Goal: Task Accomplishment & Management: Complete application form

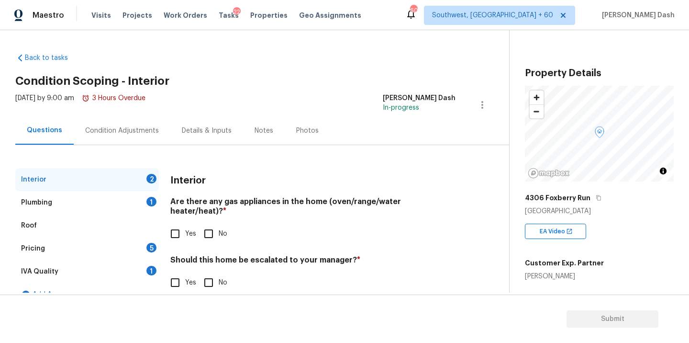
click at [46, 250] on div "Pricing 5" at bounding box center [87, 248] width 144 height 23
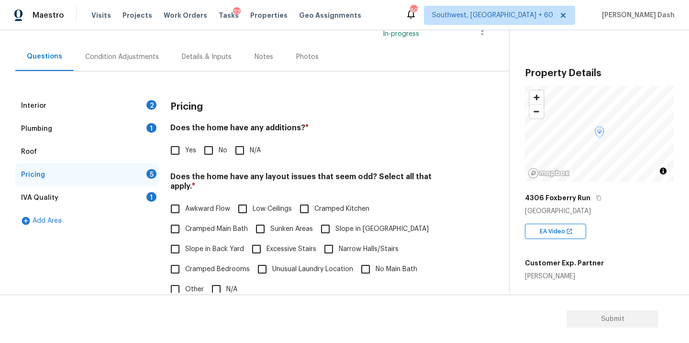
scroll to position [232, 0]
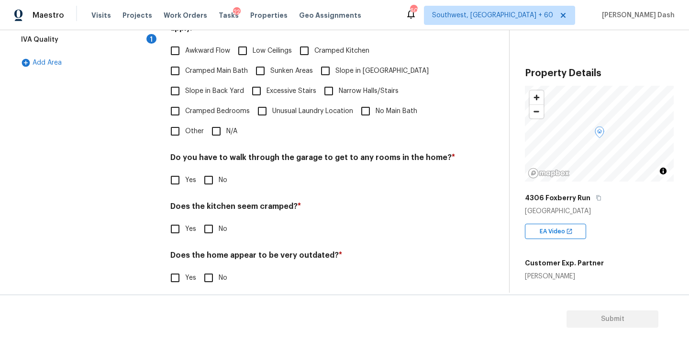
click at [188, 126] on span "Other" at bounding box center [194, 131] width 19 height 10
click at [185, 124] on input "Other" at bounding box center [175, 131] width 20 height 20
checkbox input "true"
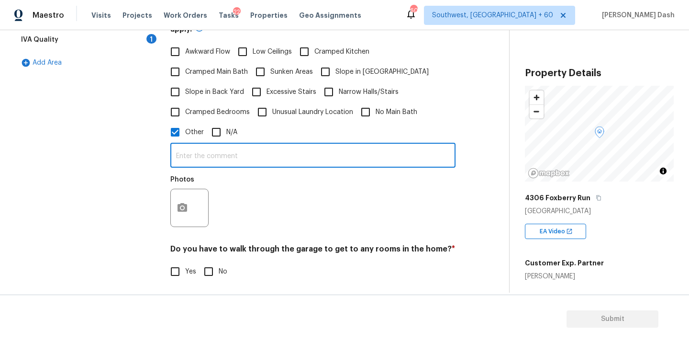
click at [197, 151] on input "text" at bounding box center [312, 156] width 285 height 22
paste input "High-voltage overhead powerline easement runs through the backyard."
click at [269, 146] on input "As per HPM notes High-voltage overhead powerline easement runs through the back…" at bounding box center [312, 155] width 285 height 22
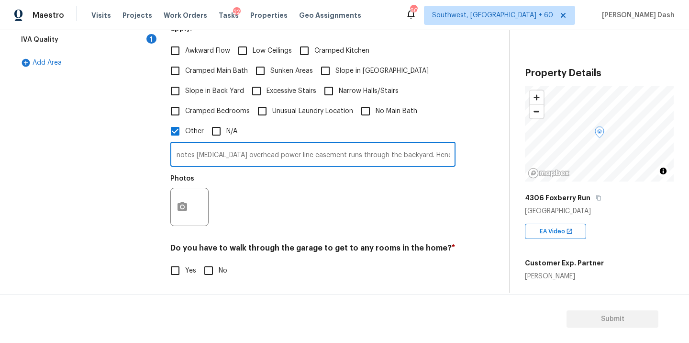
type input "As per HPM notes High-voltage overhead power line easement runs through the bac…"
click at [186, 194] on button "button" at bounding box center [182, 206] width 23 height 37
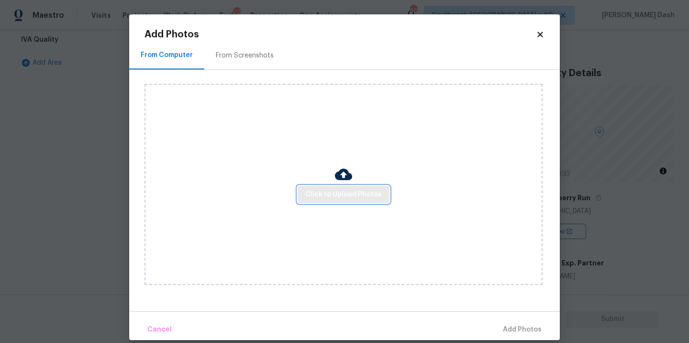
click at [328, 194] on span "Click to Upload Photos" at bounding box center [343, 194] width 77 height 12
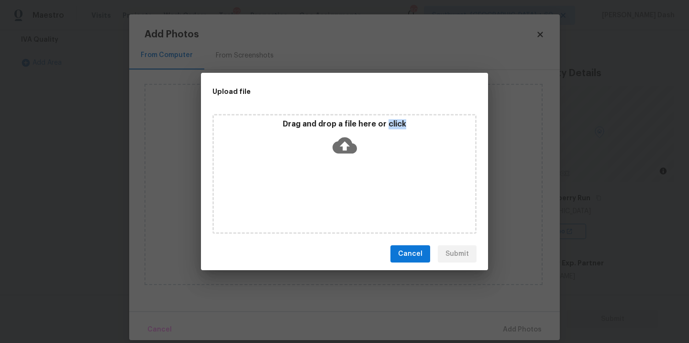
click at [328, 194] on div "Drag and drop a file here or click" at bounding box center [344, 174] width 264 height 120
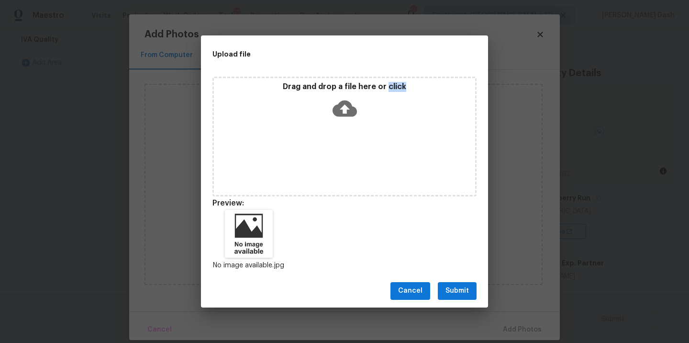
click at [452, 282] on button "Submit" at bounding box center [457, 291] width 39 height 18
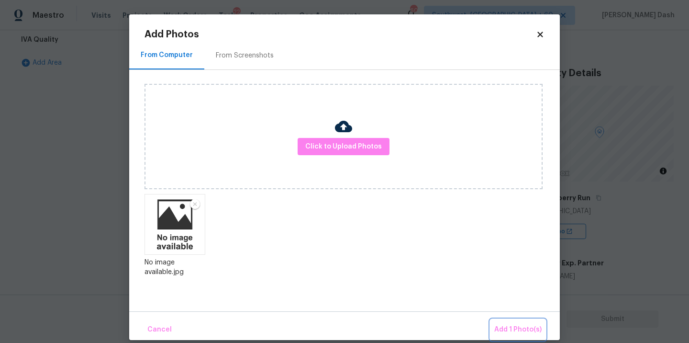
click at [510, 322] on button "Add 1 Photo(s)" at bounding box center [517, 329] width 55 height 21
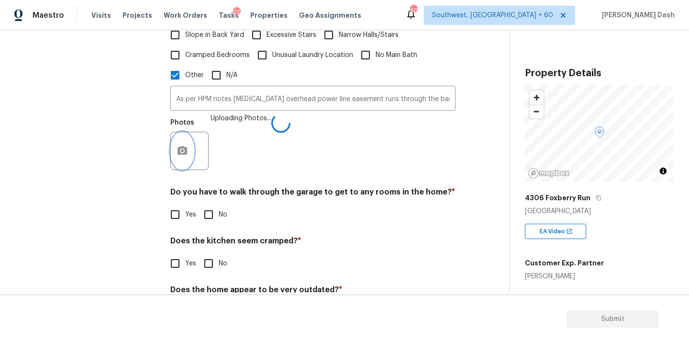
scroll to position [322, 0]
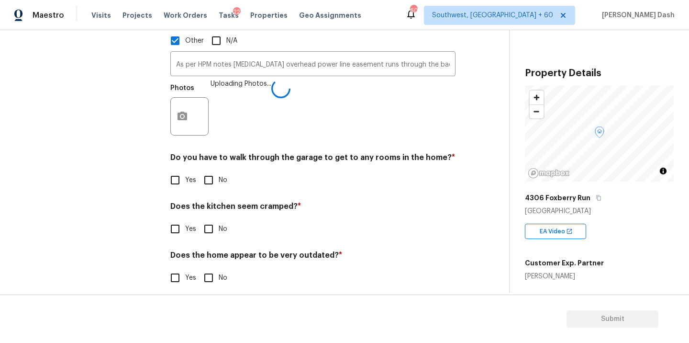
click at [209, 170] on input "No" at bounding box center [209, 180] width 20 height 20
checkbox input "true"
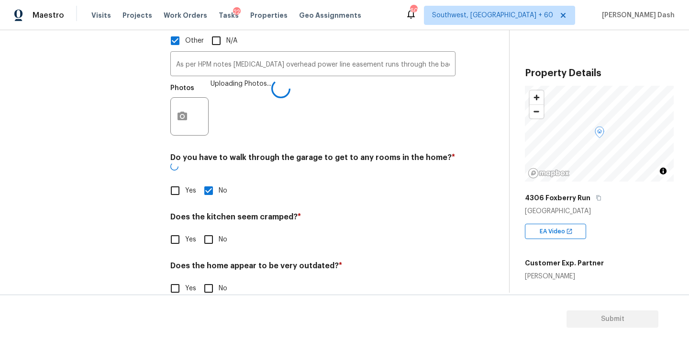
click at [209, 229] on input "No" at bounding box center [209, 239] width 20 height 20
checkbox input "true"
click at [209, 279] on input "No" at bounding box center [209, 289] width 20 height 20
checkbox input "true"
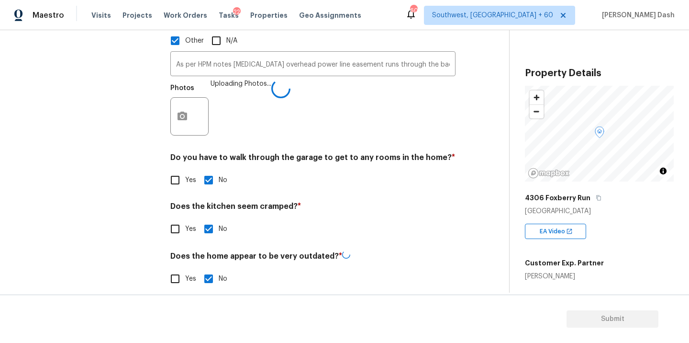
click at [166, 221] on input "Yes" at bounding box center [175, 229] width 20 height 20
checkbox input "true"
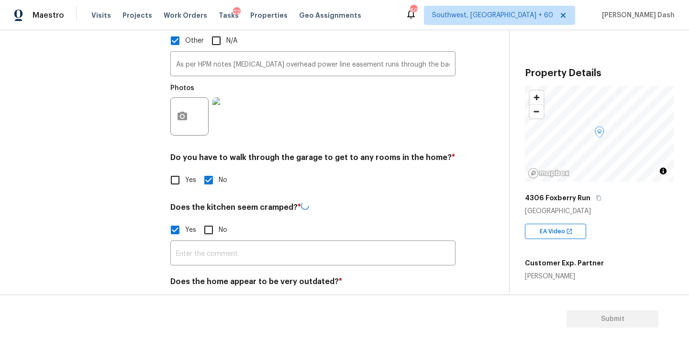
click at [213, 220] on input "No" at bounding box center [209, 230] width 20 height 20
checkbox input "true"
checkbox input "false"
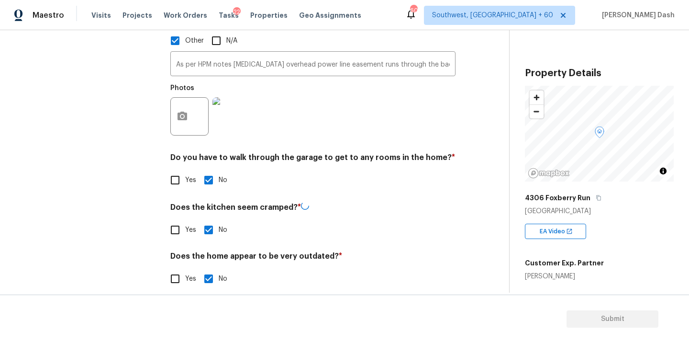
click at [118, 201] on div "Interior 2 Plumbing 1 Roof Pricing 1 IVA Quality 1 Add Area" at bounding box center [87, 73] width 144 height 454
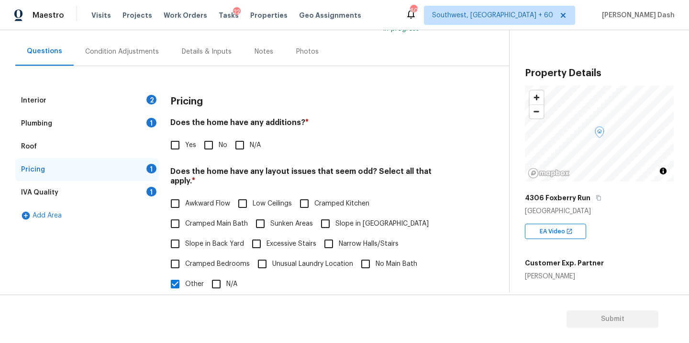
click at [208, 148] on input "No" at bounding box center [209, 145] width 20 height 20
checkbox input "true"
click at [144, 191] on div "IVA Quality 1" at bounding box center [87, 192] width 144 height 23
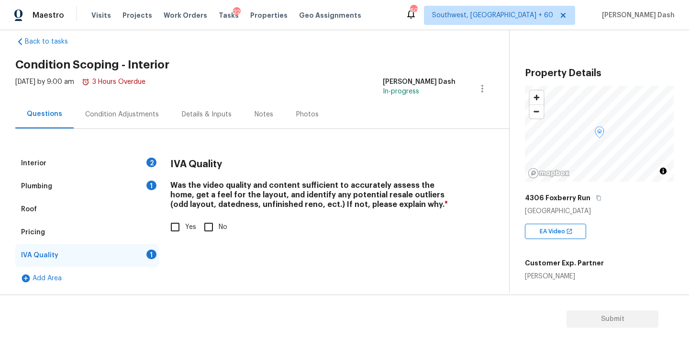
click at [177, 211] on h4 "Was the video quality and content sufficient to accurately assess the home, get…" at bounding box center [312, 196] width 285 height 33
click at [171, 233] on input "Yes" at bounding box center [175, 227] width 20 height 20
checkbox input "true"
click at [155, 187] on div "1" at bounding box center [151, 185] width 10 height 10
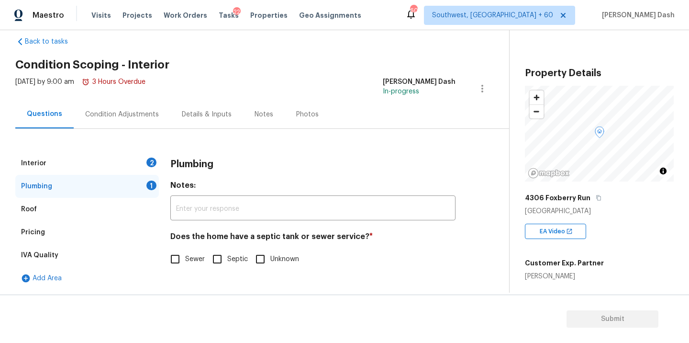
click at [83, 227] on div "Pricing" at bounding box center [87, 232] width 144 height 23
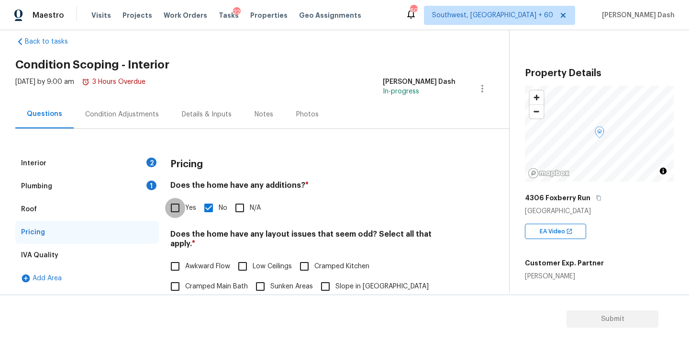
click at [175, 208] on input "Yes" at bounding box center [175, 208] width 20 height 20
checkbox input "true"
checkbox input "false"
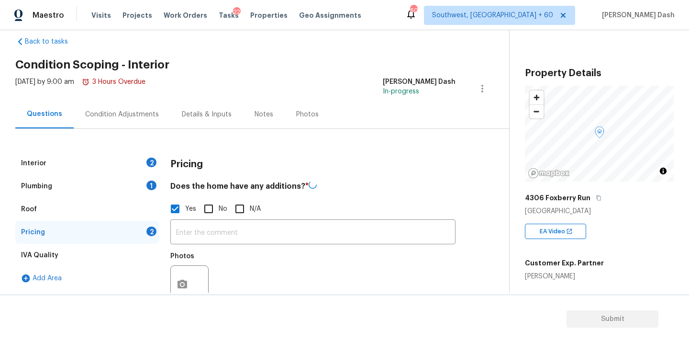
click at [208, 224] on input "text" at bounding box center [312, 232] width 285 height 22
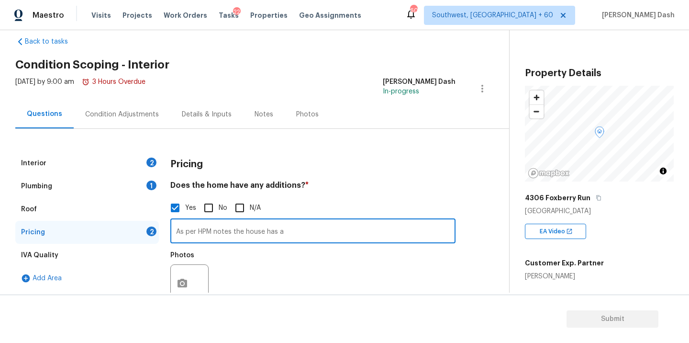
paste input "sunroom addition at the rear. The sunroom is not connected to the home’s centra…"
type input "As per HPM notes the house has a sunroom addition at the rear. The sunroom is n…"
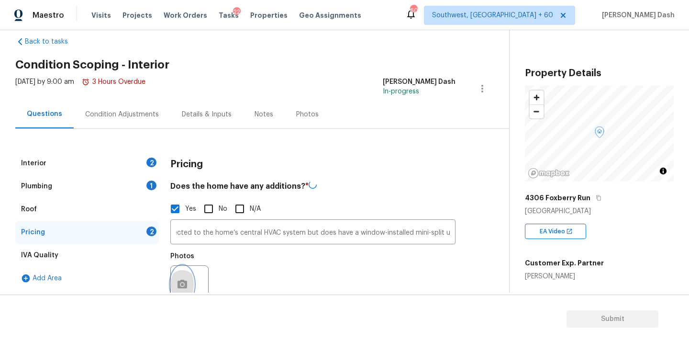
click at [180, 285] on icon "button" at bounding box center [182, 283] width 11 height 11
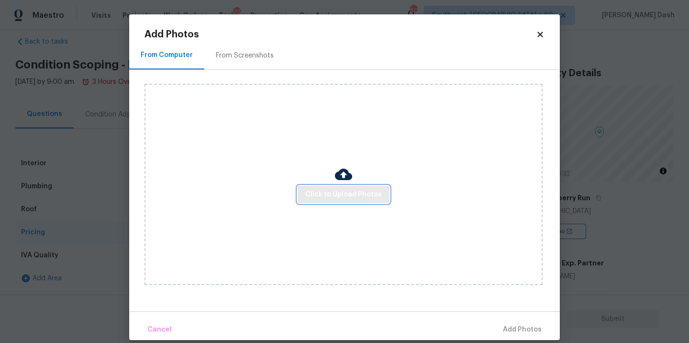
click at [339, 194] on span "Click to Upload Photos" at bounding box center [343, 194] width 77 height 12
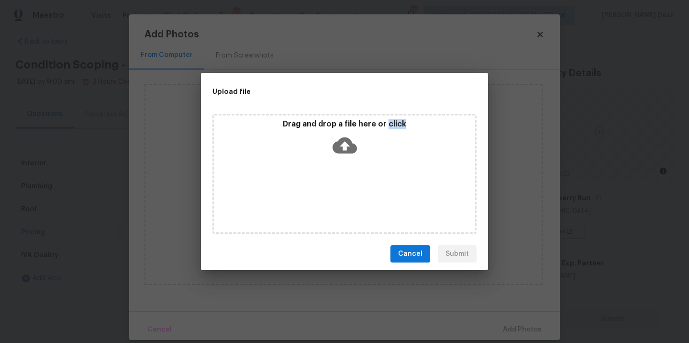
click at [339, 194] on div "Drag and drop a file here or click" at bounding box center [344, 174] width 264 height 120
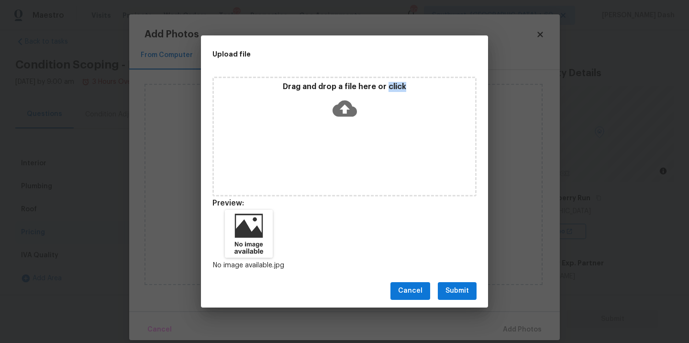
click at [449, 285] on span "Submit" at bounding box center [456, 291] width 23 height 12
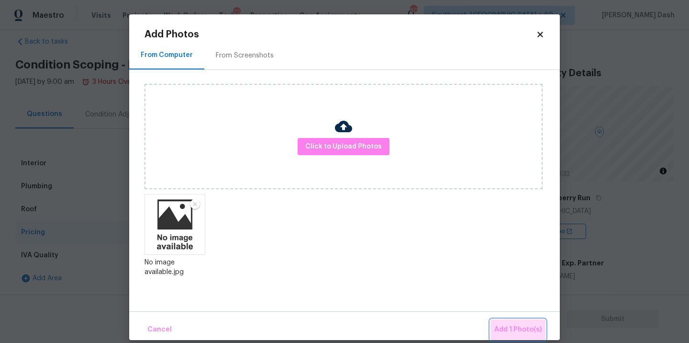
click at [521, 338] on button "Add 1 Photo(s)" at bounding box center [517, 329] width 55 height 21
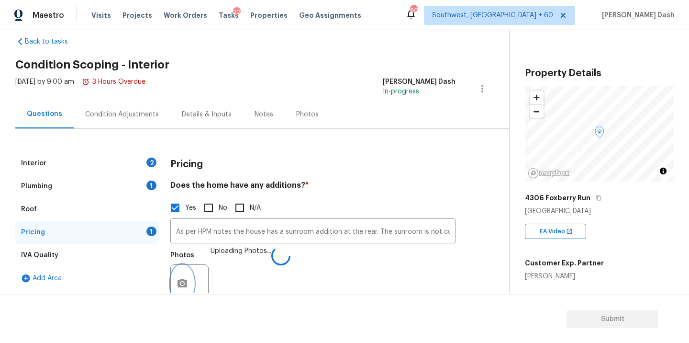
scroll to position [26, 0]
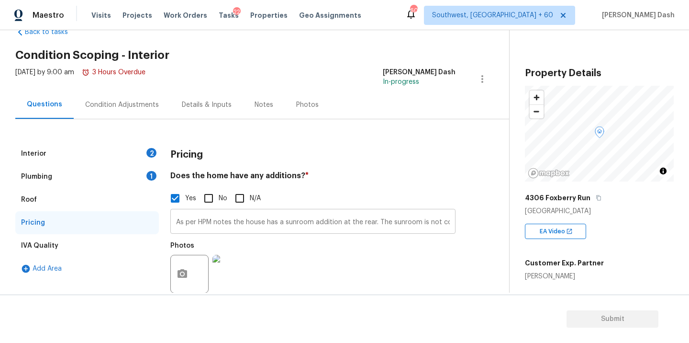
click at [409, 224] on input "As per HPM notes the house has a sunroom addition at the rear. The sunroom is n…" at bounding box center [312, 222] width 285 height 22
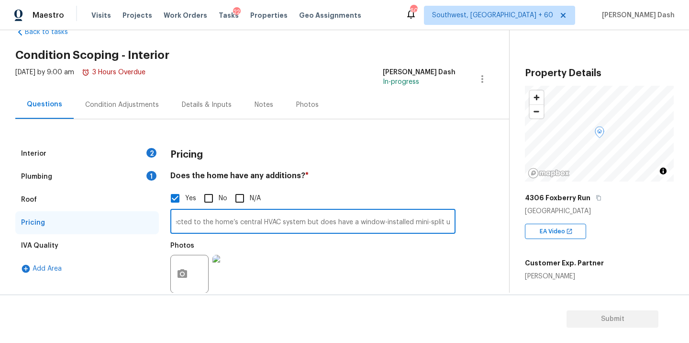
scroll to position [0, 0]
click at [96, 219] on div "Pricing" at bounding box center [87, 222] width 144 height 23
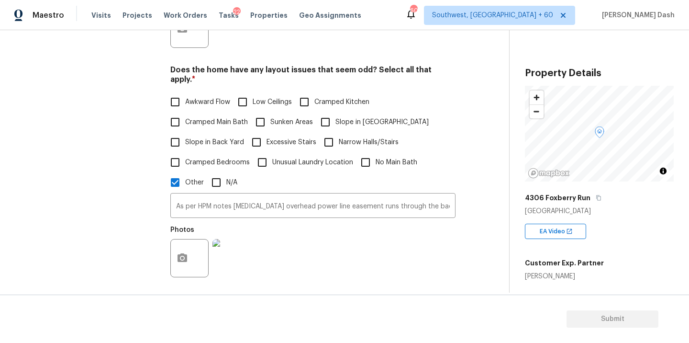
scroll to position [275, 0]
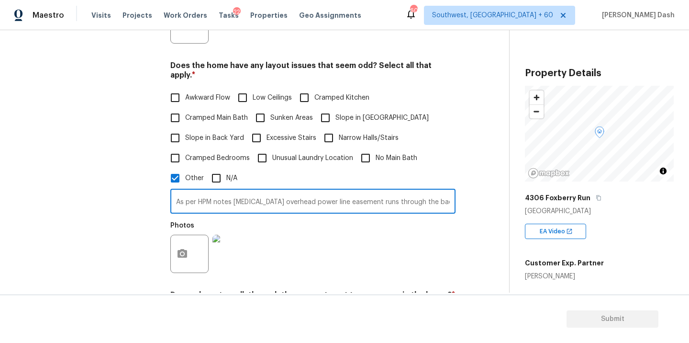
click at [345, 193] on input "As per HPM notes High-voltage overhead power line easement runs through the bac…" at bounding box center [312, 202] width 285 height 22
click at [450, 191] on input "As per HPM notes High-voltage overhead power line easement runs through the bac…" at bounding box center [312, 202] width 285 height 22
click at [391, 191] on input "As per HPM notes High-voltage overhead power line easement runs through the bac…" at bounding box center [312, 202] width 285 height 22
paste input "Bonus room located above the garage."
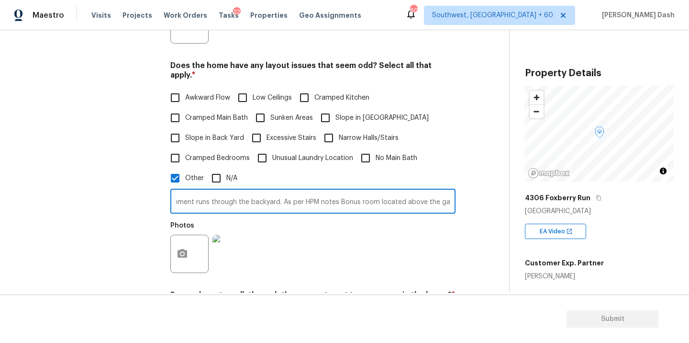
scroll to position [0, 248]
click at [390, 193] on input "As per HPM notes High-voltage overhead power line easement runs through the bac…" at bounding box center [312, 202] width 285 height 22
click at [450, 191] on input "As per HPM notes High-voltage overhead power line easement runs through the bac…" at bounding box center [312, 202] width 285 height 22
type input "As per HPM notes High-voltage overhead power line easement runs through the bac…"
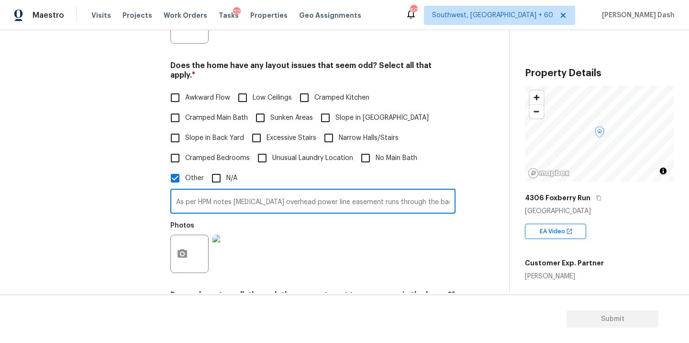
scroll to position [0, 0]
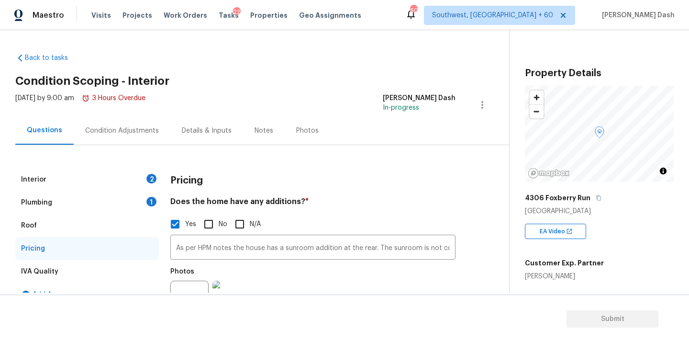
click at [68, 184] on div "Interior 2" at bounding box center [87, 179] width 144 height 23
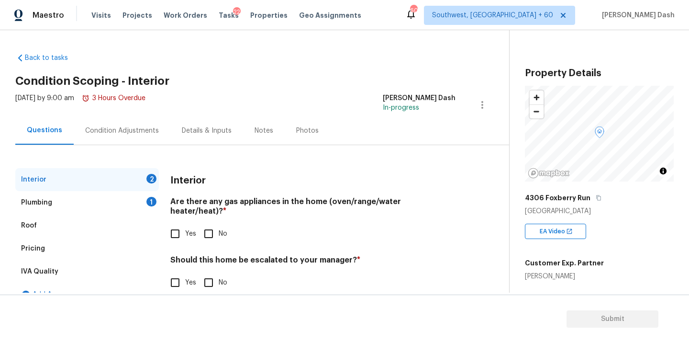
scroll to position [16, 0]
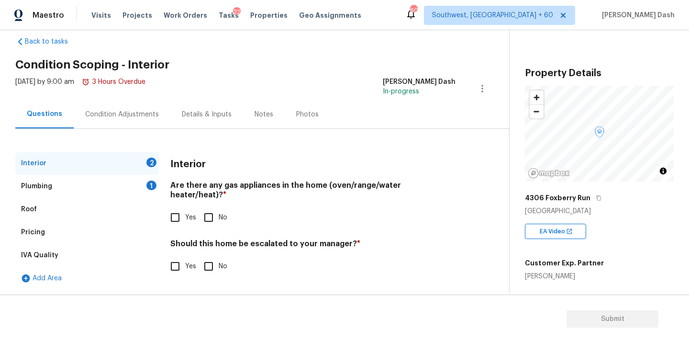
click at [174, 256] on input "Yes" at bounding box center [175, 266] width 20 height 20
checkbox input "true"
click at [240, 280] on input "text" at bounding box center [312, 291] width 285 height 22
paste input "Minor sagging and cracks noted in the brickwork above the garage"
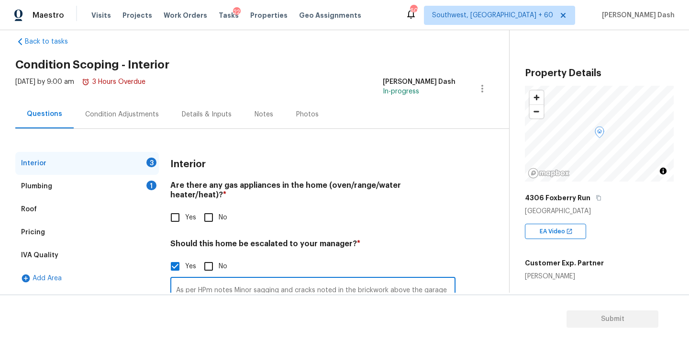
click at [212, 279] on input "As per HPm notes Minor sagging and cracks noted in the brickwork above the gara…" at bounding box center [312, 290] width 285 height 22
click at [444, 279] on input "As per HPM notes Minor sagging and cracks noted in the brickwork above the gara…" at bounding box center [312, 290] width 285 height 22
click at [388, 281] on input "As per HPM notes Minor sagging and cracks noted in the brickwork above the gara…" at bounding box center [312, 290] width 285 height 22
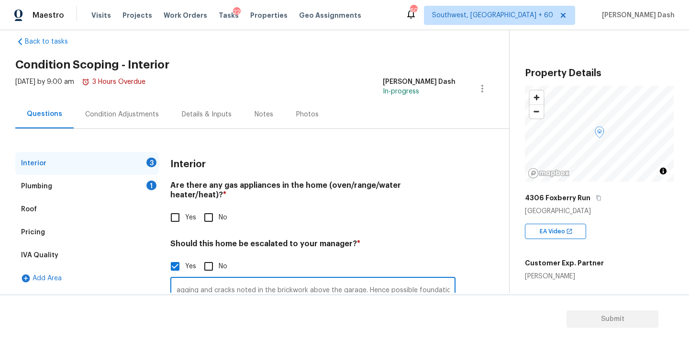
click at [441, 280] on input "As per HPM notes Minor sagging and cracks noted in the brickwork above the gara…" at bounding box center [312, 290] width 285 height 22
type input "As per HPM notes Minor sagging and cracks noted in the brickwork above the gara…"
click at [457, 280] on div "Interior 3 Plumbing 1 Roof Pricing IVA Quality Add Area Interior Are there any …" at bounding box center [250, 265] width 471 height 226
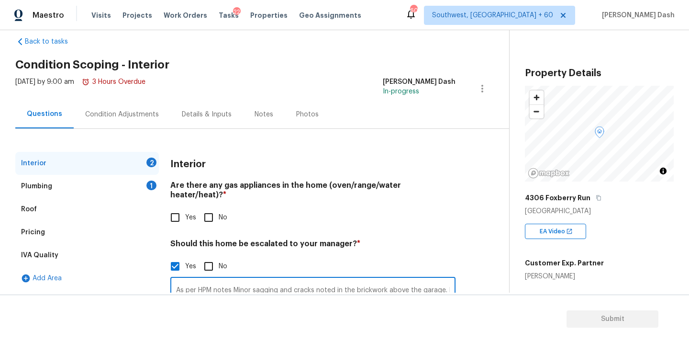
click at [450, 279] on input "As per HPM notes Minor sagging and cracks noted in the brickwork above the gara…" at bounding box center [312, 290] width 285 height 22
click at [450, 280] on input "As per HPM notes Minor sagging and cracks noted in the brickwork above the gara…" at bounding box center [312, 290] width 285 height 22
click at [437, 282] on input "As per HPM notes Minor sagging and cracks noted in the brickwork above the gara…" at bounding box center [312, 290] width 285 height 22
click at [446, 280] on input "As per HPM notes Minor sagging and cracks noted in the brickwork above the gara…" at bounding box center [312, 290] width 285 height 22
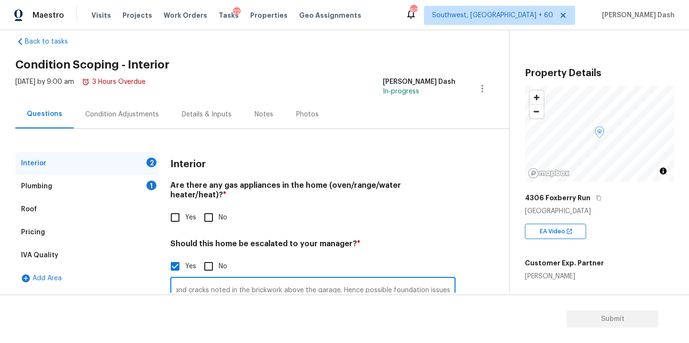
click at [453, 279] on input "As per HPM notes Minor sagging and cracks noted in the brickwork above the gara…" at bounding box center [312, 290] width 285 height 22
click at [113, 118] on div "Condition Adjustments" at bounding box center [122, 115] width 74 height 10
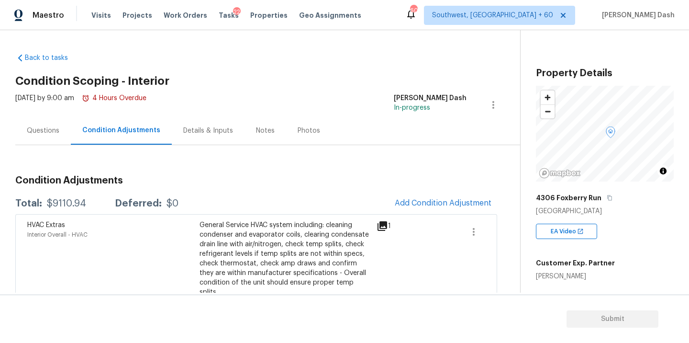
click at [428, 204] on span "Add Condition Adjustment" at bounding box center [443, 203] width 97 height 9
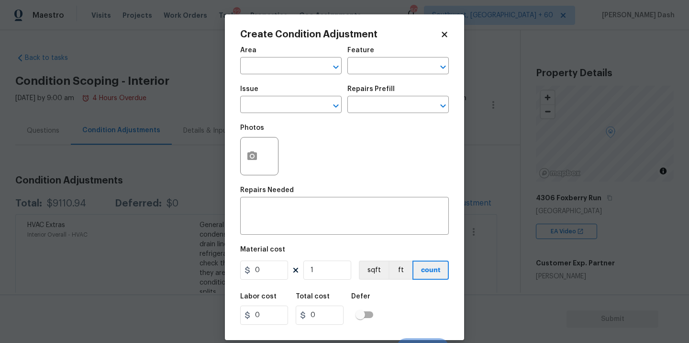
click at [286, 75] on span "Area ​" at bounding box center [290, 60] width 101 height 39
click at [287, 70] on input "text" at bounding box center [277, 66] width 75 height 15
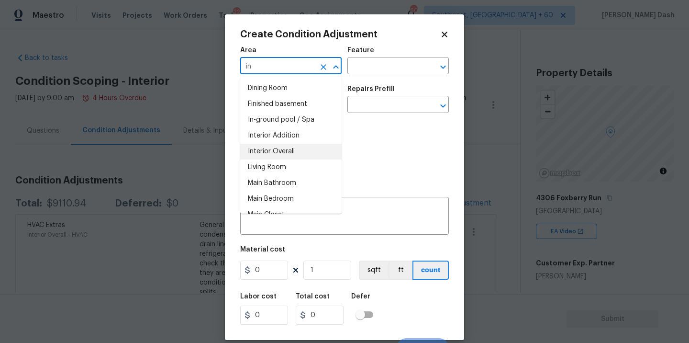
click at [265, 149] on li "Interior Overall" at bounding box center [290, 152] width 101 height 16
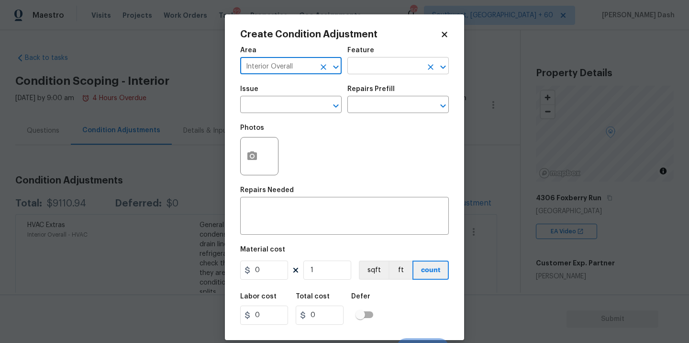
type input "Interior Overall"
click at [385, 59] on input "text" at bounding box center [384, 66] width 75 height 15
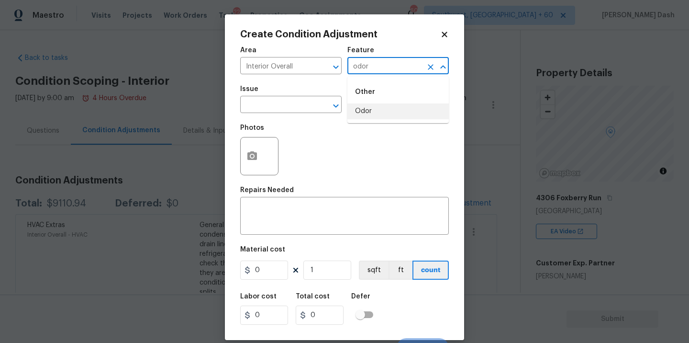
click at [366, 115] on li "Odor" at bounding box center [397, 111] width 101 height 16
type input "Odor"
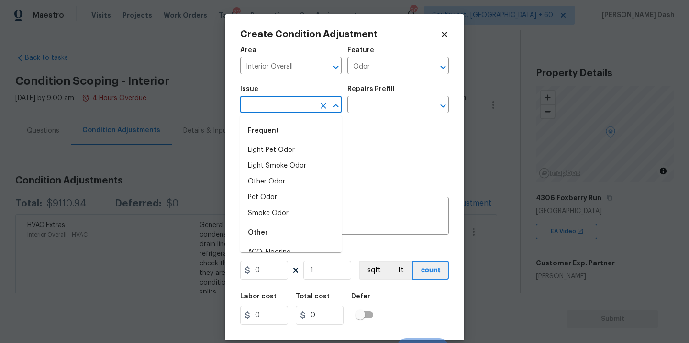
click at [299, 110] on input "text" at bounding box center [277, 105] width 75 height 15
click at [299, 141] on div "Frequent" at bounding box center [290, 130] width 101 height 23
click at [309, 147] on li "Light Pet Odor" at bounding box center [290, 150] width 101 height 16
type input "Light Pet Odor"
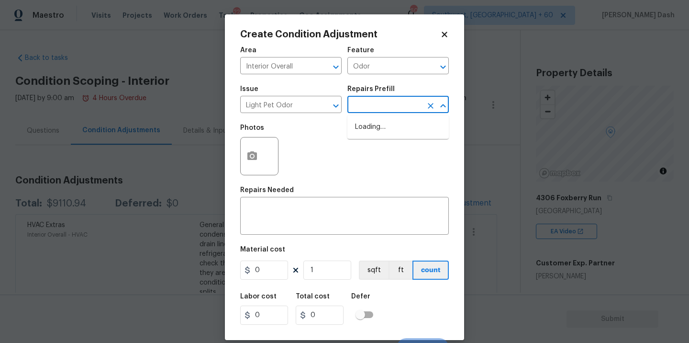
click at [382, 99] on input "text" at bounding box center [384, 105] width 75 height 15
click at [373, 140] on li "Acquisition Scope: 1-2 pets present $575.00" at bounding box center [397, 132] width 101 height 26
type textarea "Acquisition Scope: 1-2 pets present"
type input "575"
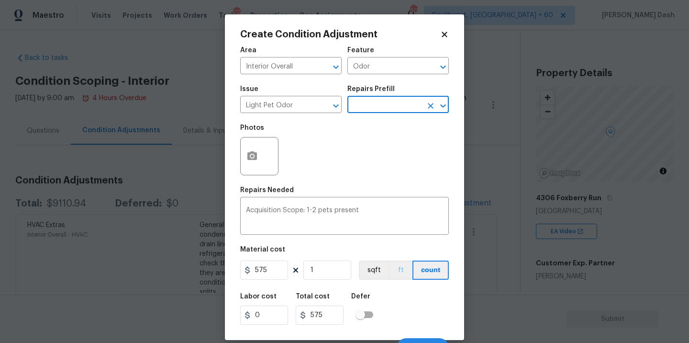
scroll to position [15, 0]
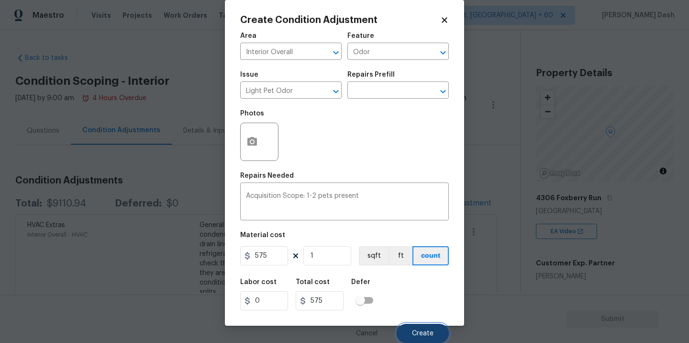
click at [413, 332] on span "Create" at bounding box center [423, 333] width 22 height 7
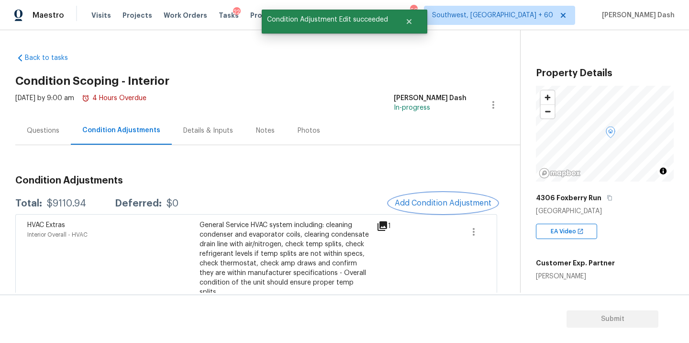
scroll to position [0, 0]
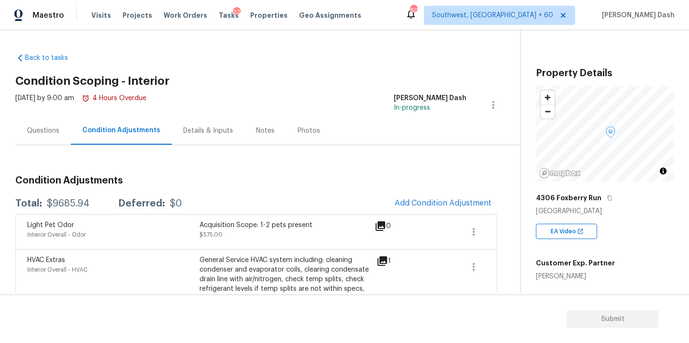
click at [50, 126] on div "Questions" at bounding box center [43, 131] width 33 height 10
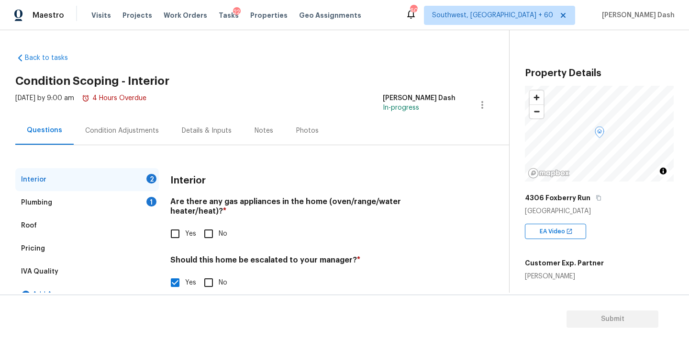
click at [179, 223] on input "Yes" at bounding box center [175, 233] width 20 height 20
checkbox input "true"
click at [145, 199] on div "Plumbing 1" at bounding box center [87, 202] width 144 height 23
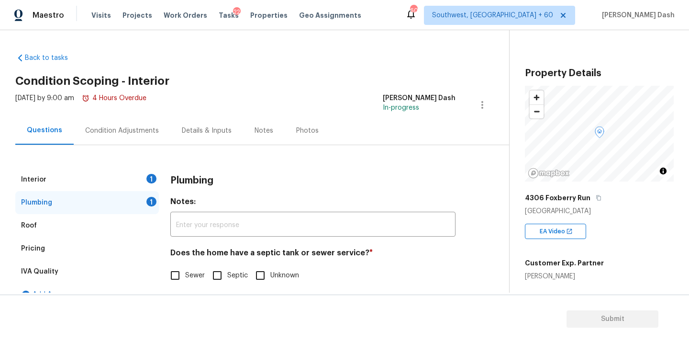
click at [171, 257] on h4 "Does the home have a septic tank or sewer service? *" at bounding box center [312, 254] width 285 height 13
click at [174, 271] on input "Sewer" at bounding box center [175, 275] width 20 height 20
checkbox input "true"
click at [149, 183] on div "Interior 1" at bounding box center [87, 179] width 144 height 23
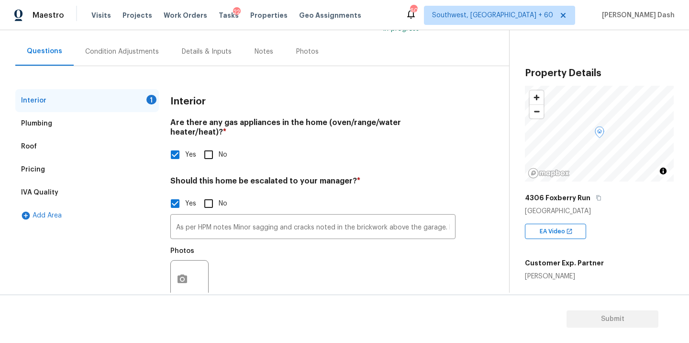
scroll to position [95, 0]
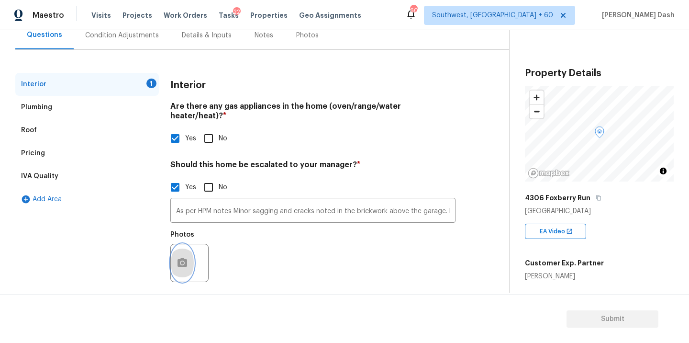
click at [184, 244] on button "button" at bounding box center [182, 262] width 23 height 37
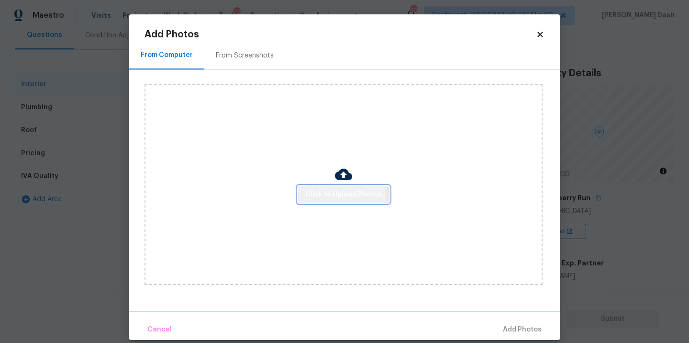
click at [306, 199] on button "Click to Upload Photos" at bounding box center [344, 195] width 92 height 18
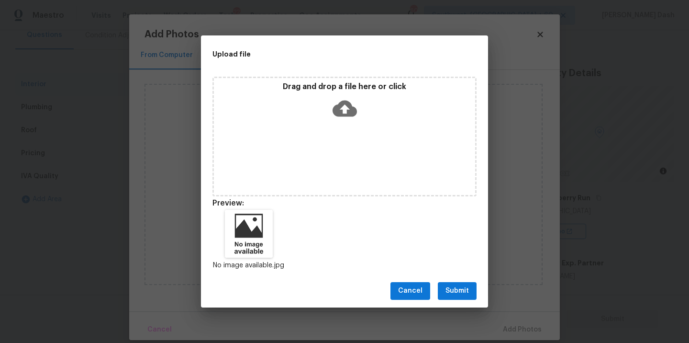
click at [453, 287] on span "Submit" at bounding box center [456, 291] width 23 height 12
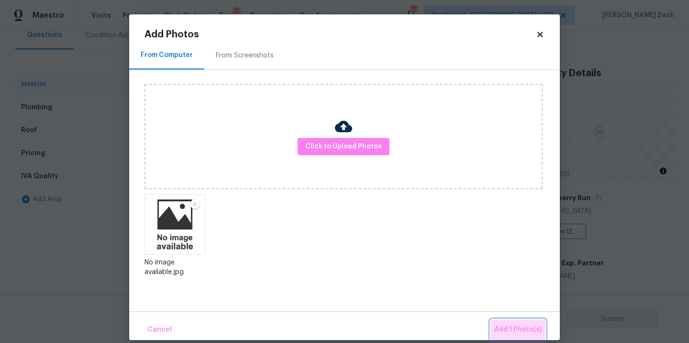
click at [514, 321] on button "Add 1 Photo(s)" at bounding box center [517, 329] width 55 height 21
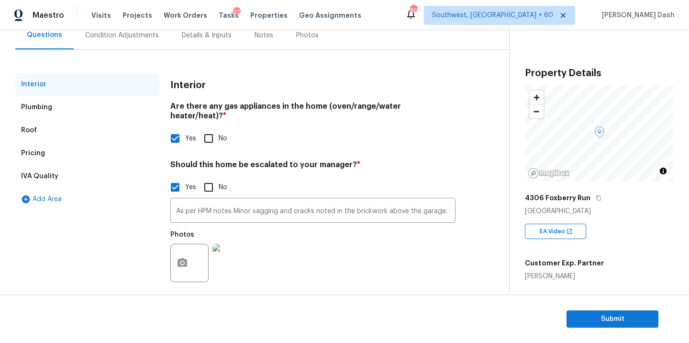
click at [127, 33] on div "Condition Adjustments" at bounding box center [122, 36] width 74 height 10
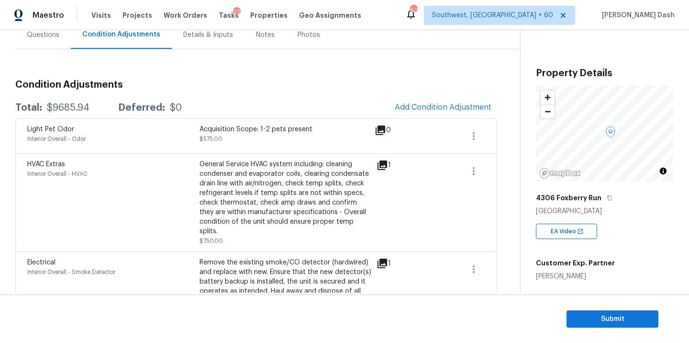
click at [74, 100] on div "Total: $9685.94 Deferred: $0 Add Condition Adjustment" at bounding box center [256, 107] width 482 height 21
copy div "$9685.94"
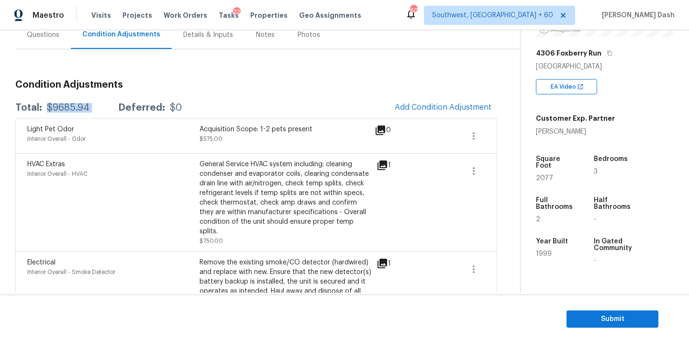
scroll to position [152, 0]
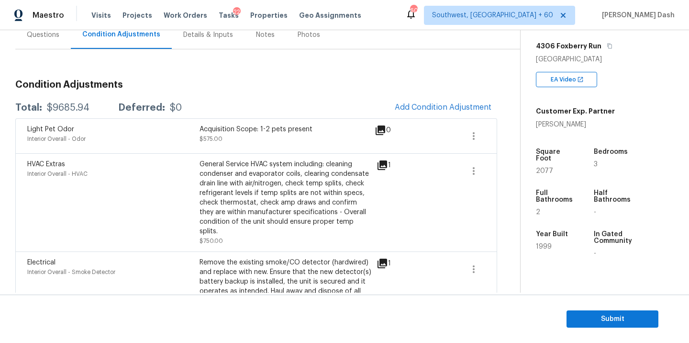
click at [40, 41] on div "Questions" at bounding box center [42, 35] width 55 height 28
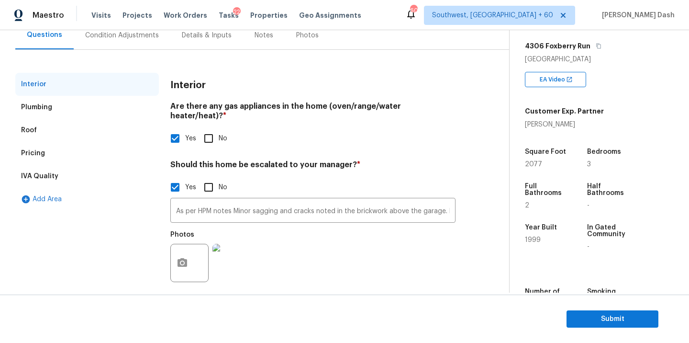
click at [45, 159] on div "Pricing" at bounding box center [87, 153] width 144 height 23
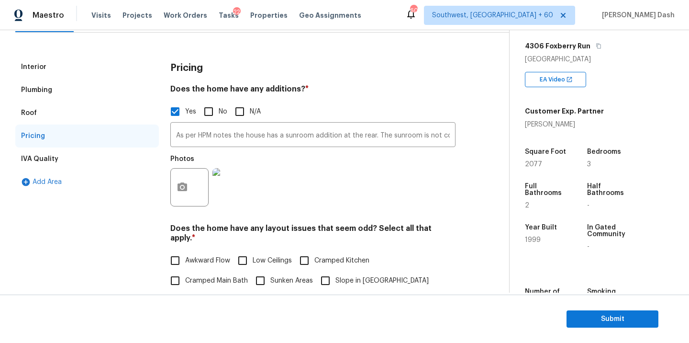
scroll to position [121, 0]
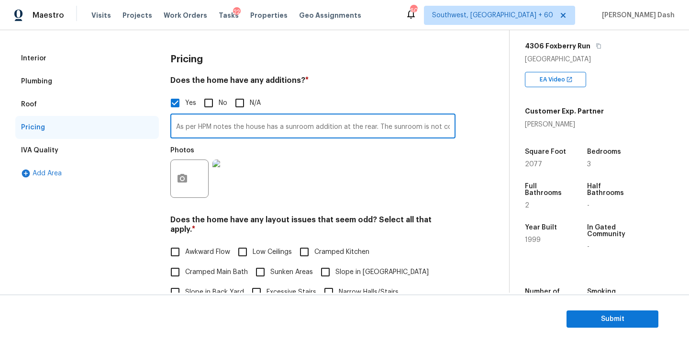
click at [280, 125] on input "As per HPM notes the house has a sunroom addition at the rear. The sunroom is n…" at bounding box center [312, 127] width 285 height 22
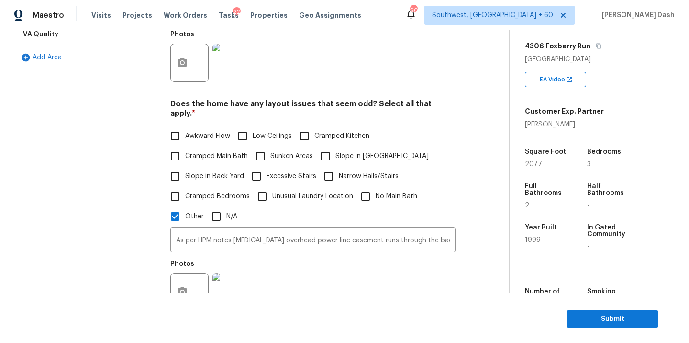
scroll to position [301, 0]
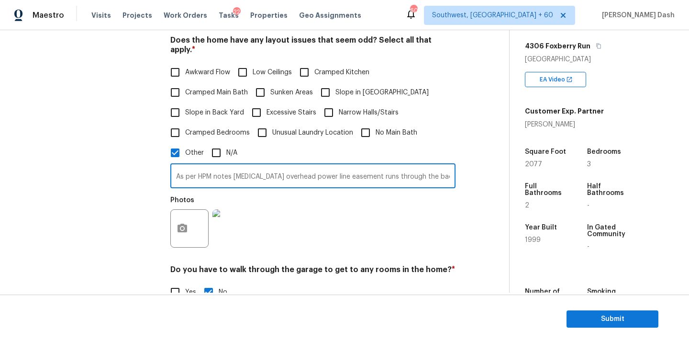
click at [247, 166] on input "As per HPM notes High-voltage overhead power line easement runs through the bac…" at bounding box center [312, 177] width 285 height 22
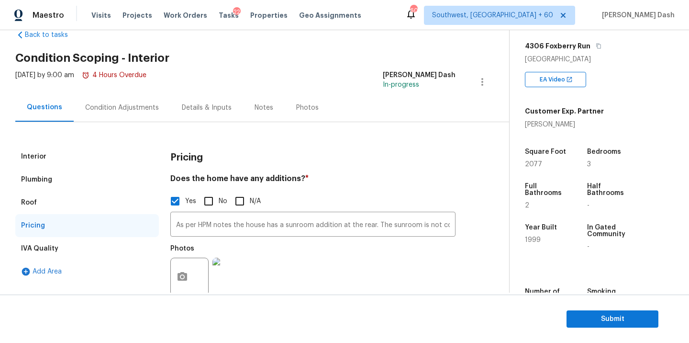
click at [35, 158] on div "Interior" at bounding box center [33, 157] width 25 height 10
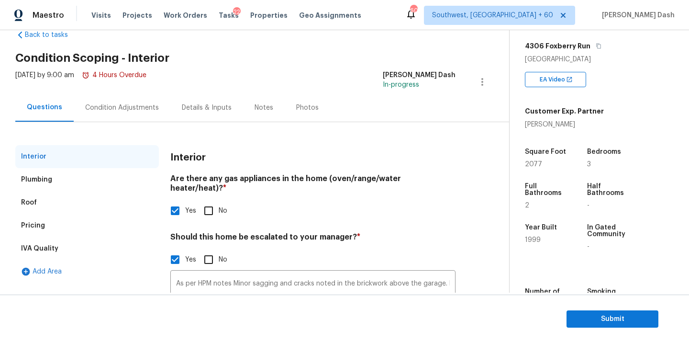
scroll to position [95, 0]
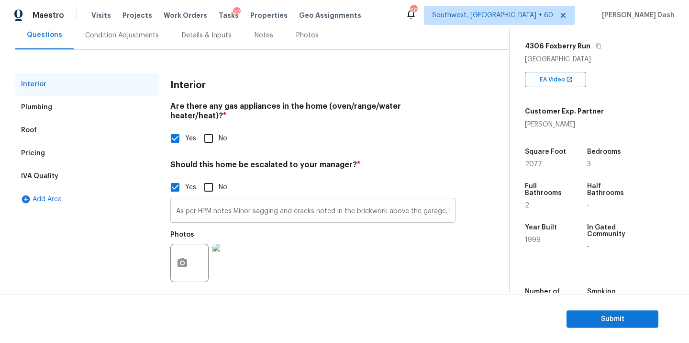
click at [245, 200] on input "As per HPM notes Minor sagging and cracks noted in the brickwork above the gara…" at bounding box center [312, 211] width 285 height 22
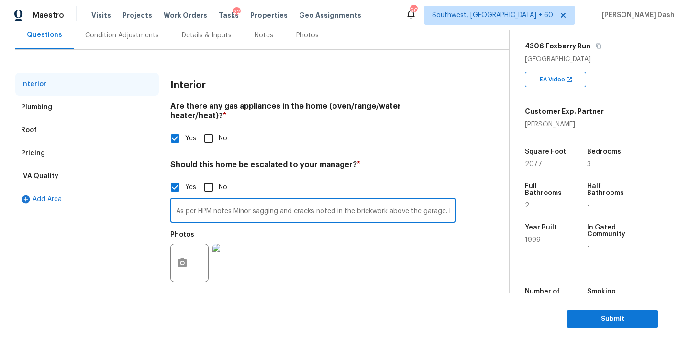
click at [245, 200] on input "As per HPM notes Minor sagging and cracks noted in the brickwork above the gara…" at bounding box center [312, 211] width 285 height 22
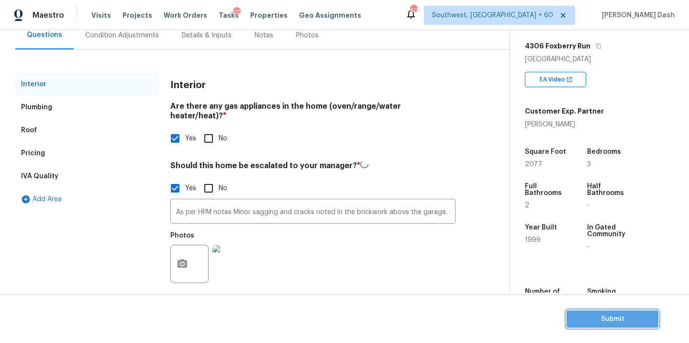
click at [619, 317] on span "Submit" at bounding box center [612, 319] width 77 height 12
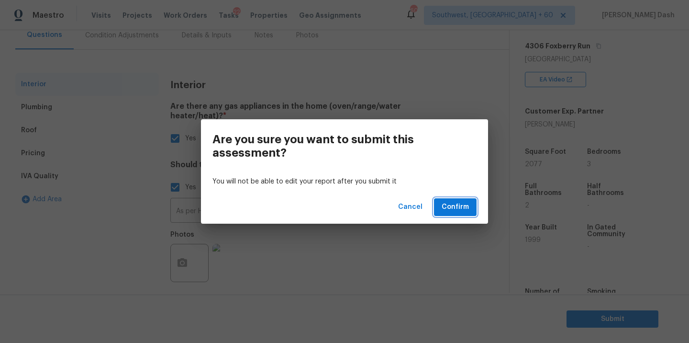
click at [470, 211] on button "Confirm" at bounding box center [455, 207] width 43 height 18
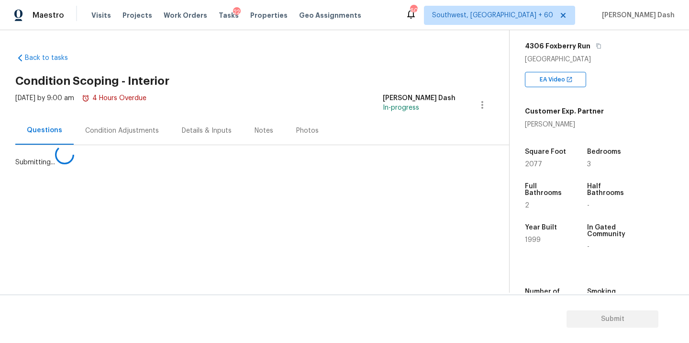
scroll to position [0, 0]
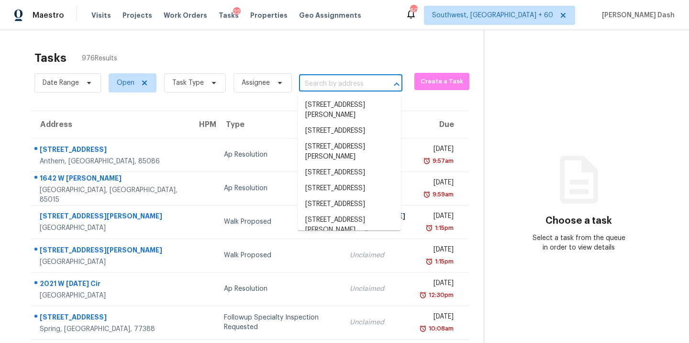
click at [309, 85] on input "text" at bounding box center [337, 84] width 77 height 15
paste input "13411 Appalachian Way San Diego CA 92129"
type input "13411 Appalachian Way San Diego CA 92129"
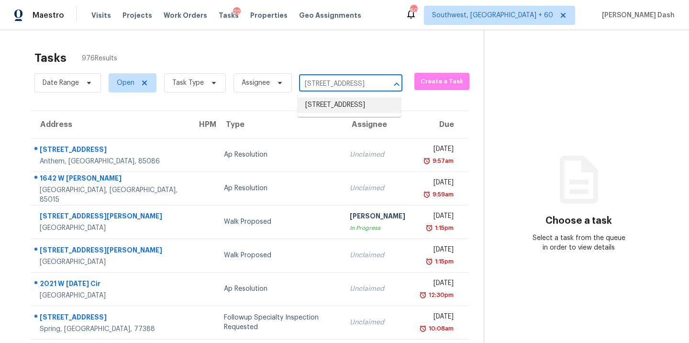
click at [326, 113] on li "13411 Appalachian Way, San Diego, CA 92129" at bounding box center [349, 105] width 103 height 16
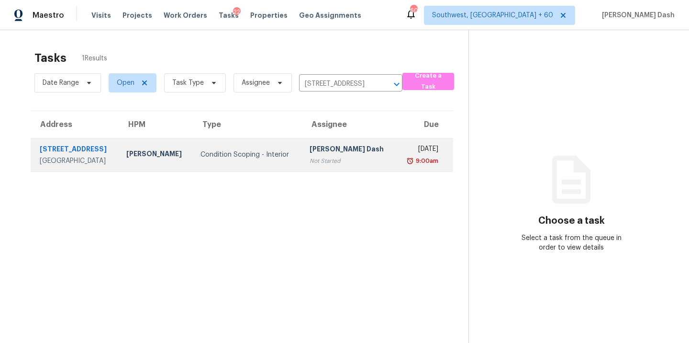
click at [230, 148] on td "Condition Scoping - Interior" at bounding box center [247, 154] width 109 height 33
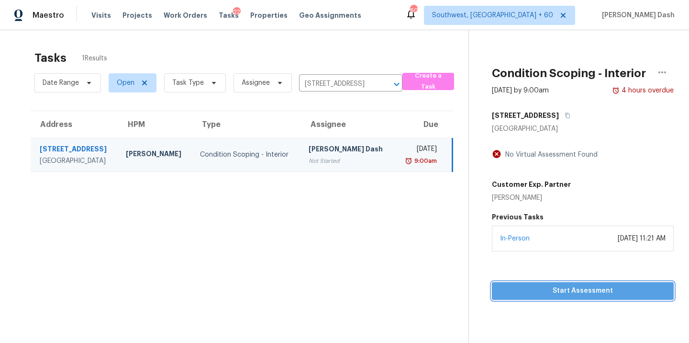
click at [555, 286] on span "Start Assessment" at bounding box center [582, 291] width 166 height 12
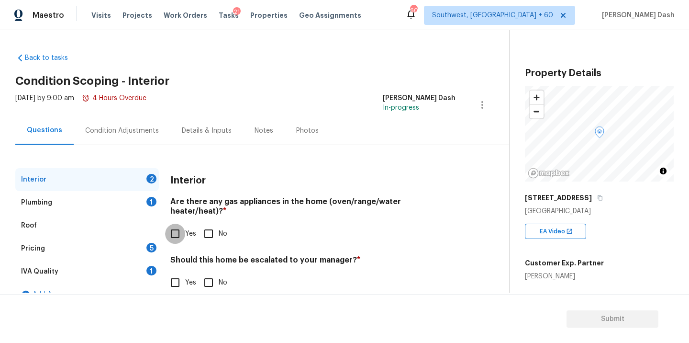
click at [179, 226] on input "Yes" at bounding box center [175, 233] width 20 height 20
checkbox input "true"
click at [209, 284] on input "No" at bounding box center [209, 283] width 20 height 20
checkbox input "true"
click at [144, 199] on div "Plumbing 1" at bounding box center [87, 202] width 144 height 23
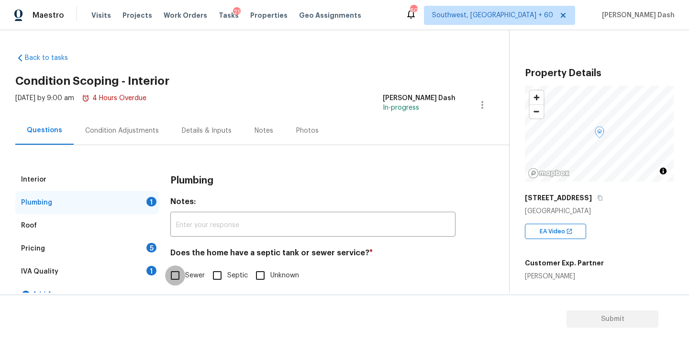
click at [175, 274] on input "Sewer" at bounding box center [175, 275] width 20 height 20
checkbox input "true"
click at [142, 270] on div "IVA Quality 1" at bounding box center [87, 271] width 144 height 23
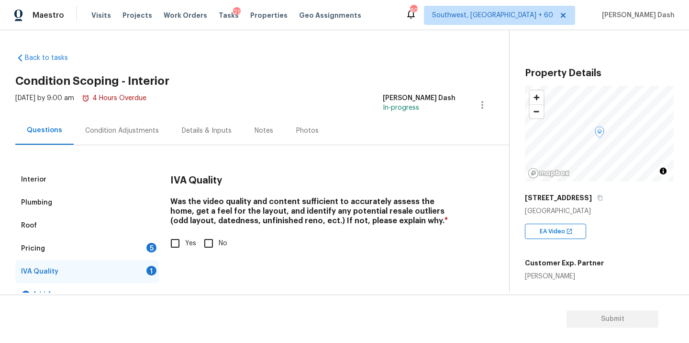
click at [183, 246] on input "Yes" at bounding box center [175, 243] width 20 height 20
checkbox input "true"
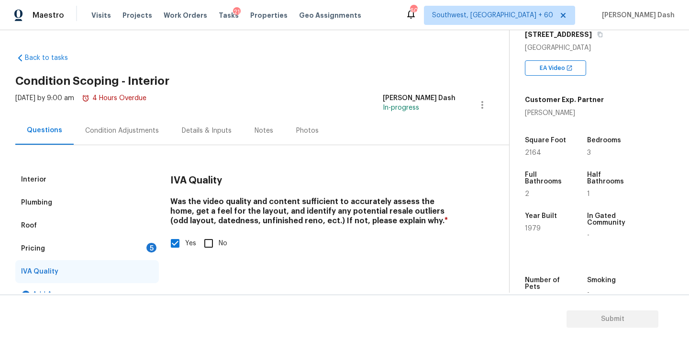
scroll to position [16, 0]
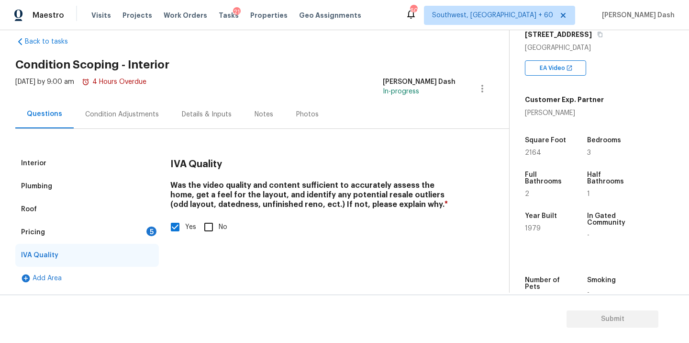
click at [158, 225] on div "Pricing 5" at bounding box center [87, 232] width 144 height 23
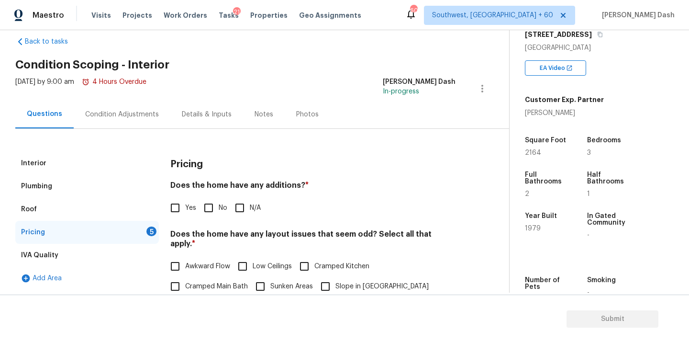
click at [199, 207] on input "No" at bounding box center [209, 208] width 20 height 20
checkbox input "true"
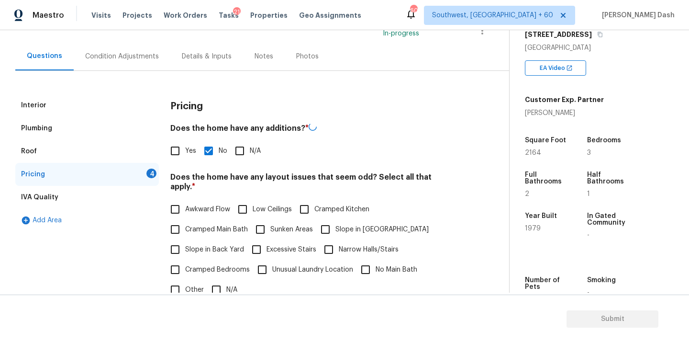
scroll to position [150, 0]
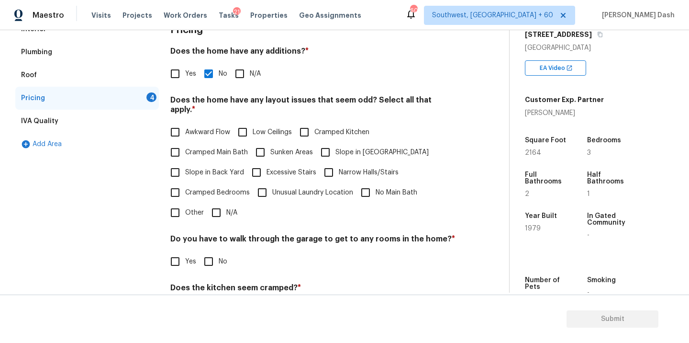
click at [215, 204] on input "N/A" at bounding box center [216, 212] width 20 height 20
checkbox input "true"
click at [210, 249] on div "Do you have to walk through the garage to get to any rooms in the home? * Yes No" at bounding box center [312, 253] width 285 height 37
click at [210, 252] on input "No" at bounding box center [209, 262] width 20 height 20
click at [210, 262] on input "No" at bounding box center [209, 272] width 20 height 20
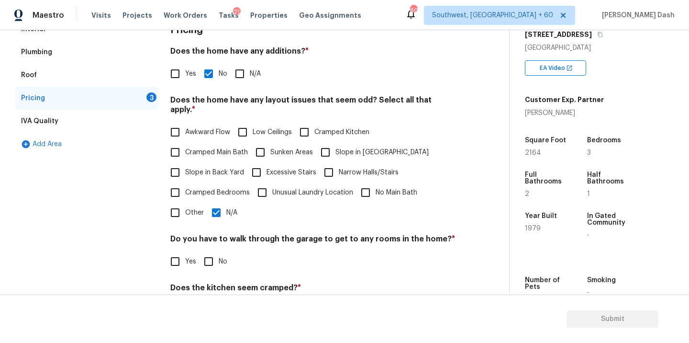
scroll to position [232, 0]
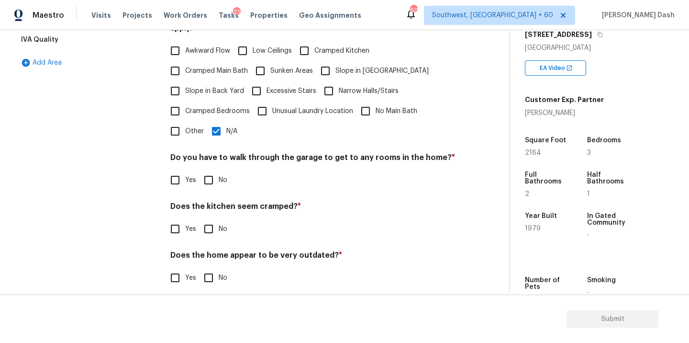
click at [205, 170] on input "No" at bounding box center [209, 180] width 20 height 20
checkbox input "true"
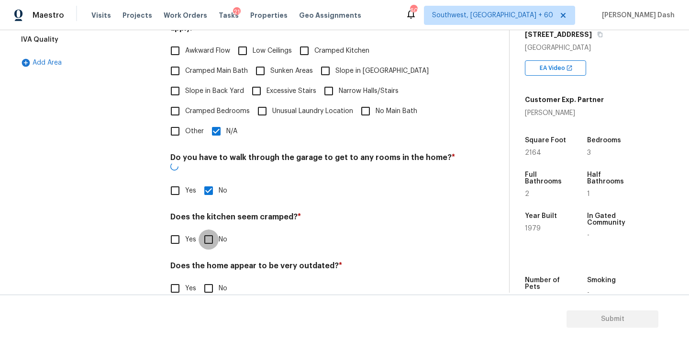
click at [205, 229] on input "No" at bounding box center [209, 239] width 20 height 20
checkbox input "true"
click at [205, 262] on div "Does the home appear to be very outdated? * Yes No" at bounding box center [312, 280] width 285 height 37
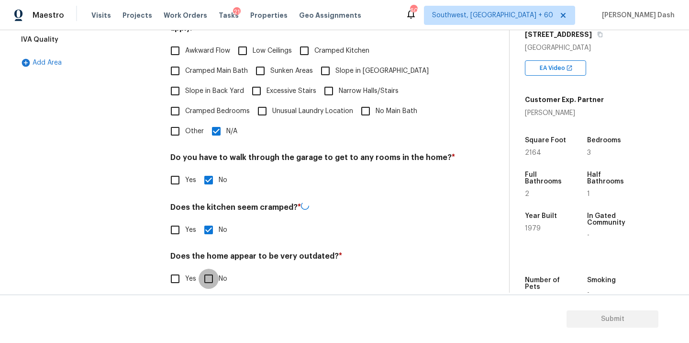
click at [205, 270] on input "No" at bounding box center [209, 278] width 20 height 20
checkbox input "true"
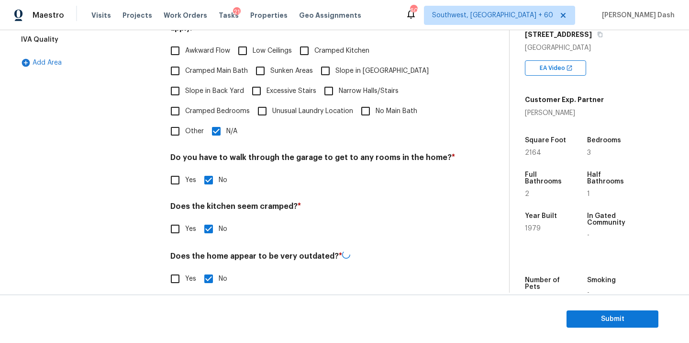
click at [86, 187] on div "Interior Plumbing Roof Pricing IVA Quality Add Area" at bounding box center [87, 118] width 144 height 364
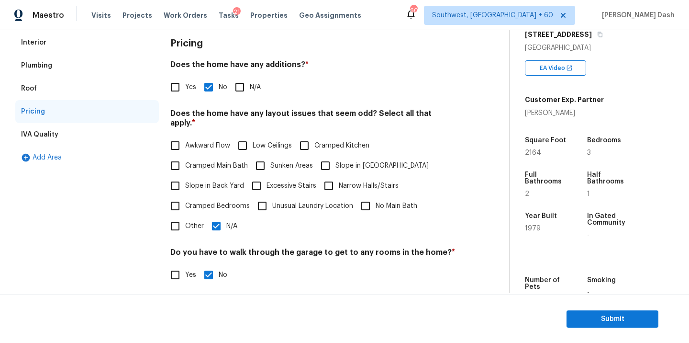
scroll to position [0, 0]
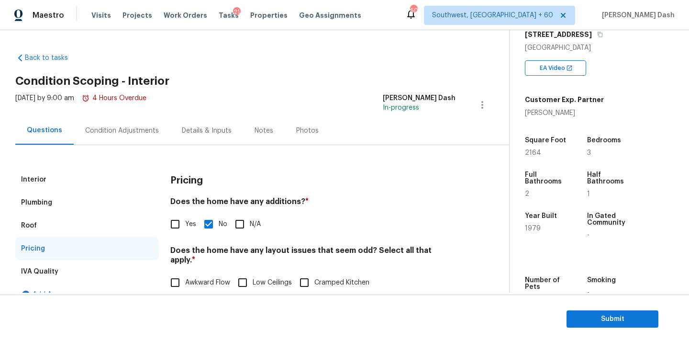
click at [97, 126] on div "Condition Adjustments" at bounding box center [122, 131] width 74 height 10
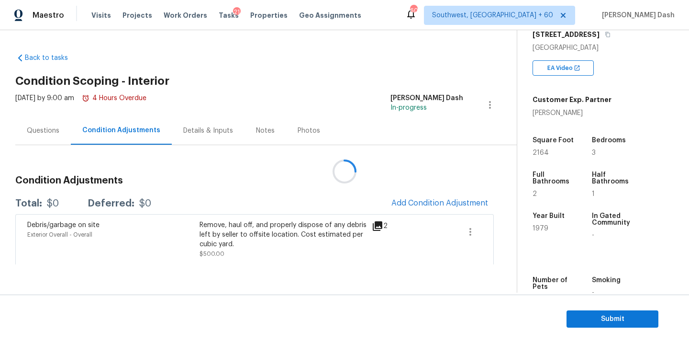
click at [383, 207] on div at bounding box center [344, 171] width 689 height 343
click at [400, 204] on div at bounding box center [344, 171] width 689 height 343
click at [400, 204] on span "Add Condition Adjustment" at bounding box center [439, 203] width 97 height 9
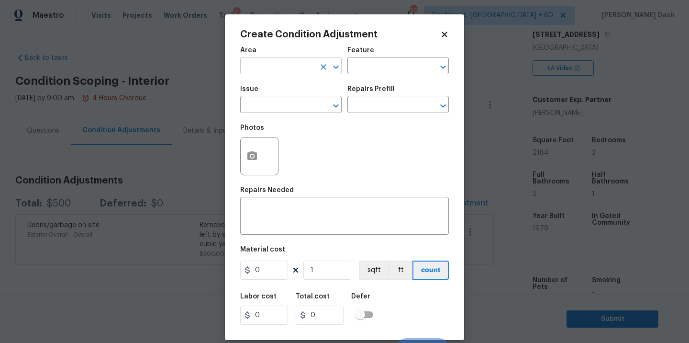
click at [293, 63] on input "text" at bounding box center [277, 66] width 75 height 15
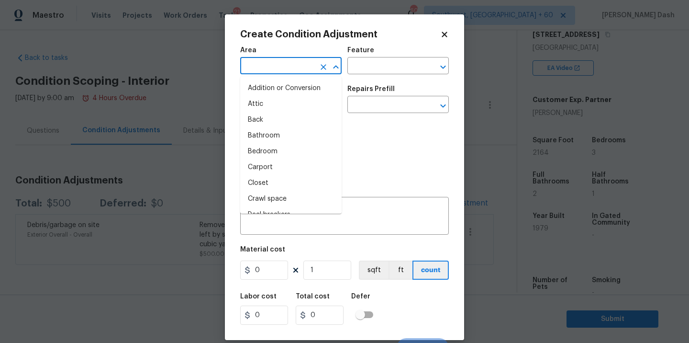
type input "i"
type input "n"
click at [270, 150] on li "Interior Overall" at bounding box center [290, 152] width 101 height 16
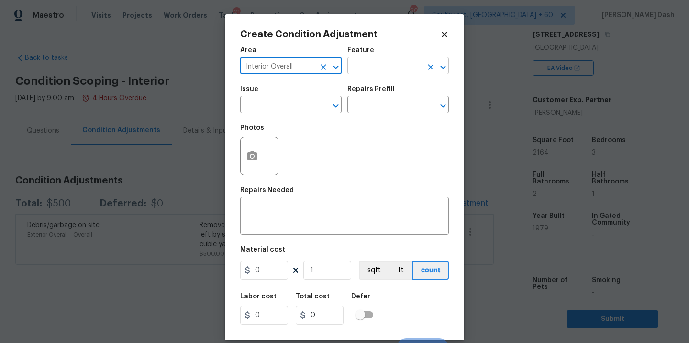
type input "Interior Overall"
click at [372, 71] on input "text" at bounding box center [384, 66] width 75 height 15
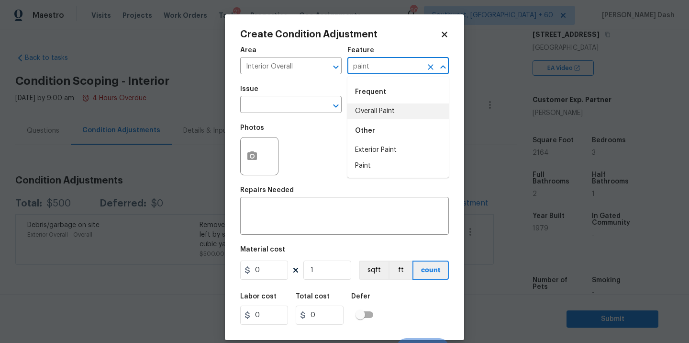
click at [366, 109] on li "Overall Paint" at bounding box center [397, 111] width 101 height 16
type input "Overall Paint"
click at [300, 101] on input "text" at bounding box center [277, 105] width 75 height 15
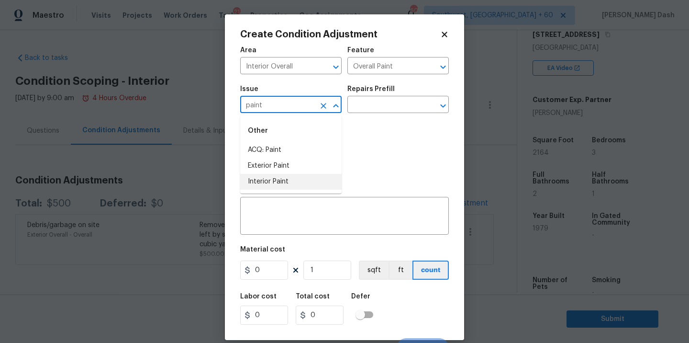
click at [281, 181] on li "Interior Paint" at bounding box center [290, 182] width 101 height 16
type input "Interior Paint"
click at [320, 106] on icon "Clear" at bounding box center [324, 106] width 10 height 10
type input "["
click at [288, 138] on div "Other" at bounding box center [290, 130] width 101 height 23
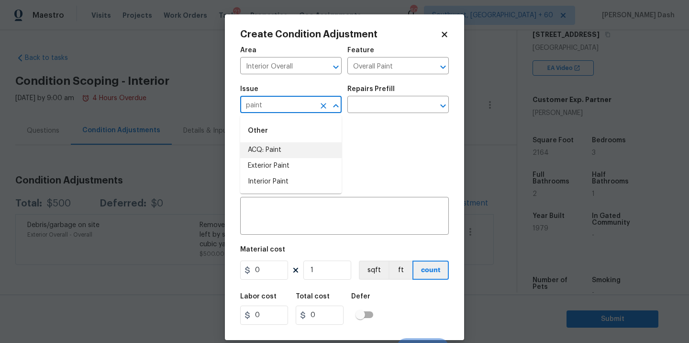
click at [288, 148] on li "ACQ: Paint" at bounding box center [290, 150] width 101 height 16
type input "ACQ: Paint"
click at [377, 108] on input "text" at bounding box center [384, 105] width 75 height 15
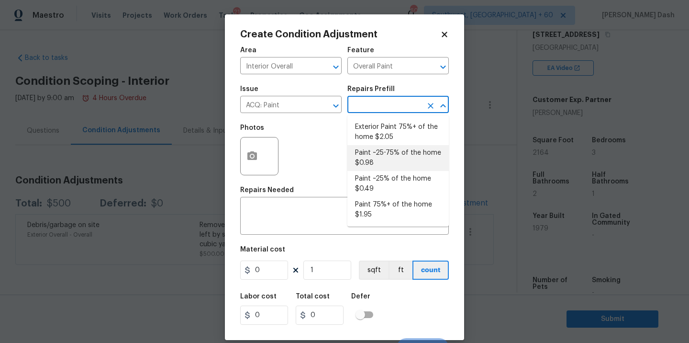
click at [375, 154] on li "Paint ~25-75% of the home $0.98" at bounding box center [397, 158] width 101 height 26
type input "Acquisition"
type textarea "Acquisition Scope: ~25 - 75% of the home needs interior paint"
type input "0.98"
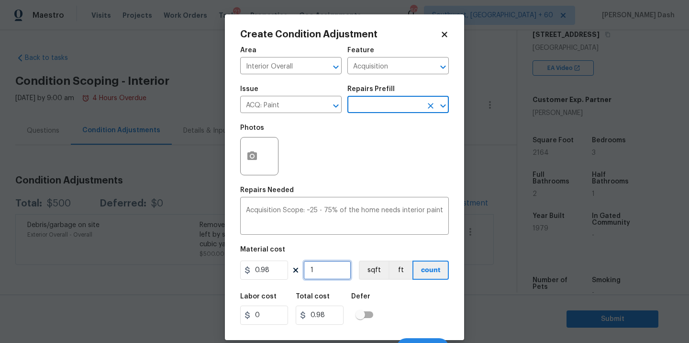
click at [327, 268] on input "1" at bounding box center [327, 269] width 48 height 19
type input "0"
type input "2"
type input "1.96"
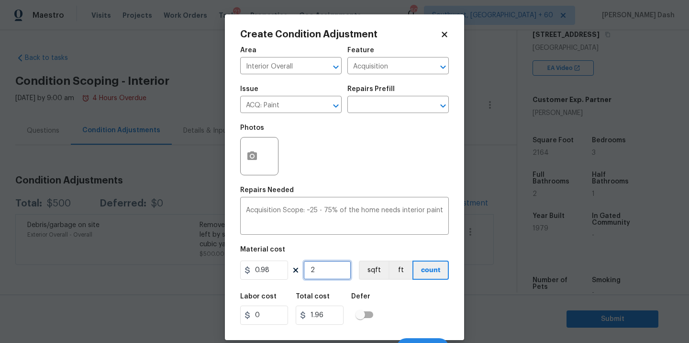
type input "21"
type input "20.58"
type input "216"
type input "211.68"
type input "2164"
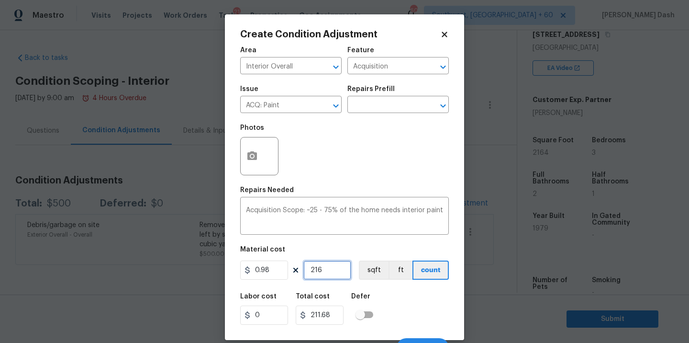
type input "2120.72"
type input "2164"
click at [375, 273] on button "sqft" at bounding box center [374, 269] width 30 height 19
click at [390, 316] on div "Labor cost 0 Total cost 2120.72 Defer" at bounding box center [344, 308] width 209 height 43
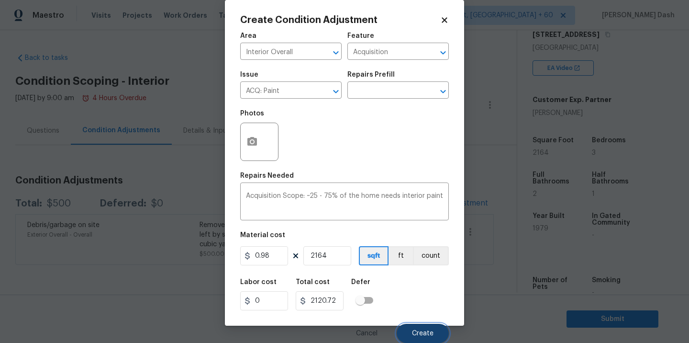
click at [422, 331] on span "Create" at bounding box center [423, 333] width 22 height 7
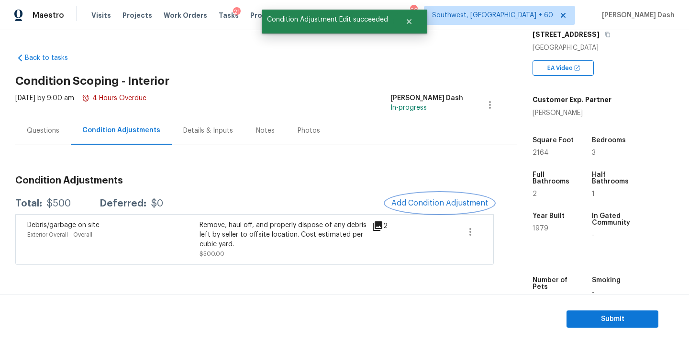
scroll to position [0, 0]
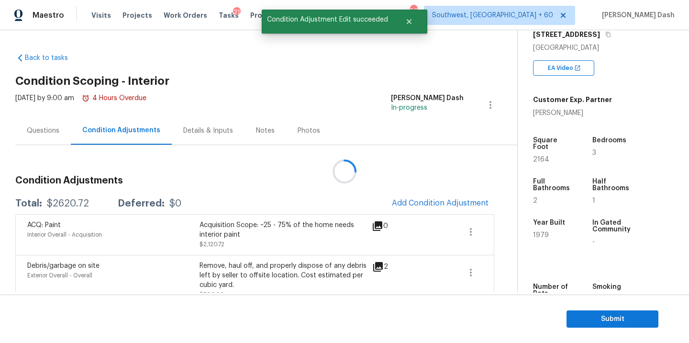
click at [441, 202] on div at bounding box center [344, 171] width 689 height 343
click at [441, 202] on span "Add Condition Adjustment" at bounding box center [440, 203] width 97 height 9
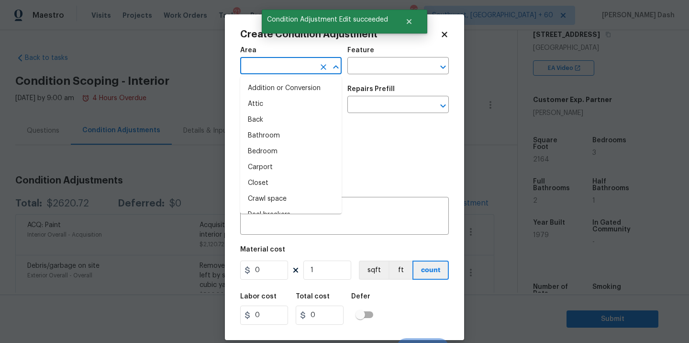
click at [294, 66] on input "text" at bounding box center [277, 66] width 75 height 15
click at [272, 153] on li "Interior Overall" at bounding box center [290, 152] width 101 height 16
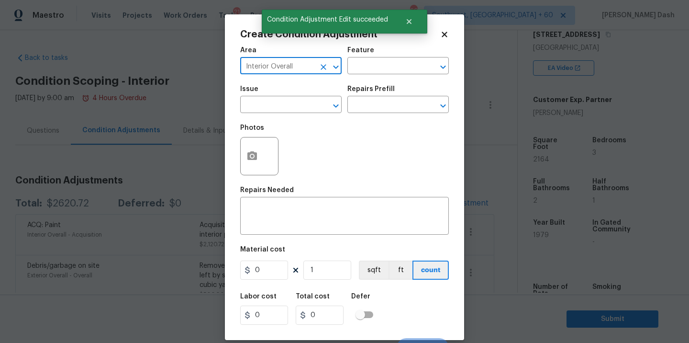
type input "Interior Overall"
click at [376, 58] on div "Feature" at bounding box center [397, 53] width 101 height 12
click at [376, 69] on input "text" at bounding box center [384, 66] width 75 height 15
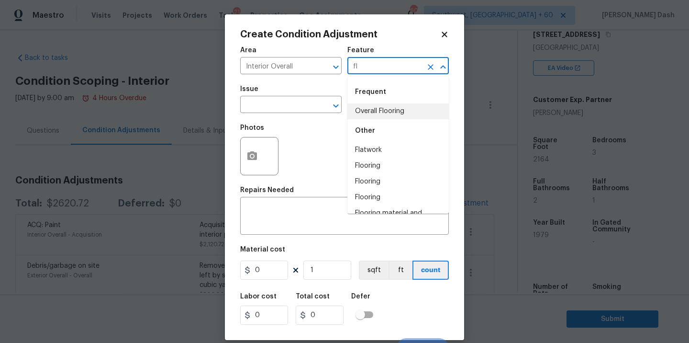
click at [357, 107] on li "Overall Flooring" at bounding box center [397, 111] width 101 height 16
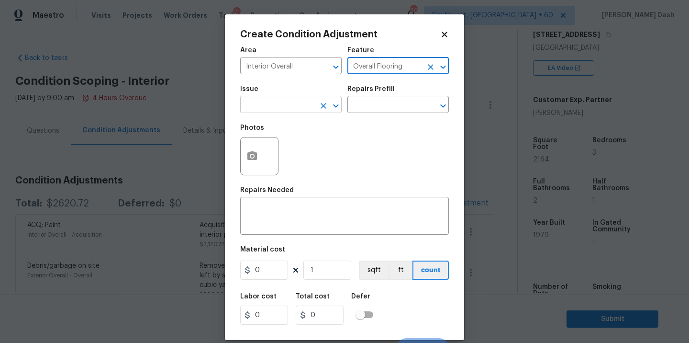
type input "Overall Flooring"
click at [264, 102] on input "text" at bounding box center [277, 105] width 75 height 15
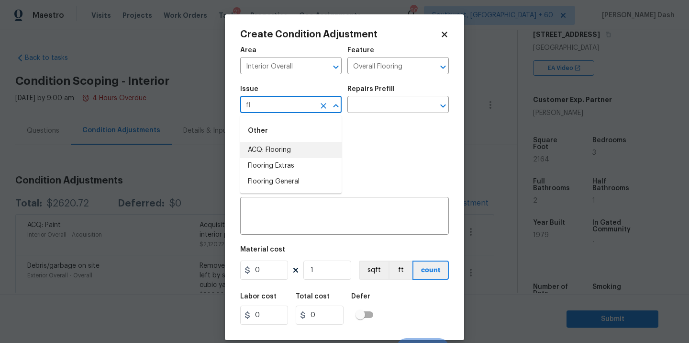
click at [249, 157] on li "ACQ: Flooring" at bounding box center [290, 150] width 101 height 16
type input "ACQ: Flooring"
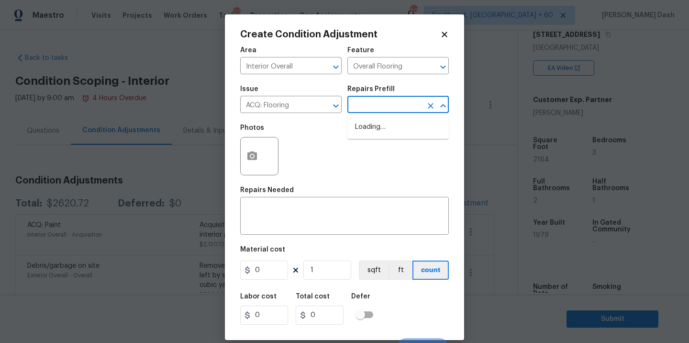
click at [370, 102] on input "text" at bounding box center [384, 105] width 75 height 15
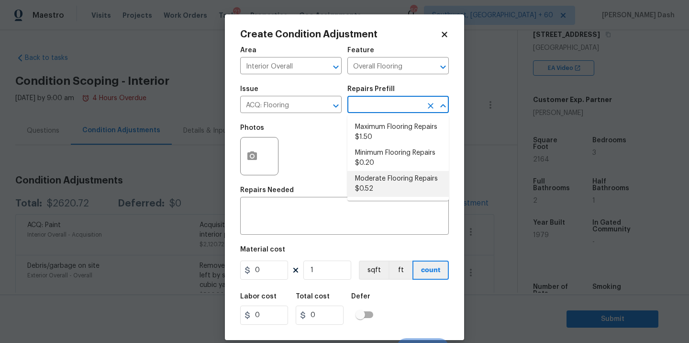
click at [369, 189] on li "Moderate Flooring Repairs $0.52" at bounding box center [397, 184] width 101 height 26
type input "Acquisition"
type textarea "Acquisition Scope: Moderate flooring repairs"
type input "0.52"
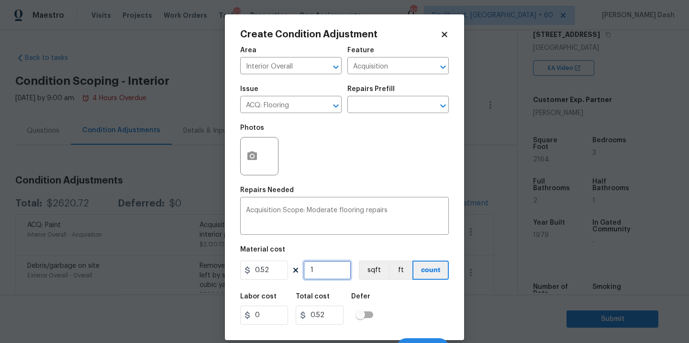
click at [323, 274] on input "1" at bounding box center [327, 269] width 48 height 19
type input "0"
type input "2"
type input "1.04"
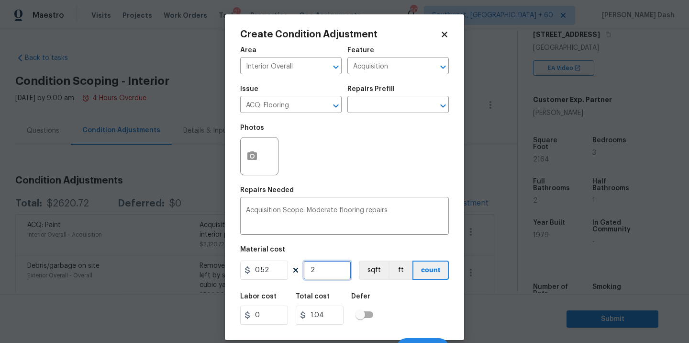
type input "21"
type input "10.92"
type input "216"
type input "112.32"
type input "2164"
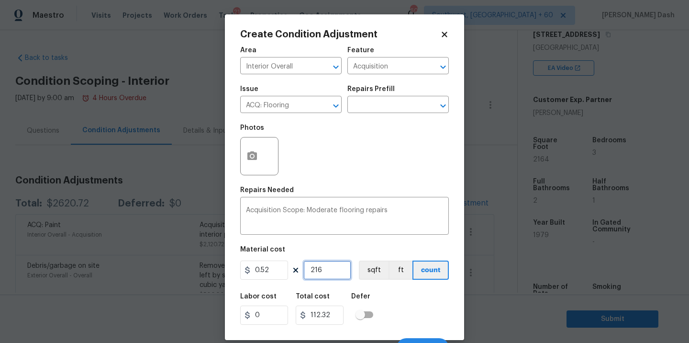
type input "1125.28"
type input "2164"
click at [385, 272] on button "sqft" at bounding box center [374, 269] width 30 height 19
click at [398, 316] on div "Labor cost 0 Total cost 1125.28 Defer" at bounding box center [344, 308] width 209 height 43
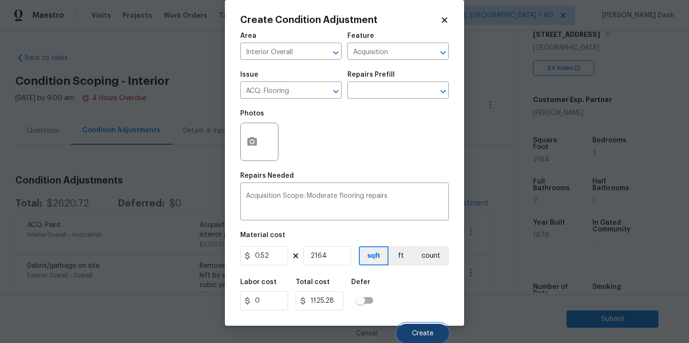
click at [425, 335] on span "Create" at bounding box center [423, 333] width 22 height 7
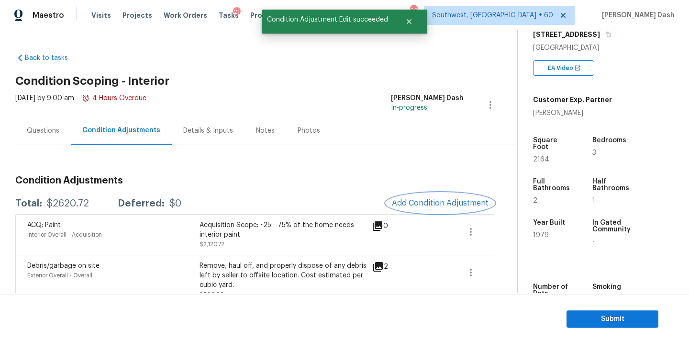
scroll to position [0, 0]
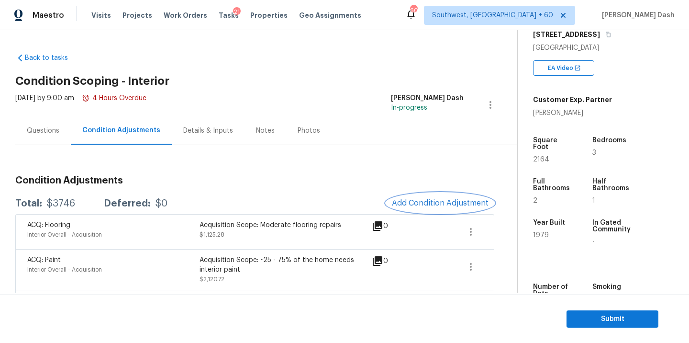
click at [440, 199] on span "Add Condition Adjustment" at bounding box center [440, 203] width 97 height 9
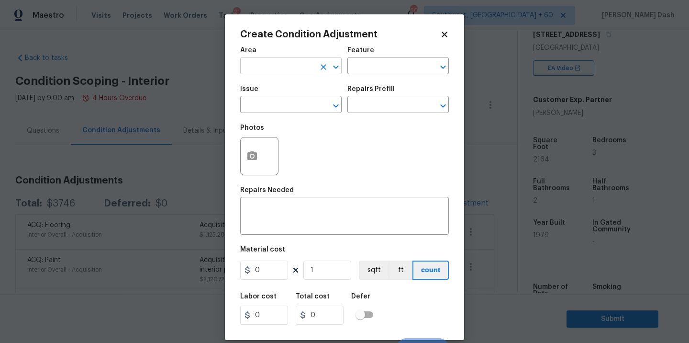
click at [293, 66] on input "text" at bounding box center [277, 66] width 75 height 15
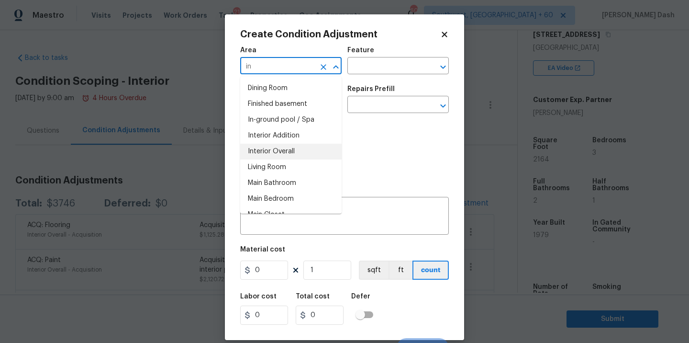
click at [274, 149] on li "Interior Overall" at bounding box center [290, 152] width 101 height 16
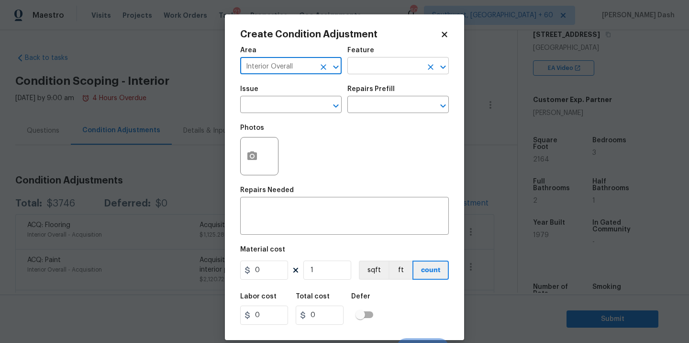
type input "Interior Overall"
click at [377, 65] on input "text" at bounding box center [384, 66] width 75 height 15
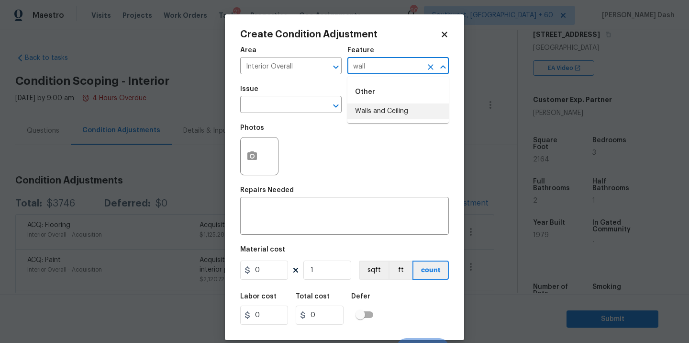
click at [356, 117] on li "Walls and Ceiling" at bounding box center [397, 111] width 101 height 16
type input "Walls and Ceiling"
click at [294, 117] on span "Issue ​" at bounding box center [290, 99] width 101 height 39
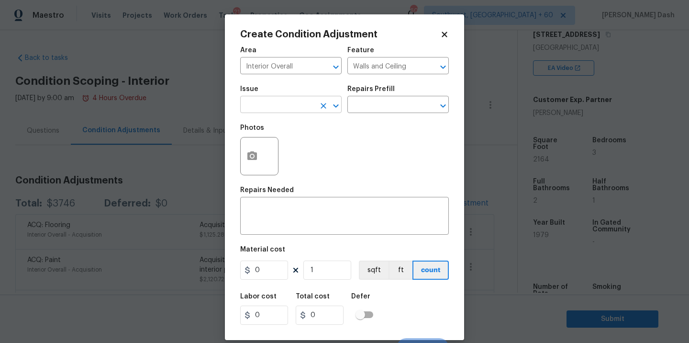
click at [301, 103] on input "text" at bounding box center [277, 105] width 75 height 15
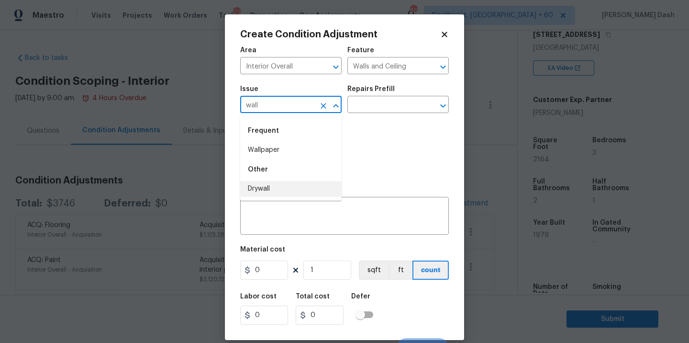
click at [267, 189] on li "Drywall" at bounding box center [290, 189] width 101 height 16
type input "Drywall"
click at [384, 92] on h5 "Repairs Prefill" at bounding box center [370, 89] width 47 height 7
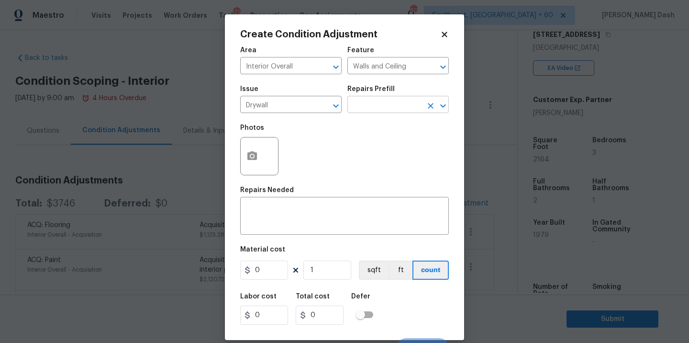
click at [384, 101] on input "text" at bounding box center [384, 105] width 75 height 15
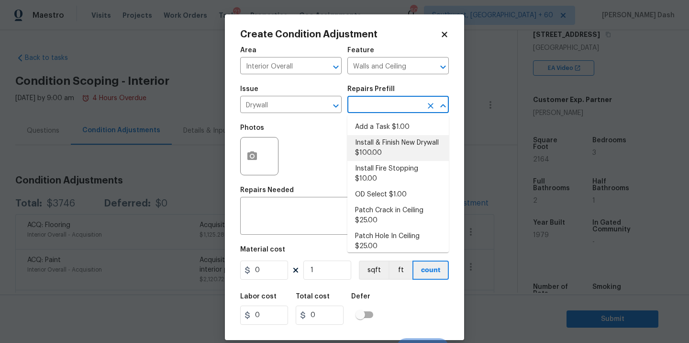
click at [376, 157] on li "Install & Finish New Drywall $100.00" at bounding box center [397, 148] width 101 height 26
type textarea "Remove the existing damaged drywall and replace with new. Ensure that the new d…"
type input "100"
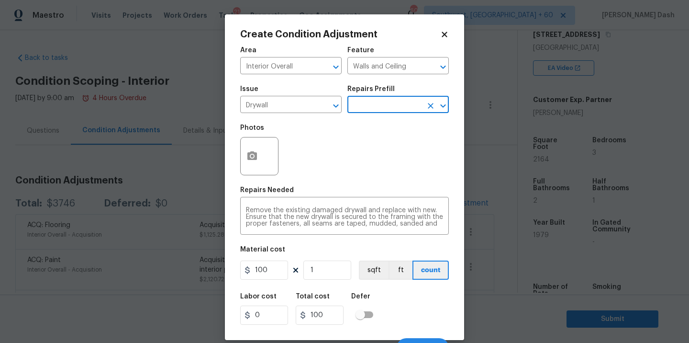
click at [386, 58] on div "Feature" at bounding box center [397, 53] width 101 height 12
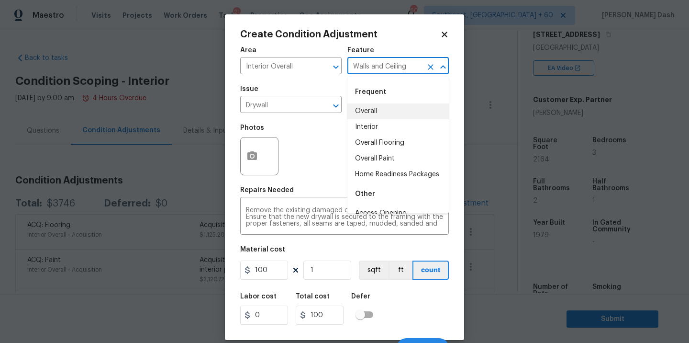
click at [386, 66] on input "Walls and Ceiling" at bounding box center [384, 66] width 75 height 15
click at [376, 112] on li "Garage" at bounding box center [397, 111] width 101 height 16
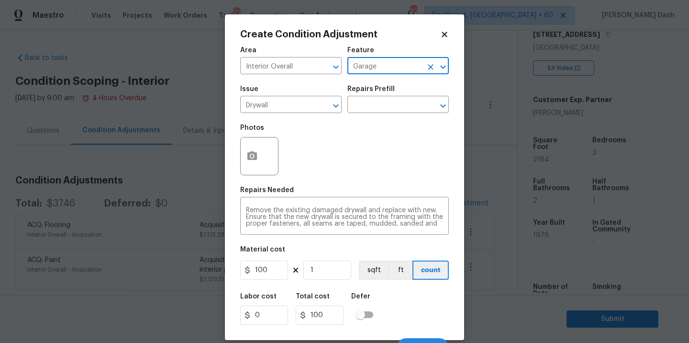
type input "Garage"
click at [259, 277] on input "100" at bounding box center [264, 269] width 48 height 19
type input "500"
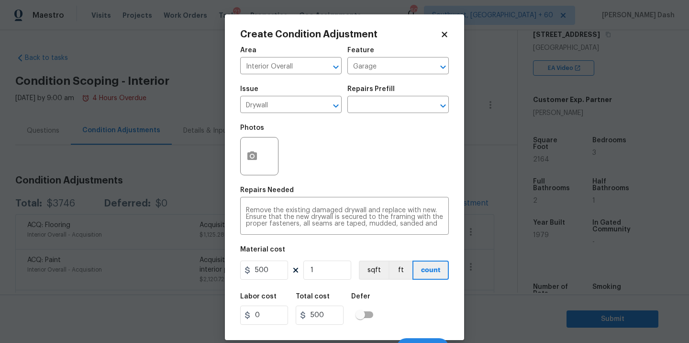
click at [457, 302] on div "Create Condition Adjustment Area Interior Overall ​ Feature Garage ​ Issue Dryw…" at bounding box center [344, 176] width 239 height 325
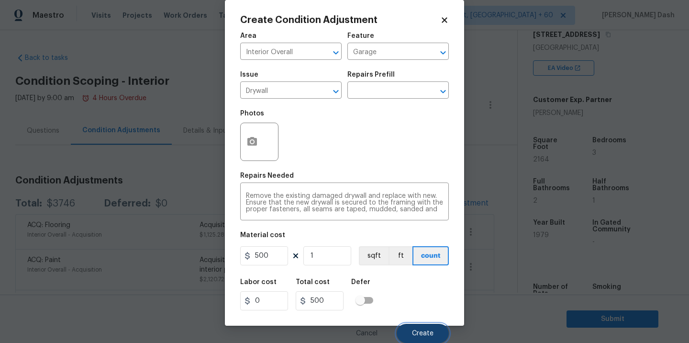
click at [439, 332] on button "Create" at bounding box center [423, 332] width 52 height 19
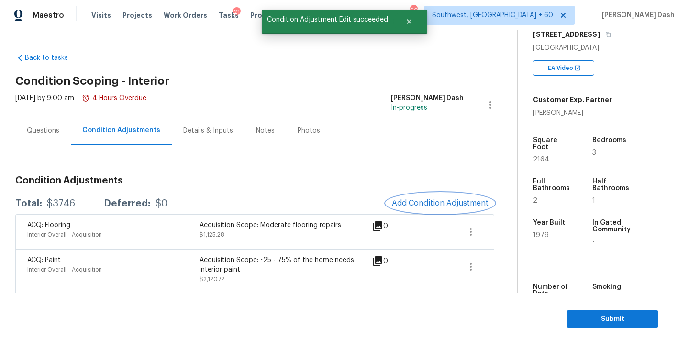
scroll to position [0, 0]
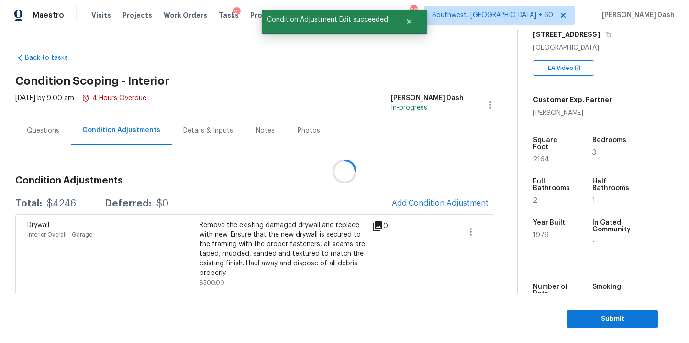
click at [61, 203] on div at bounding box center [344, 171] width 689 height 343
click at [61, 203] on div "$4246" at bounding box center [61, 204] width 29 height 10
copy div "$4246"
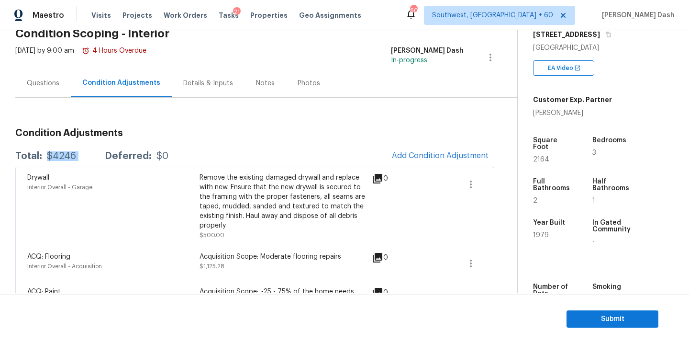
scroll to position [121, 0]
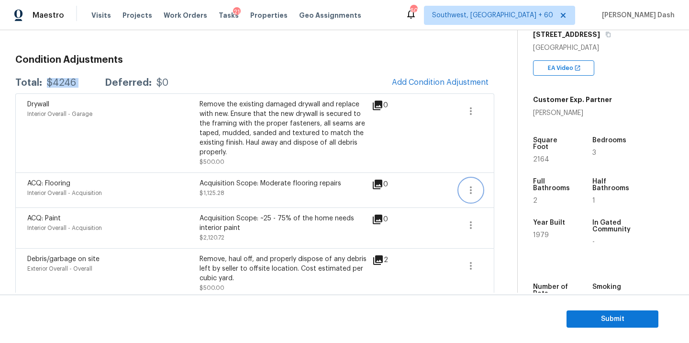
click at [470, 184] on icon "button" at bounding box center [470, 189] width 11 height 11
click at [509, 177] on div "Edit" at bounding box center [525, 179] width 75 height 10
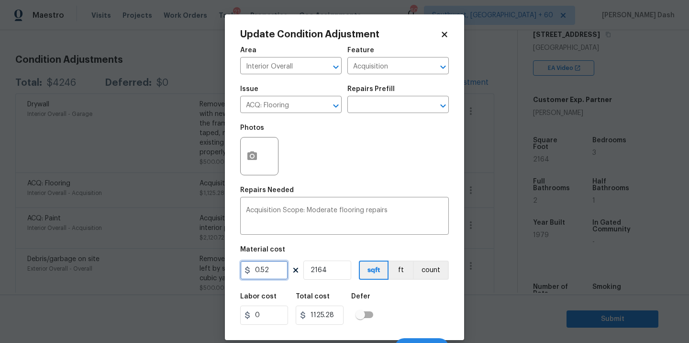
click at [271, 273] on input "0.52" at bounding box center [264, 269] width 48 height 19
type input "2"
type input "4328"
click at [409, 309] on div "Labor cost 0 Total cost 4328 Defer" at bounding box center [344, 308] width 209 height 43
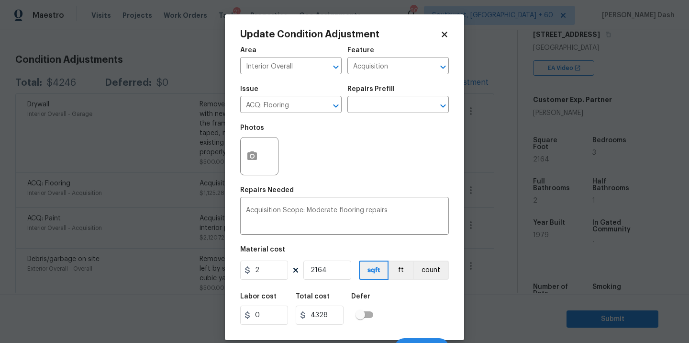
scroll to position [15, 0]
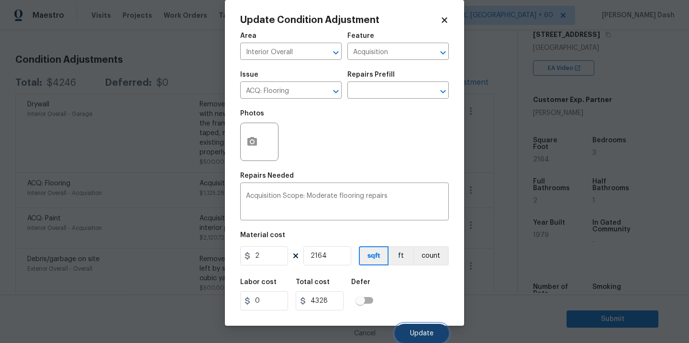
click at [421, 327] on button "Update" at bounding box center [422, 332] width 54 height 19
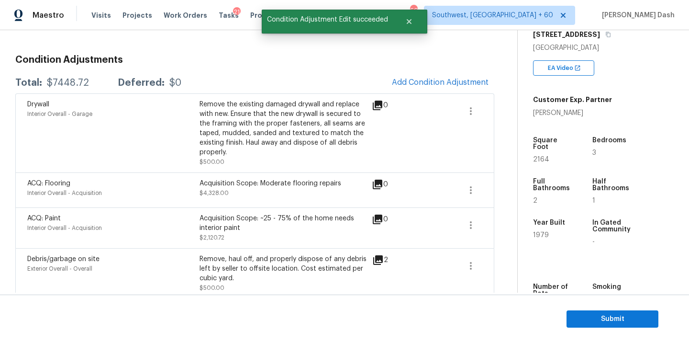
scroll to position [0, 0]
click at [471, 219] on icon "button" at bounding box center [470, 224] width 11 height 11
click at [507, 216] on div "Edit" at bounding box center [525, 214] width 75 height 10
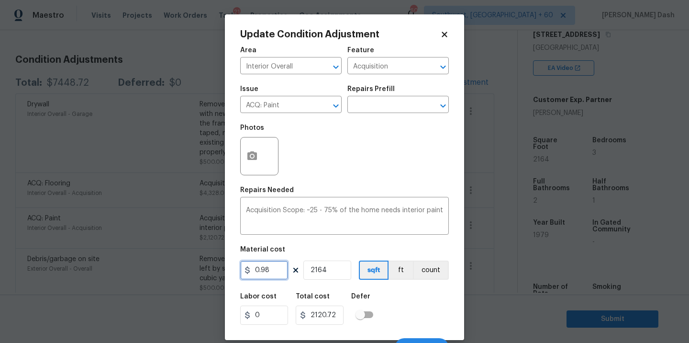
click at [272, 274] on input "0.98" at bounding box center [264, 269] width 48 height 19
type input "2"
type input "4328"
click at [353, 272] on div "2 2164 sqft ft count" at bounding box center [344, 269] width 209 height 19
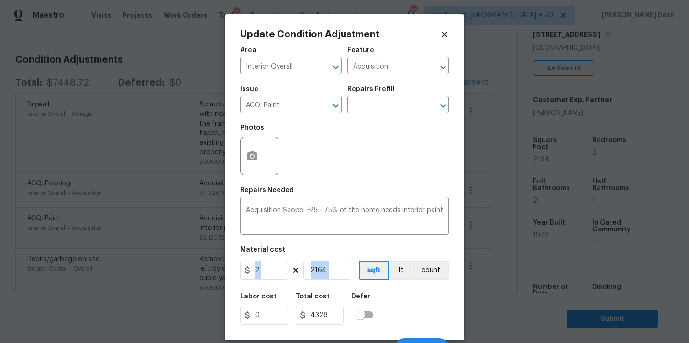
click at [353, 272] on div "2 2164 sqft ft count" at bounding box center [344, 269] width 209 height 19
click at [339, 272] on input "2164" at bounding box center [327, 269] width 48 height 19
type input "1"
type input "2"
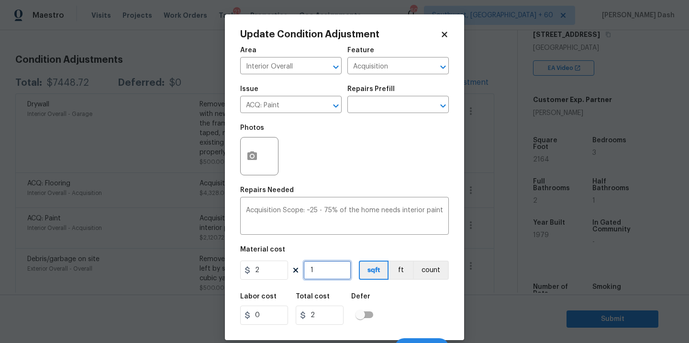
type input "15"
type input "30"
type input "150"
type input "300"
type input "1500"
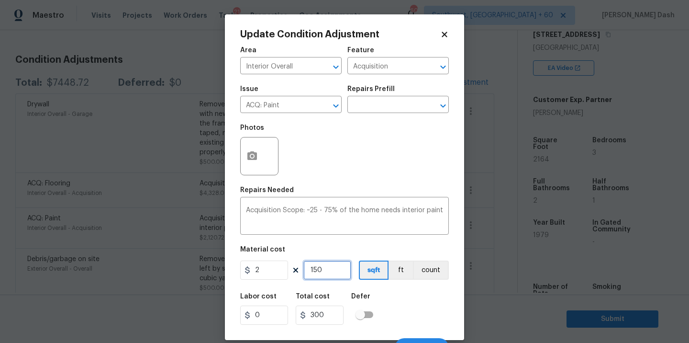
type input "3000"
type input "1500"
click at [442, 272] on button "count" at bounding box center [431, 269] width 36 height 19
click at [376, 274] on button "sqft" at bounding box center [374, 269] width 30 height 19
click at [409, 318] on div "Labor cost 0 Total cost 3000 Defer" at bounding box center [344, 308] width 209 height 43
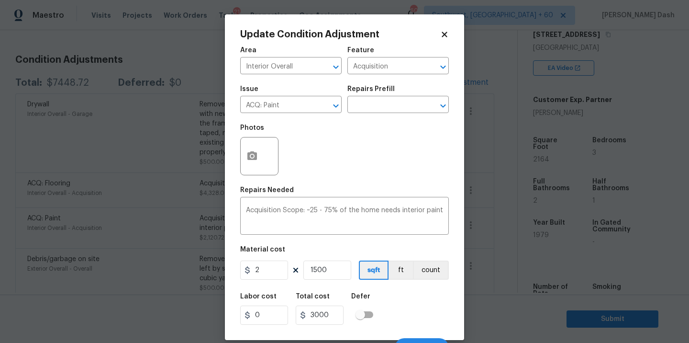
scroll to position [15, 0]
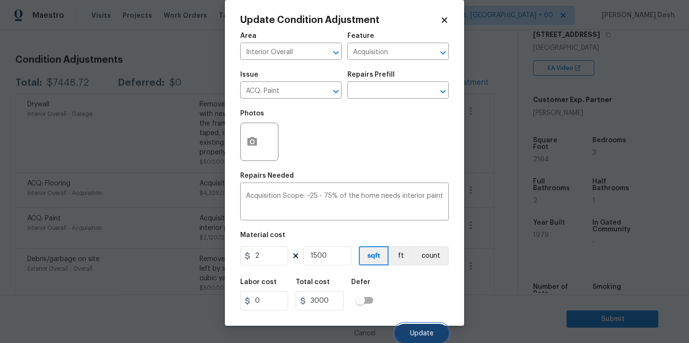
click at [425, 340] on button "Update" at bounding box center [422, 332] width 54 height 19
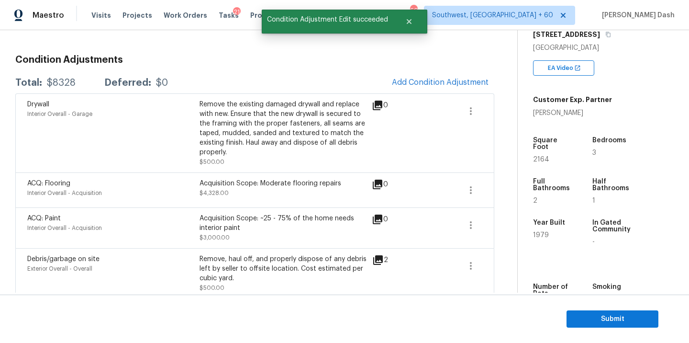
scroll to position [0, 0]
click at [67, 79] on div "$8328" at bounding box center [61, 83] width 29 height 10
copy div "8328"
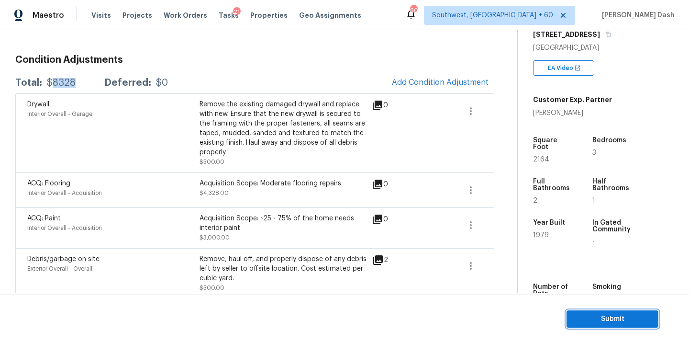
click at [579, 318] on span "Submit" at bounding box center [612, 319] width 77 height 12
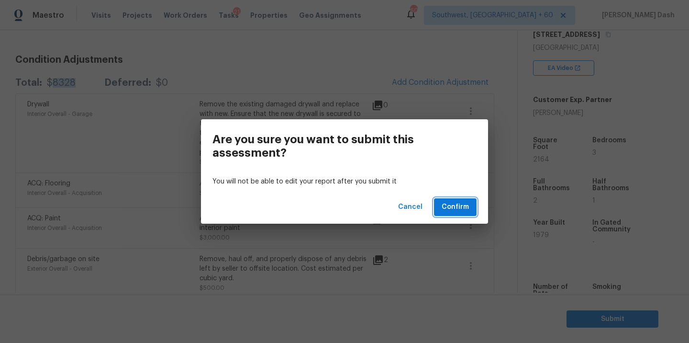
click at [455, 210] on span "Confirm" at bounding box center [455, 207] width 27 height 12
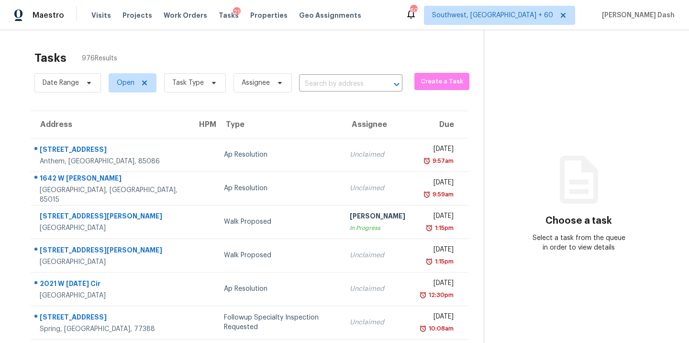
click at [333, 93] on div "Date Range Open Task Type Assignee ​" at bounding box center [218, 82] width 368 height 25
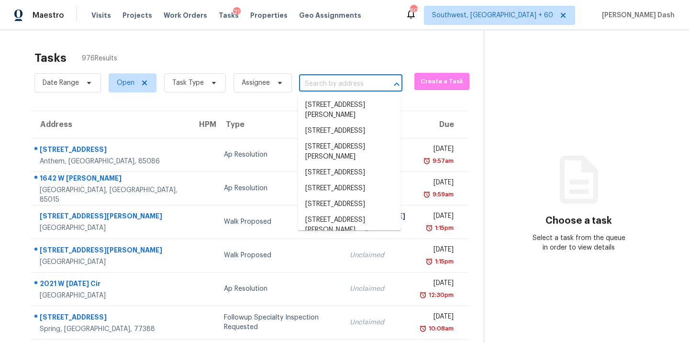
click at [335, 90] on input "text" at bounding box center [337, 84] width 77 height 15
paste input "320 Vallejo Dr Apt 47 Millbrae CA 94030"
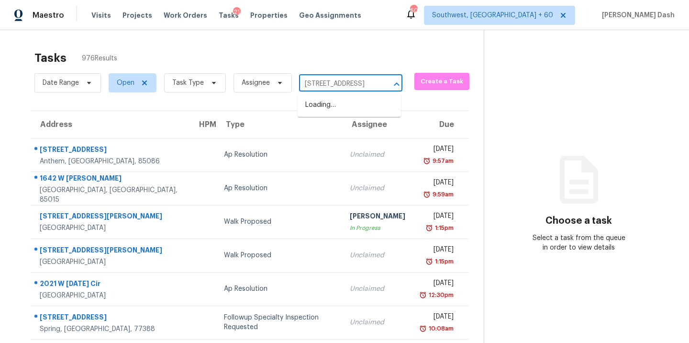
type input "320 Vallejo Dr"
click at [328, 112] on li "320 Vallejo Dr Apt 47, Millbrae, CA 94030" at bounding box center [349, 110] width 103 height 26
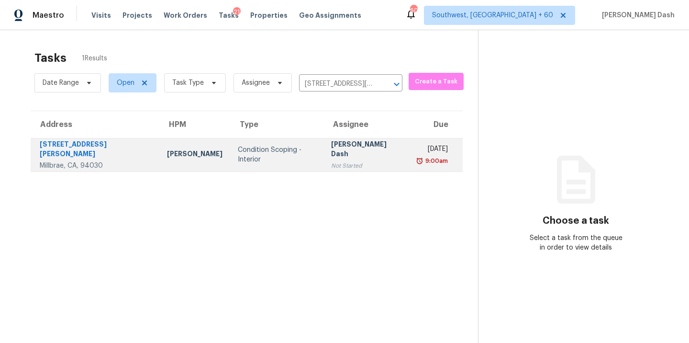
click at [251, 154] on div "Condition Scoping - Interior" at bounding box center [277, 154] width 78 height 19
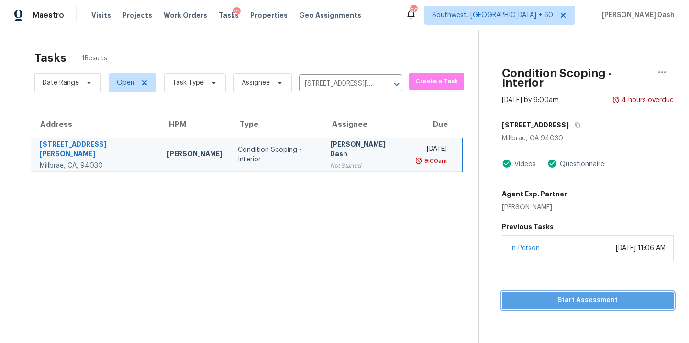
click at [600, 298] on button "Start Assessment" at bounding box center [588, 300] width 172 height 18
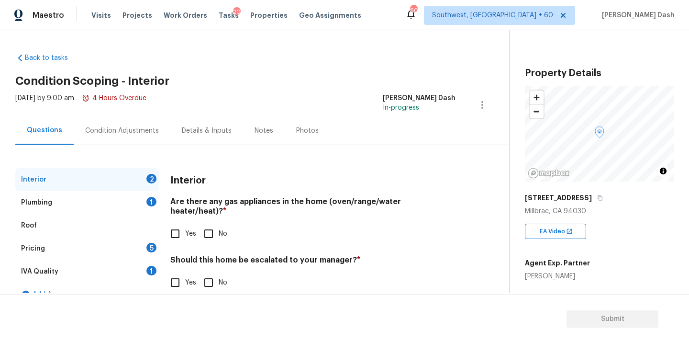
drag, startPoint x: 176, startPoint y: 226, endPoint x: 179, endPoint y: 235, distance: 10.3
click at [176, 226] on input "Yes" at bounding box center [175, 233] width 20 height 20
checkbox input "true"
click at [212, 286] on input "No" at bounding box center [209, 283] width 20 height 20
checkbox input "true"
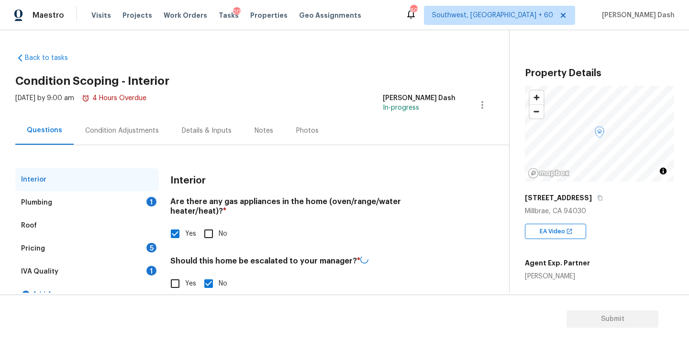
click at [149, 199] on div "1" at bounding box center [151, 202] width 10 height 10
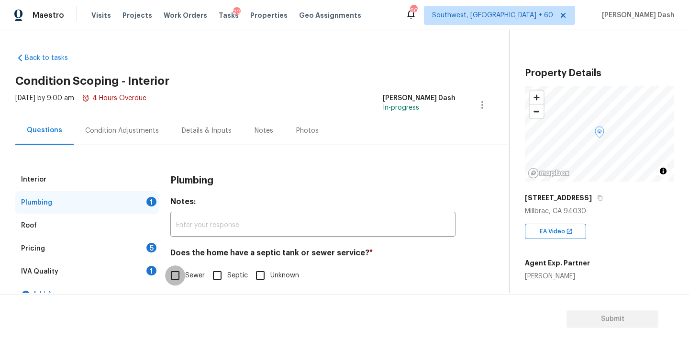
click at [176, 276] on input "Sewer" at bounding box center [175, 275] width 20 height 20
checkbox input "true"
click at [147, 270] on div "1" at bounding box center [151, 270] width 10 height 10
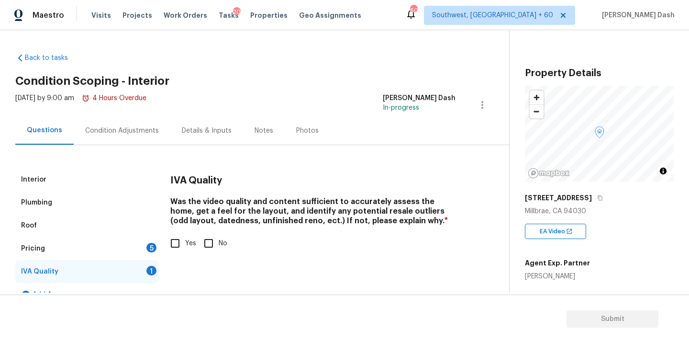
click at [177, 243] on input "Yes" at bounding box center [175, 243] width 20 height 20
checkbox input "true"
click at [153, 245] on div "5" at bounding box center [151, 248] width 10 height 10
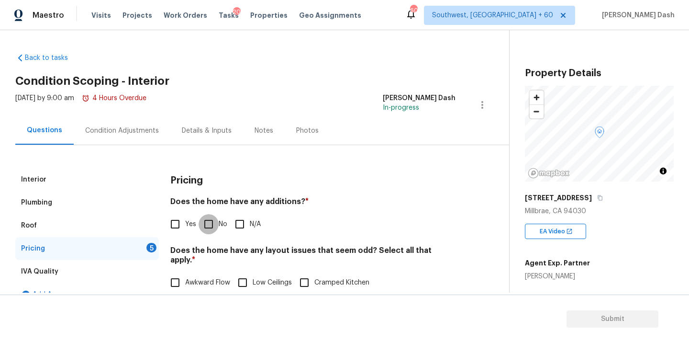
click at [207, 222] on input "No" at bounding box center [209, 224] width 20 height 20
checkbox input "true"
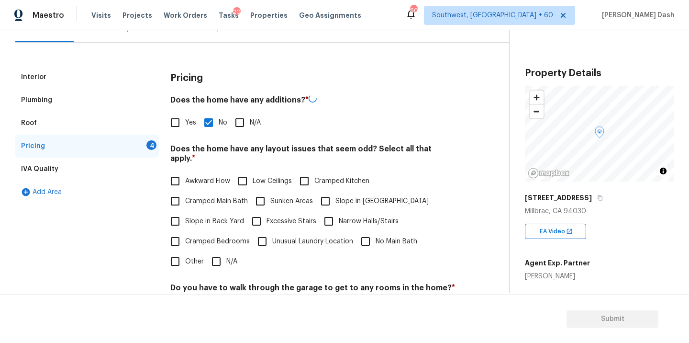
scroll to position [218, 0]
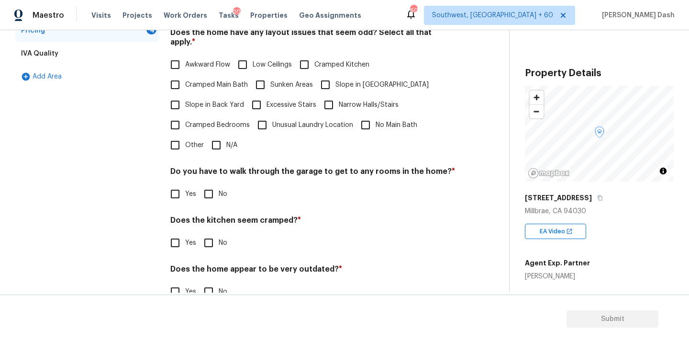
click at [219, 135] on input "N/A" at bounding box center [216, 145] width 20 height 20
checkbox input "true"
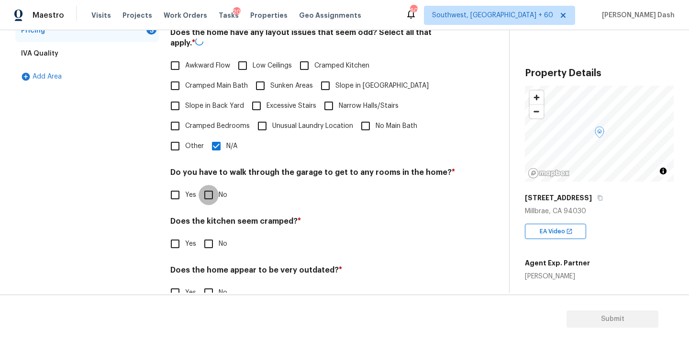
click at [203, 193] on input "No" at bounding box center [209, 195] width 20 height 20
checkbox input "true"
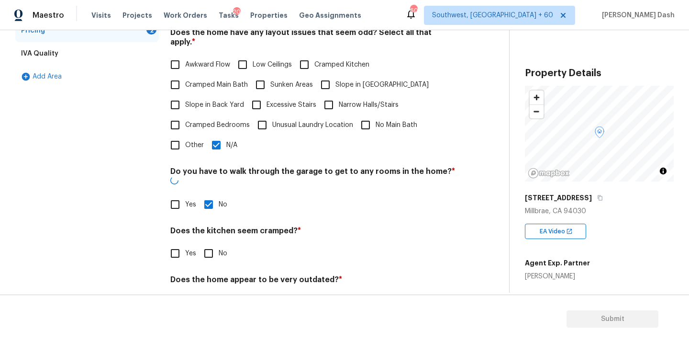
click at [203, 243] on input "No" at bounding box center [209, 253] width 20 height 20
checkbox input "true"
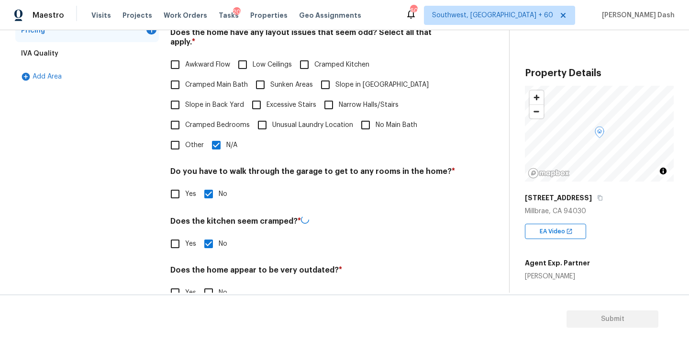
click at [203, 272] on div "Does the home appear to be very outdated? * Yes No" at bounding box center [312, 283] width 285 height 37
click at [208, 282] on input "No" at bounding box center [209, 291] width 20 height 20
checkbox input "true"
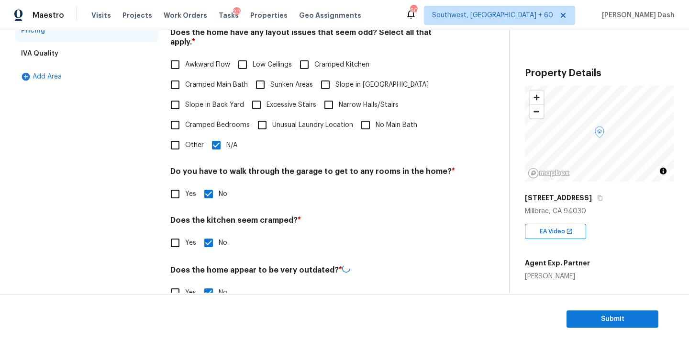
click at [123, 217] on div "Interior Plumbing Roof Pricing IVA Quality Add Area" at bounding box center [87, 132] width 144 height 364
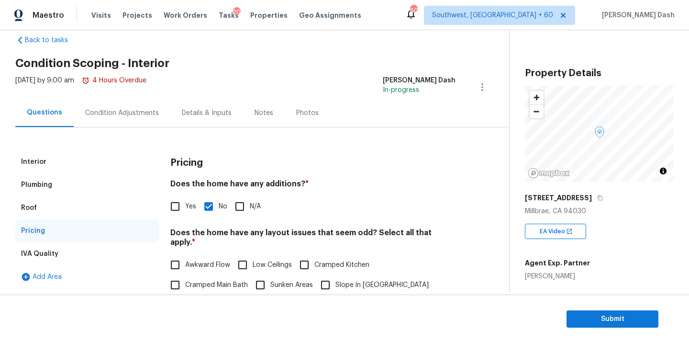
click at [129, 120] on div "Condition Adjustments" at bounding box center [122, 113] width 97 height 28
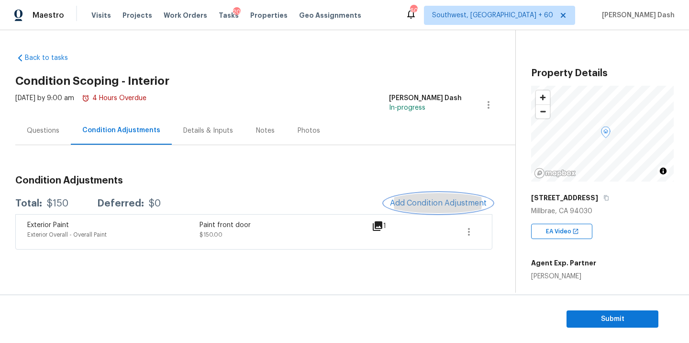
click at [412, 201] on span "Add Condition Adjustment" at bounding box center [438, 203] width 97 height 9
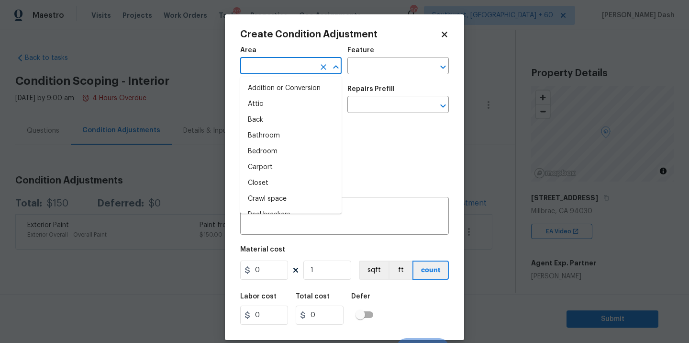
click at [301, 63] on input "text" at bounding box center [277, 66] width 75 height 15
type input "in"
click at [288, 141] on li "Interior Addition" at bounding box center [290, 136] width 101 height 16
type input "Interior Addition"
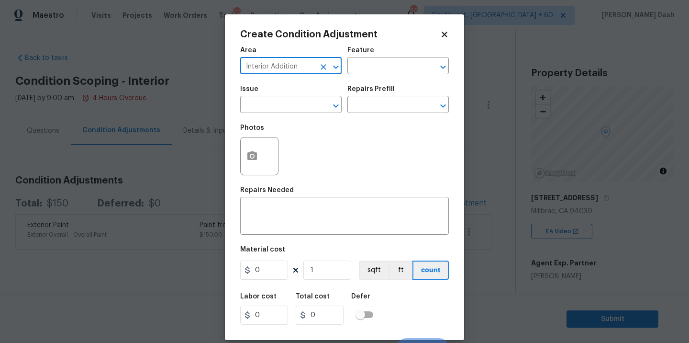
click at [323, 72] on button "Clear" at bounding box center [323, 66] width 13 height 13
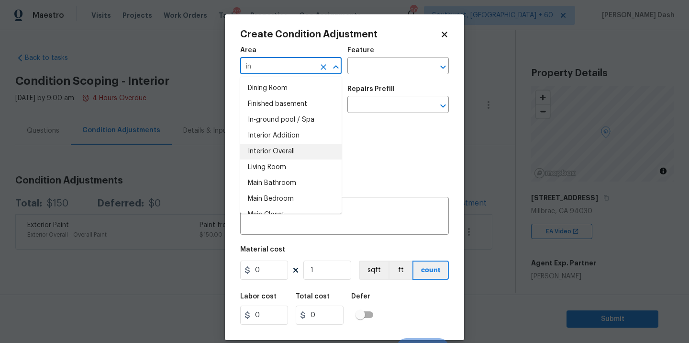
click at [295, 150] on li "Interior Overall" at bounding box center [290, 152] width 101 height 16
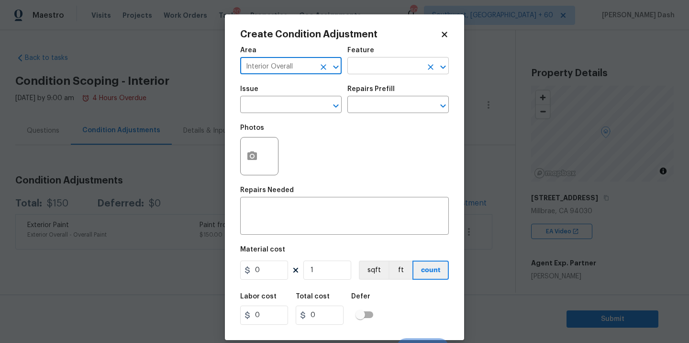
type input "Interior Overall"
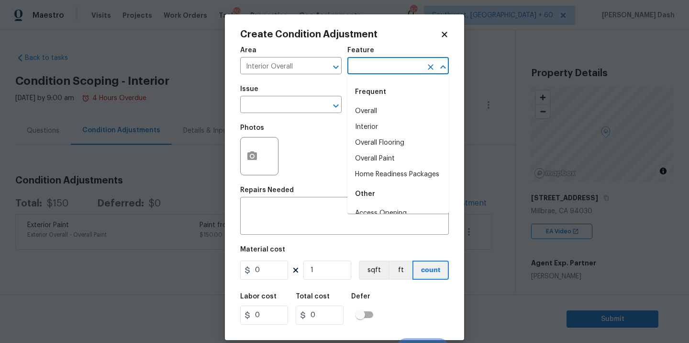
click at [375, 67] on input "text" at bounding box center [384, 66] width 75 height 15
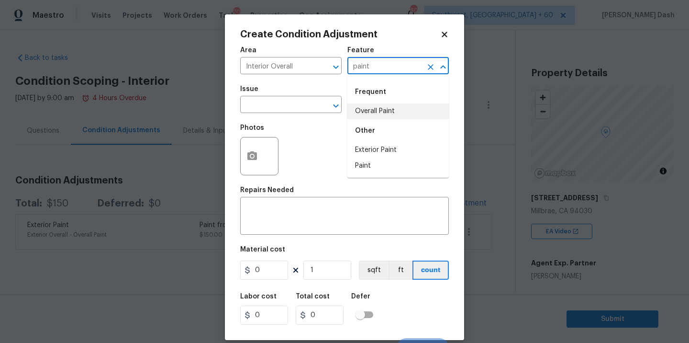
click at [368, 104] on li "Overall Paint" at bounding box center [397, 111] width 101 height 16
type input "Overall Paint"
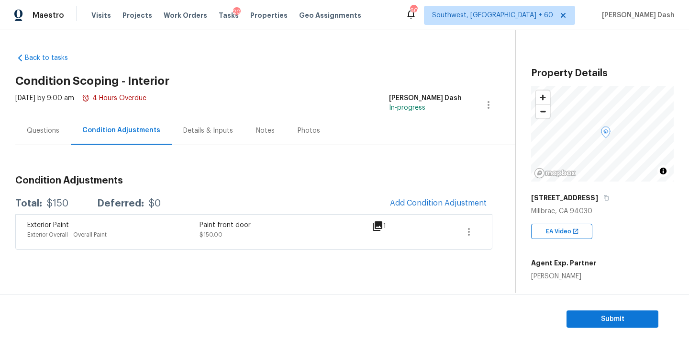
click at [609, 230] on body "Maestro Visits Projects Work Orders Tasks 20 Properties Geo Assignments 600 Sou…" at bounding box center [344, 171] width 689 height 343
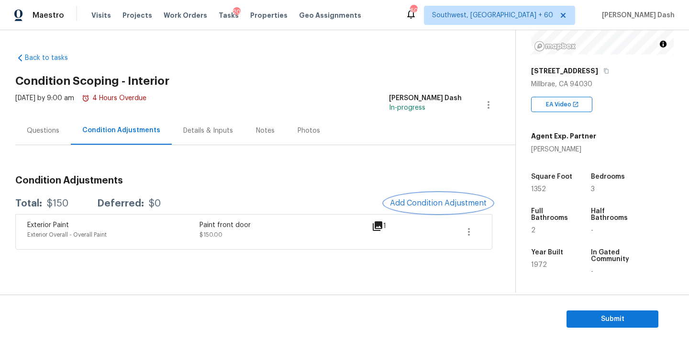
scroll to position [134, 0]
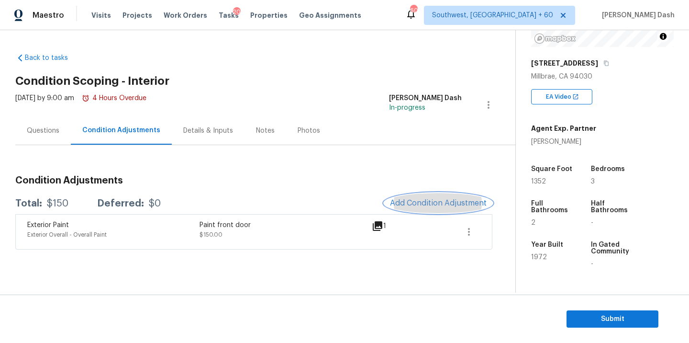
click at [425, 202] on span "Add Condition Adjustment" at bounding box center [438, 203] width 97 height 9
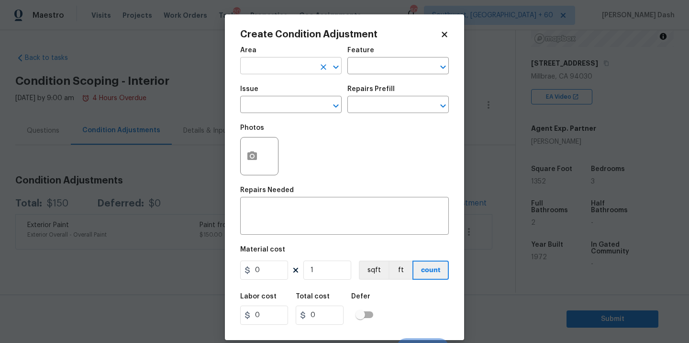
click at [293, 71] on input "text" at bounding box center [277, 66] width 75 height 15
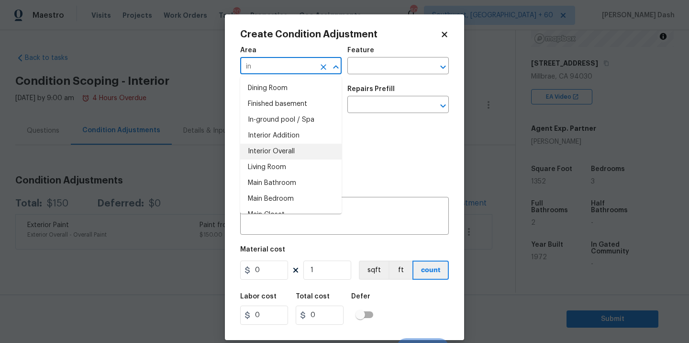
click at [268, 147] on li "Interior Overall" at bounding box center [290, 152] width 101 height 16
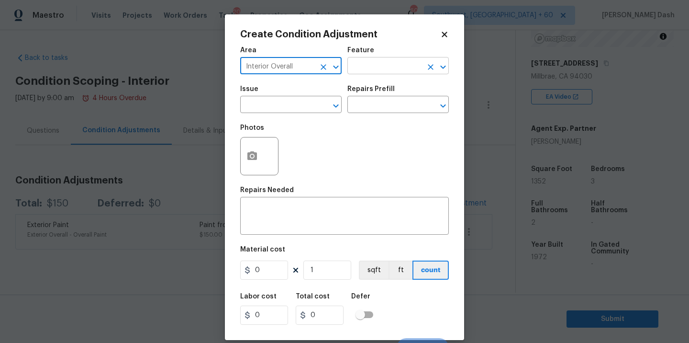
type input "Interior Overall"
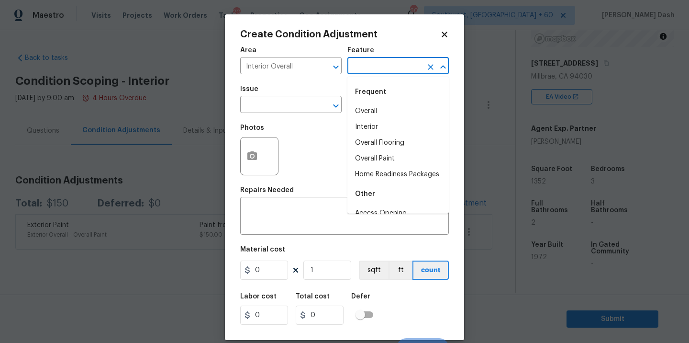
click at [354, 69] on input "text" at bounding box center [384, 66] width 75 height 15
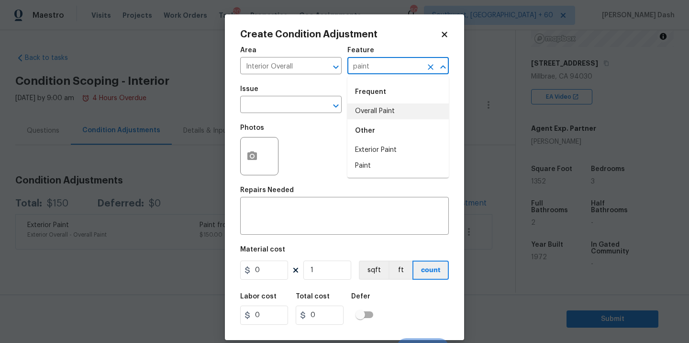
click at [367, 111] on li "Overall Paint" at bounding box center [397, 111] width 101 height 16
type input "Overall Paint"
click at [299, 109] on input "text" at bounding box center [277, 105] width 75 height 15
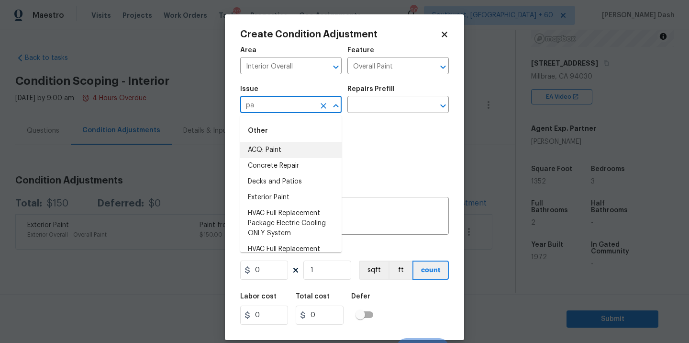
click at [279, 150] on li "ACQ: Paint" at bounding box center [290, 150] width 101 height 16
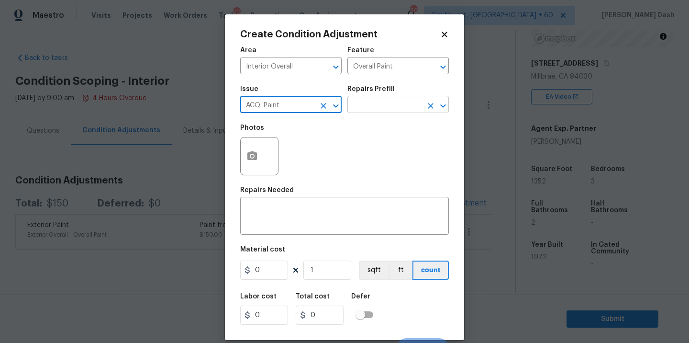
type input "ACQ: Paint"
click at [369, 108] on input "text" at bounding box center [384, 105] width 75 height 15
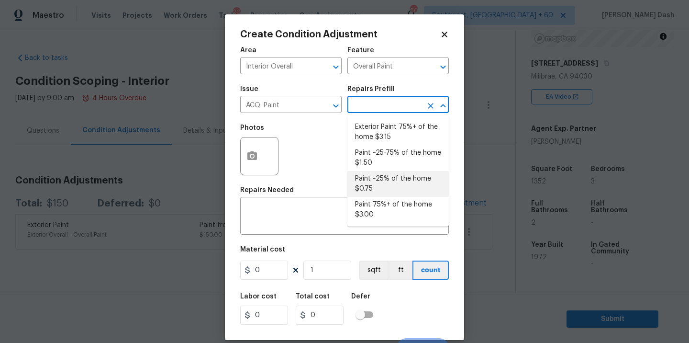
drag, startPoint x: 365, startPoint y: 177, endPoint x: 344, endPoint y: 248, distance: 73.7
click at [365, 178] on li "Paint ~25% of the home $0.75" at bounding box center [397, 184] width 101 height 26
type input "Acquisition"
type textarea "Acquisition Scope: ~25% of the home needs interior paint"
type input "0.75"
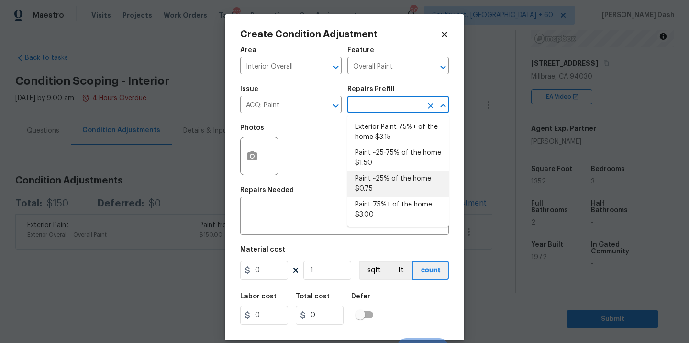
type input "0.75"
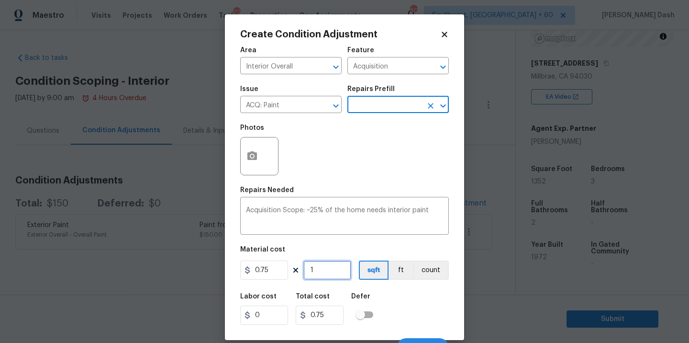
click at [323, 274] on input "1" at bounding box center [327, 269] width 48 height 19
type input "0"
type input "1"
type input "0.75"
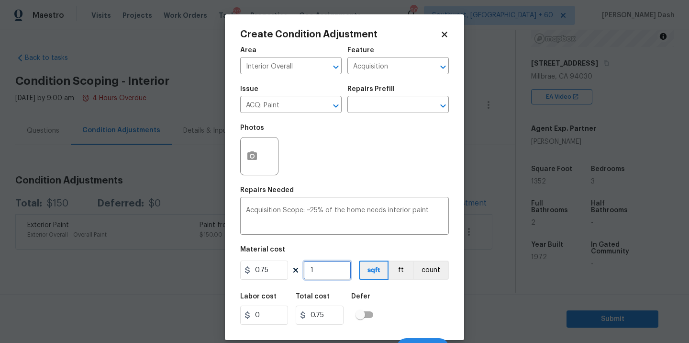
type input "13"
type input "9.75"
type input "1345"
type input "1008.75"
type input "13452"
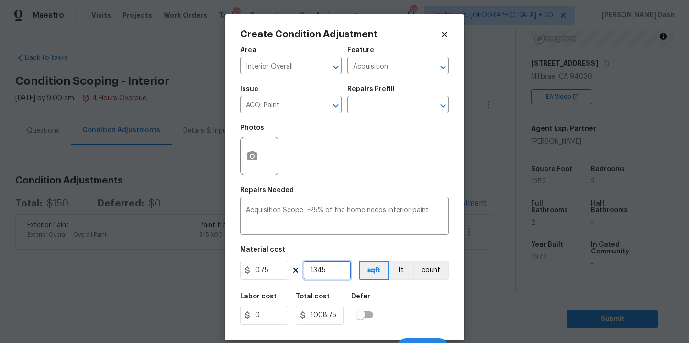
type input "10089"
type input "1345"
type input "1008.75"
type input "134"
type input "100.5"
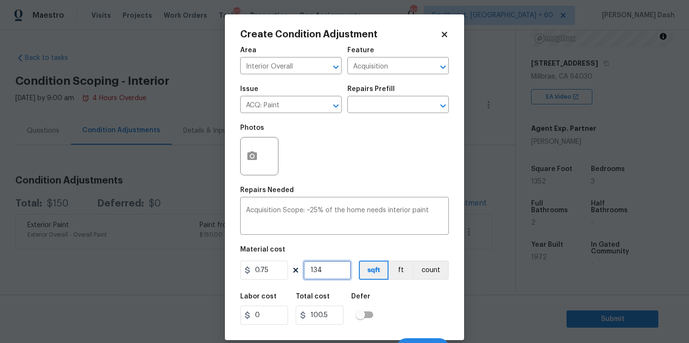
type input "13"
type input "9.75"
type input "135"
type input "101.25"
type input "1352"
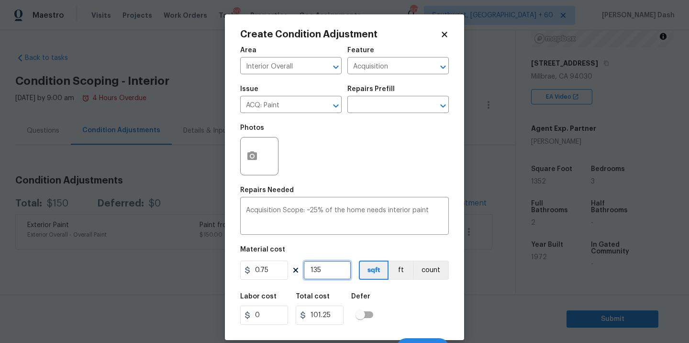
type input "1014"
type input "1352"
click at [446, 298] on div "Labor cost 0 Total cost 1014 Defer" at bounding box center [344, 308] width 209 height 43
click at [431, 338] on div "Cancel Create" at bounding box center [344, 343] width 209 height 27
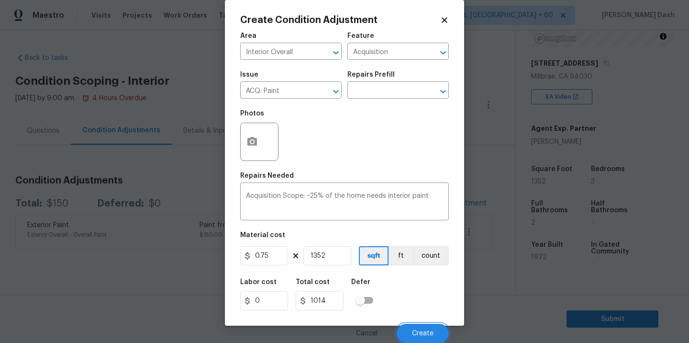
click at [428, 327] on button "Create" at bounding box center [423, 332] width 52 height 19
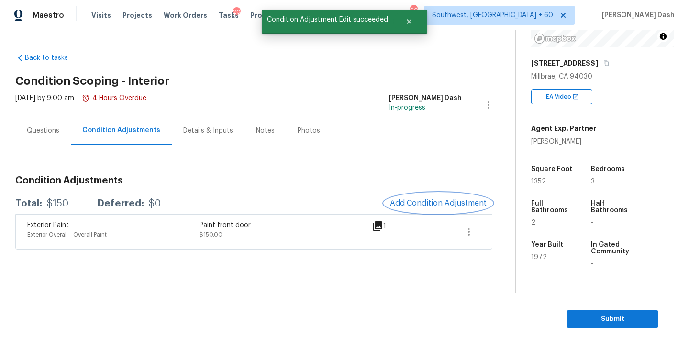
scroll to position [0, 0]
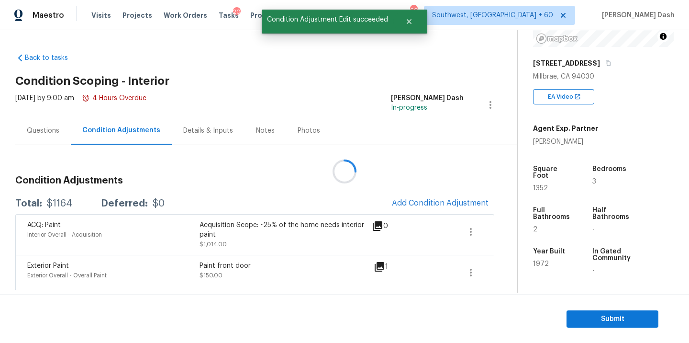
click at [451, 199] on div at bounding box center [344, 171] width 689 height 343
click at [451, 199] on span "Add Condition Adjustment" at bounding box center [440, 203] width 97 height 9
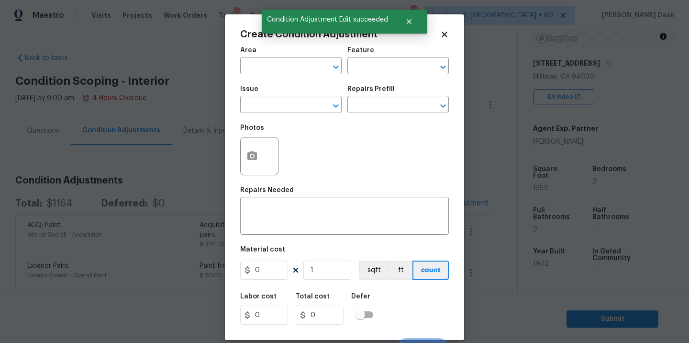
click at [294, 78] on span "Area ​" at bounding box center [290, 60] width 101 height 39
click at [295, 70] on input "text" at bounding box center [277, 66] width 75 height 15
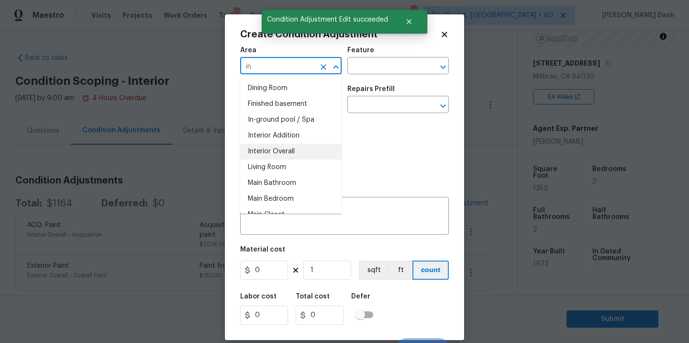
click at [268, 154] on li "Interior Overall" at bounding box center [290, 152] width 101 height 16
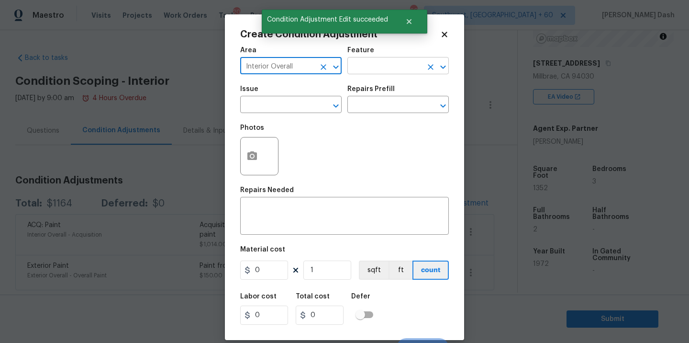
type input "Interior Overall"
click at [362, 71] on input "text" at bounding box center [384, 66] width 75 height 15
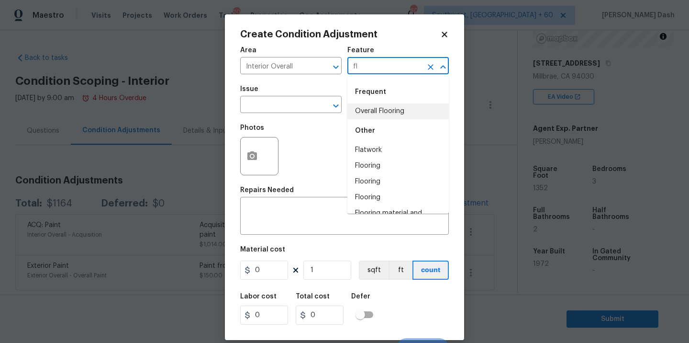
click at [363, 107] on li "Overall Flooring" at bounding box center [397, 111] width 101 height 16
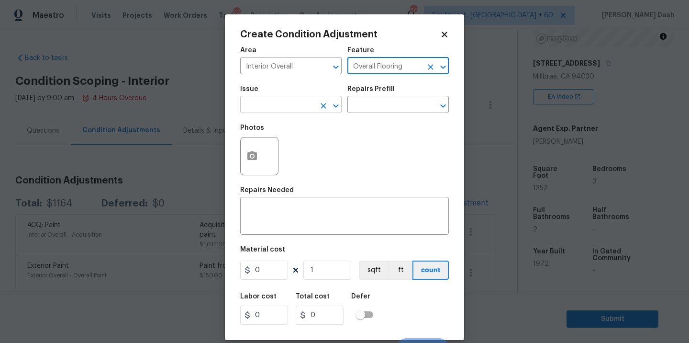
type input "Overall Flooring"
click at [301, 107] on input "text" at bounding box center [277, 105] width 75 height 15
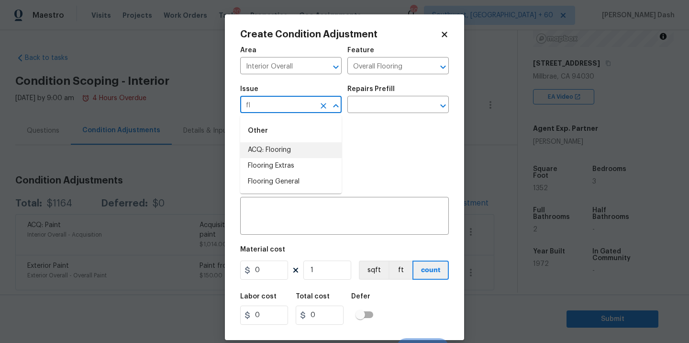
click at [271, 150] on li "ACQ: Flooring" at bounding box center [290, 150] width 101 height 16
type input "ACQ: Flooring"
click at [365, 104] on input "text" at bounding box center [384, 105] width 75 height 15
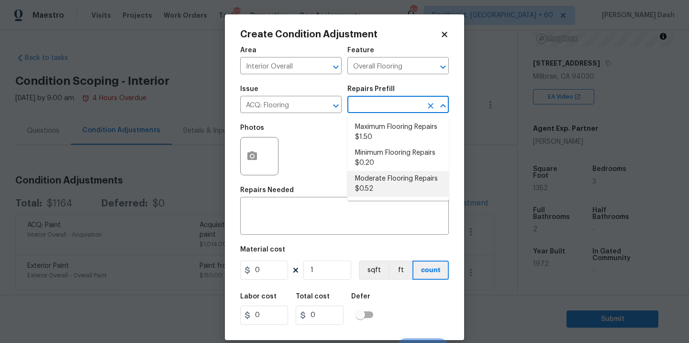
click at [365, 185] on li "Moderate Flooring Repairs $0.52" at bounding box center [397, 184] width 101 height 26
type input "Acquisition"
type textarea "Acquisition Scope: Moderate flooring repairs"
type input "0.52"
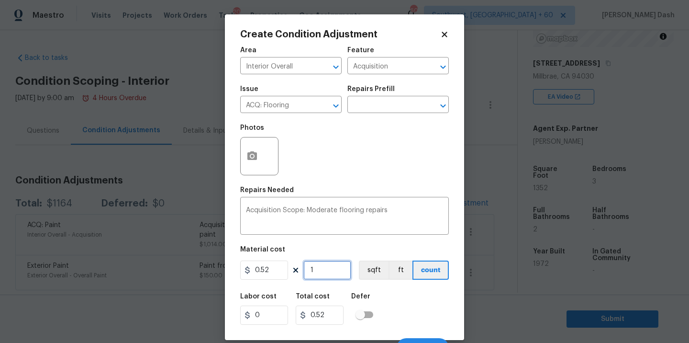
click at [326, 277] on input "1" at bounding box center [327, 269] width 48 height 19
type input "11"
type input "5.72"
type input "113"
type input "58.76"
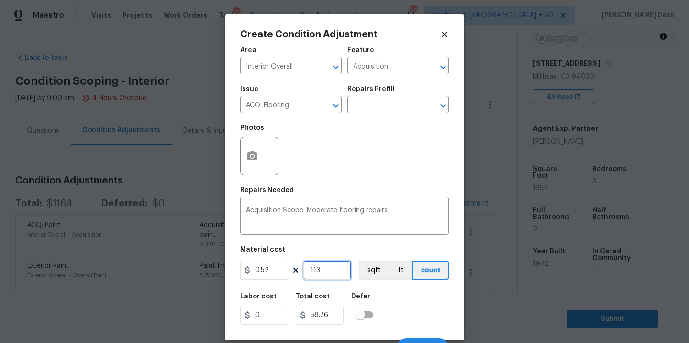
type input "1135"
type input "590.2"
type input "11352"
type input "5903.04"
type input "1135"
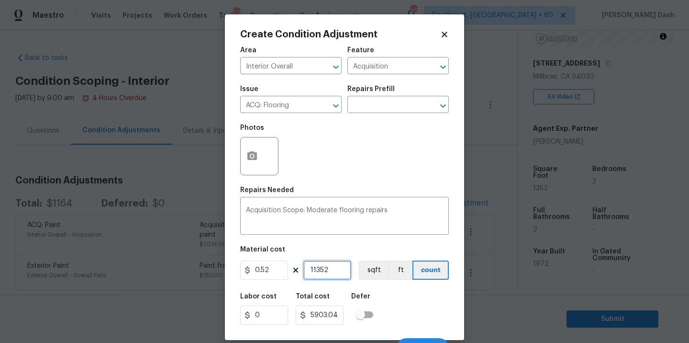
type input "590.2"
type input "113"
type input "58.76"
type input "11"
type input "5.72"
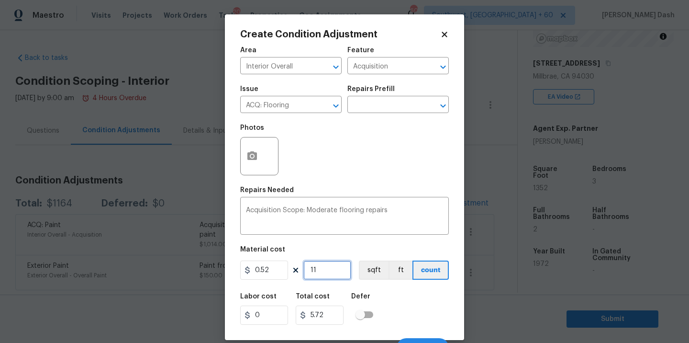
type input "1"
type input "0.52"
type input "13"
type input "6.76"
type input "135"
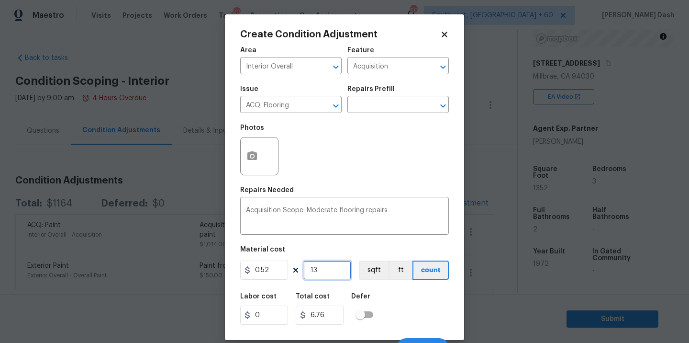
type input "70.2"
type input "1352"
type input "703.04"
type input "135"
type input "70.2"
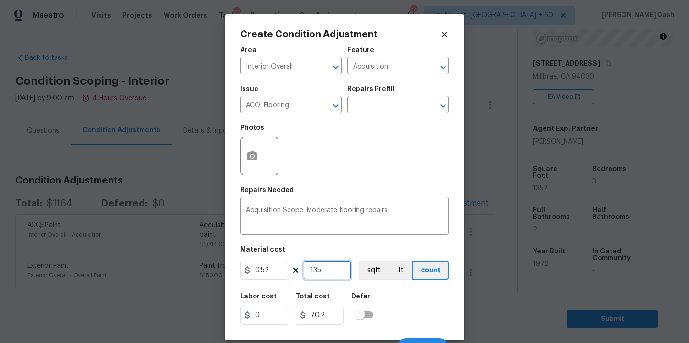
type input "13"
type input "6.76"
type input "1"
type input "0.52"
click at [267, 266] on input "0.52" at bounding box center [264, 269] width 48 height 19
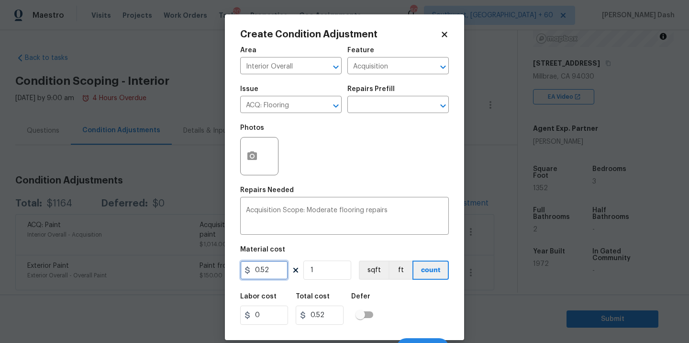
click at [267, 266] on input "0.52" at bounding box center [264, 269] width 48 height 19
type input "600"
click at [399, 291] on div "Labor cost 0 Total cost 600 Defer" at bounding box center [344, 308] width 209 height 43
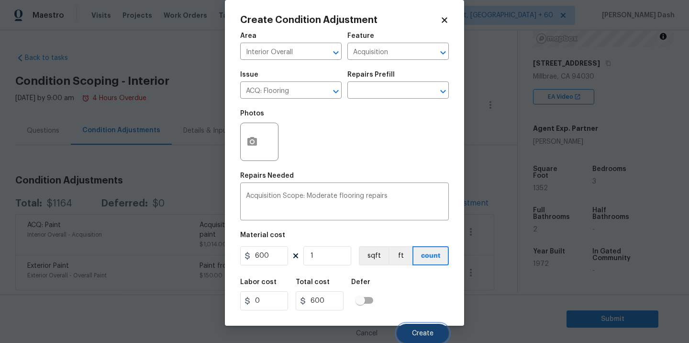
click at [419, 328] on button "Create" at bounding box center [423, 332] width 52 height 19
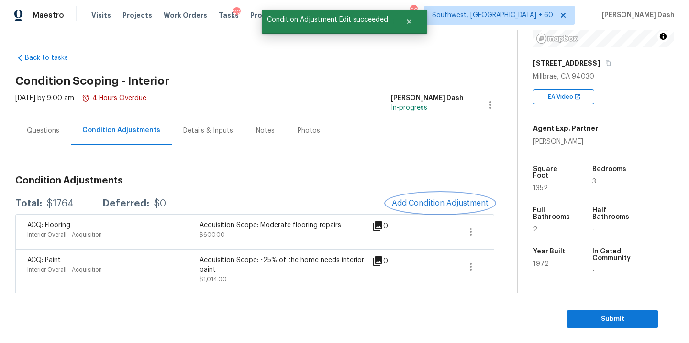
scroll to position [30, 0]
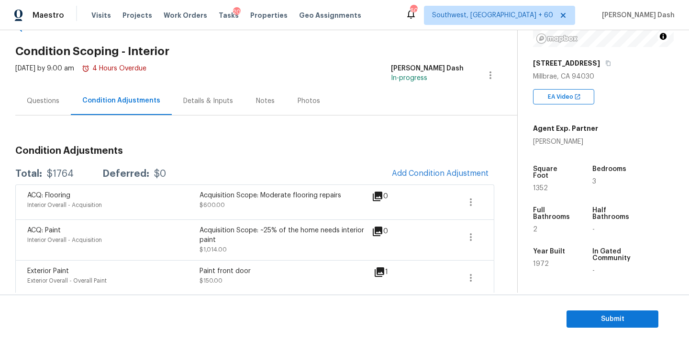
click at [55, 172] on div "$1764" at bounding box center [60, 174] width 27 height 10
copy div "$1764"
click at [601, 320] on span "Submit" at bounding box center [612, 319] width 77 height 12
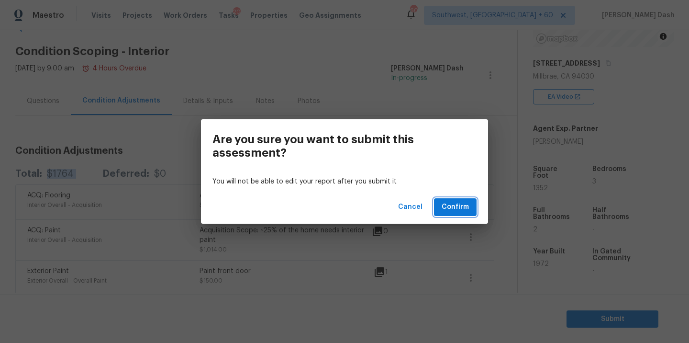
click at [469, 211] on button "Confirm" at bounding box center [455, 207] width 43 height 18
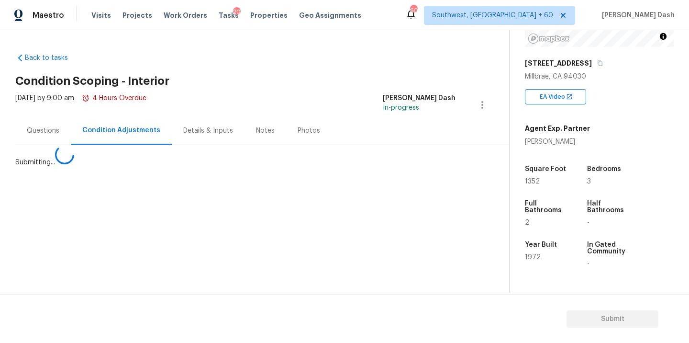
scroll to position [0, 0]
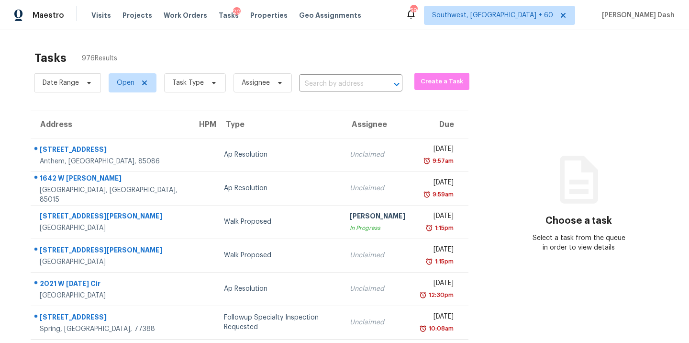
click at [366, 98] on section "Tasks 976 Results Date Range Open Task Type Assignee ​ Create a Task Address HP…" at bounding box center [249, 271] width 468 height 453
click at [363, 85] on input "text" at bounding box center [337, 84] width 77 height 15
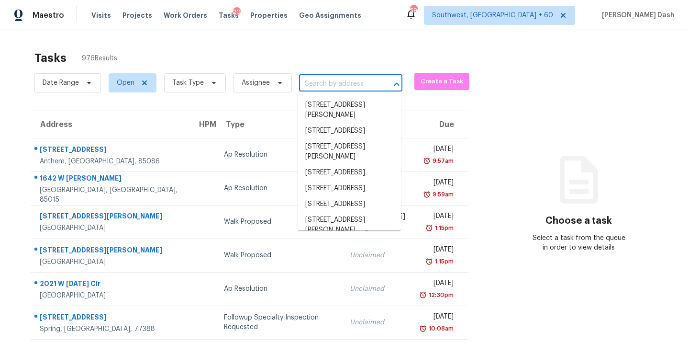
paste input "1438 Penhurst Dr Lawrenceville GA 30043"
type input "1438 Penhurst Dr Lawrenceville GA 30043"
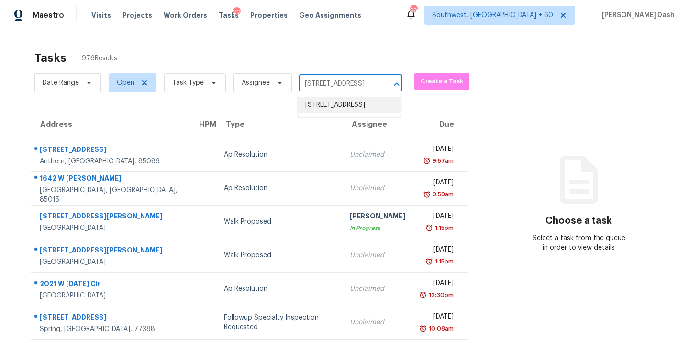
click at [356, 103] on li "1438 Penhurst Dr, Lawrenceville, GA 30043" at bounding box center [349, 105] width 103 height 16
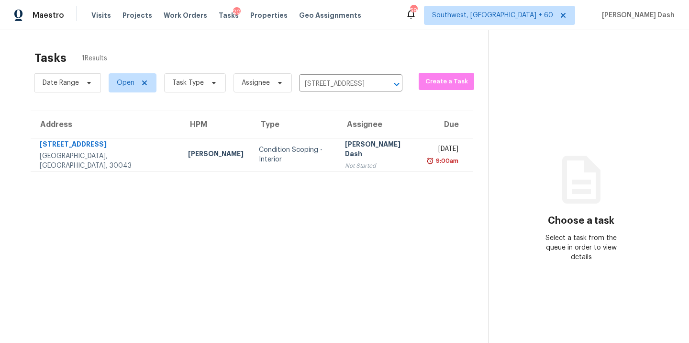
click at [263, 151] on div "Condition Scoping - Interior" at bounding box center [294, 154] width 71 height 19
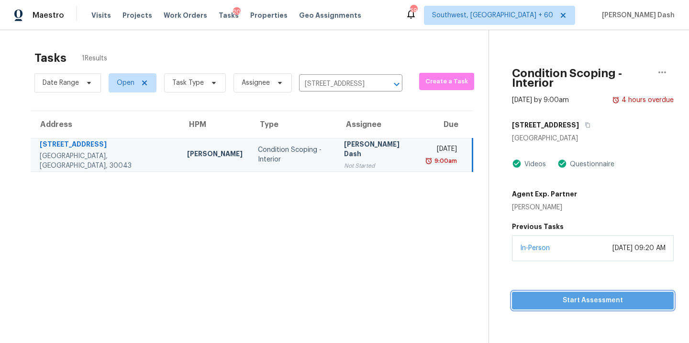
click at [632, 294] on span "Start Assessment" at bounding box center [593, 300] width 146 height 12
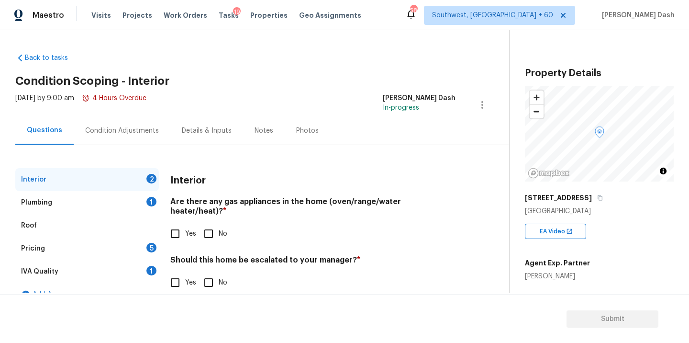
scroll to position [16, 0]
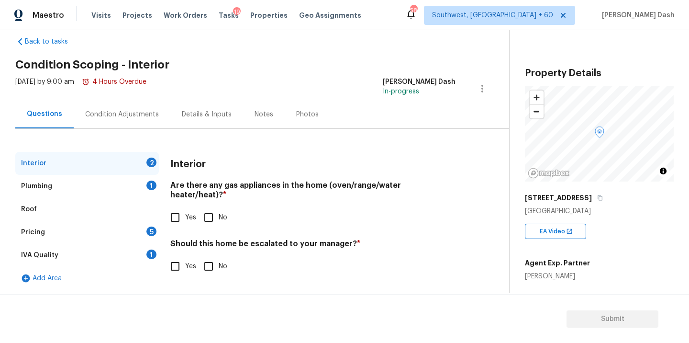
click at [179, 210] on input "Yes" at bounding box center [175, 217] width 20 height 20
checkbox input "true"
click at [212, 269] on input "No" at bounding box center [209, 267] width 20 height 20
checkbox input "true"
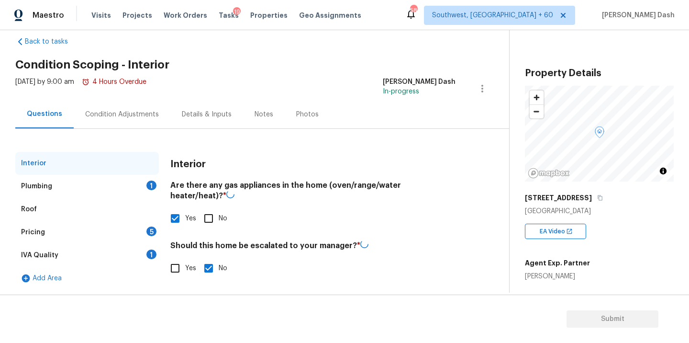
click at [144, 181] on div "Plumbing 1" at bounding box center [87, 186] width 144 height 23
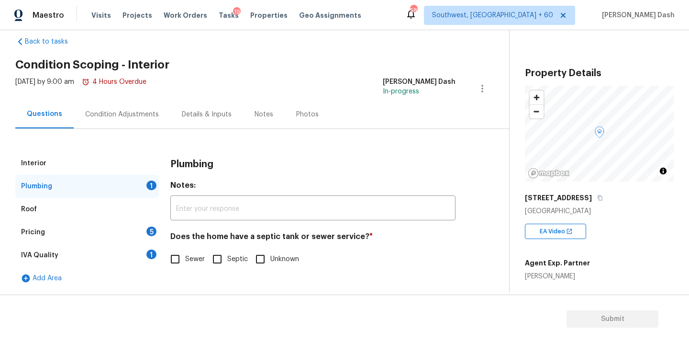
click at [177, 263] on input "Sewer" at bounding box center [175, 259] width 20 height 20
checkbox input "true"
click at [144, 261] on div "IVA Quality 1" at bounding box center [87, 254] width 144 height 23
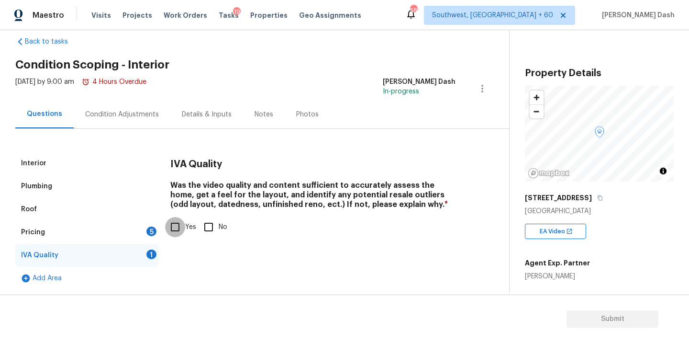
click at [171, 232] on input "Yes" at bounding box center [175, 227] width 20 height 20
checkbox input "true"
click at [144, 232] on div "Pricing 5" at bounding box center [87, 232] width 144 height 23
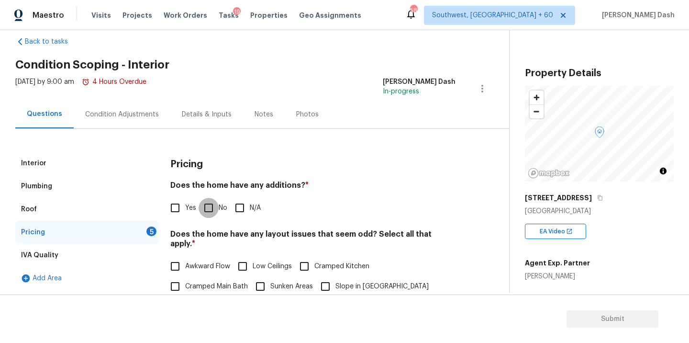
click at [208, 202] on input "No" at bounding box center [209, 208] width 20 height 20
checkbox input "true"
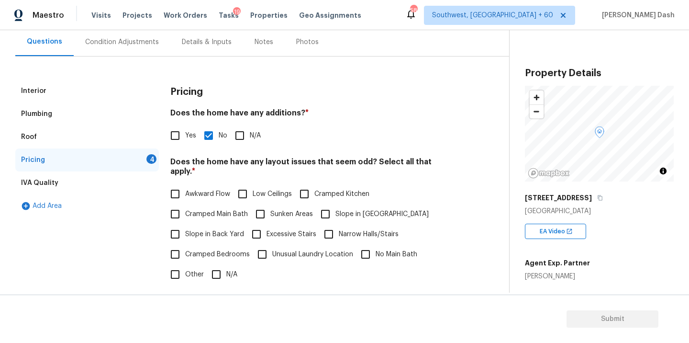
scroll to position [202, 0]
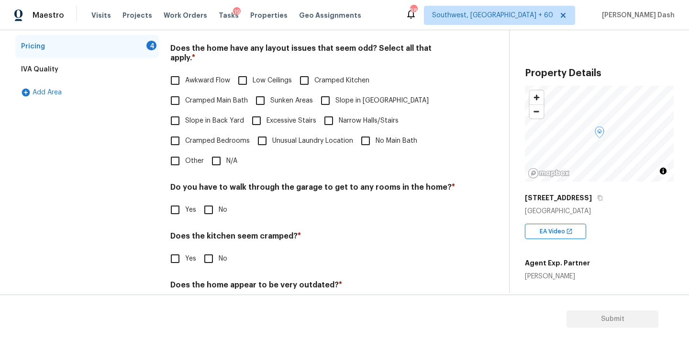
click at [216, 153] on input "N/A" at bounding box center [216, 161] width 20 height 20
checkbox input "true"
click at [216, 210] on input "No" at bounding box center [209, 210] width 20 height 20
checkbox input "true"
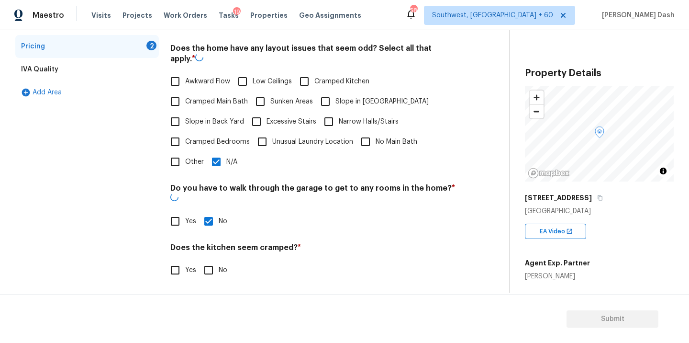
click at [211, 260] on input "No" at bounding box center [209, 270] width 20 height 20
checkbox input "true"
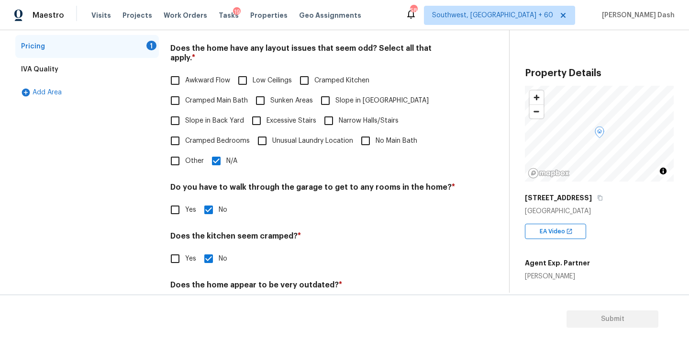
scroll to position [232, 0]
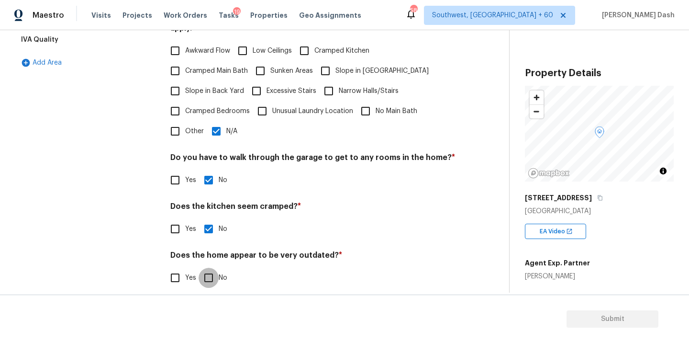
click at [210, 271] on input "No" at bounding box center [209, 277] width 20 height 20
checkbox input "true"
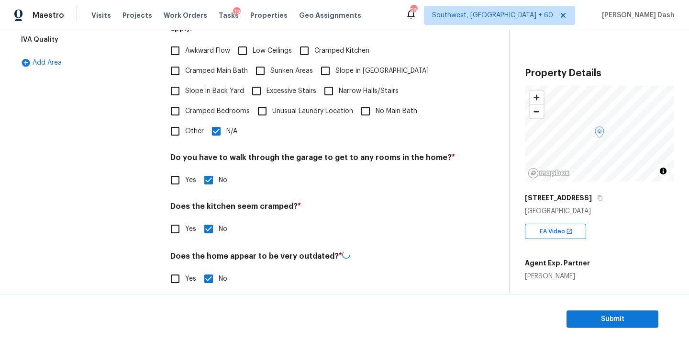
click at [110, 138] on div "Interior Plumbing Roof Pricing IVA Quality Add Area" at bounding box center [87, 118] width 144 height 364
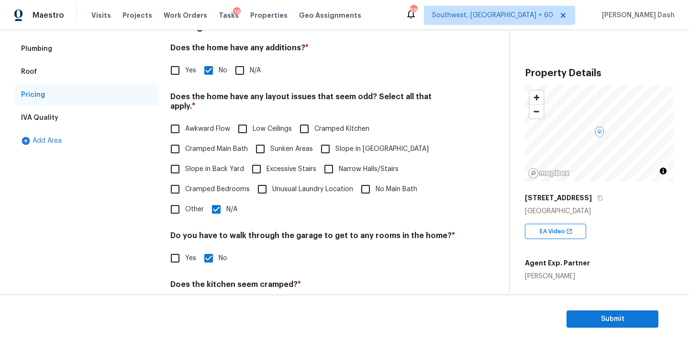
scroll to position [52, 0]
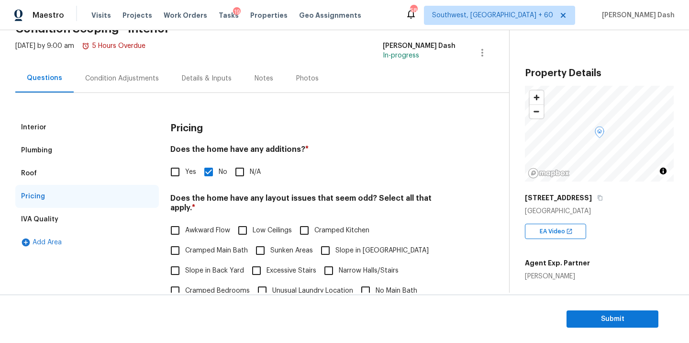
click at [118, 82] on div "Condition Adjustments" at bounding box center [122, 79] width 74 height 10
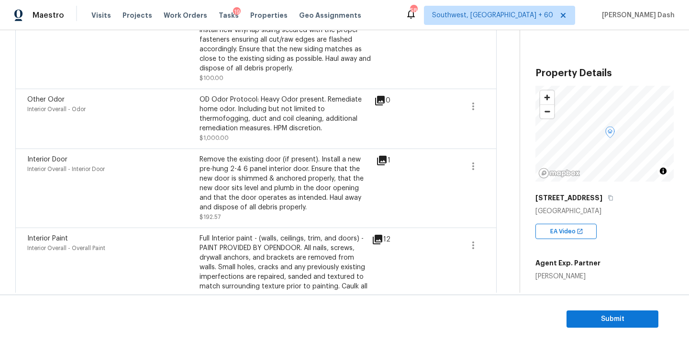
scroll to position [253, 0]
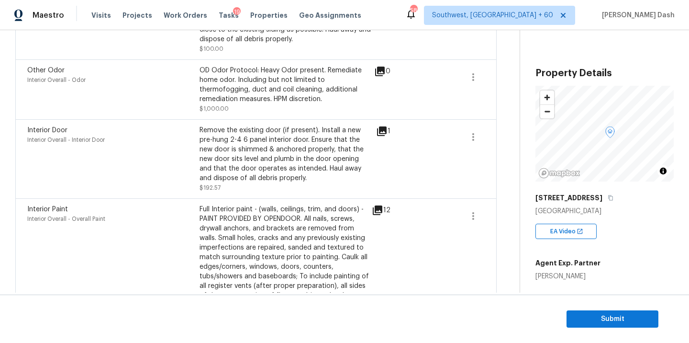
click at [383, 133] on icon at bounding box center [381, 130] width 11 height 11
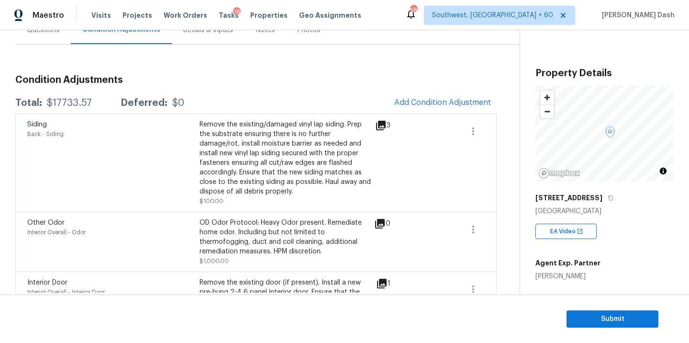
scroll to position [80, 0]
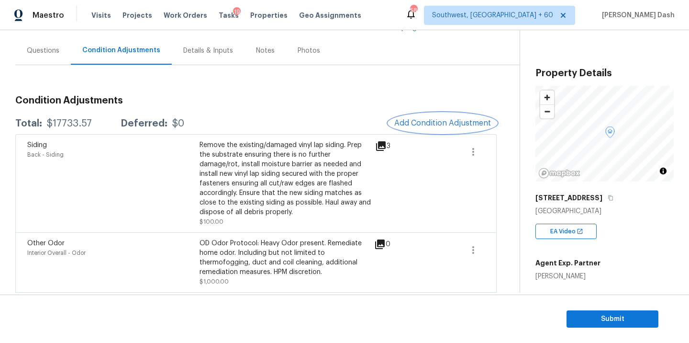
click at [431, 126] on span "Add Condition Adjustment" at bounding box center [442, 123] width 97 height 9
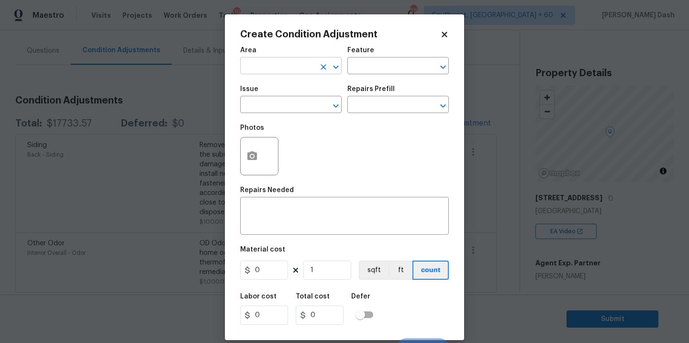
click at [313, 72] on input "text" at bounding box center [277, 66] width 75 height 15
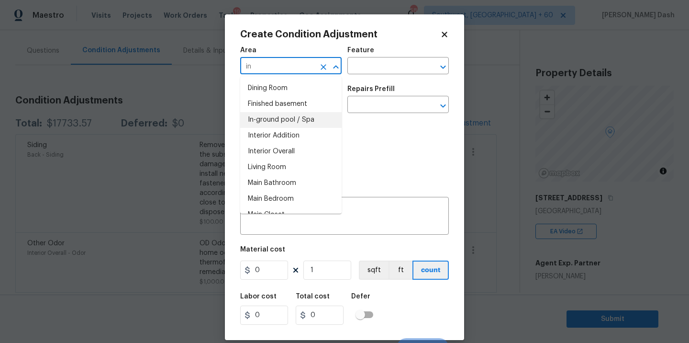
click at [291, 145] on li "Interior Overall" at bounding box center [290, 152] width 101 height 16
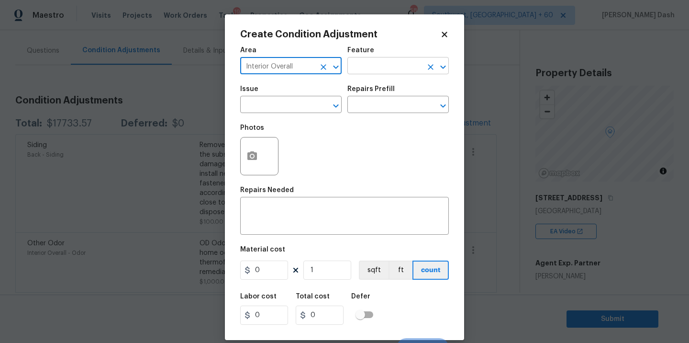
type input "Interior Overall"
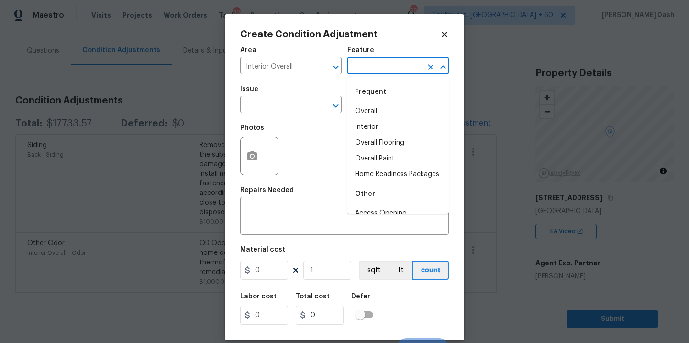
click at [376, 59] on input "text" at bounding box center [384, 66] width 75 height 15
click at [379, 165] on li "Initial Clean" at bounding box center [397, 159] width 101 height 16
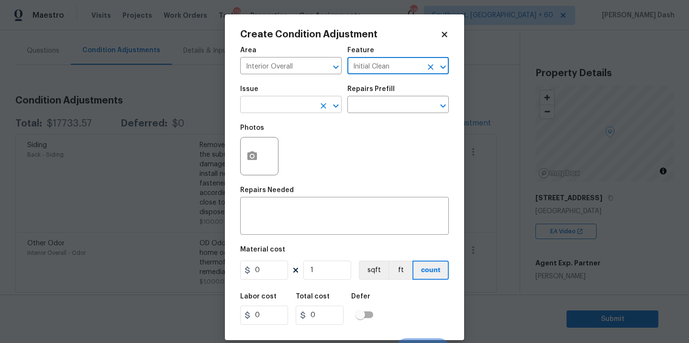
type input "Initial Clean"
click at [307, 109] on input "text" at bounding box center [277, 105] width 75 height 15
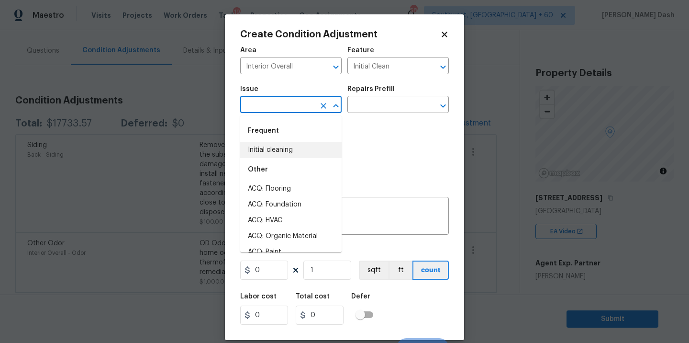
click at [295, 146] on li "Initial cleaning" at bounding box center [290, 150] width 101 height 16
type input "Initial cleaning"
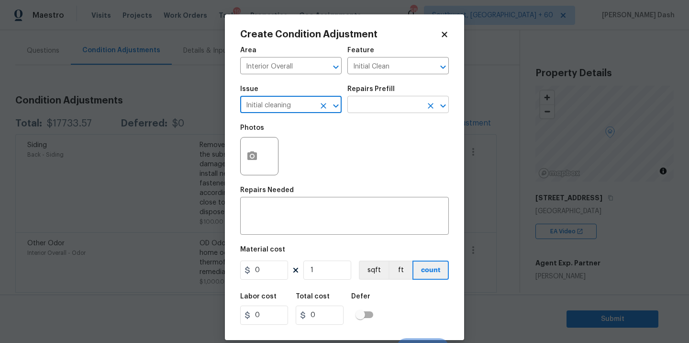
click at [373, 112] on input "text" at bounding box center [384, 105] width 75 height 15
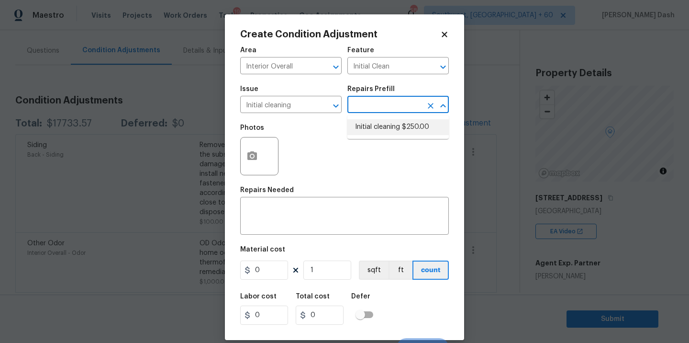
click at [373, 132] on li "Initial cleaning $250.00" at bounding box center [397, 127] width 101 height 16
type input "Home Readiness Packages"
type textarea "1. Wipe down exterior doors and trim. 2. Clean out all exterior light fixtures …"
type input "250"
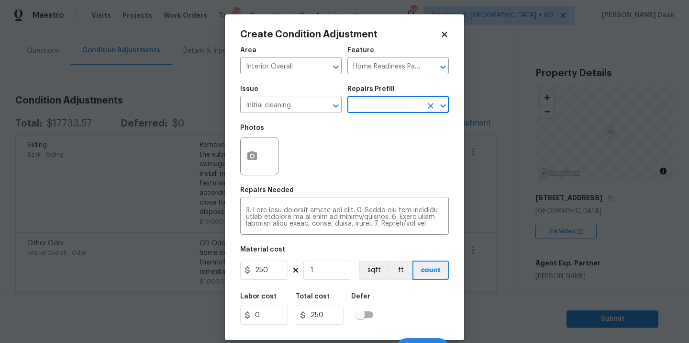
scroll to position [15, 0]
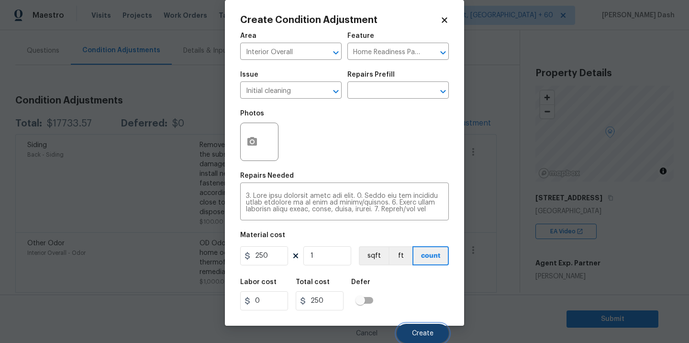
click at [408, 334] on button "Create" at bounding box center [423, 332] width 52 height 19
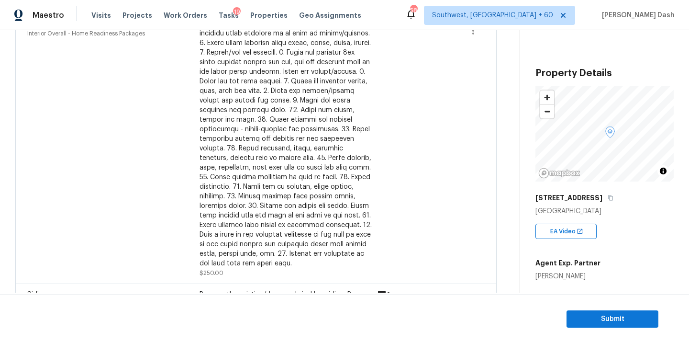
scroll to position [0, 0]
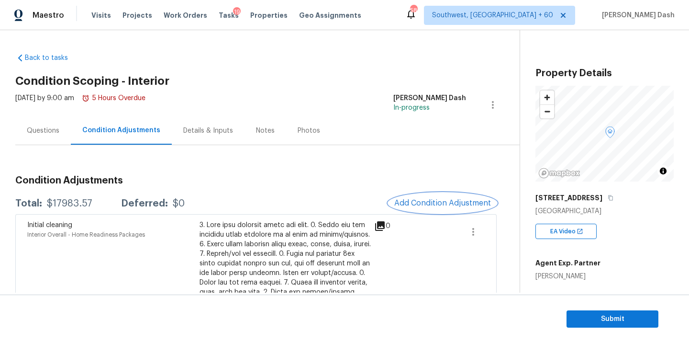
click at [454, 209] on button "Add Condition Adjustment" at bounding box center [442, 203] width 108 height 20
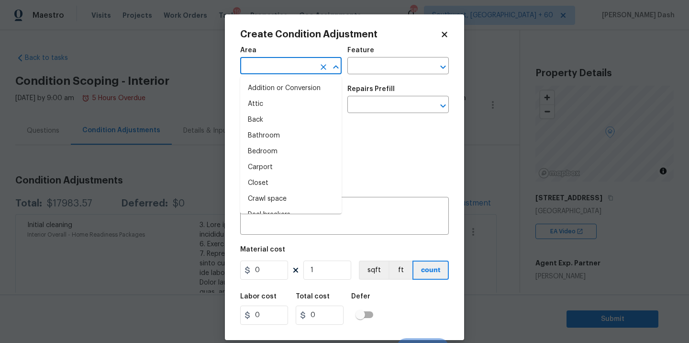
click at [309, 67] on input "text" at bounding box center [277, 66] width 75 height 15
click at [280, 154] on li "Interior Overall" at bounding box center [290, 152] width 101 height 16
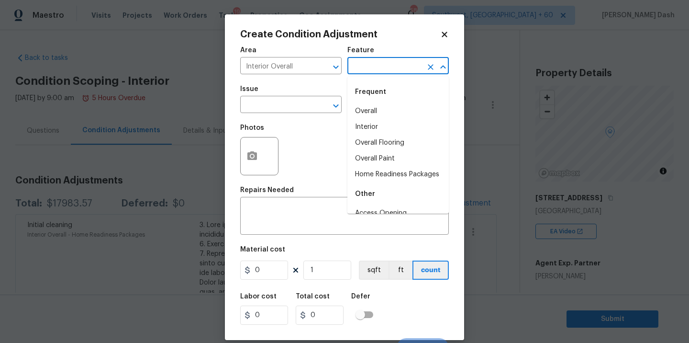
click at [367, 64] on input "text" at bounding box center [384, 66] width 75 height 15
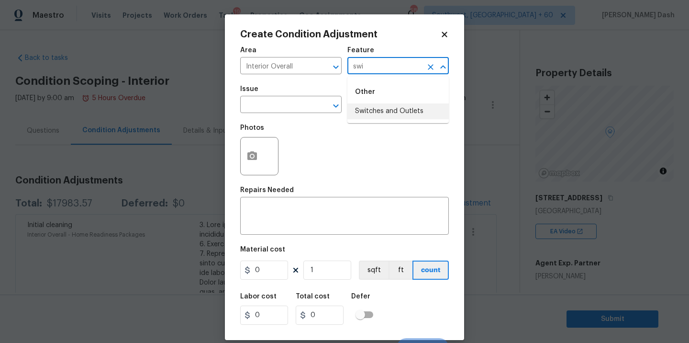
click at [387, 107] on li "Switches and Outlets" at bounding box center [397, 111] width 101 height 16
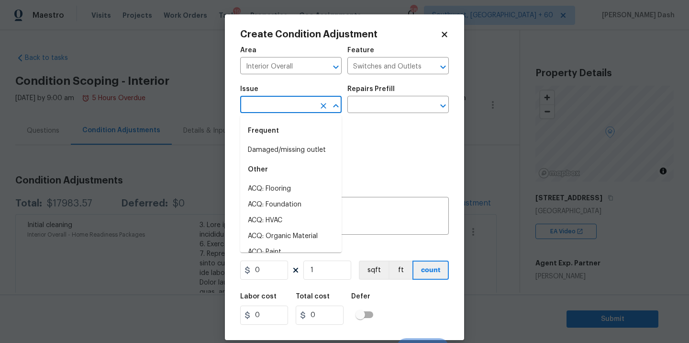
click at [294, 107] on input "text" at bounding box center [277, 105] width 75 height 15
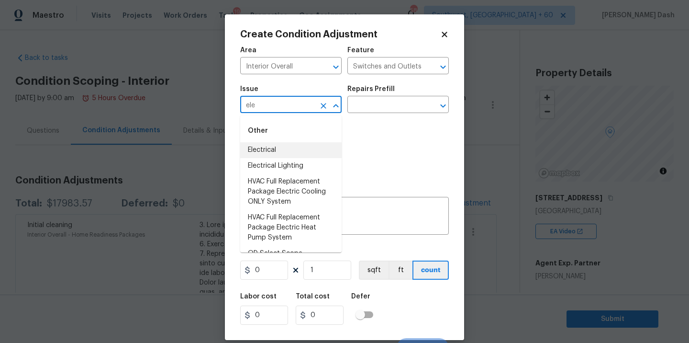
click at [262, 152] on li "Electrical" at bounding box center [290, 150] width 101 height 16
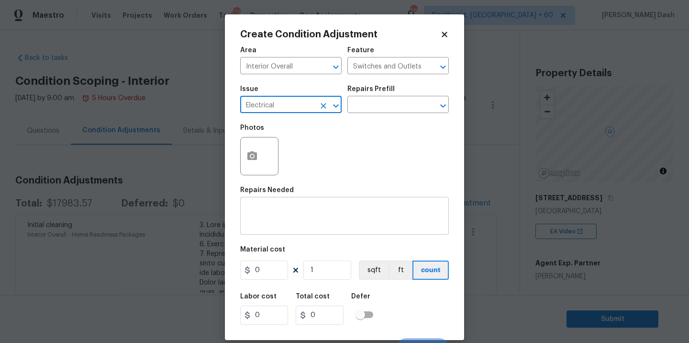
click at [275, 218] on textarea at bounding box center [344, 217] width 197 height 20
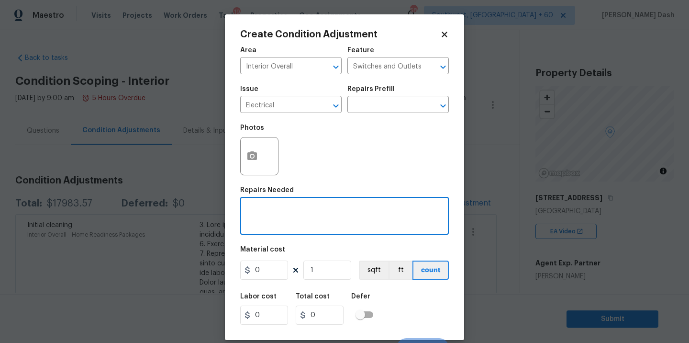
paste textarea "Replace damaged outlet and switch covers"
click at [270, 277] on input "0" at bounding box center [264, 269] width 48 height 19
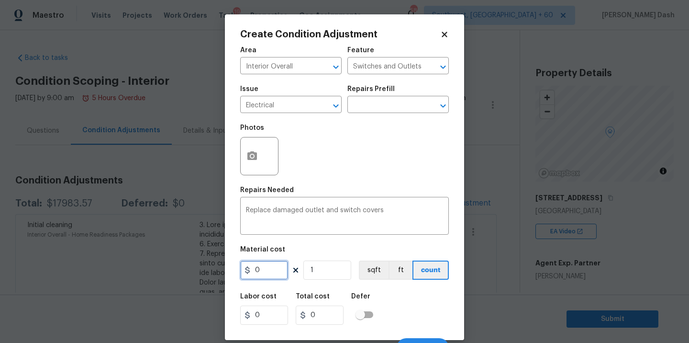
click at [270, 277] on input "0" at bounding box center [264, 269] width 48 height 19
click at [409, 292] on div "Labor cost 0 Total cost 500 Defer" at bounding box center [344, 308] width 209 height 43
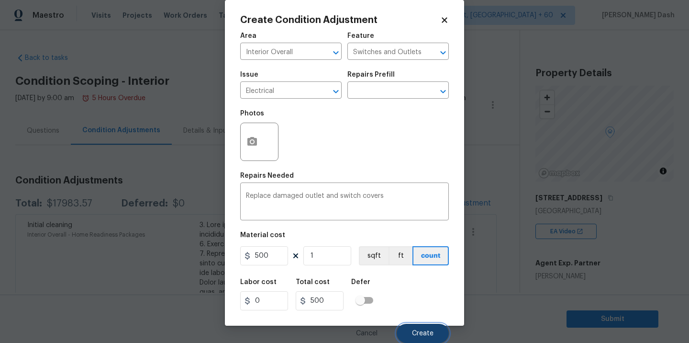
click at [426, 332] on span "Create" at bounding box center [423, 333] width 22 height 7
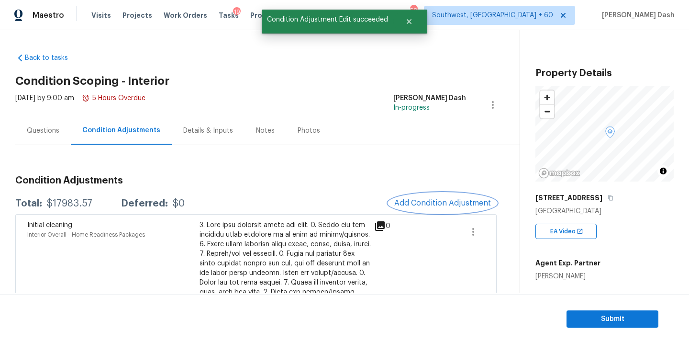
scroll to position [0, 0]
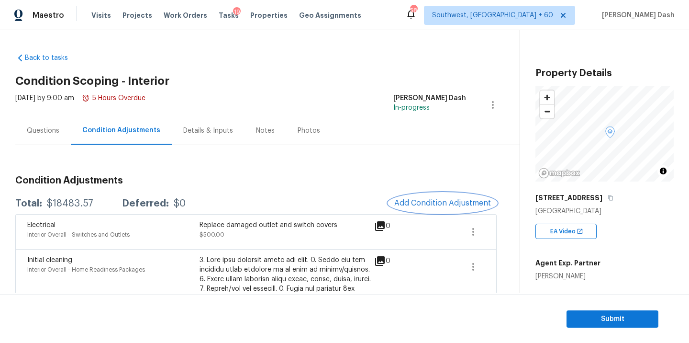
click at [431, 207] on span "Add Condition Adjustment" at bounding box center [442, 203] width 97 height 9
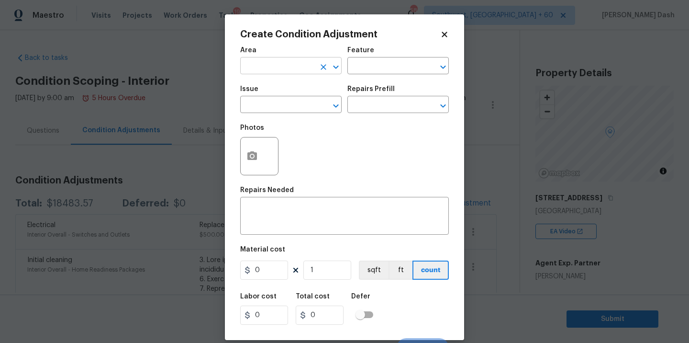
click at [305, 67] on input "text" at bounding box center [277, 66] width 75 height 15
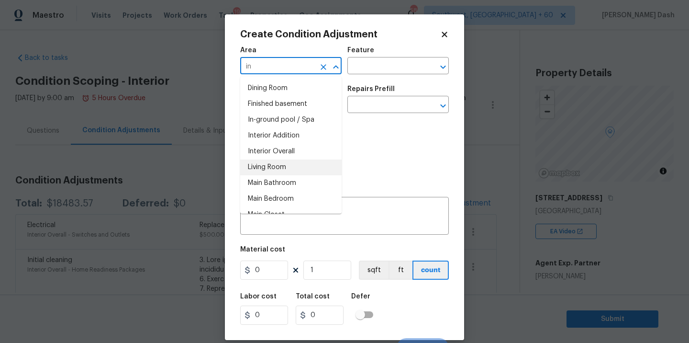
click at [283, 159] on li "Living Room" at bounding box center [290, 167] width 101 height 16
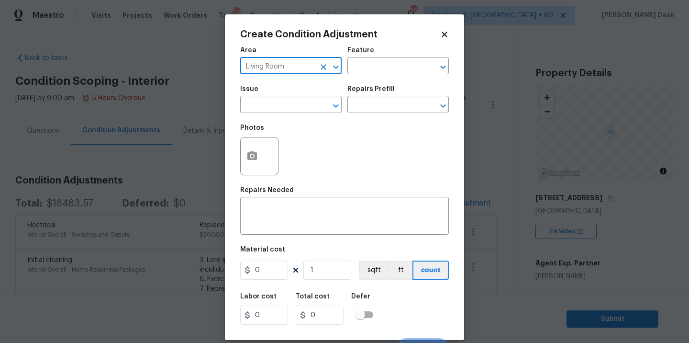
click at [320, 60] on div at bounding box center [329, 66] width 25 height 13
click at [321, 69] on icon "Clear" at bounding box center [324, 67] width 6 height 6
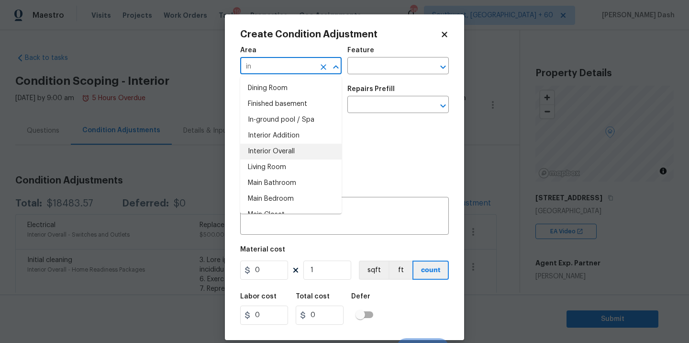
click at [298, 149] on li "Interior Overall" at bounding box center [290, 152] width 101 height 16
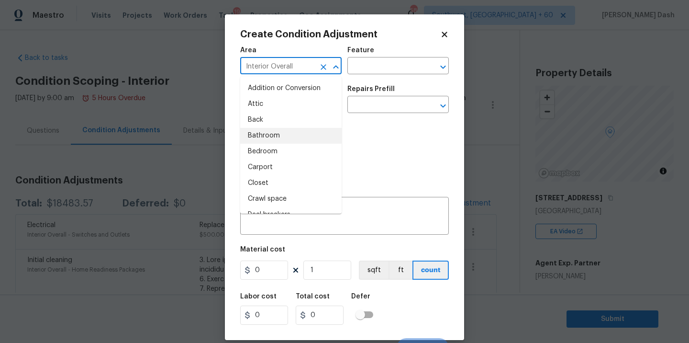
click at [383, 47] on div "Feature" at bounding box center [397, 53] width 101 height 12
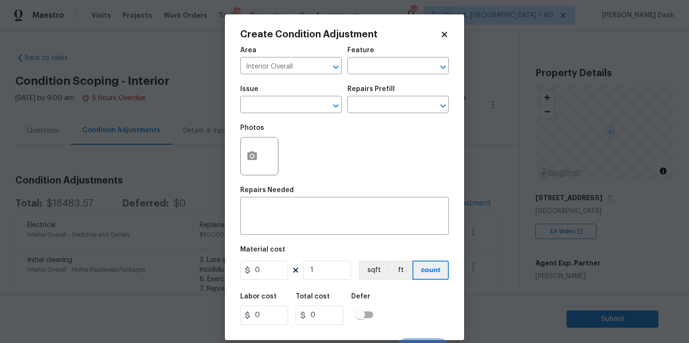
click at [383, 55] on div "Feature" at bounding box center [397, 53] width 101 height 12
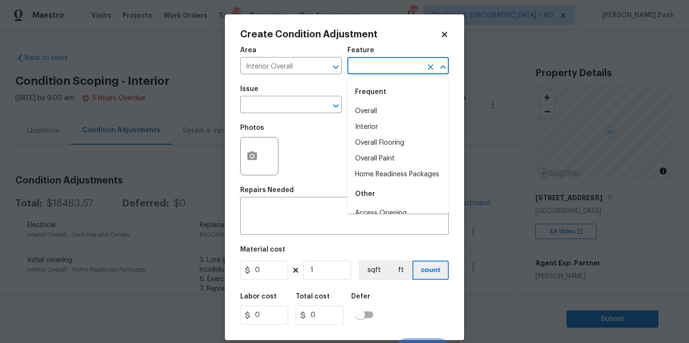
click at [383, 62] on input "text" at bounding box center [384, 66] width 75 height 15
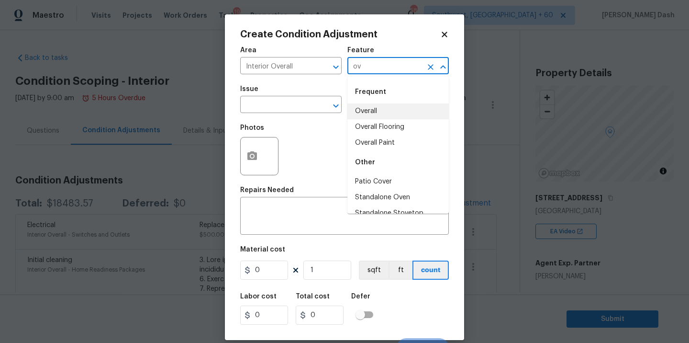
click at [372, 110] on li "Overall" at bounding box center [397, 111] width 101 height 16
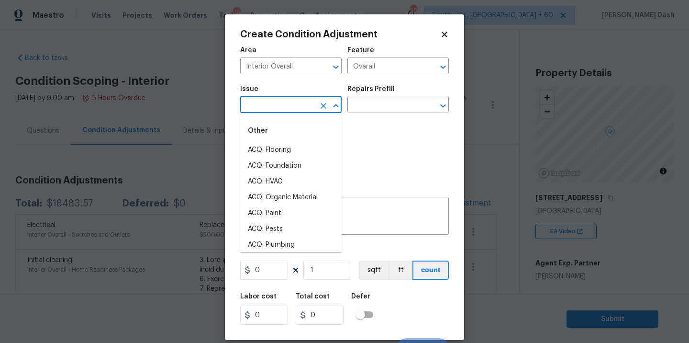
click at [296, 100] on input "text" at bounding box center [277, 105] width 75 height 15
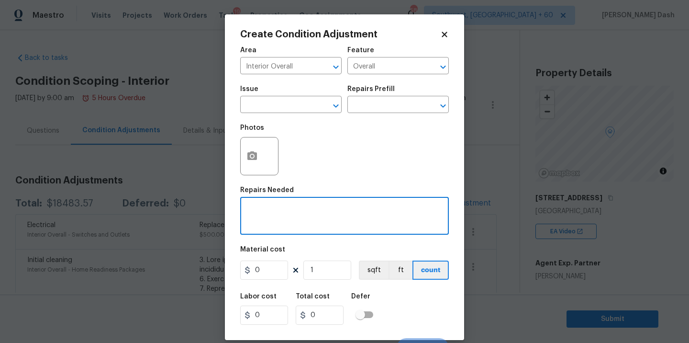
click at [356, 208] on textarea at bounding box center [344, 217] width 197 height 20
click at [282, 230] on div "x ​" at bounding box center [344, 216] width 209 height 35
paste textarea "Construct a tray/box enclosure around the range vent hood (extending into the f…"
click at [402, 304] on div "Labor cost 0 Total cost 0 Defer" at bounding box center [344, 308] width 209 height 43
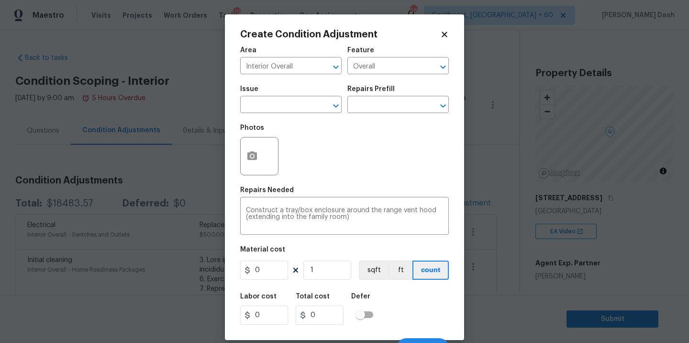
scroll to position [15, 0]
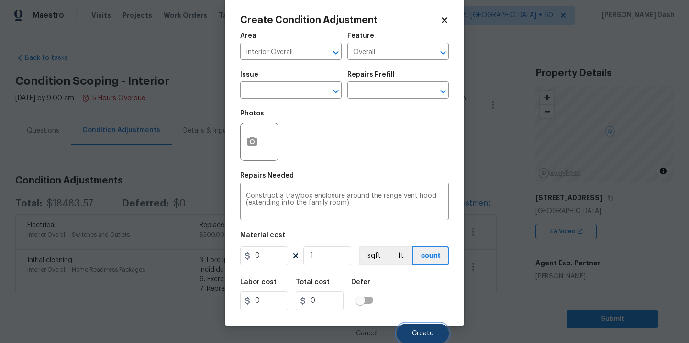
click at [420, 332] on span "Create" at bounding box center [423, 333] width 22 height 7
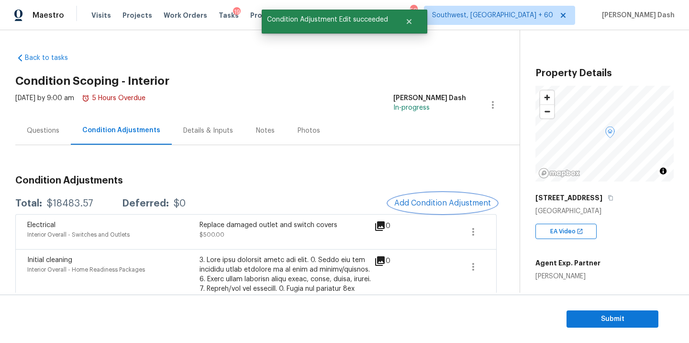
scroll to position [0, 0]
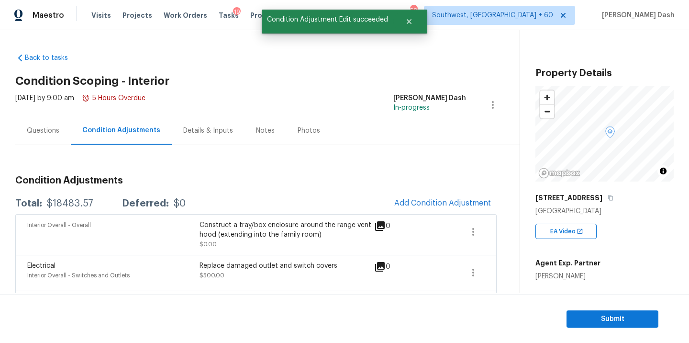
click at [37, 129] on div "Questions" at bounding box center [43, 131] width 33 height 10
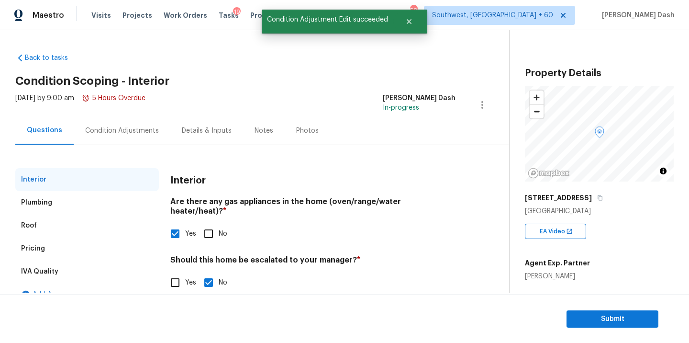
scroll to position [16, 0]
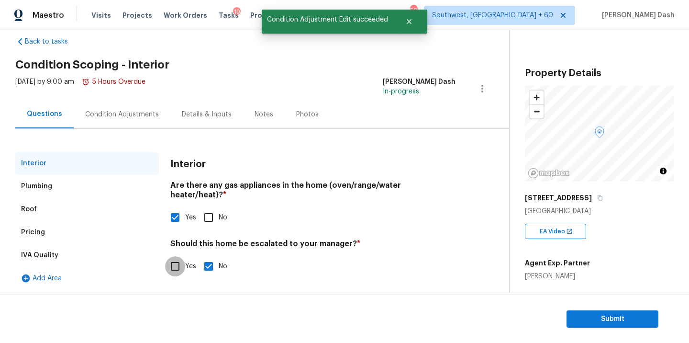
click at [184, 256] on input "Yes" at bounding box center [175, 266] width 20 height 20
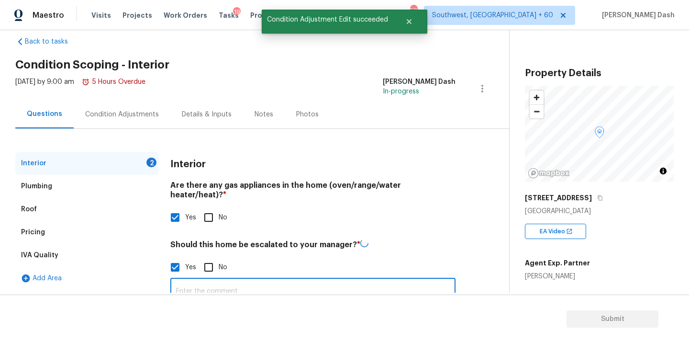
click at [214, 280] on input "text" at bounding box center [312, 291] width 285 height 22
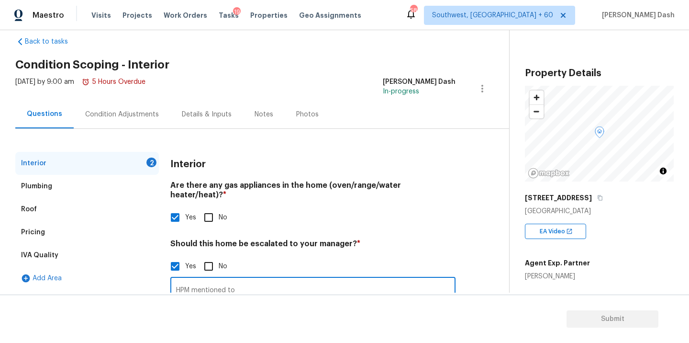
paste input "Construct a tray/box enclosure around the range vent hood (extending into the f…"
click at [220, 279] on input "HPM mentioned to Construct a tray/box enclosure around the range vent hood (ext…" at bounding box center [312, 290] width 285 height 22
click at [453, 279] on input "HPM mentioned to Construct a tray/box enclosure around the range vent hood (ext…" at bounding box center [312, 290] width 285 height 22
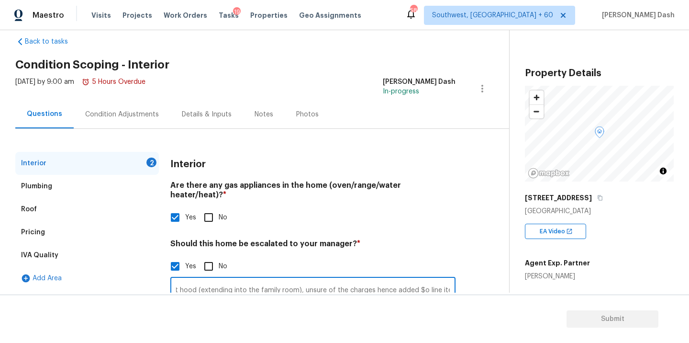
click at [418, 279] on input "HPM mentioned to Construct a tray/box enclosure around the range vent hood (ext…" at bounding box center [312, 290] width 285 height 22
click at [442, 280] on input "HPM mentioned to Construct a tray/box enclosure around the range vent hood (ext…" at bounding box center [312, 290] width 285 height 22
click at [450, 280] on input "HPM mentioned to Construct a tray/box enclosure around the range vent hood (ext…" at bounding box center [312, 290] width 285 height 22
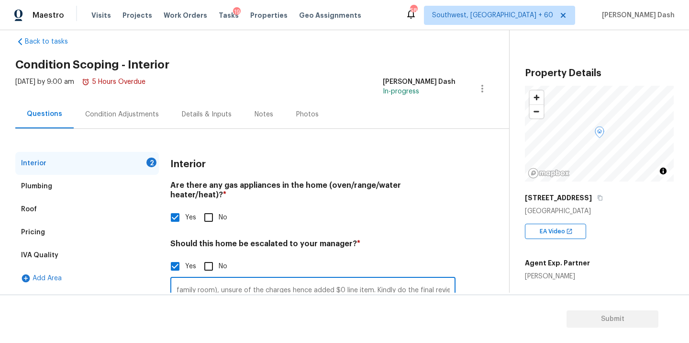
scroll to position [68, 0]
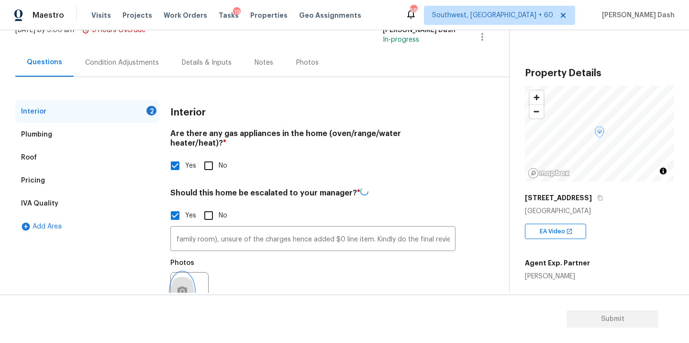
click at [183, 286] on icon "button" at bounding box center [182, 290] width 10 height 9
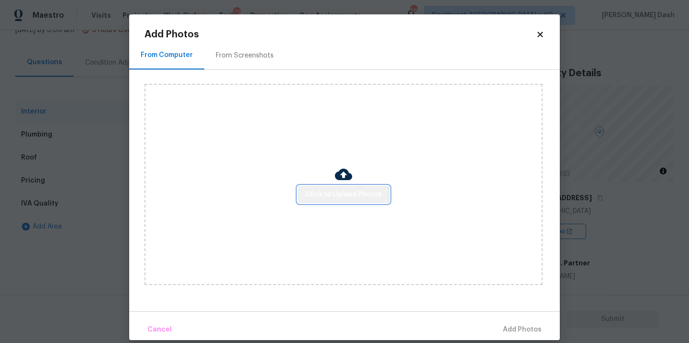
click at [344, 195] on span "Click to Upload Photos" at bounding box center [343, 194] width 77 height 12
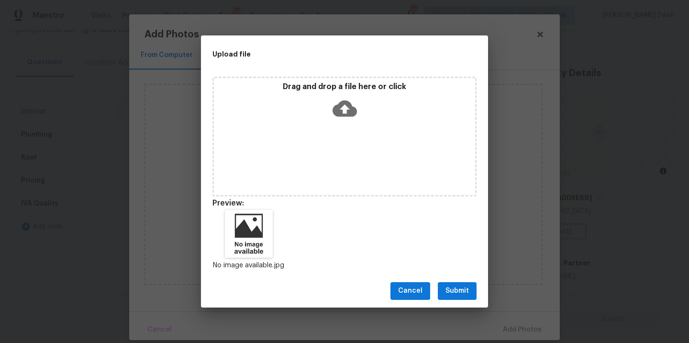
click at [460, 291] on span "Submit" at bounding box center [456, 291] width 23 height 12
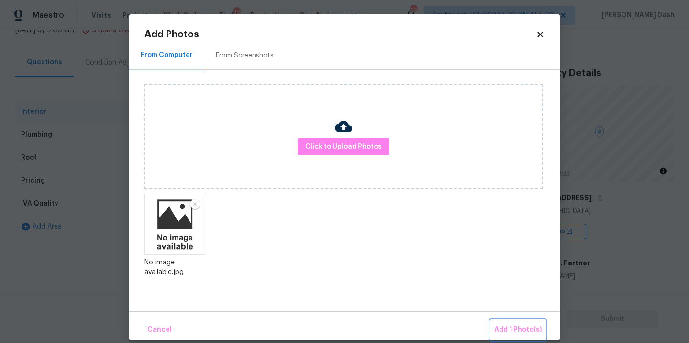
click at [533, 338] on button "Add 1 Photo(s)" at bounding box center [517, 329] width 55 height 21
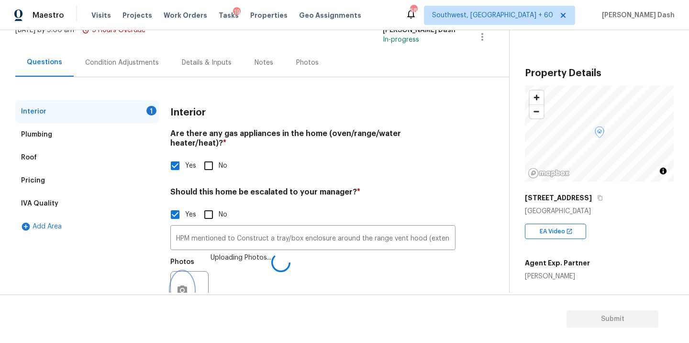
scroll to position [75, 0]
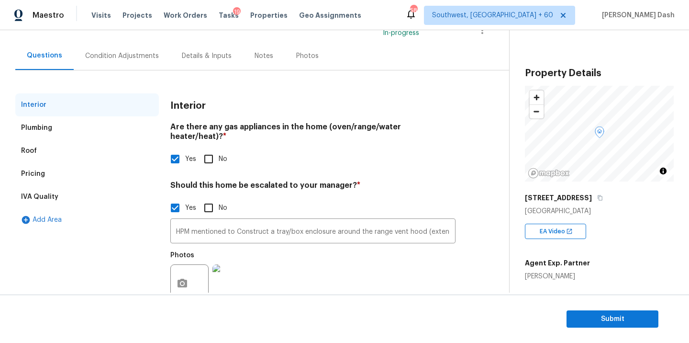
click at [114, 56] on div "Condition Adjustments" at bounding box center [122, 56] width 74 height 10
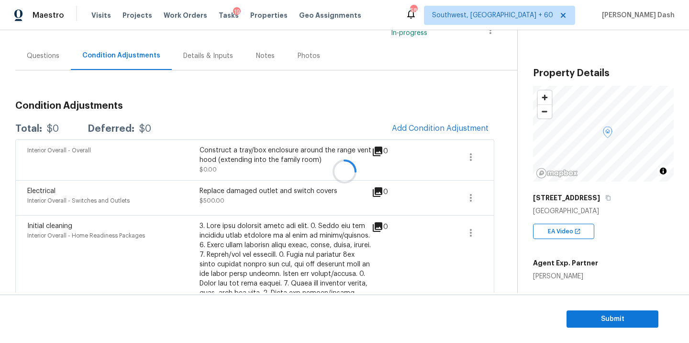
click at [429, 121] on div at bounding box center [344, 171] width 689 height 343
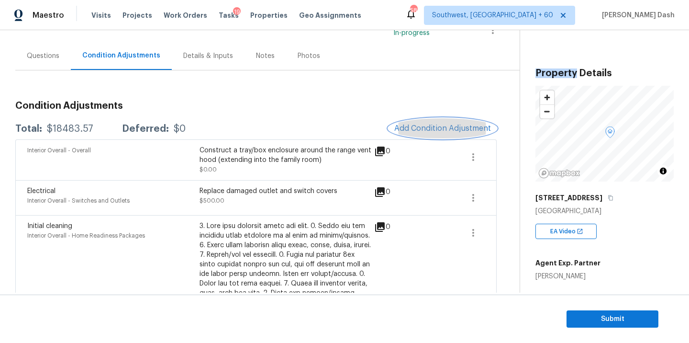
click at [429, 121] on button "Add Condition Adjustment" at bounding box center [442, 128] width 108 height 20
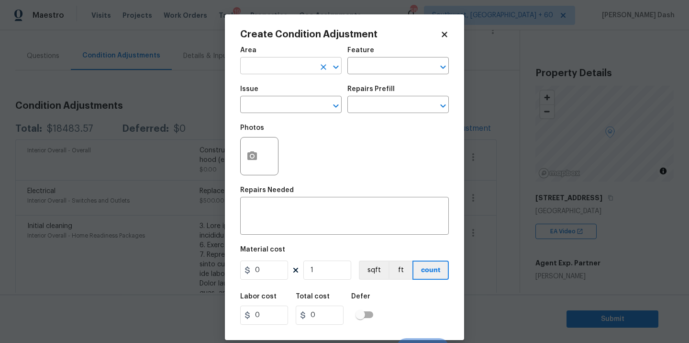
click at [309, 68] on input "text" at bounding box center [277, 66] width 75 height 15
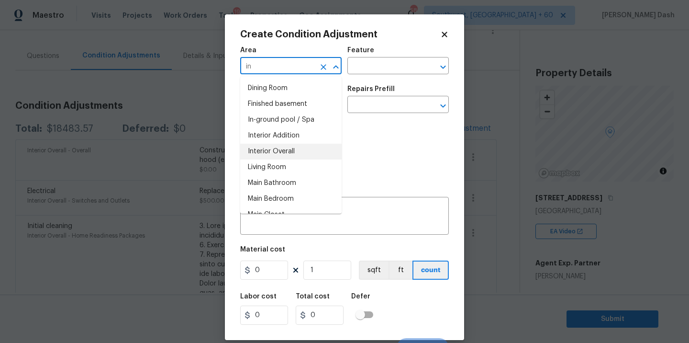
click at [286, 149] on li "Interior Overall" at bounding box center [290, 152] width 101 height 16
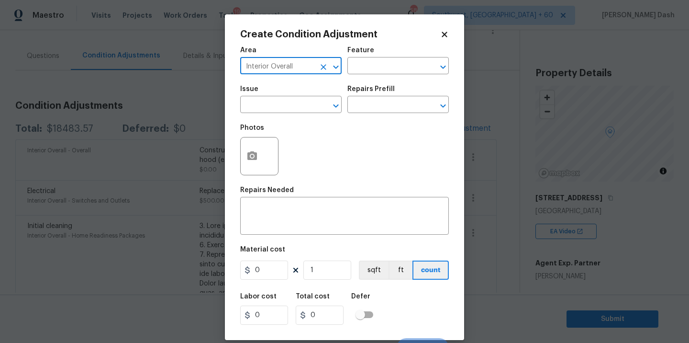
click at [147, 51] on body "Maestro Visits Projects Work Orders Tasks 19 Properties Geo Assignments 589 Sou…" at bounding box center [344, 171] width 689 height 343
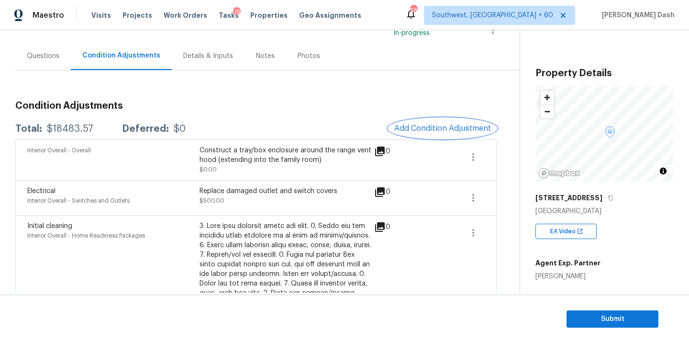
click at [436, 132] on span "Add Condition Adjustment" at bounding box center [442, 128] width 97 height 9
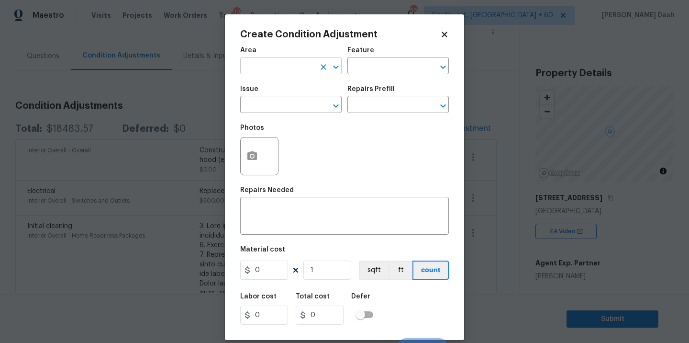
click at [291, 66] on input "text" at bounding box center [277, 66] width 75 height 15
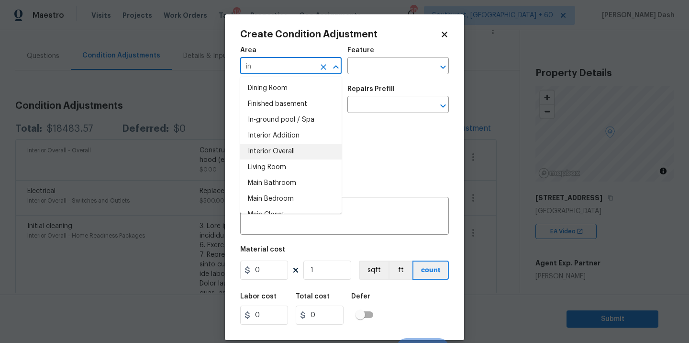
click at [264, 144] on li "Interior Overall" at bounding box center [290, 152] width 101 height 16
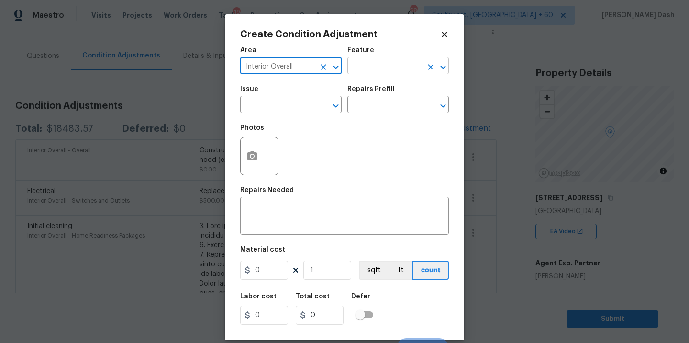
click at [372, 69] on input "text" at bounding box center [384, 66] width 75 height 15
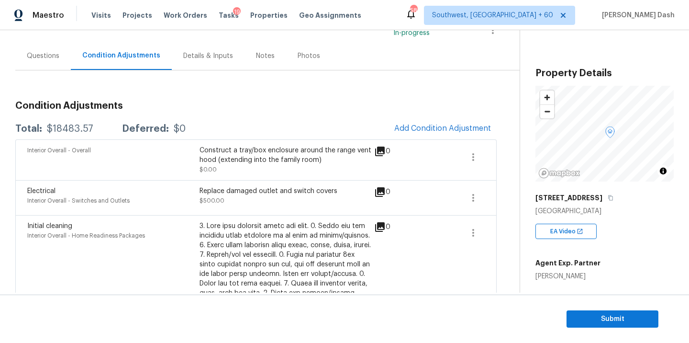
click at [156, 88] on body "Maestro Visits Projects Work Orders Tasks 19 Properties Geo Assignments 589 Sou…" at bounding box center [344, 171] width 689 height 343
click at [423, 122] on button "Add Condition Adjustment" at bounding box center [442, 128] width 108 height 20
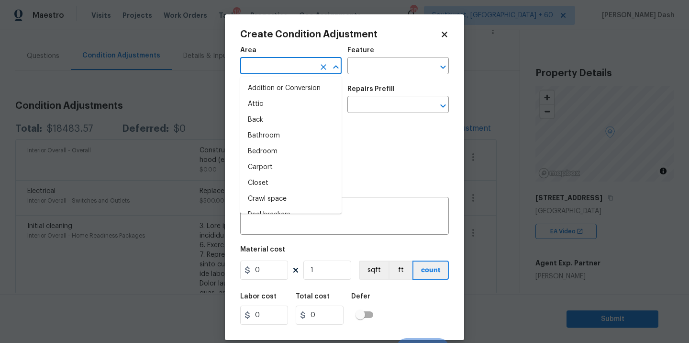
click at [299, 67] on input "text" at bounding box center [277, 66] width 75 height 15
click at [271, 144] on li "Interior Overall" at bounding box center [290, 152] width 101 height 16
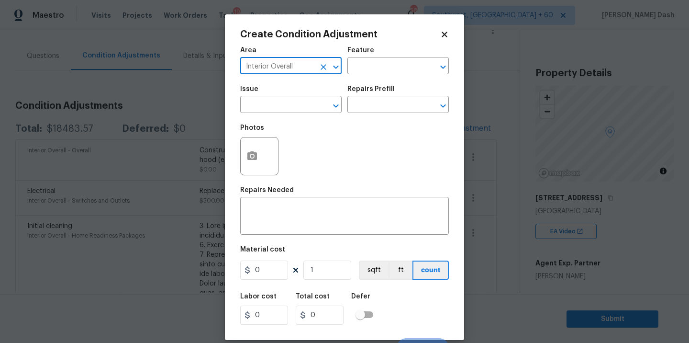
click at [207, 99] on body "Maestro Visits Projects Work Orders Tasks 19 Properties Geo Assignments 589 Sou…" at bounding box center [344, 171] width 689 height 343
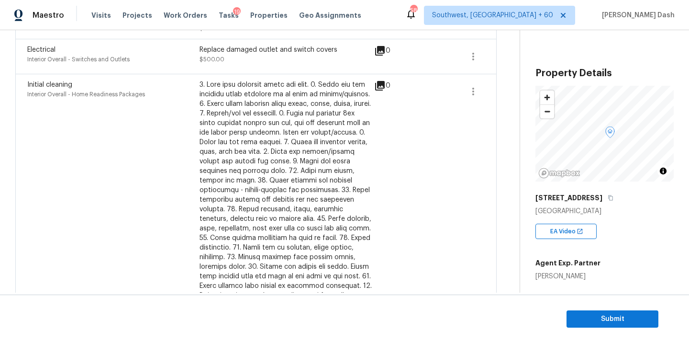
scroll to position [923, 0]
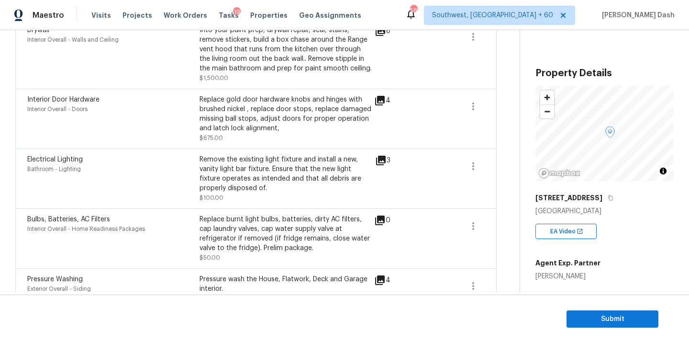
click at [381, 159] on icon at bounding box center [381, 160] width 10 height 10
click at [149, 173] on div "Bathroom - Lighting" at bounding box center [113, 169] width 172 height 10
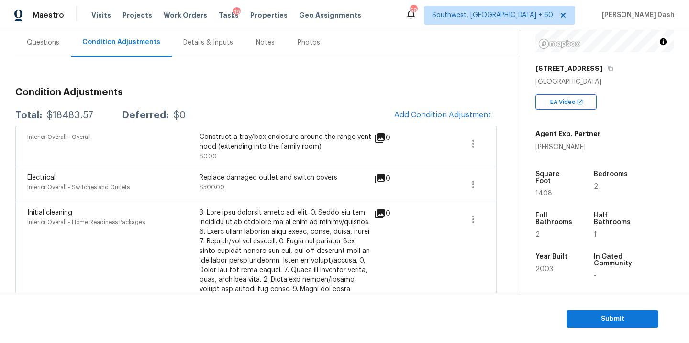
scroll to position [42, 0]
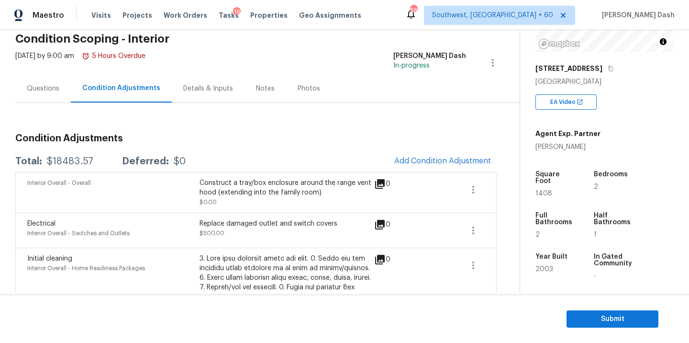
click at [428, 137] on h3 "Condition Adjustments" at bounding box center [255, 138] width 481 height 10
click at [422, 154] on button "Add Condition Adjustment" at bounding box center [442, 161] width 108 height 20
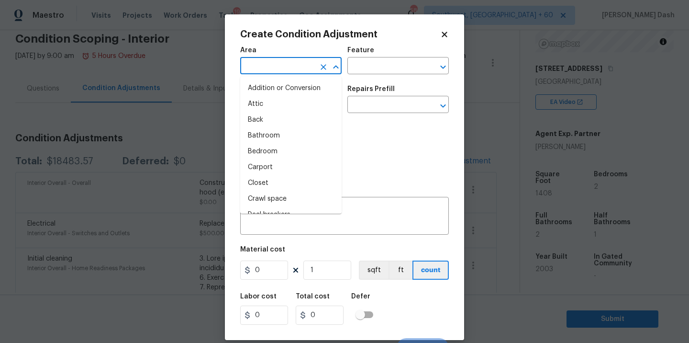
click at [301, 69] on input "text" at bounding box center [277, 66] width 75 height 15
click at [279, 145] on li "Interior Overall" at bounding box center [290, 152] width 101 height 16
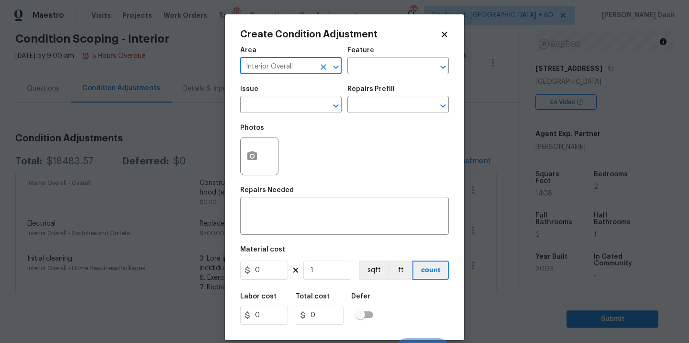
click at [364, 75] on div "Area Interior Overall ​ Feature ​" at bounding box center [344, 60] width 209 height 39
click at [367, 67] on input "text" at bounding box center [384, 66] width 75 height 15
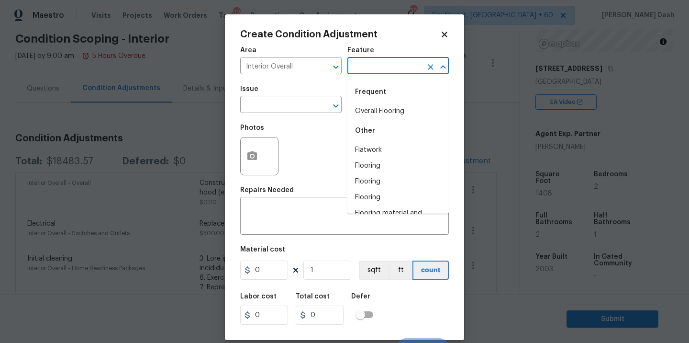
click at [345, 107] on div "Issue ​ Repairs Prefill ​" at bounding box center [344, 99] width 209 height 39
click at [378, 60] on input "text" at bounding box center [384, 66] width 75 height 15
click at [359, 111] on li "Overall Flooring" at bounding box center [397, 111] width 101 height 16
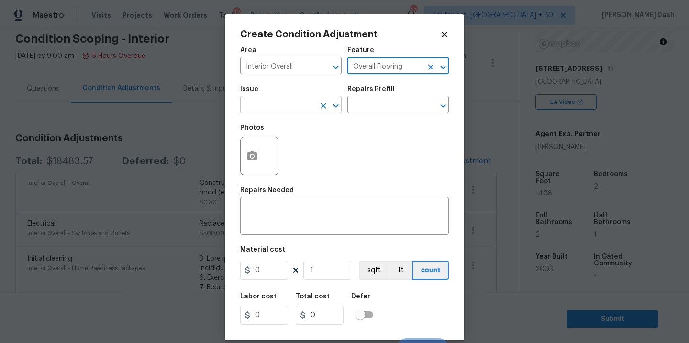
click at [304, 111] on input "text" at bounding box center [277, 105] width 75 height 15
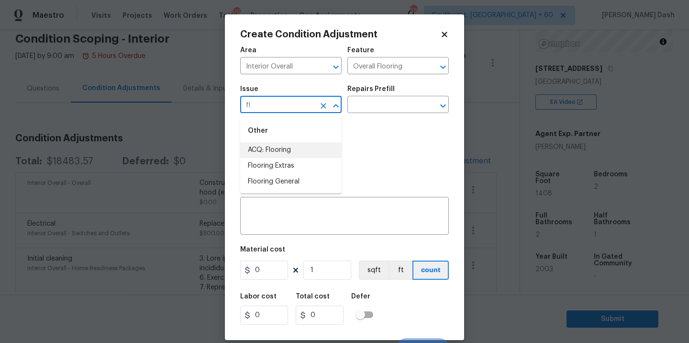
click at [271, 149] on li "ACQ: Flooring" at bounding box center [290, 150] width 101 height 16
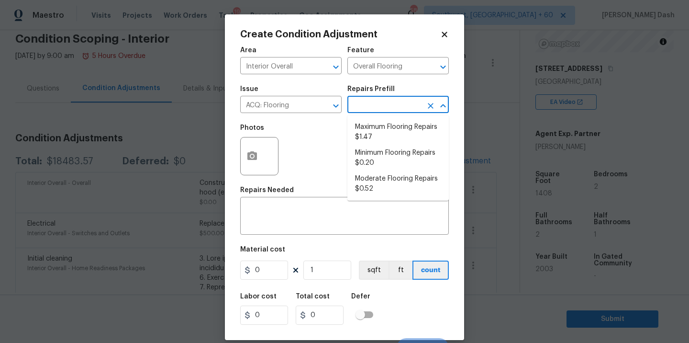
click at [382, 107] on input "text" at bounding box center [384, 105] width 75 height 15
click at [362, 180] on li "Moderate Flooring Repairs $0.52" at bounding box center [397, 184] width 101 height 26
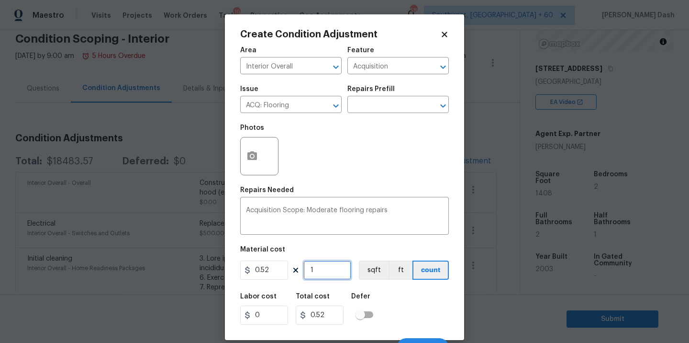
click at [329, 261] on input "1" at bounding box center [327, 269] width 48 height 19
drag, startPoint x: 376, startPoint y: 270, endPoint x: 397, endPoint y: 310, distance: 44.7
click at [376, 270] on button "sqft" at bounding box center [374, 269] width 30 height 19
click at [403, 318] on div "Labor cost 0 Total cost 732.16 Defer" at bounding box center [344, 308] width 209 height 43
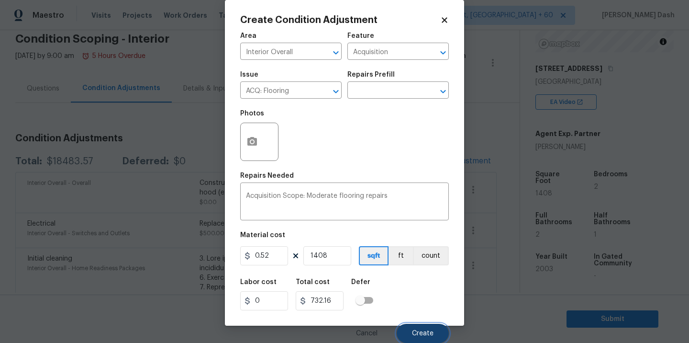
click at [421, 333] on span "Create" at bounding box center [423, 333] width 22 height 7
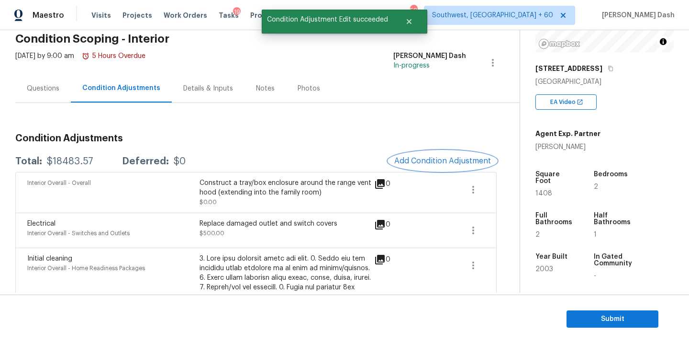
scroll to position [0, 0]
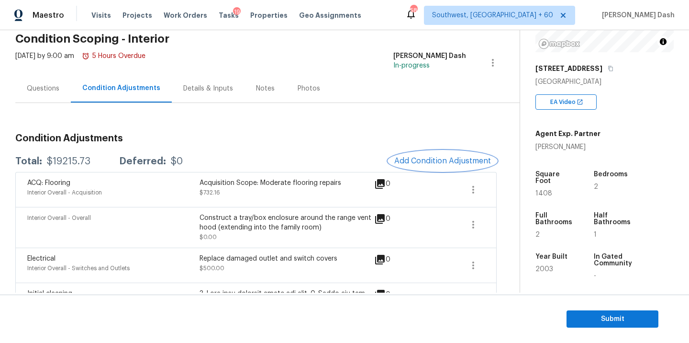
click at [426, 158] on span "Add Condition Adjustment" at bounding box center [442, 160] width 97 height 9
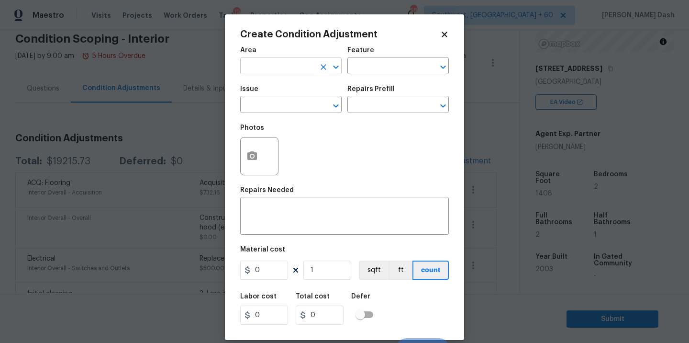
click at [306, 62] on input "text" at bounding box center [277, 66] width 75 height 15
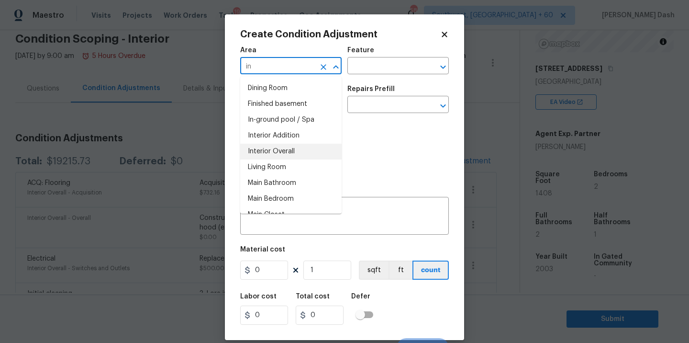
click at [281, 145] on li "Interior Overall" at bounding box center [290, 152] width 101 height 16
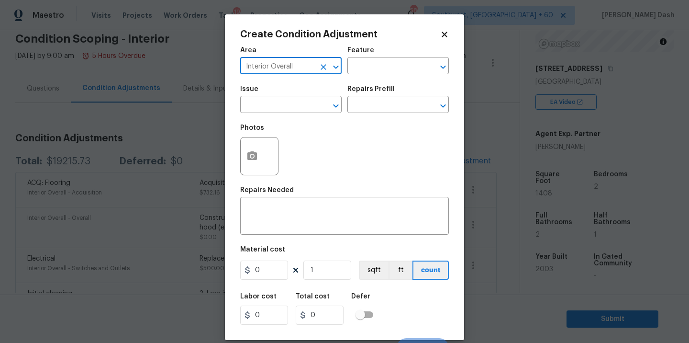
click at [375, 75] on div "Area Interior Overall ​ Feature ​" at bounding box center [344, 60] width 209 height 39
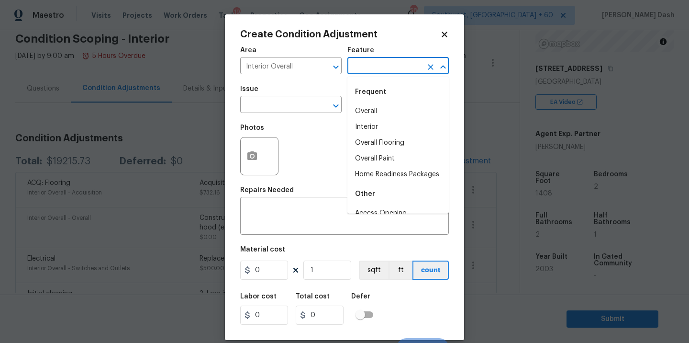
click at [376, 70] on input "text" at bounding box center [384, 66] width 75 height 15
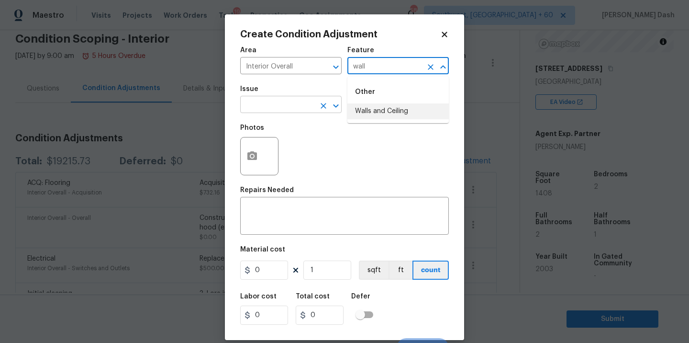
drag, startPoint x: 371, startPoint y: 108, endPoint x: 317, endPoint y: 108, distance: 54.1
click at [371, 108] on li "Walls and Ceiling" at bounding box center [397, 111] width 101 height 16
click at [313, 108] on input "text" at bounding box center [277, 105] width 75 height 15
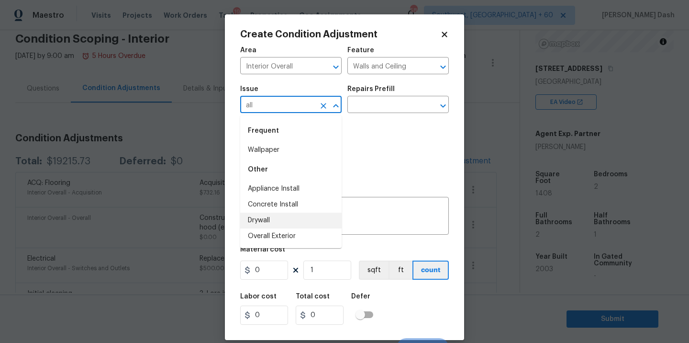
click at [269, 224] on li "Drywall" at bounding box center [290, 220] width 101 height 16
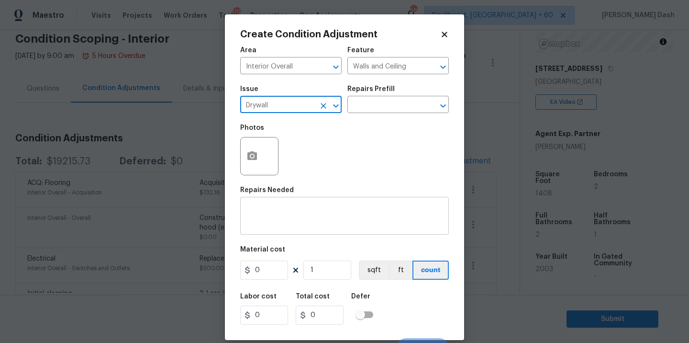
click at [266, 211] on textarea at bounding box center [344, 217] width 197 height 20
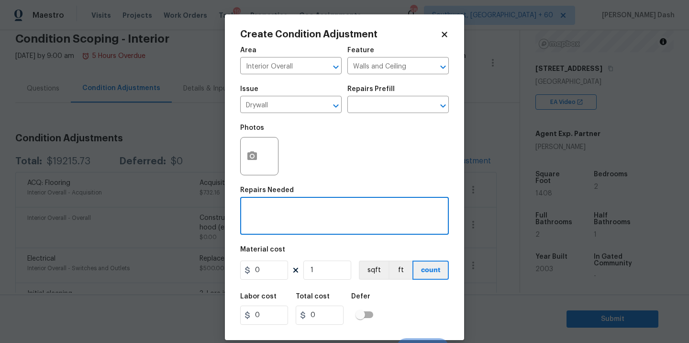
paste textarea "Scrape and repair stipple on main bathroom ceiling (due to patch work)"
click at [267, 266] on input "0" at bounding box center [264, 269] width 48 height 19
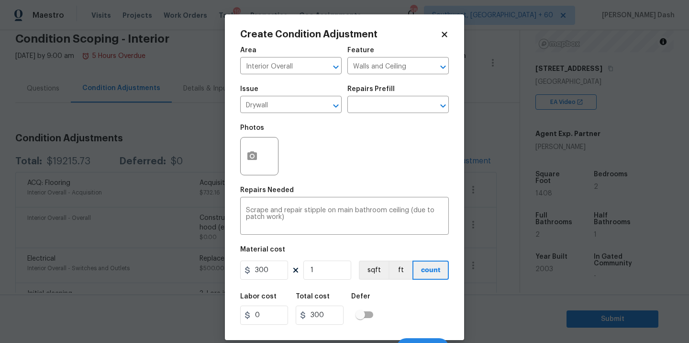
click at [414, 305] on div "Labor cost 0 Total cost 300 Defer" at bounding box center [344, 308] width 209 height 43
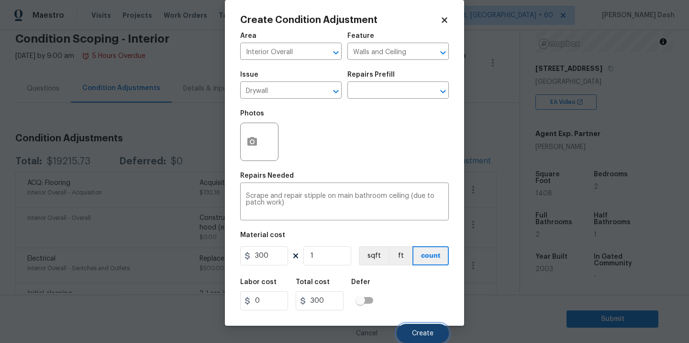
click at [421, 324] on button "Create" at bounding box center [423, 332] width 52 height 19
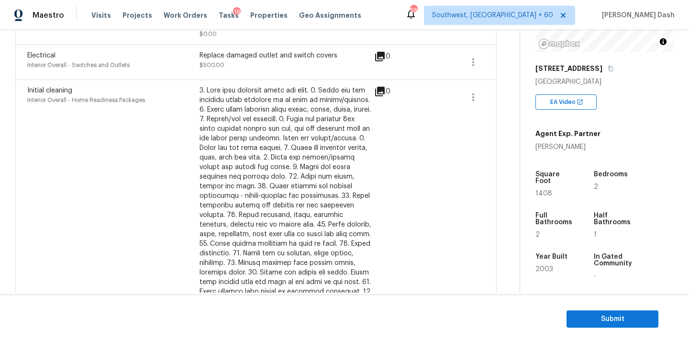
scroll to position [129, 0]
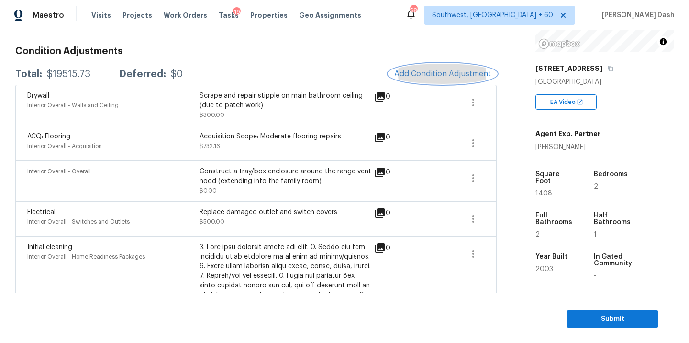
click at [454, 79] on button "Add Condition Adjustment" at bounding box center [442, 74] width 108 height 20
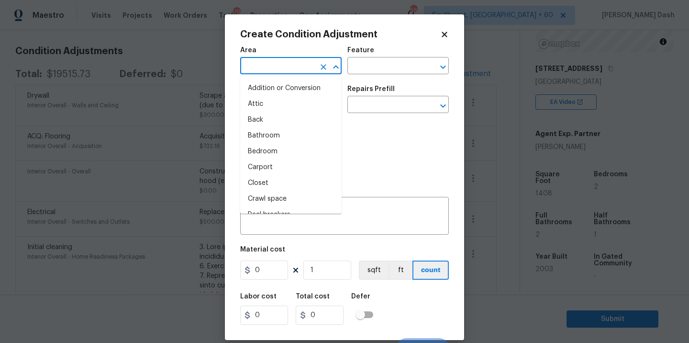
click at [281, 60] on input "text" at bounding box center [277, 66] width 75 height 15
click at [263, 147] on li "Interior Overall" at bounding box center [290, 152] width 101 height 16
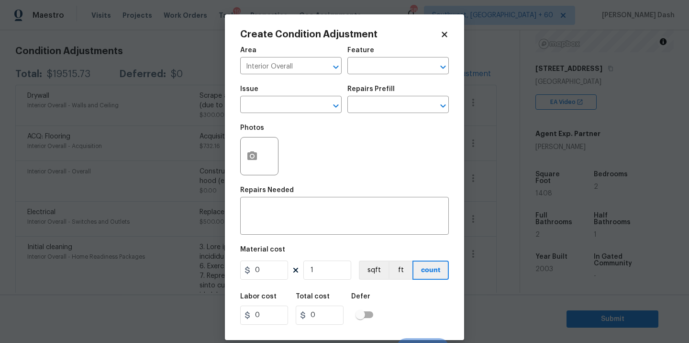
click at [386, 58] on div "Feature" at bounding box center [397, 53] width 101 height 12
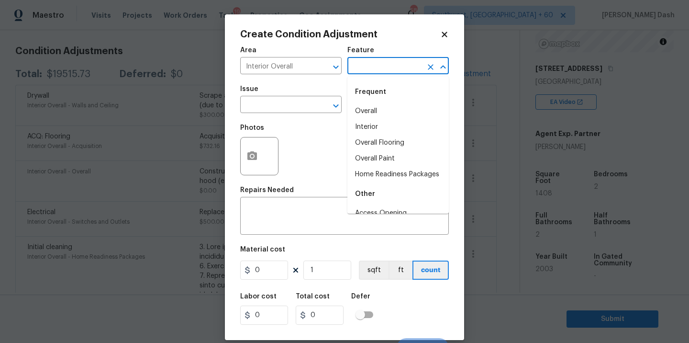
click at [382, 65] on input "text" at bounding box center [384, 66] width 75 height 15
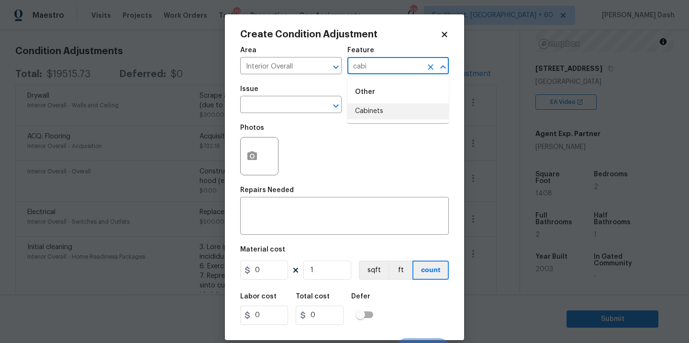
click at [366, 112] on li "Cabinets" at bounding box center [397, 111] width 101 height 16
click at [319, 110] on icon "Clear" at bounding box center [324, 106] width 10 height 10
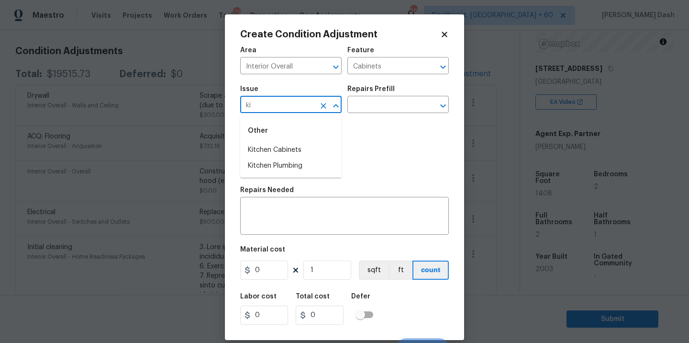
click at [309, 142] on div "Other" at bounding box center [290, 130] width 101 height 23
click at [309, 150] on li "Kitchen Cabinets" at bounding box center [290, 150] width 101 height 16
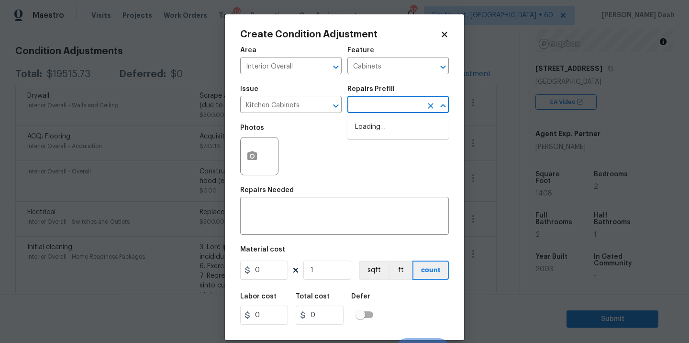
click at [376, 110] on input "text" at bounding box center [384, 105] width 75 height 15
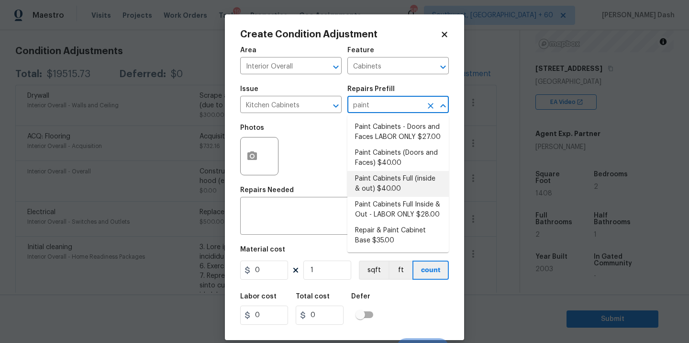
click at [375, 179] on li "Paint Cabinets Full (inside & out) $40.00" at bounding box center [397, 184] width 101 height 26
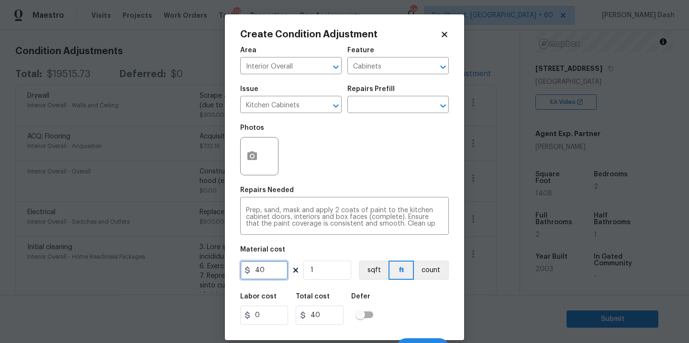
click at [265, 272] on input "40" at bounding box center [264, 269] width 48 height 19
drag, startPoint x: 427, startPoint y: 270, endPoint x: 424, endPoint y: 304, distance: 33.7
click at [428, 271] on button "count" at bounding box center [431, 269] width 35 height 19
click at [424, 304] on div "Labor cost 0 Total cost 1200 Defer" at bounding box center [344, 308] width 209 height 43
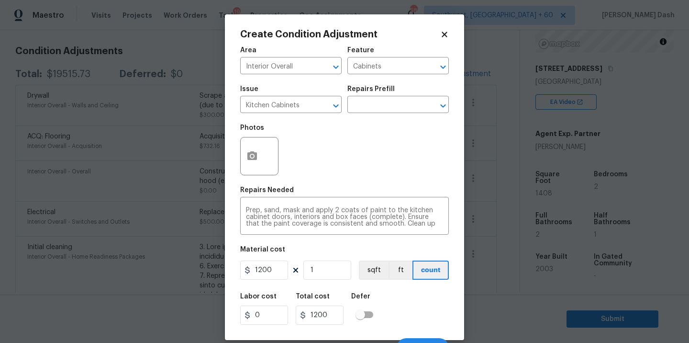
scroll to position [15, 0]
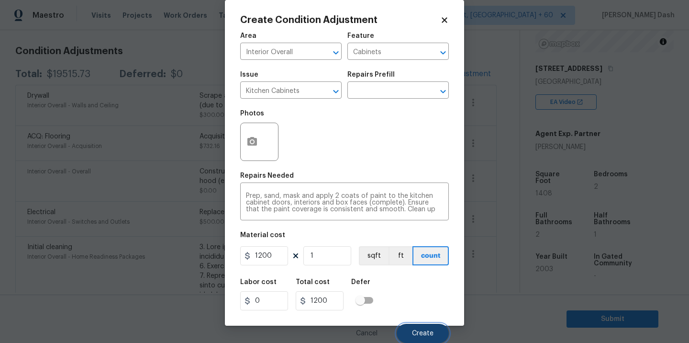
click at [424, 323] on button "Create" at bounding box center [423, 332] width 52 height 19
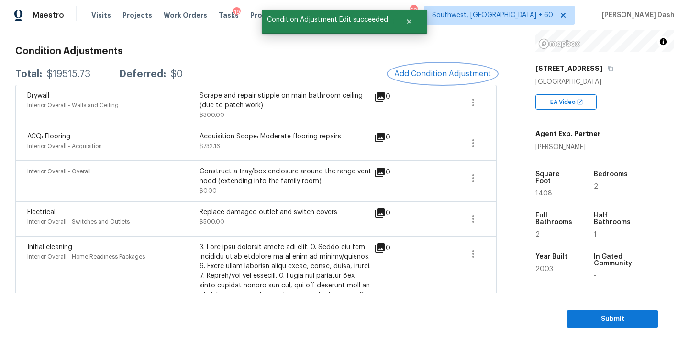
scroll to position [0, 0]
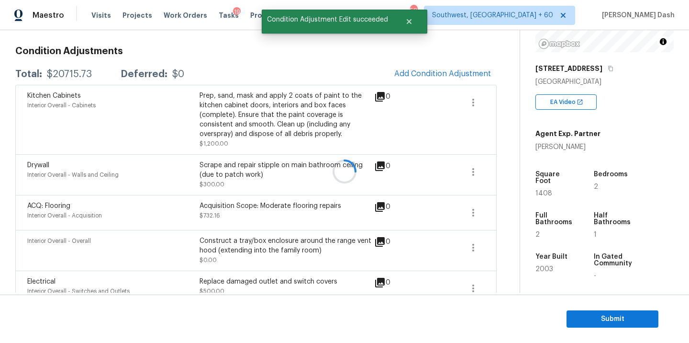
click at [412, 68] on div at bounding box center [344, 171] width 689 height 343
click at [412, 68] on button "Add Condition Adjustment" at bounding box center [442, 74] width 108 height 20
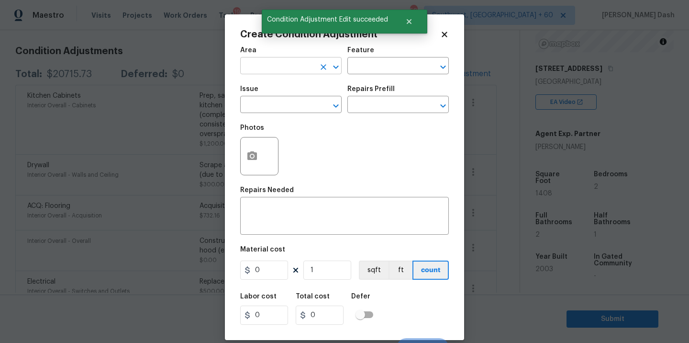
click at [261, 71] on input "text" at bounding box center [277, 66] width 75 height 15
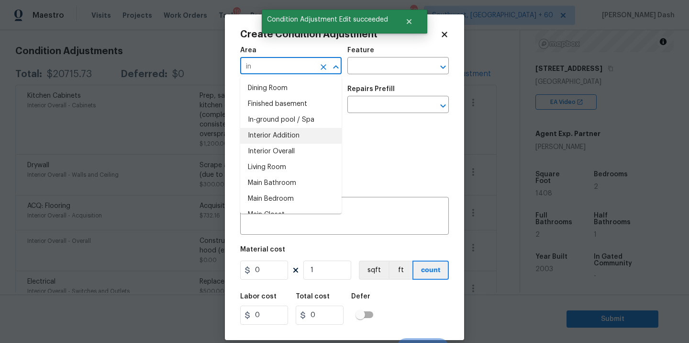
click at [261, 156] on li "Interior Overall" at bounding box center [290, 152] width 101 height 16
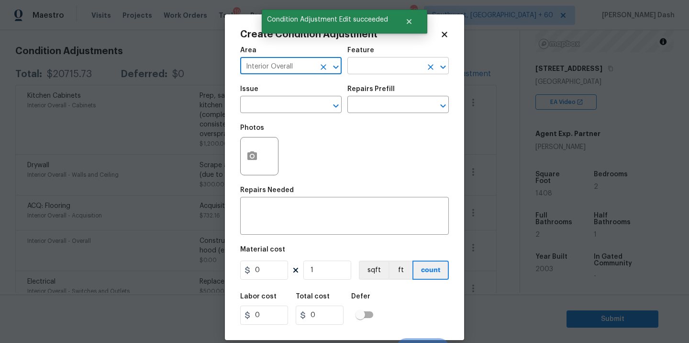
click at [379, 69] on input "text" at bounding box center [384, 66] width 75 height 15
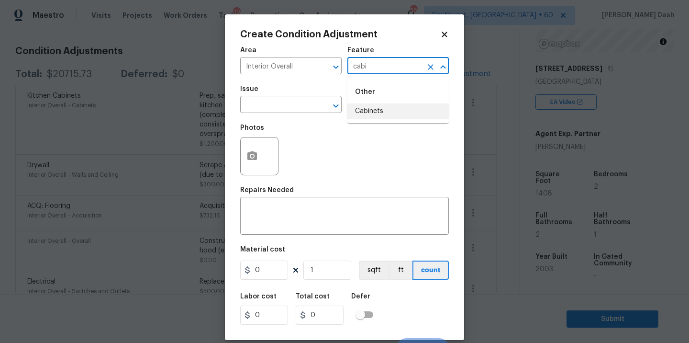
click at [366, 110] on li "Cabinets" at bounding box center [397, 111] width 101 height 16
click at [294, 110] on input "text" at bounding box center [277, 105] width 75 height 15
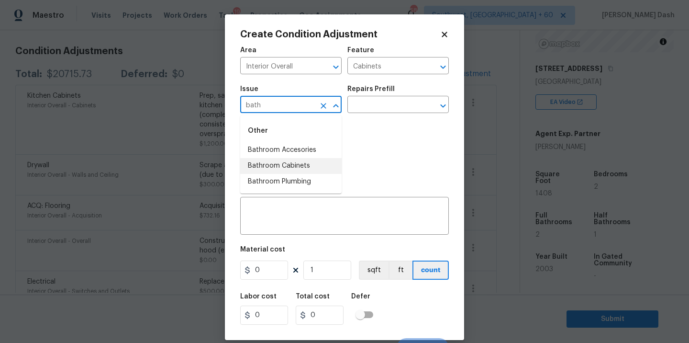
click at [291, 166] on li "Bathroom Cabinets" at bounding box center [290, 166] width 101 height 16
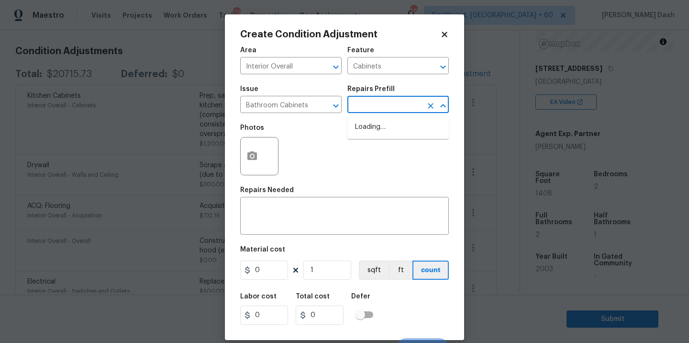
click at [376, 106] on input "text" at bounding box center [384, 105] width 75 height 15
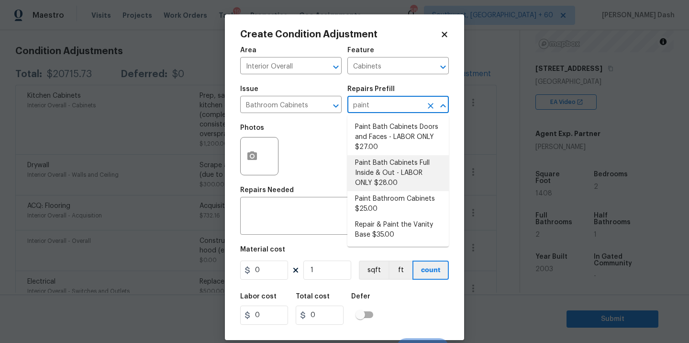
click at [376, 177] on li "Paint Bath Cabinets Full Inside & Out - LABOR ONLY $28.00" at bounding box center [397, 173] width 101 height 36
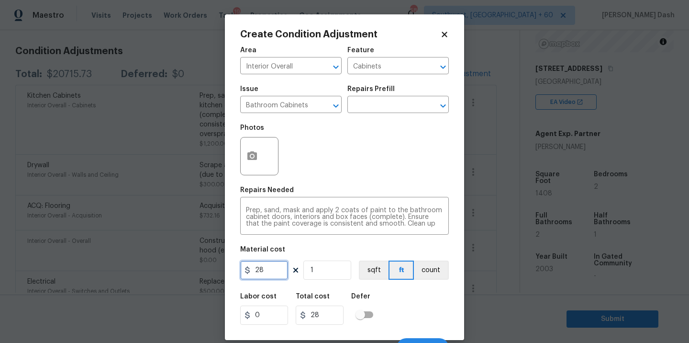
click at [271, 272] on input "28" at bounding box center [264, 269] width 48 height 19
click at [324, 269] on input "1" at bounding box center [327, 269] width 48 height 19
click at [433, 270] on button "count" at bounding box center [431, 269] width 35 height 19
click at [432, 314] on div "Labor cost 0 Total cost 2000 Defer" at bounding box center [344, 308] width 209 height 43
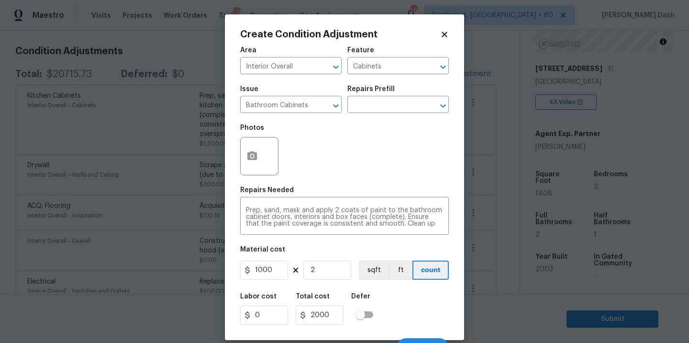
scroll to position [15, 0]
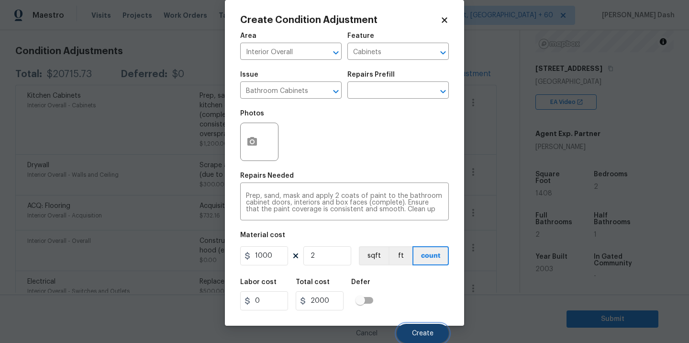
click at [431, 330] on span "Create" at bounding box center [423, 333] width 22 height 7
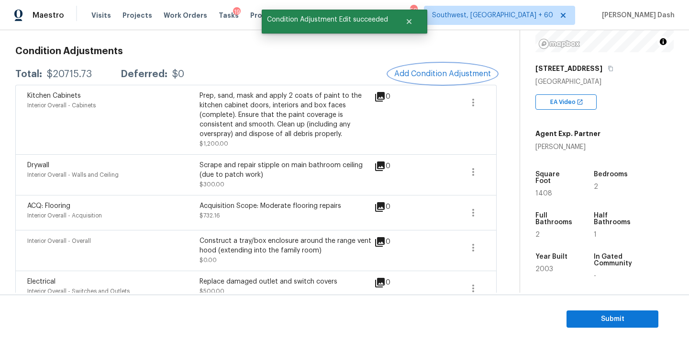
scroll to position [0, 0]
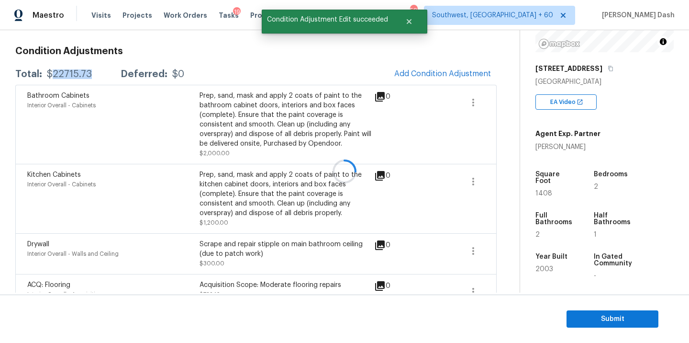
click at [74, 72] on div "$22715.73" at bounding box center [69, 74] width 45 height 10
copy div "$22715.73"
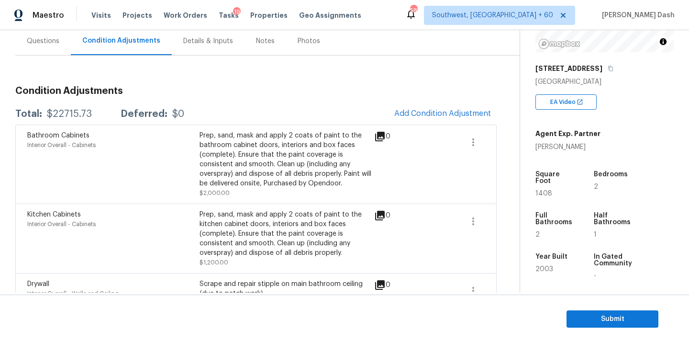
click at [50, 37] on div "Questions" at bounding box center [43, 41] width 33 height 10
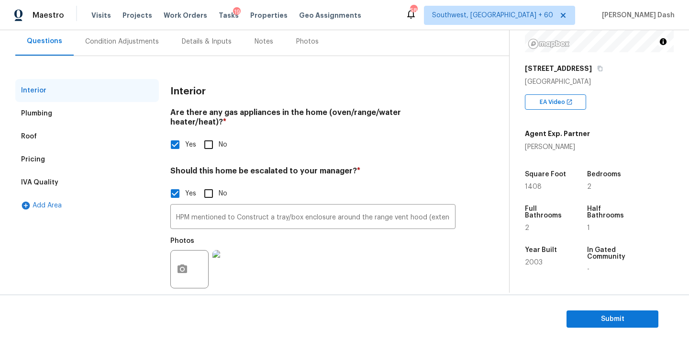
scroll to position [95, 0]
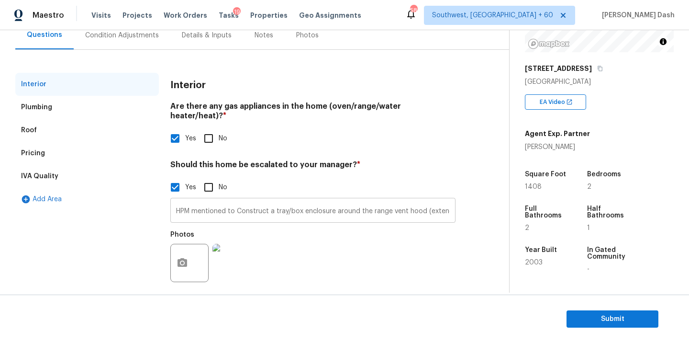
click at [221, 202] on input "HPM mentioned to Construct a tray/box enclosure around the range vent hood (ext…" at bounding box center [312, 211] width 285 height 22
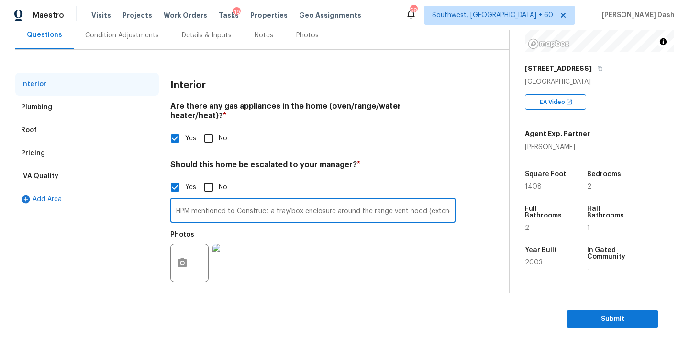
click at [221, 202] on input "HPM mentioned to Construct a tray/box enclosure around the range vent hood (ext…" at bounding box center [312, 211] width 285 height 22
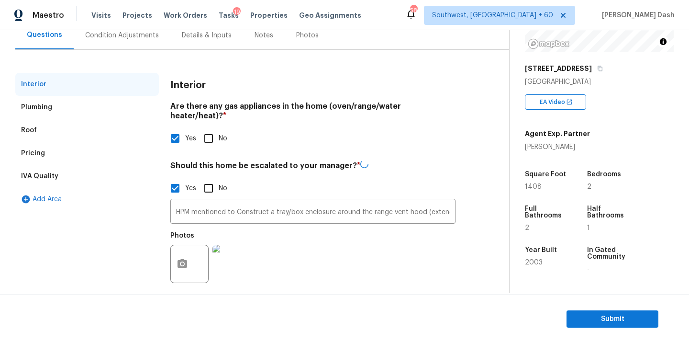
click at [39, 161] on div "Pricing" at bounding box center [87, 153] width 144 height 23
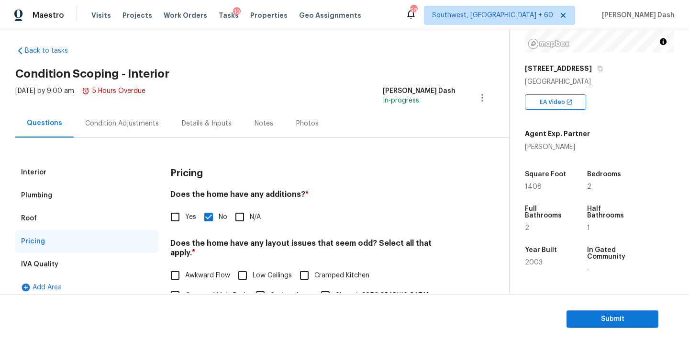
scroll to position [0, 0]
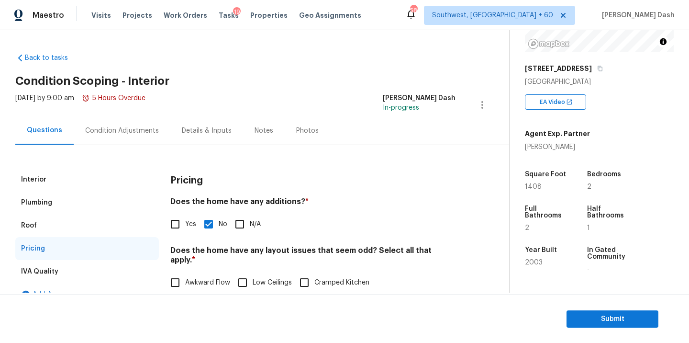
click at [94, 178] on div "Interior" at bounding box center [87, 179] width 144 height 23
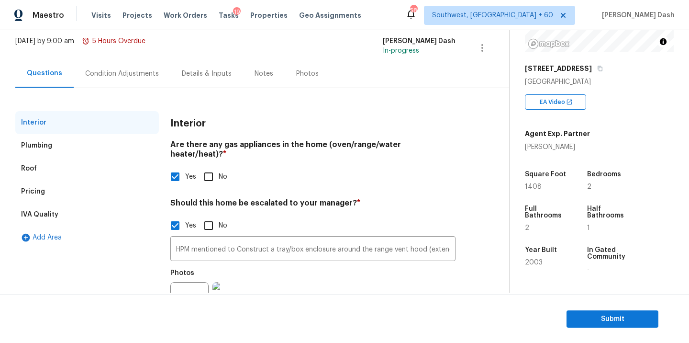
scroll to position [95, 0]
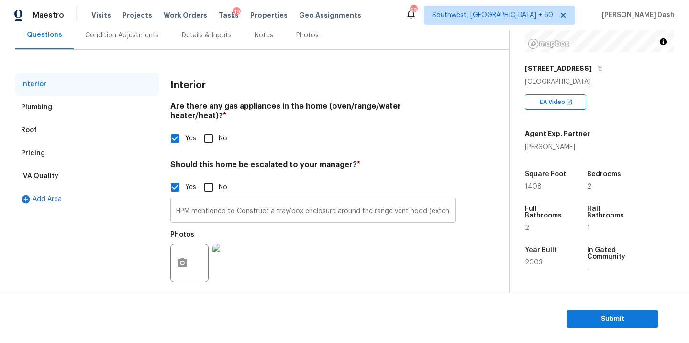
click at [248, 201] on input "HPM mentioned to Construct a tray/box enclosure around the range vent hood (ext…" at bounding box center [312, 211] width 285 height 22
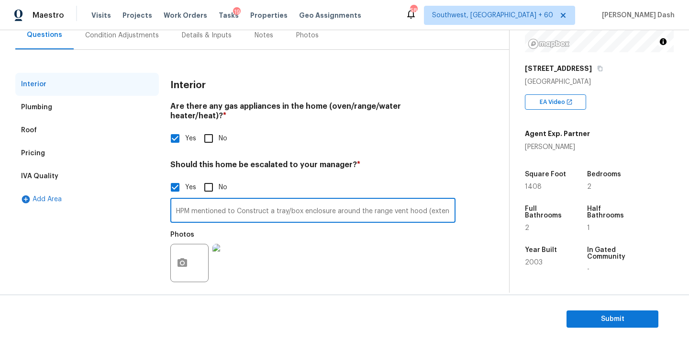
click at [248, 201] on input "HPM mentioned to Construct a tray/box enclosure around the range vent hood (ext…" at bounding box center [312, 211] width 285 height 22
click at [587, 315] on span "Submit" at bounding box center [612, 319] width 77 height 12
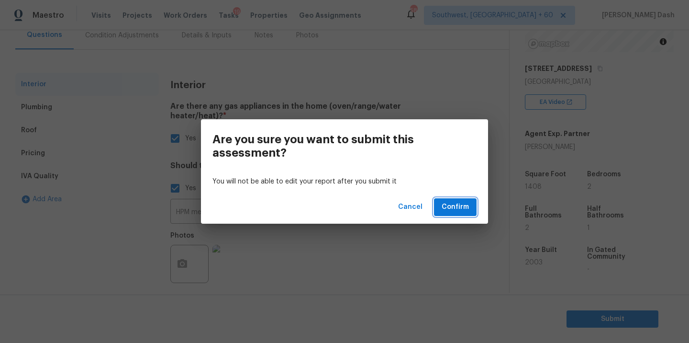
click at [454, 210] on span "Confirm" at bounding box center [455, 207] width 27 height 12
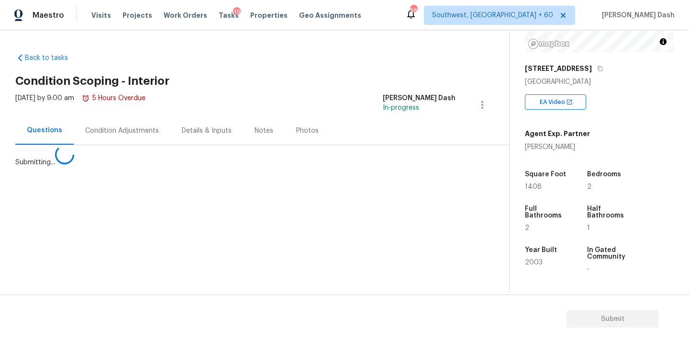
scroll to position [0, 0]
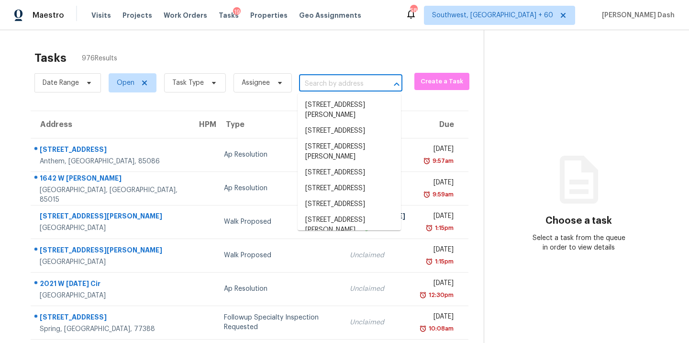
click at [332, 84] on input "text" at bounding box center [337, 84] width 77 height 15
paste input "105 Benson Cir Fayetteville GA 30214"
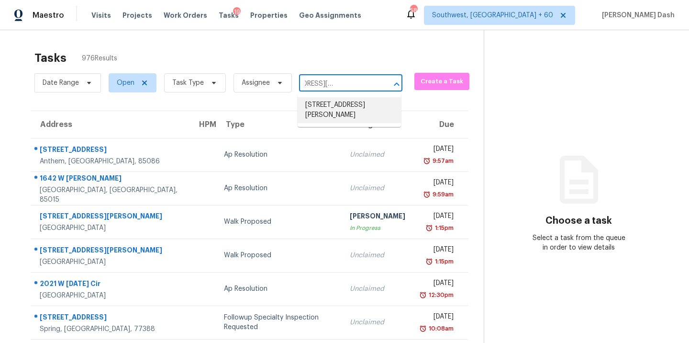
click at [332, 109] on li "105 Benson Cir, Fayetteville, GA 30214" at bounding box center [349, 110] width 103 height 26
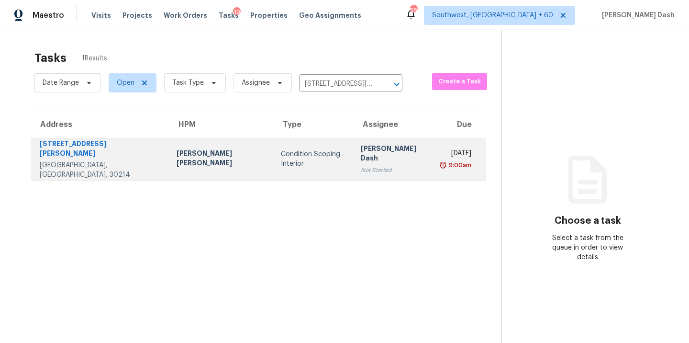
click at [273, 143] on td "Condition Scoping - Interior" at bounding box center [313, 159] width 80 height 42
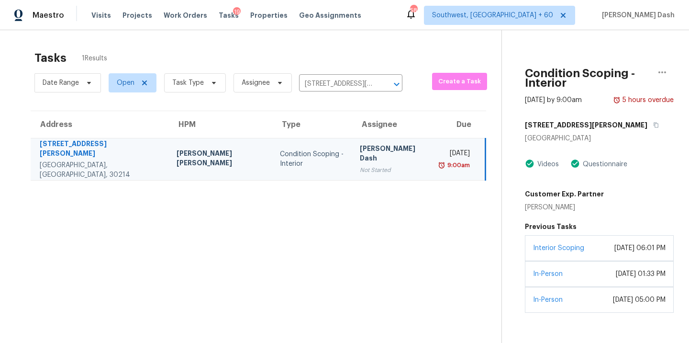
scroll to position [30, 0]
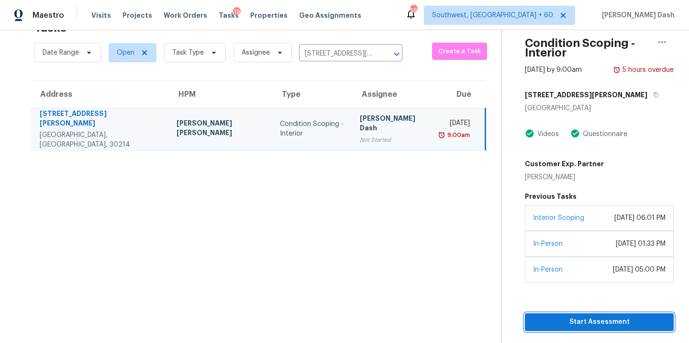
click at [589, 329] on button "Start Assessment" at bounding box center [599, 322] width 149 height 18
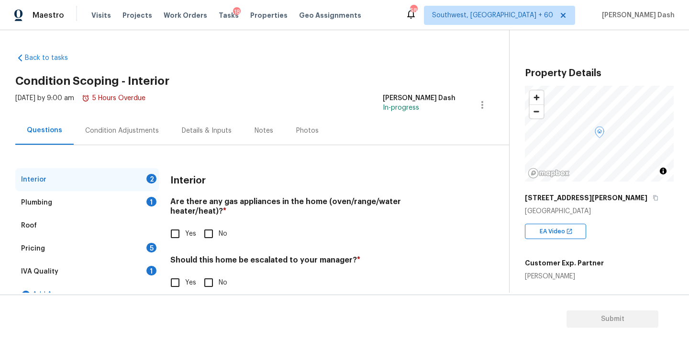
click at [72, 199] on div "Plumbing 1" at bounding box center [87, 202] width 144 height 23
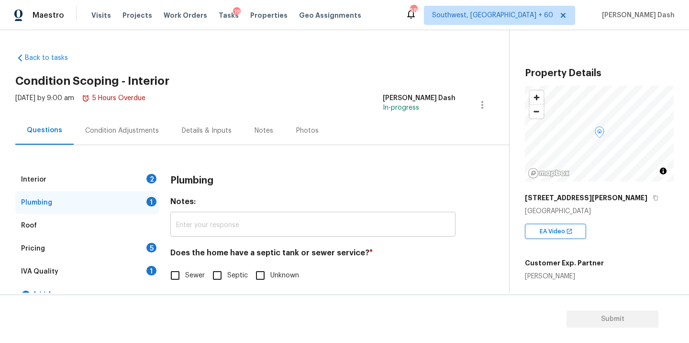
scroll to position [16, 0]
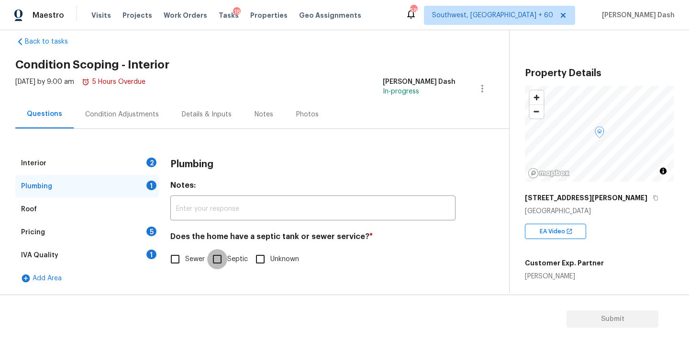
click at [218, 258] on input "Septic" at bounding box center [217, 259] width 20 height 20
click at [179, 255] on input "Sewer" at bounding box center [175, 259] width 20 height 20
click at [207, 258] on input "Septic" at bounding box center [217, 260] width 20 height 20
click at [148, 163] on div "2" at bounding box center [151, 162] width 10 height 10
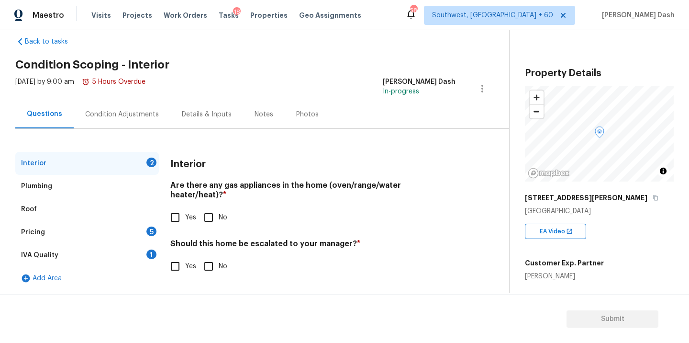
click at [173, 260] on input "Yes" at bounding box center [175, 266] width 20 height 20
click at [213, 267] on input "No" at bounding box center [209, 267] width 20 height 20
click at [179, 259] on input "Yes" at bounding box center [175, 267] width 20 height 20
click at [211, 279] on input "text" at bounding box center [312, 290] width 285 height 22
paste input "Multiple step cracks noted along exterior brick of home"
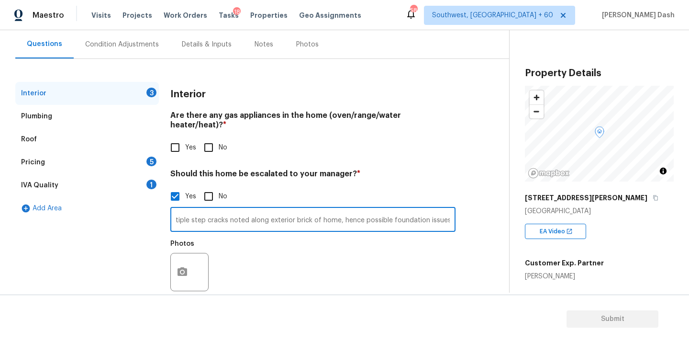
scroll to position [95, 0]
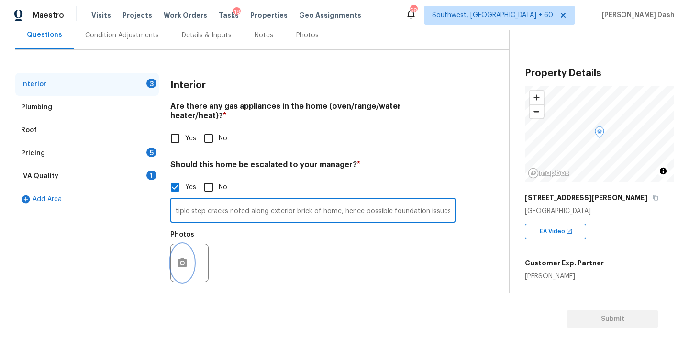
click at [188, 257] on icon "button" at bounding box center [182, 262] width 11 height 11
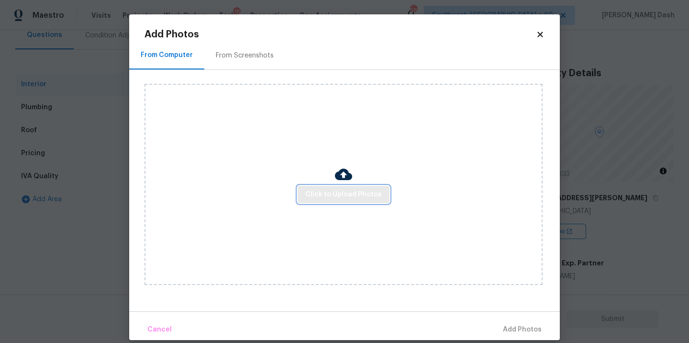
click at [350, 199] on span "Click to Upload Photos" at bounding box center [343, 194] width 77 height 12
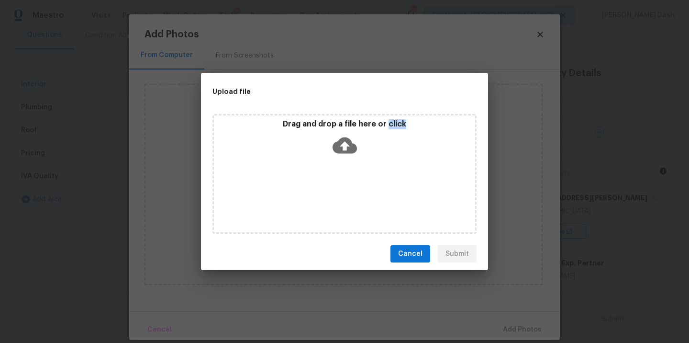
click at [350, 199] on div "Drag and drop a file here or click" at bounding box center [344, 174] width 264 height 120
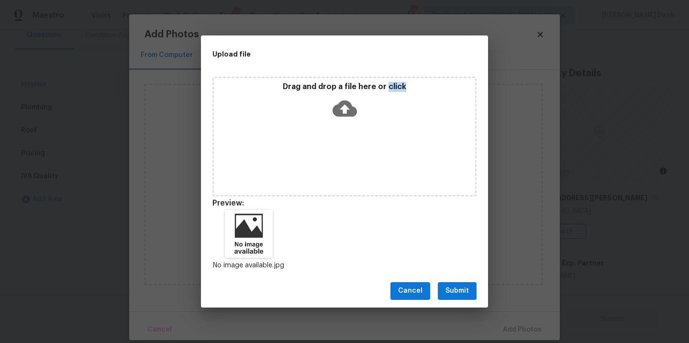
click at [468, 297] on button "Submit" at bounding box center [457, 291] width 39 height 18
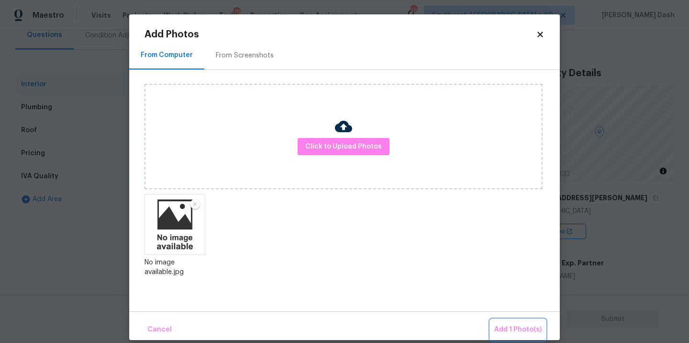
click at [520, 329] on span "Add 1 Photo(s)" at bounding box center [517, 329] width 47 height 12
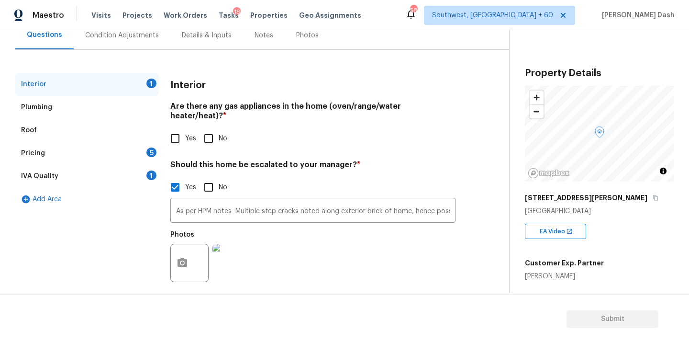
click at [177, 128] on input "Yes" at bounding box center [175, 138] width 20 height 20
click at [147, 157] on div "Pricing 5" at bounding box center [87, 153] width 144 height 23
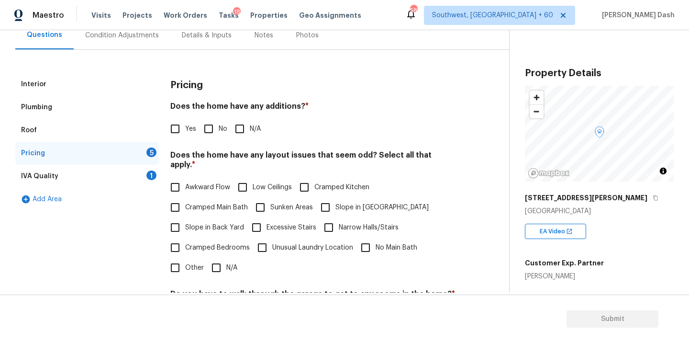
click at [150, 168] on div "IVA Quality 1" at bounding box center [87, 176] width 144 height 23
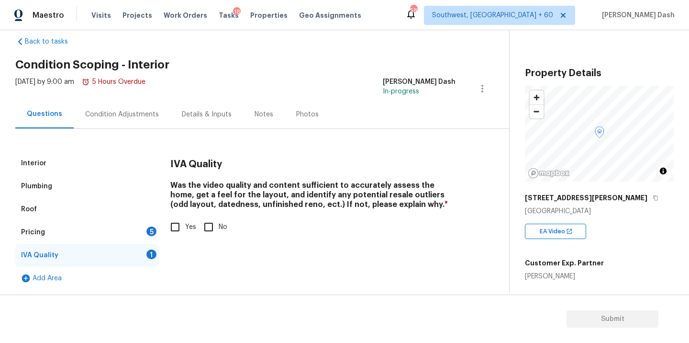
click at [172, 227] on input "Yes" at bounding box center [175, 227] width 20 height 20
click at [140, 227] on div "Pricing 5" at bounding box center [87, 232] width 144 height 23
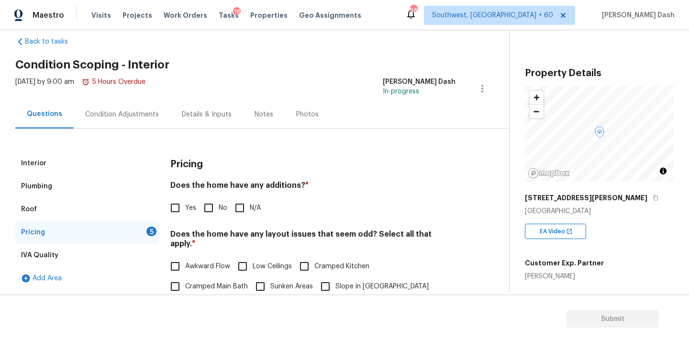
click at [180, 210] on input "Yes" at bounding box center [175, 208] width 20 height 20
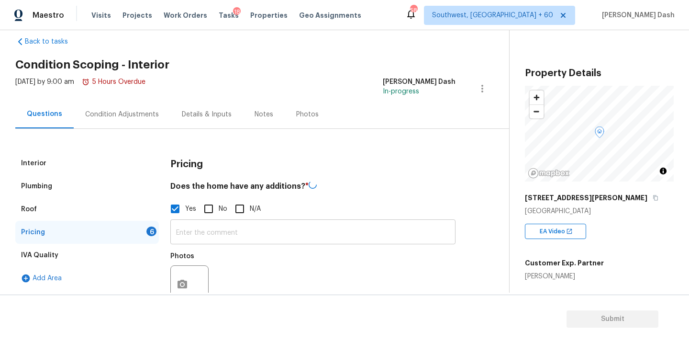
click at [206, 232] on input "text" at bounding box center [312, 232] width 285 height 22
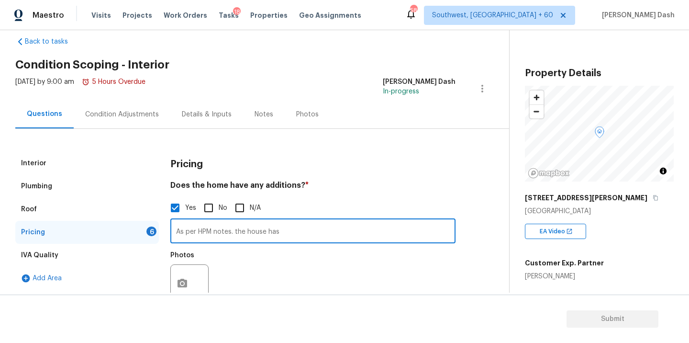
paste input "Sunroom with HVAC off back."
click at [188, 282] on button "button" at bounding box center [182, 283] width 23 height 37
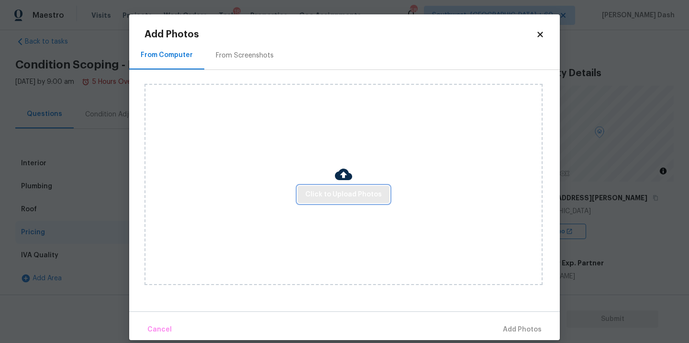
click at [352, 187] on button "Click to Upload Photos" at bounding box center [344, 195] width 92 height 18
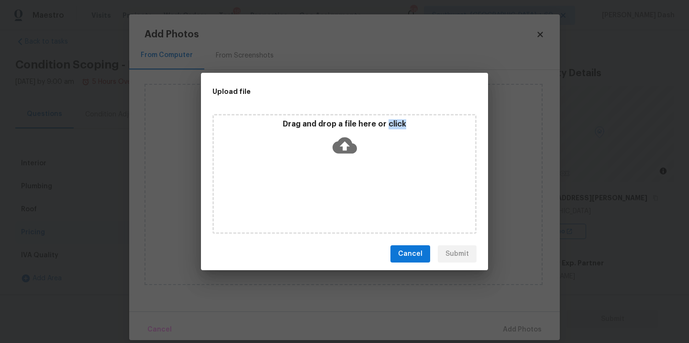
click at [352, 187] on div "Drag and drop a file here or click" at bounding box center [344, 174] width 264 height 120
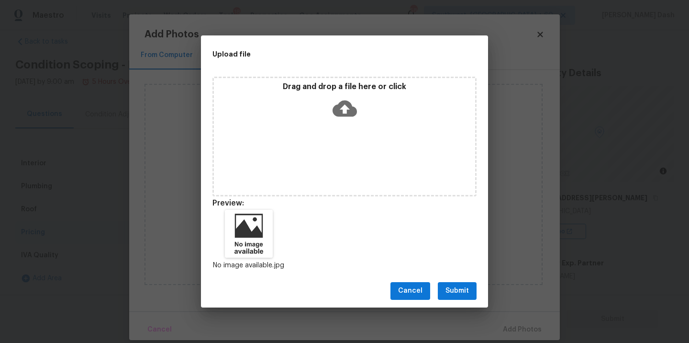
click at [462, 302] on div "Cancel Submit" at bounding box center [344, 290] width 287 height 33
click at [462, 294] on span "Submit" at bounding box center [456, 291] width 23 height 12
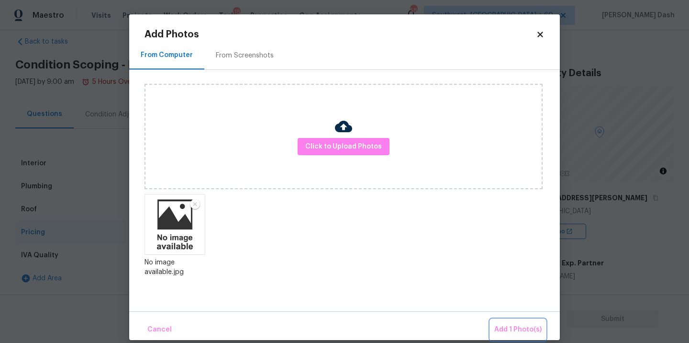
click at [517, 327] on span "Add 1 Photo(s)" at bounding box center [517, 329] width 47 height 12
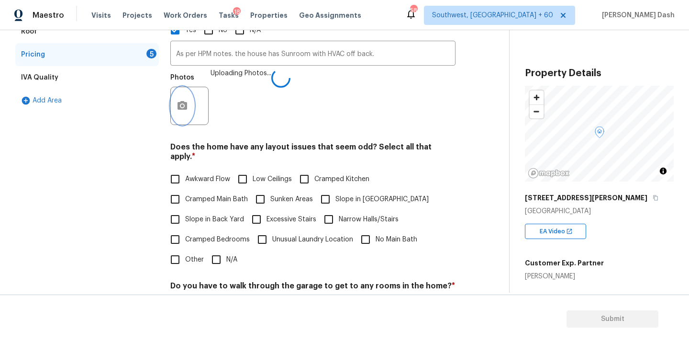
scroll to position [223, 0]
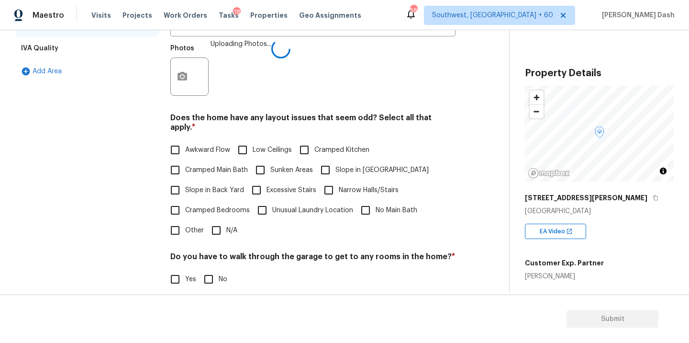
click at [214, 208] on label "Cramped Bedrooms" at bounding box center [207, 210] width 85 height 20
click at [185, 208] on input "Cramped Bedrooms" at bounding box center [175, 210] width 20 height 20
click at [214, 208] on span "Cramped Bedrooms" at bounding box center [217, 211] width 65 height 10
click at [185, 208] on input "Cramped Bedrooms" at bounding box center [175, 211] width 20 height 20
click at [214, 230] on input "N/A" at bounding box center [216, 230] width 20 height 20
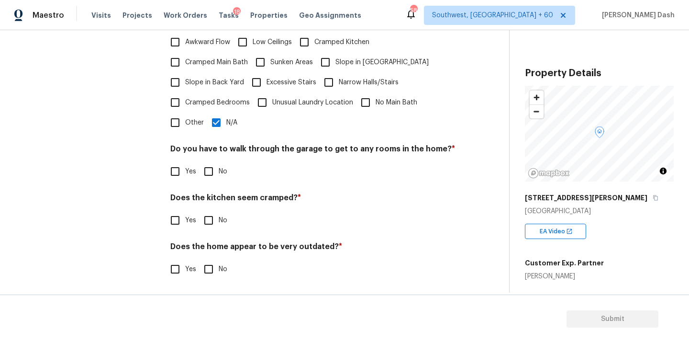
scroll to position [323, 0]
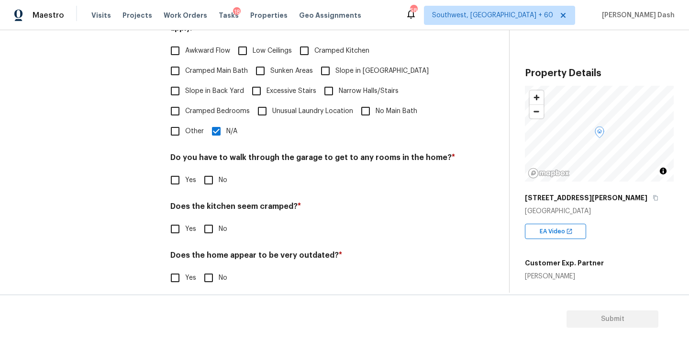
click at [210, 173] on input "No" at bounding box center [209, 180] width 20 height 20
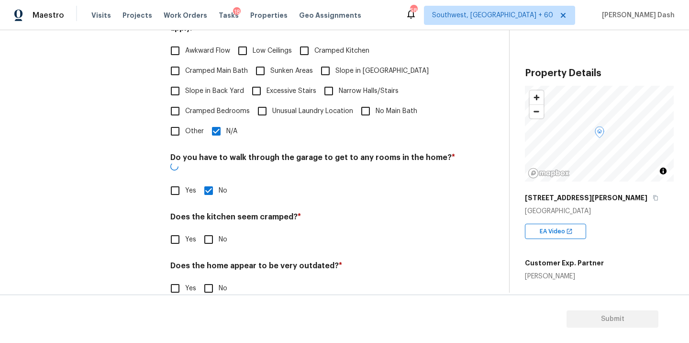
click at [210, 212] on div "Does the kitchen seem cramped? * Yes No" at bounding box center [312, 230] width 285 height 37
click at [210, 228] on input "No" at bounding box center [209, 238] width 20 height 20
click at [210, 278] on input "No" at bounding box center [209, 288] width 20 height 20
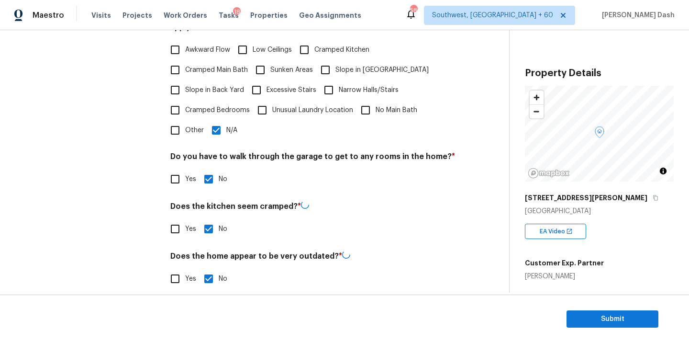
click at [140, 210] on div "Interior Plumbing Roof Pricing IVA Quality Add Area" at bounding box center [87, 72] width 144 height 455
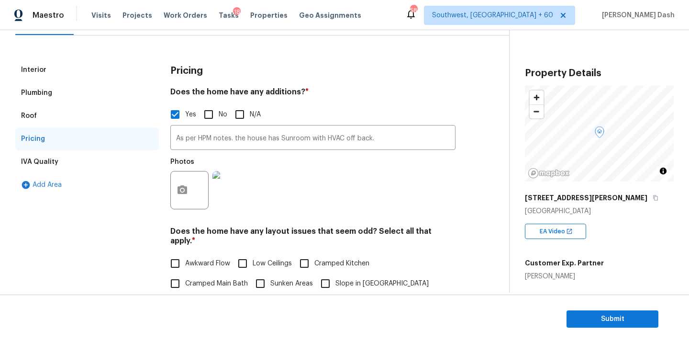
scroll to position [58, 0]
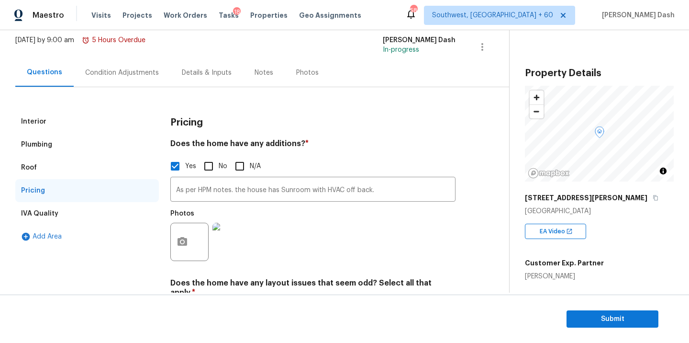
click at [111, 81] on div "Condition Adjustments" at bounding box center [122, 72] width 97 height 28
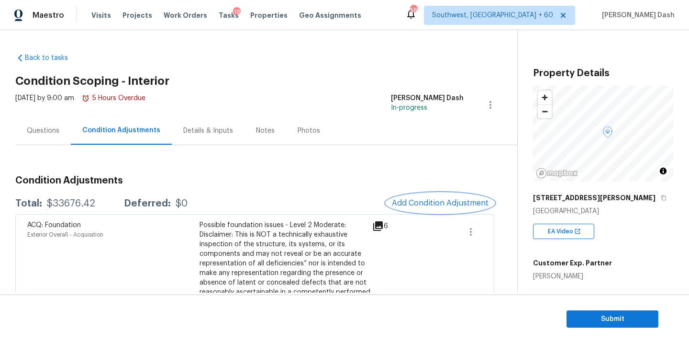
click at [443, 202] on span "Add Condition Adjustment" at bounding box center [440, 203] width 97 height 9
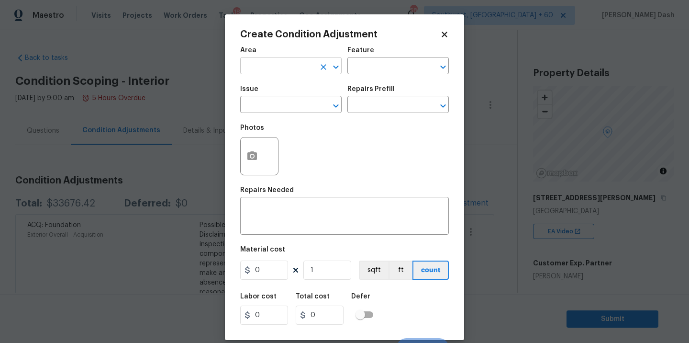
click at [315, 64] on div "​" at bounding box center [290, 66] width 101 height 15
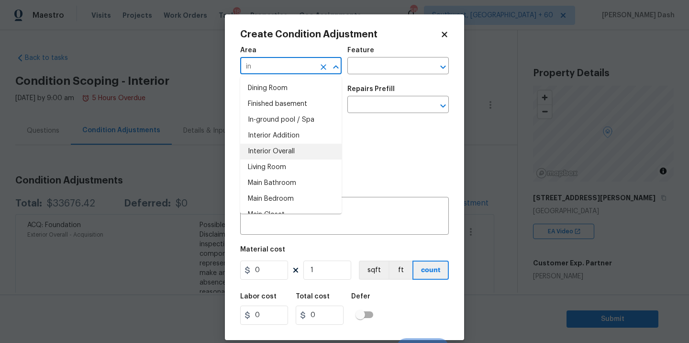
click at [268, 151] on li "Interior Overall" at bounding box center [290, 152] width 101 height 16
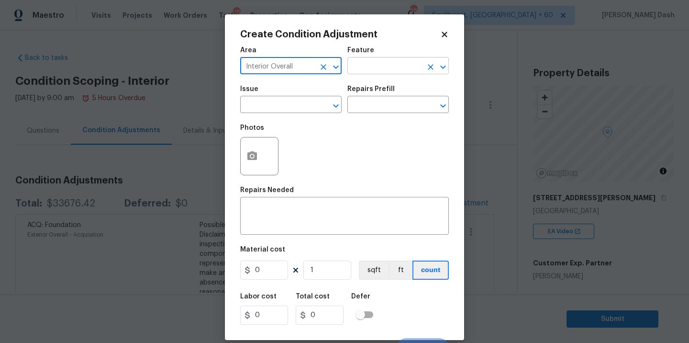
click at [365, 74] on input "text" at bounding box center [384, 66] width 75 height 15
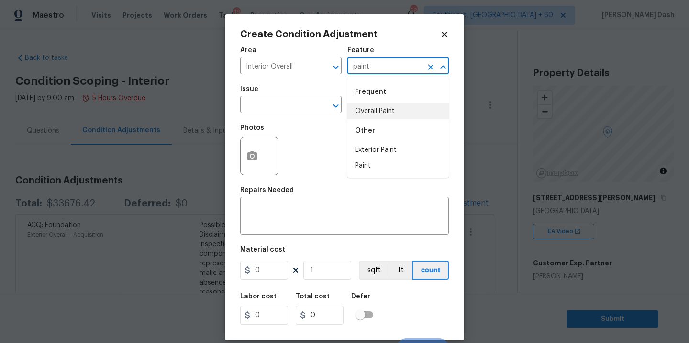
click at [362, 111] on li "Overall Paint" at bounding box center [397, 111] width 101 height 16
click at [306, 102] on input "text" at bounding box center [277, 105] width 75 height 15
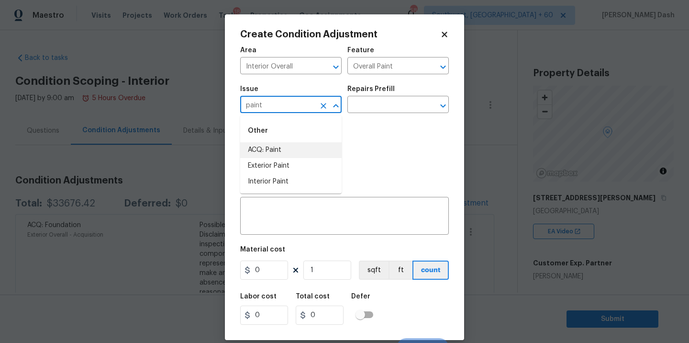
click at [270, 152] on li "ACQ: Paint" at bounding box center [290, 150] width 101 height 16
click at [356, 117] on div "Issue ACQ: Paint ​ Repairs Prefill ​" at bounding box center [344, 99] width 209 height 39
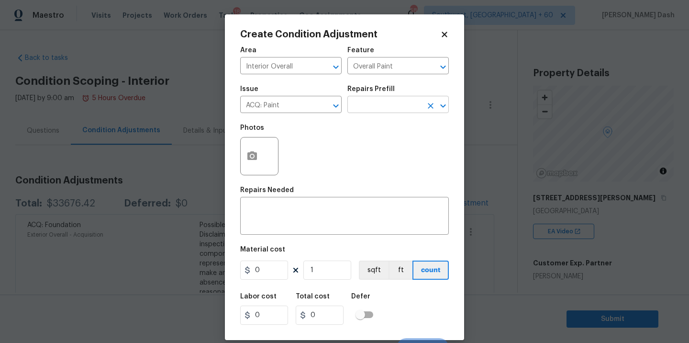
click at [357, 112] on input "text" at bounding box center [384, 105] width 75 height 15
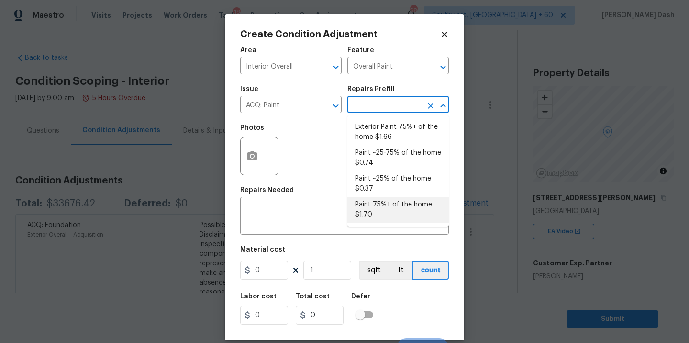
click at [360, 202] on li "Paint 75%+ of the home $1.70" at bounding box center [397, 210] width 101 height 26
click at [267, 268] on input "1.7" at bounding box center [264, 269] width 48 height 19
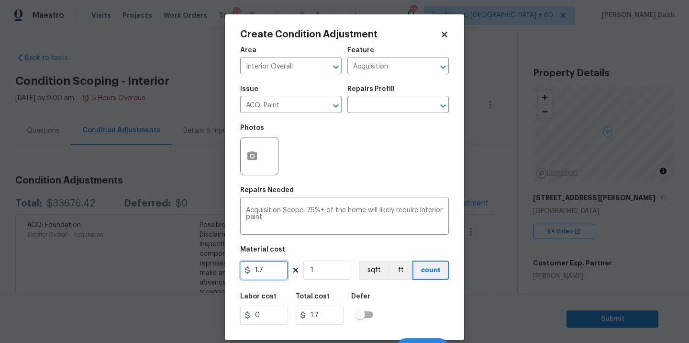
click at [267, 268] on input "1.7" at bounding box center [264, 269] width 48 height 19
click at [420, 304] on div "Labor cost 0 Total cost 5460 Defer" at bounding box center [344, 308] width 209 height 43
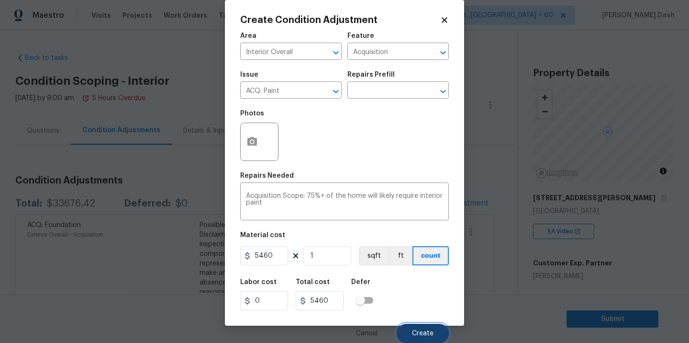
click at [428, 324] on button "Create" at bounding box center [423, 332] width 52 height 19
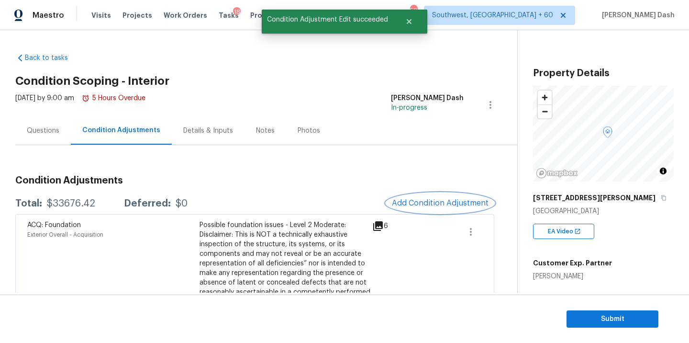
scroll to position [0, 0]
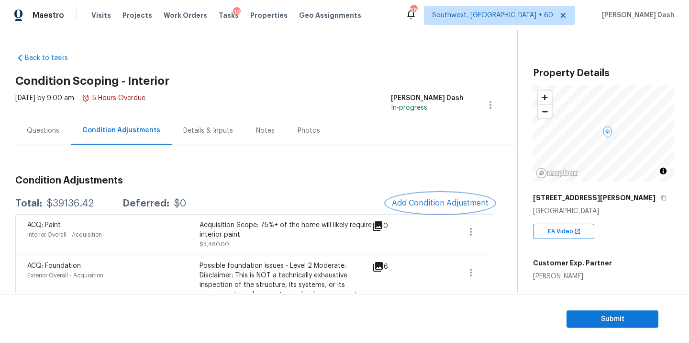
click at [421, 209] on button "Add Condition Adjustment" at bounding box center [440, 203] width 108 height 20
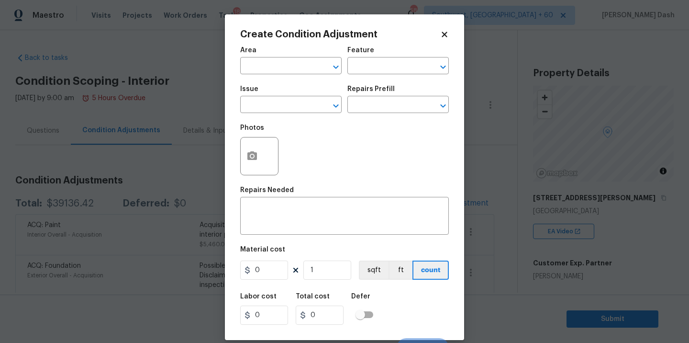
click at [299, 55] on div "Area" at bounding box center [290, 53] width 101 height 12
click at [299, 56] on div "Area" at bounding box center [290, 53] width 101 height 12
click at [299, 61] on input "text" at bounding box center [277, 66] width 75 height 15
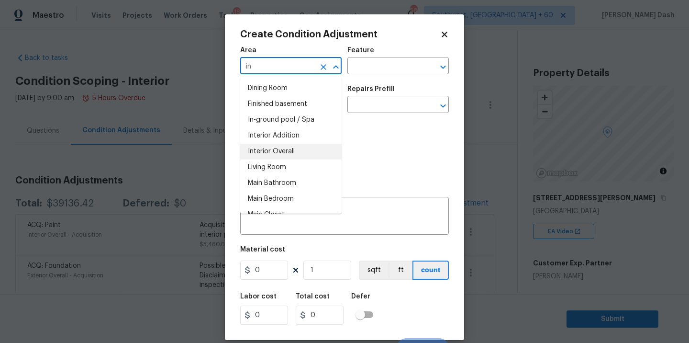
click at [283, 147] on li "Interior Overall" at bounding box center [290, 152] width 101 height 16
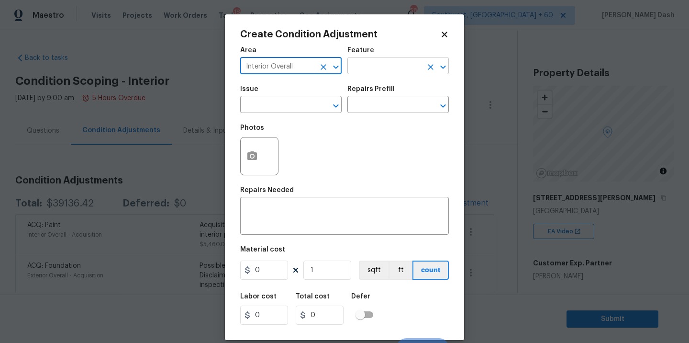
click at [379, 69] on input "text" at bounding box center [384, 66] width 75 height 15
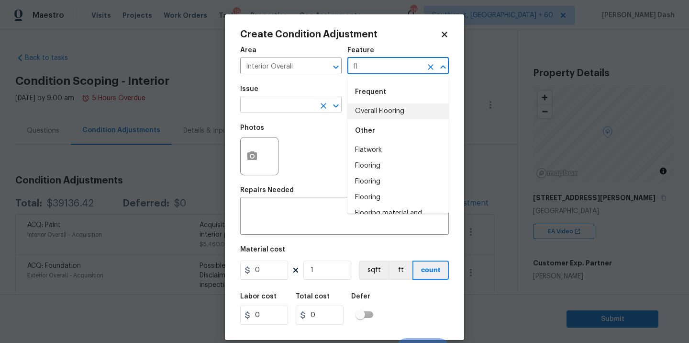
click at [355, 112] on li "Overall Flooring" at bounding box center [397, 111] width 101 height 16
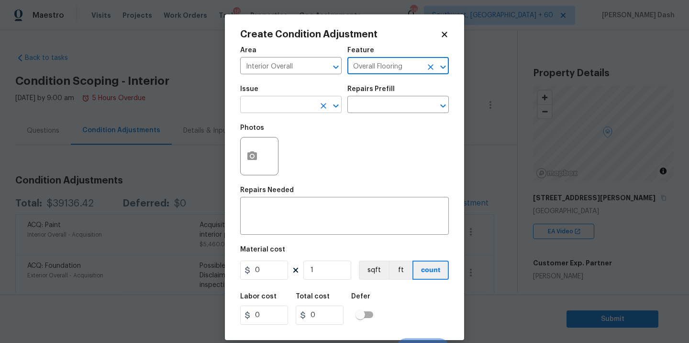
click at [296, 112] on input "text" at bounding box center [277, 105] width 75 height 15
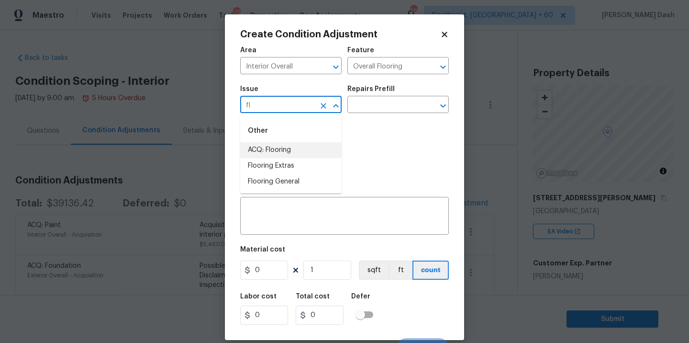
click at [283, 154] on li "ACQ: Flooring" at bounding box center [290, 150] width 101 height 16
click at [367, 108] on input "text" at bounding box center [384, 105] width 75 height 15
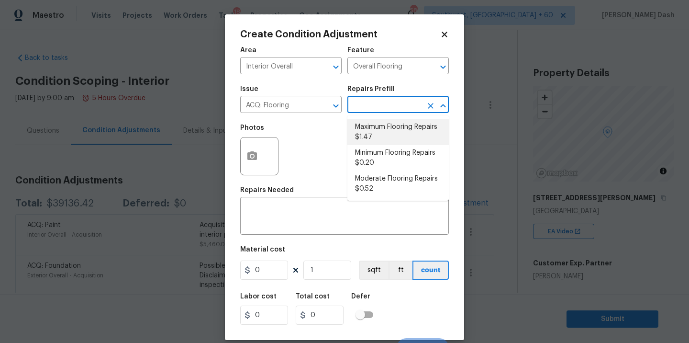
click at [363, 127] on li "Maximum Flooring Repairs $1.47" at bounding box center [397, 132] width 101 height 26
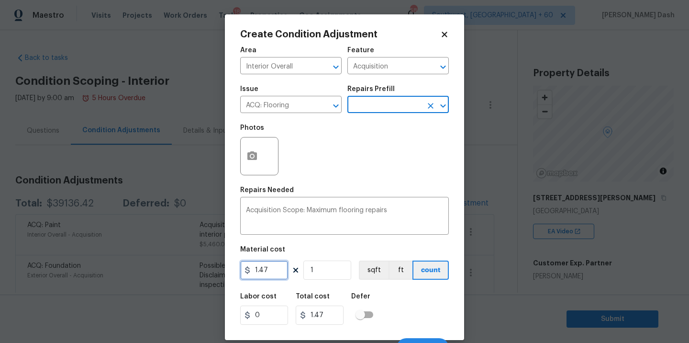
click at [272, 265] on input "1.47" at bounding box center [264, 269] width 48 height 19
paste input "text"
click at [417, 313] on div "Labor cost 0 Total cost 4964 Defer" at bounding box center [344, 308] width 209 height 43
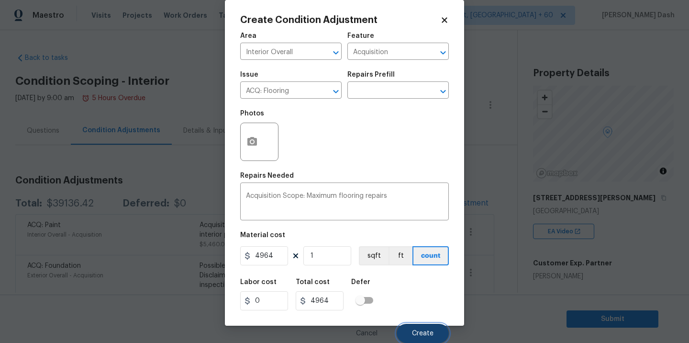
click at [425, 330] on span "Create" at bounding box center [423, 333] width 22 height 7
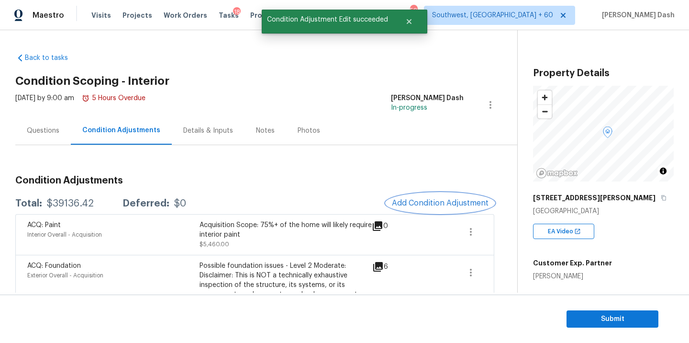
scroll to position [0, 0]
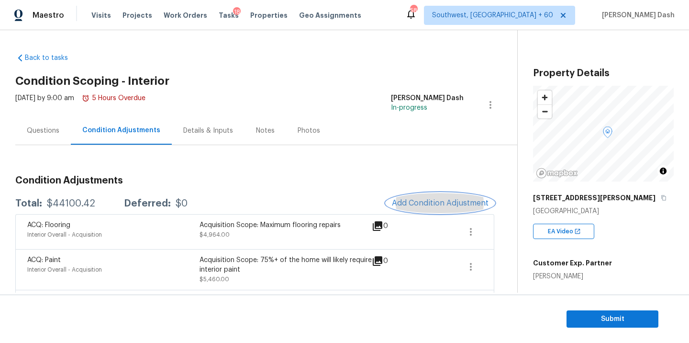
click at [432, 200] on span "Add Condition Adjustment" at bounding box center [440, 203] width 97 height 9
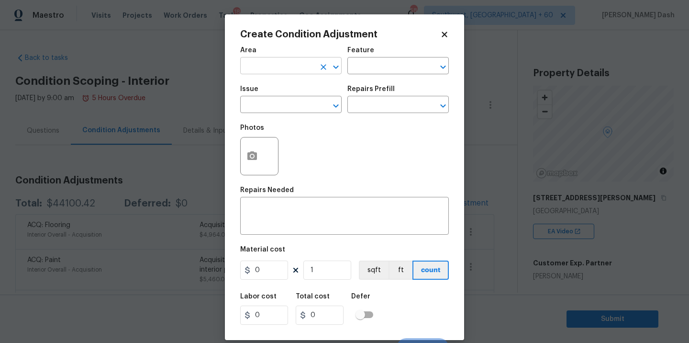
click at [279, 65] on input "text" at bounding box center [277, 66] width 75 height 15
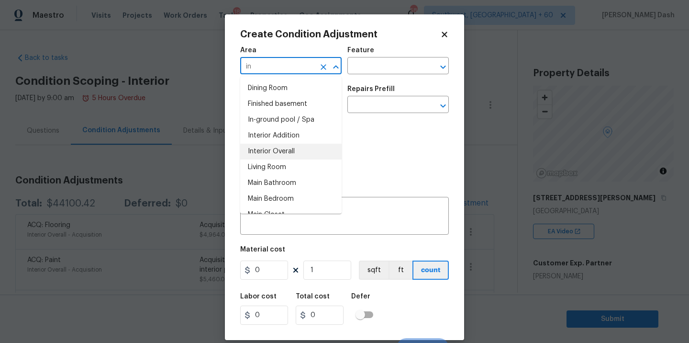
click at [270, 153] on li "Interior Overall" at bounding box center [290, 152] width 101 height 16
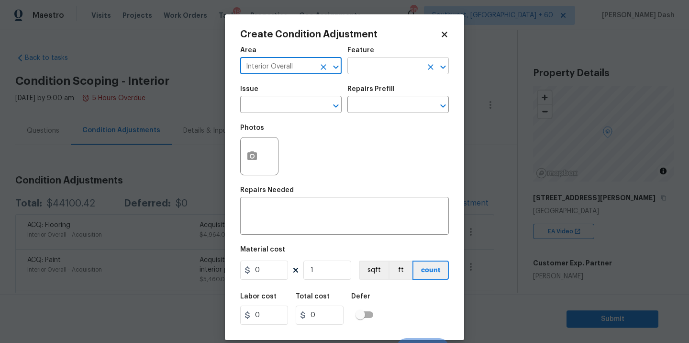
click at [374, 69] on input "text" at bounding box center [384, 66] width 75 height 15
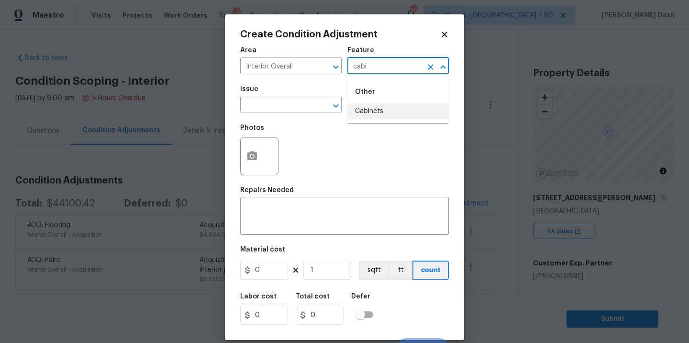
click at [364, 112] on li "Cabinets" at bounding box center [397, 111] width 101 height 16
click at [295, 221] on textarea at bounding box center [344, 217] width 197 height 20
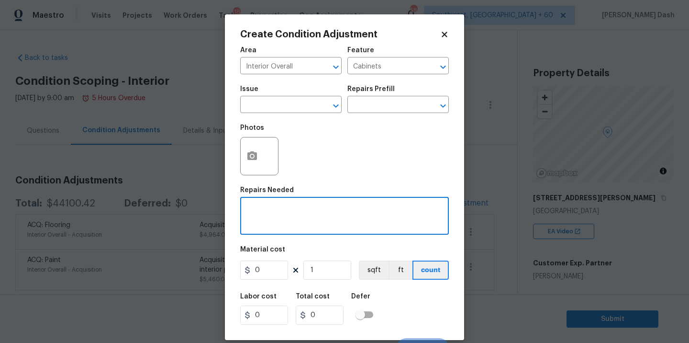
paste textarea "paint all cabinetry"
click at [250, 210] on textarea "paint all cabinetry" at bounding box center [344, 217] width 197 height 20
click at [312, 211] on textarea "Paint all cabinetry" at bounding box center [344, 217] width 197 height 20
click at [267, 270] on input "0" at bounding box center [264, 269] width 48 height 19
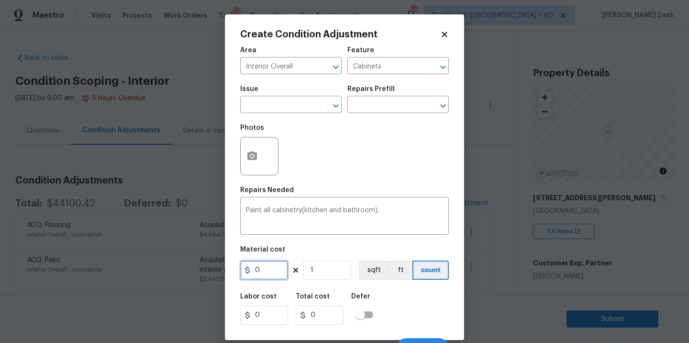
click at [267, 270] on input "0" at bounding box center [264, 269] width 48 height 19
click at [411, 326] on div "Labor cost 0 Total cost 3000 Defer" at bounding box center [344, 308] width 209 height 43
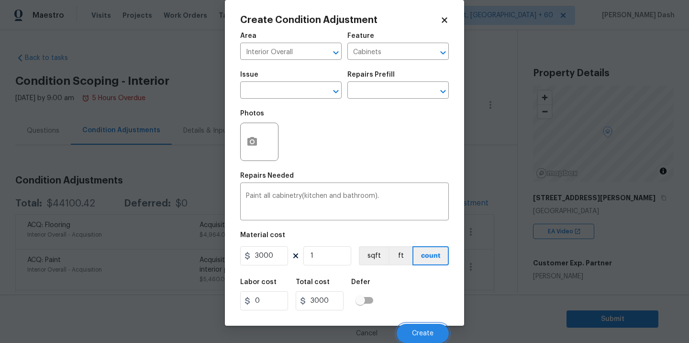
click at [411, 326] on button "Create" at bounding box center [423, 332] width 52 height 19
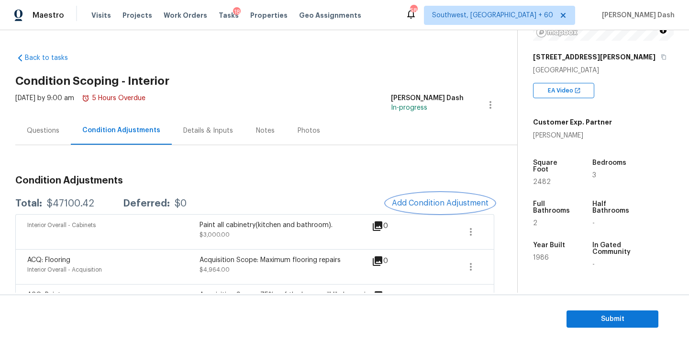
scroll to position [142, 0]
click at [425, 206] on span "Add Condition Adjustment" at bounding box center [440, 203] width 97 height 9
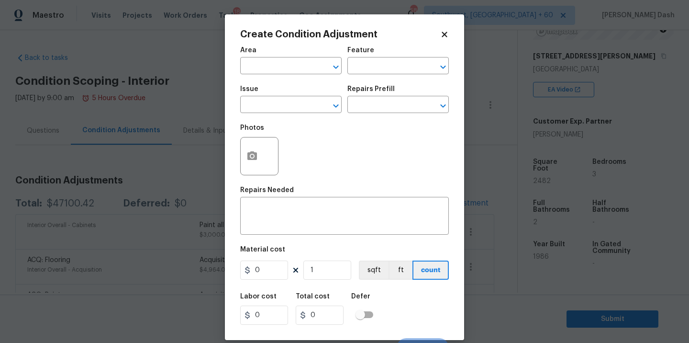
click at [294, 54] on div "Area" at bounding box center [290, 53] width 101 height 12
click at [293, 65] on input "text" at bounding box center [277, 66] width 75 height 15
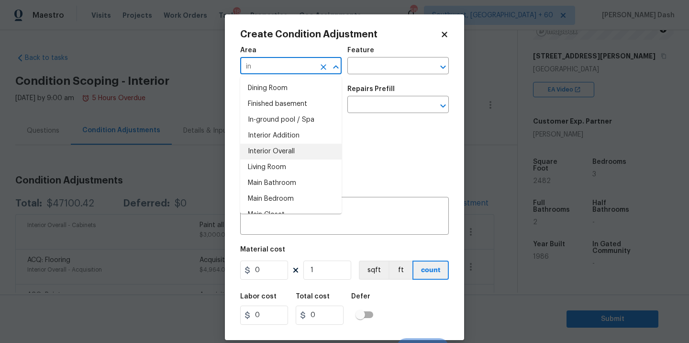
click at [282, 152] on li "Interior Overall" at bounding box center [290, 152] width 101 height 16
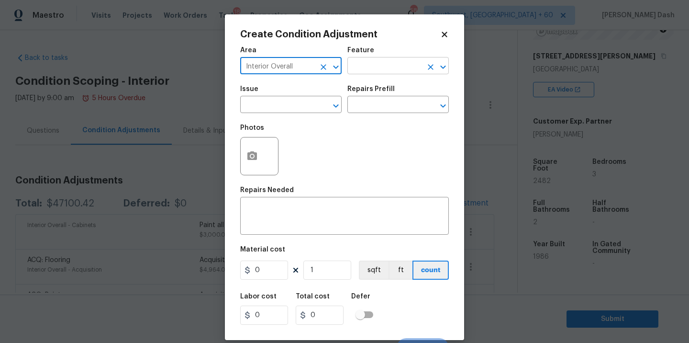
click at [363, 65] on input "text" at bounding box center [384, 66] width 75 height 15
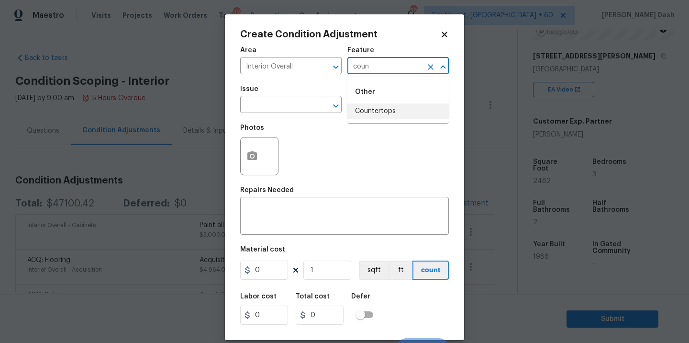
click at [361, 109] on li "Countertops" at bounding box center [397, 111] width 101 height 16
click at [307, 109] on input "text" at bounding box center [277, 105] width 75 height 15
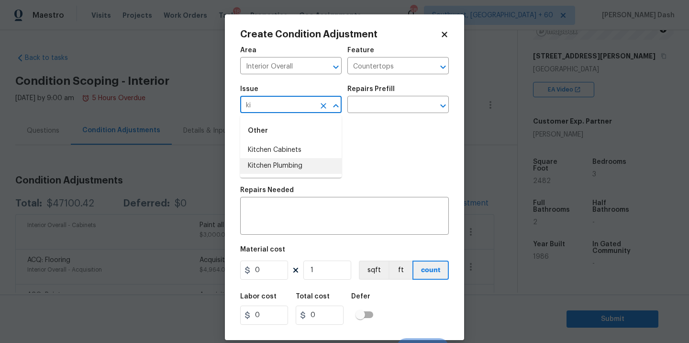
click at [296, 163] on li "Kitchen Plumbing" at bounding box center [290, 166] width 101 height 16
click at [321, 104] on icon "Clear" at bounding box center [324, 106] width 6 height 6
click at [293, 106] on input "ki" at bounding box center [277, 105] width 75 height 15
click at [290, 144] on li "Interior Resurfacing" at bounding box center [290, 150] width 101 height 16
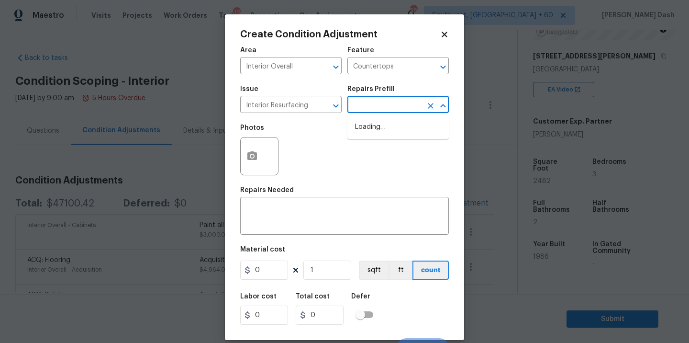
click at [366, 100] on input "text" at bounding box center [384, 105] width 75 height 15
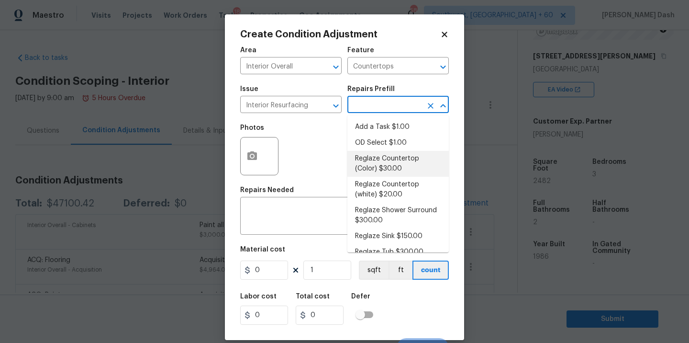
click at [377, 170] on li "Reglaze Countertop (Color) $30.00" at bounding box center [397, 164] width 101 height 26
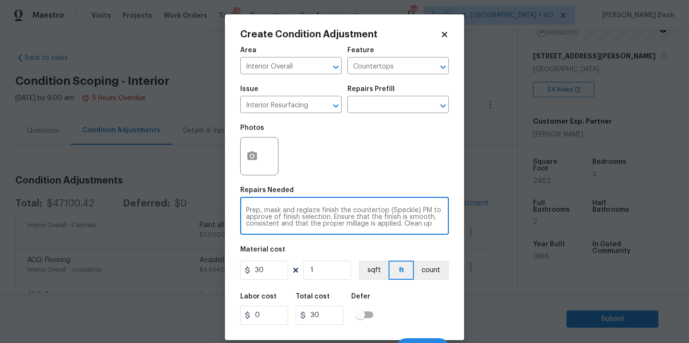
click at [351, 210] on textarea "Prep, mask and reglaze finish the countertop (Speckle) PM to approve of finish …" at bounding box center [344, 217] width 197 height 20
click at [257, 269] on input "30" at bounding box center [264, 269] width 48 height 19
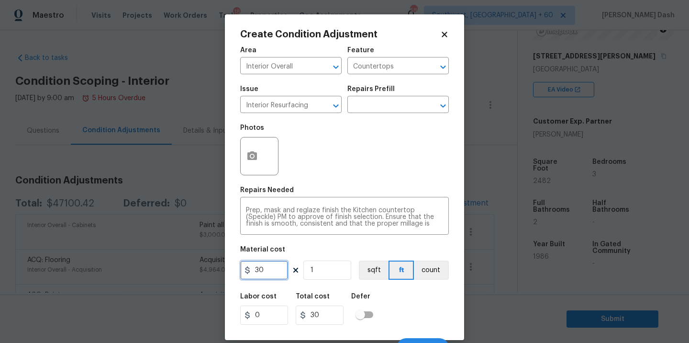
click at [257, 269] on input "30" at bounding box center [264, 269] width 48 height 19
drag, startPoint x: 420, startPoint y: 272, endPoint x: 420, endPoint y: 302, distance: 30.6
click at [420, 272] on button "count" at bounding box center [431, 269] width 35 height 19
click at [420, 303] on div "Labor cost 0 Total cost 1000 Defer" at bounding box center [344, 308] width 209 height 43
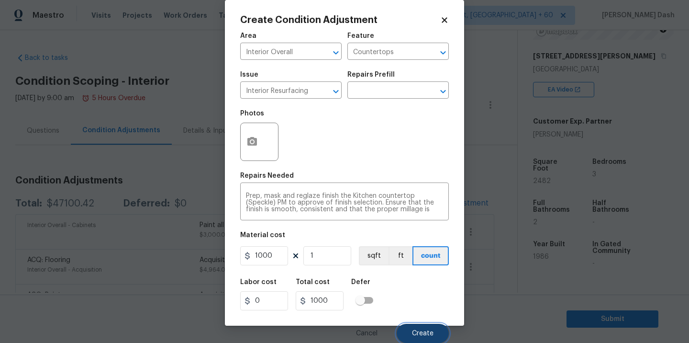
click at [423, 332] on span "Create" at bounding box center [423, 333] width 22 height 7
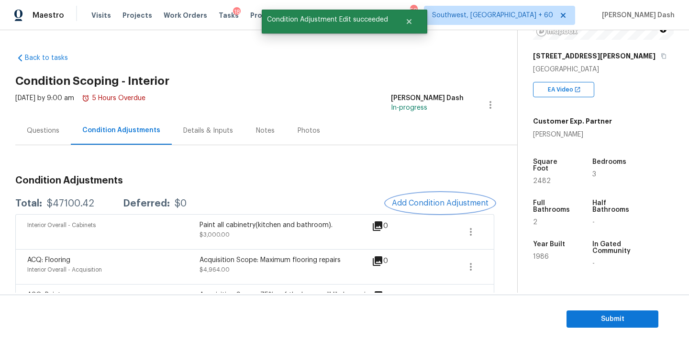
scroll to position [0, 0]
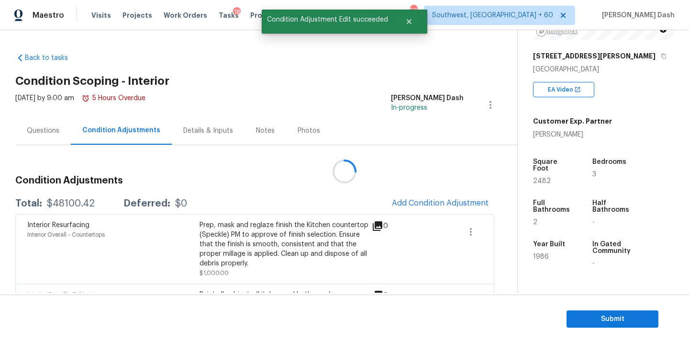
click at [441, 202] on div at bounding box center [344, 171] width 689 height 343
click at [441, 202] on span "Add Condition Adjustment" at bounding box center [440, 203] width 97 height 9
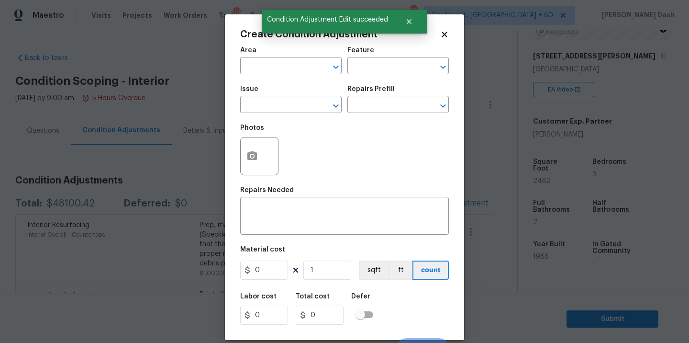
click at [441, 202] on div "x ​" at bounding box center [344, 216] width 209 height 35
click at [275, 58] on div "Area" at bounding box center [290, 53] width 101 height 12
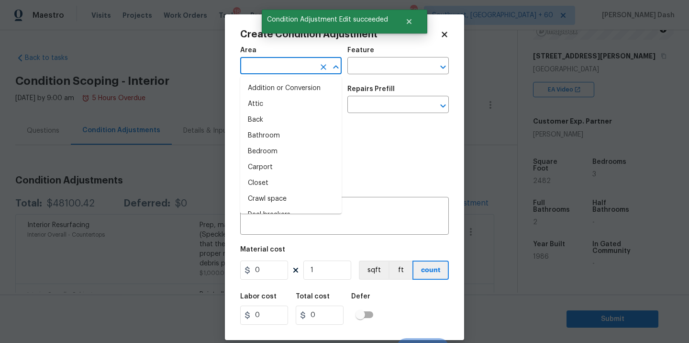
click at [280, 64] on input "text" at bounding box center [277, 66] width 75 height 15
click at [277, 156] on li "Interior Overall" at bounding box center [290, 152] width 101 height 16
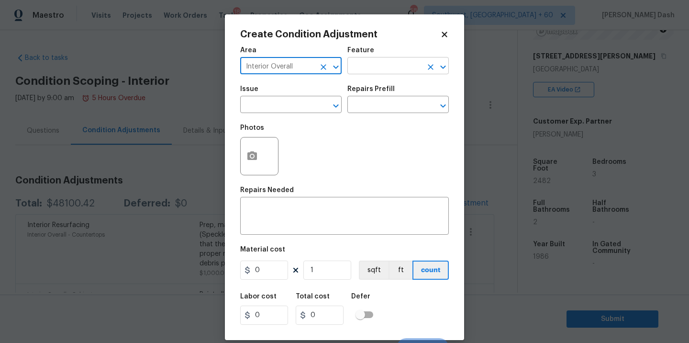
click at [366, 71] on input "text" at bounding box center [384, 66] width 75 height 15
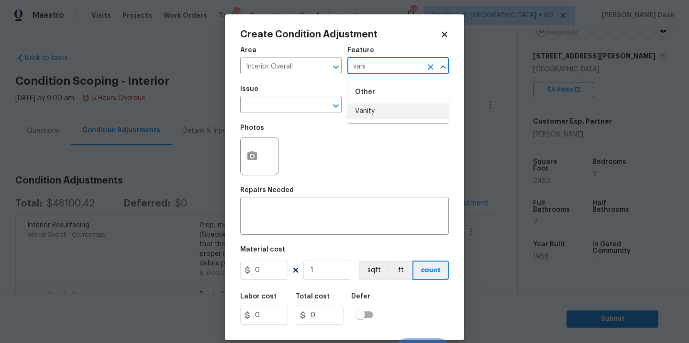
click at [371, 106] on li "Vanity" at bounding box center [397, 111] width 101 height 16
click at [296, 108] on input "text" at bounding box center [277, 105] width 75 height 15
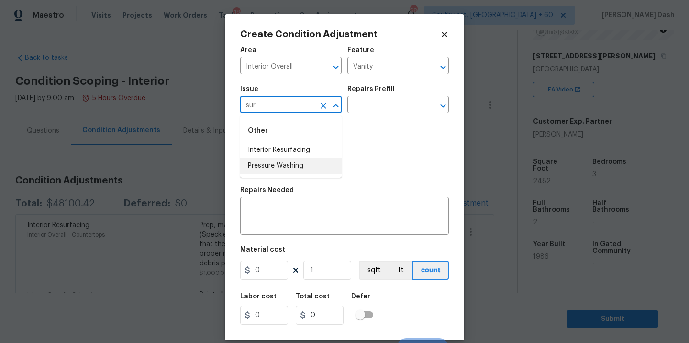
click at [291, 160] on li "Pressure Washing" at bounding box center [290, 166] width 101 height 16
click at [326, 107] on icon "Clear" at bounding box center [324, 106] width 10 height 10
click at [312, 149] on li "Interior Resurfacing" at bounding box center [290, 150] width 101 height 16
click at [381, 105] on input "text" at bounding box center [384, 105] width 75 height 15
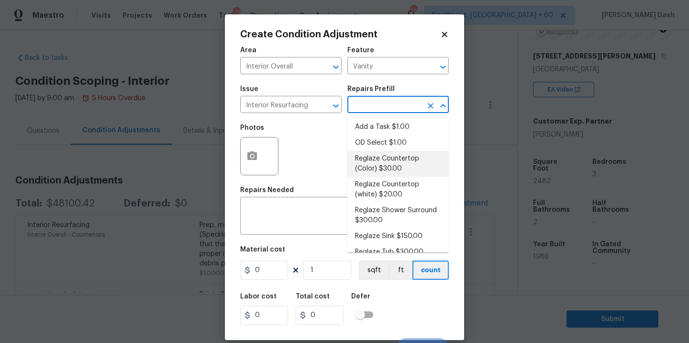
click at [381, 167] on li "Reglaze Countertop (Color) $30.00" at bounding box center [397, 164] width 101 height 26
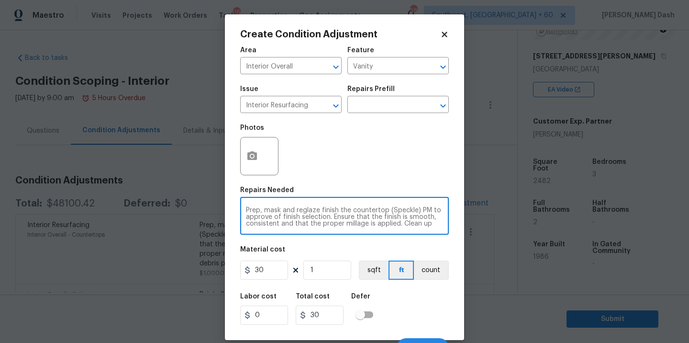
click at [352, 210] on textarea "Prep, mask and reglaze finish the countertop (Speckle) PM to approve of finish …" at bounding box center [344, 217] width 197 height 20
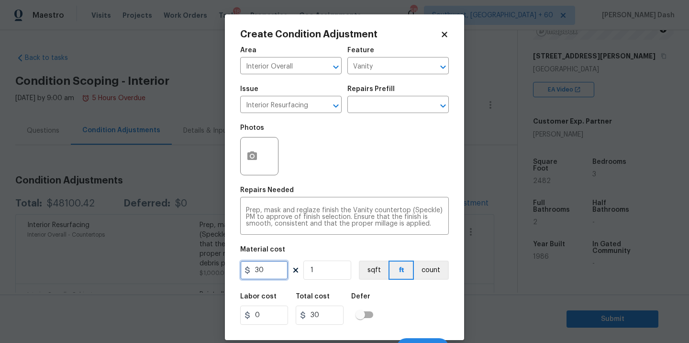
click at [263, 276] on input "30" at bounding box center [264, 269] width 48 height 19
click at [322, 265] on input "1" at bounding box center [327, 269] width 48 height 19
click at [440, 270] on button "count" at bounding box center [431, 269] width 35 height 19
click at [432, 302] on div "Labor cost 0 Total cost 2000 Defer" at bounding box center [344, 308] width 209 height 43
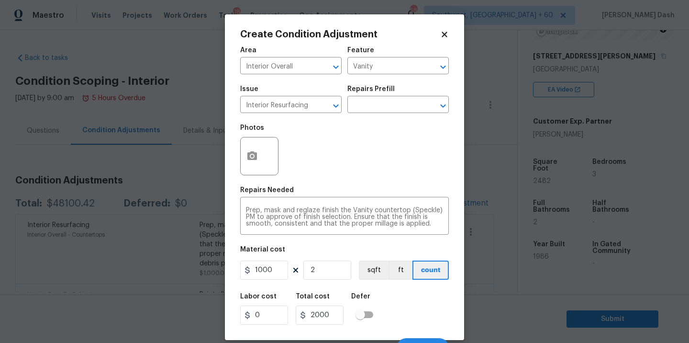
scroll to position [15, 0]
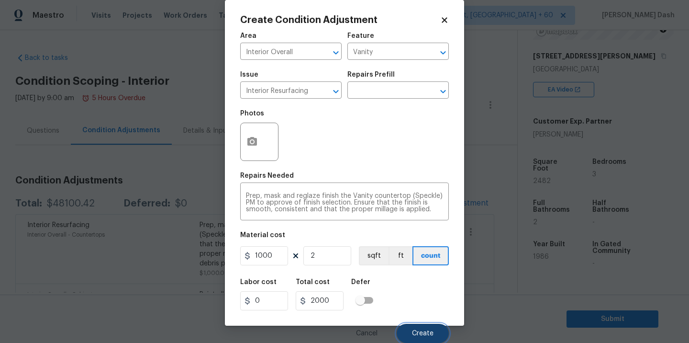
click at [429, 335] on span "Create" at bounding box center [423, 333] width 22 height 7
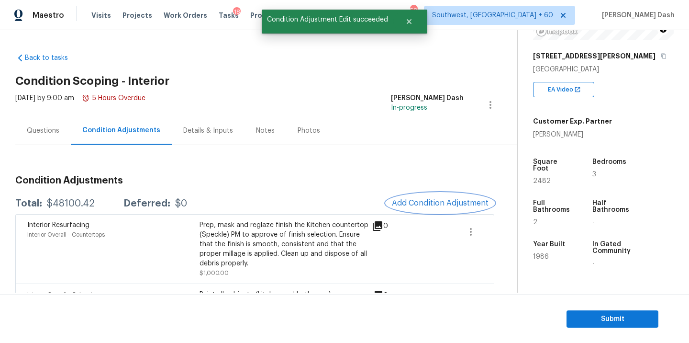
scroll to position [0, 0]
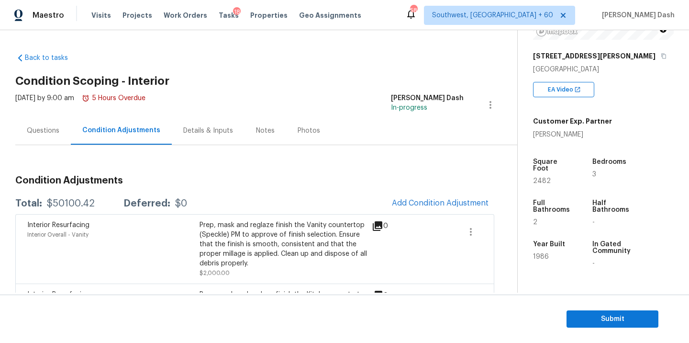
click at [47, 132] on div "Questions" at bounding box center [43, 131] width 33 height 10
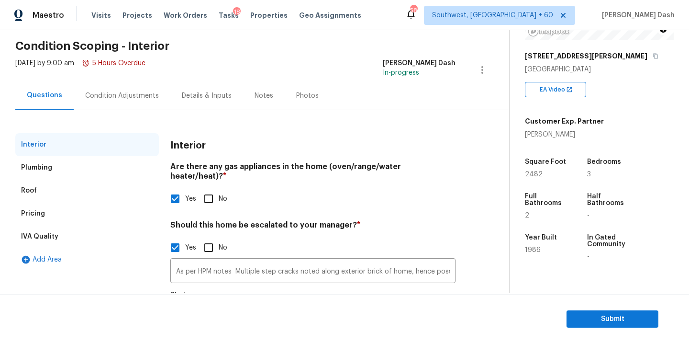
scroll to position [95, 0]
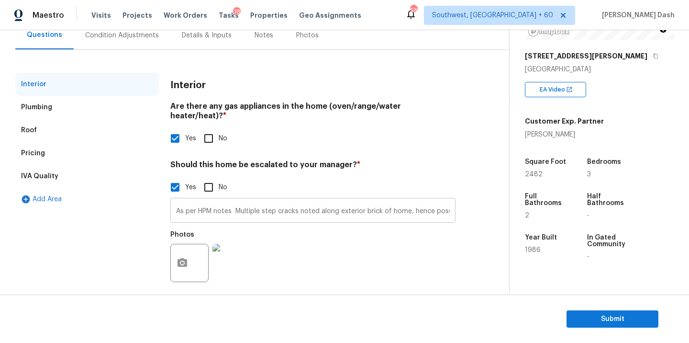
click at [399, 203] on input "As per HPM notes Multiple step cracks noted along exterior brick of home, hence…" at bounding box center [312, 211] width 285 height 22
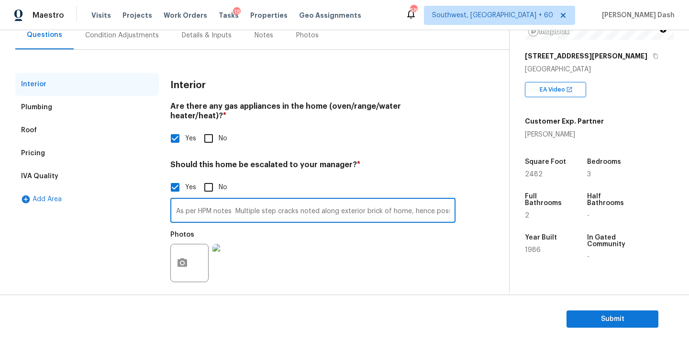
scroll to position [0, 70]
click at [337, 200] on input "As per HPM notes Multiple step cracks noted along exterior brick of home, hence…" at bounding box center [312, 211] width 285 height 22
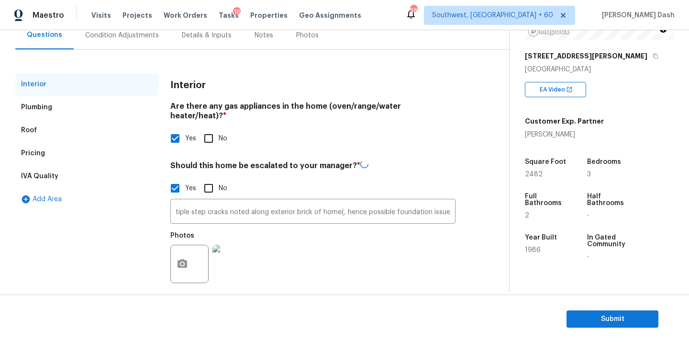
scroll to position [0, 0]
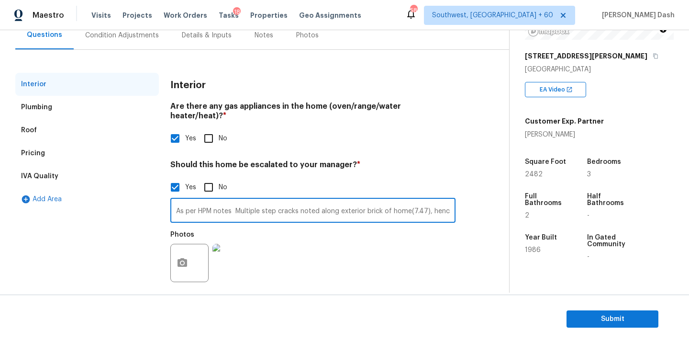
click at [423, 251] on div "Photos" at bounding box center [312, 256] width 285 height 62
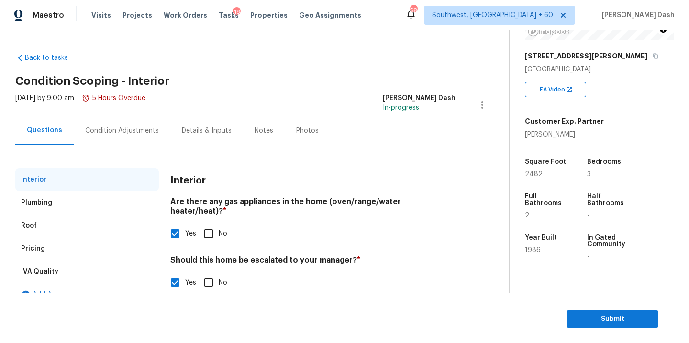
click at [97, 122] on div "Condition Adjustments" at bounding box center [122, 130] width 97 height 28
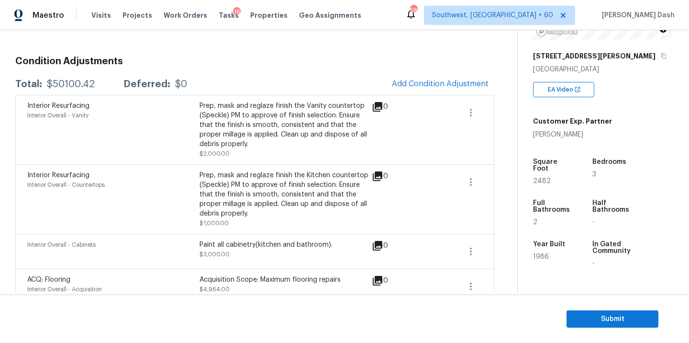
scroll to position [145, 0]
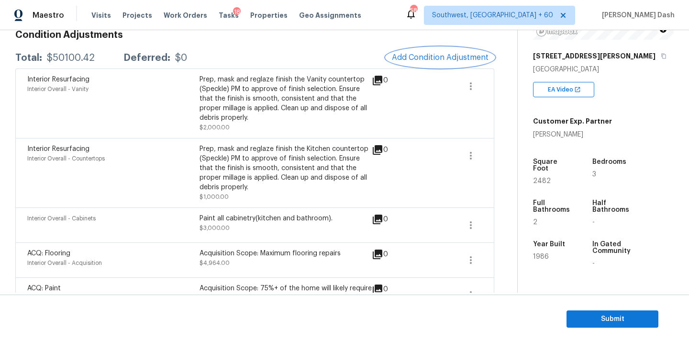
click at [429, 60] on span "Add Condition Adjustment" at bounding box center [440, 57] width 97 height 9
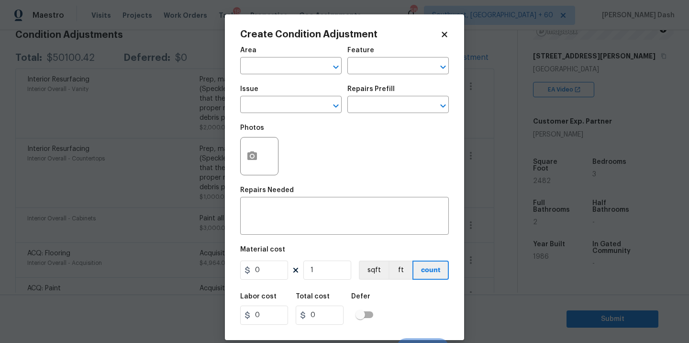
click at [288, 76] on span "Area ​" at bounding box center [290, 60] width 101 height 39
click at [291, 69] on input "text" at bounding box center [277, 66] width 75 height 15
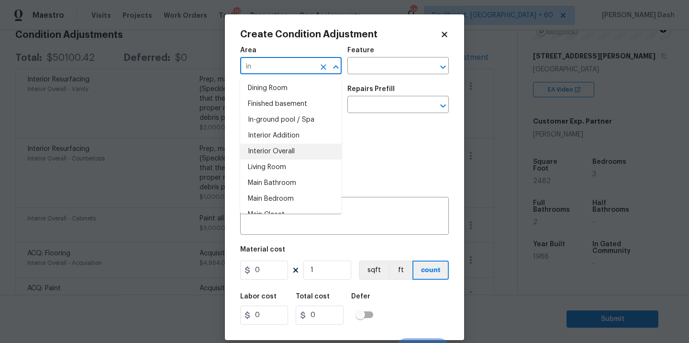
click at [277, 151] on li "Interior Overall" at bounding box center [290, 152] width 101 height 16
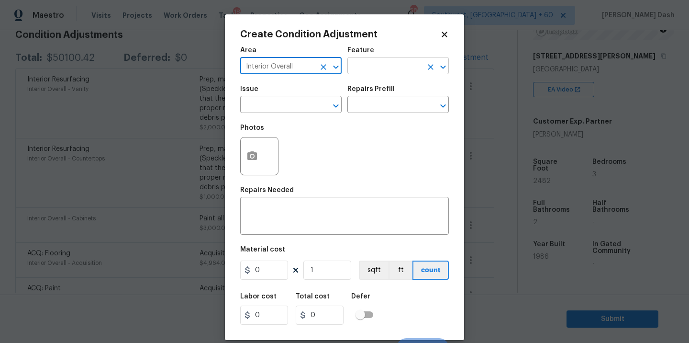
click at [357, 71] on input "text" at bounding box center [384, 66] width 75 height 15
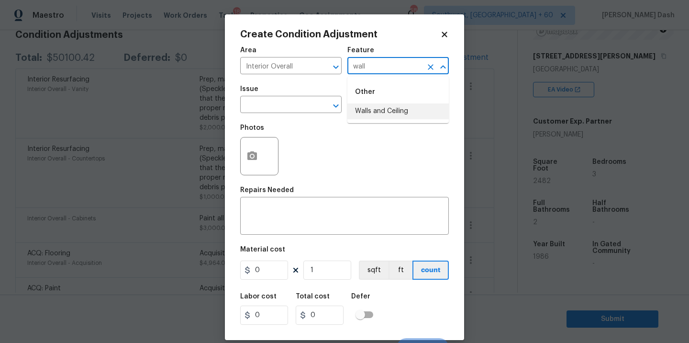
click at [377, 111] on li "Walls and Ceiling" at bounding box center [397, 111] width 101 height 16
click at [311, 111] on input "text" at bounding box center [277, 105] width 75 height 15
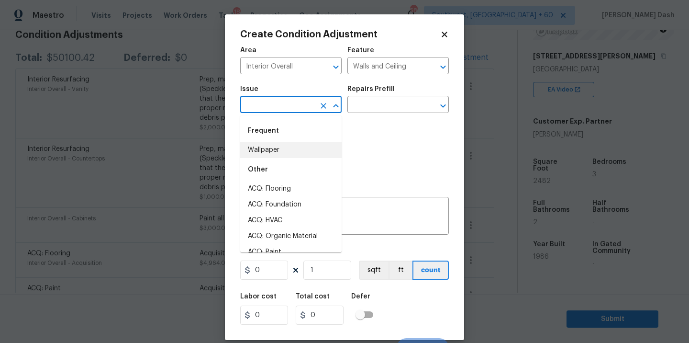
click at [277, 153] on li "Wallpaper" at bounding box center [290, 150] width 101 height 16
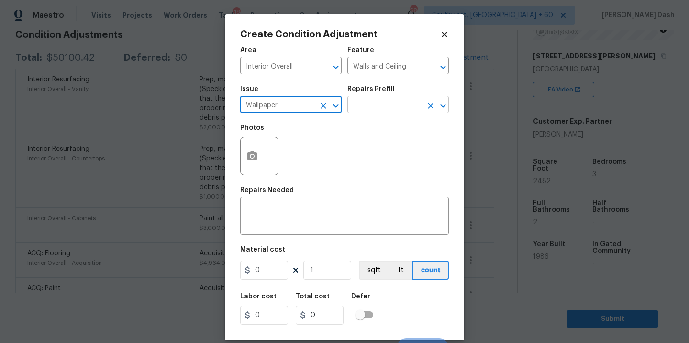
click at [385, 105] on input "text" at bounding box center [384, 105] width 75 height 15
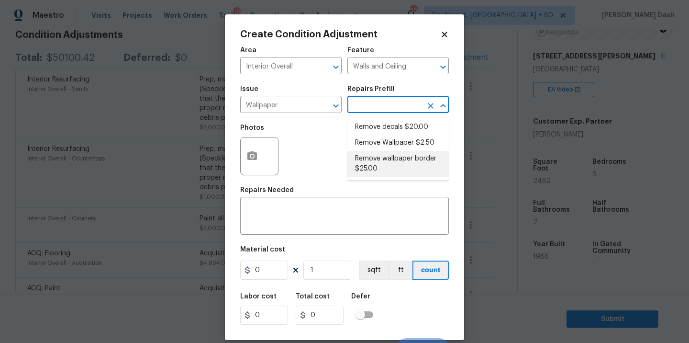
click at [384, 171] on li "Remove wallpaper border $25.00" at bounding box center [397, 164] width 101 height 26
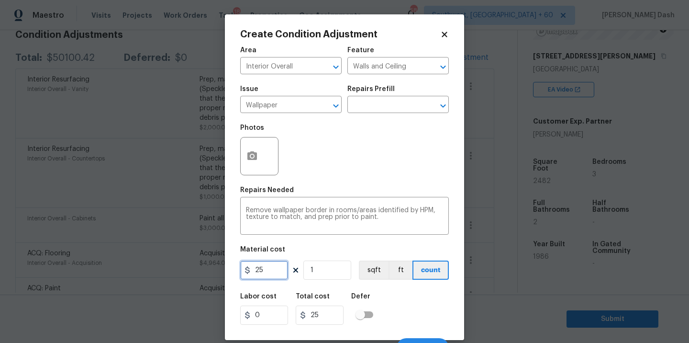
click at [266, 278] on input "25" at bounding box center [264, 269] width 48 height 19
click at [419, 305] on div "Labor cost 0 Total cost 500 Defer" at bounding box center [344, 308] width 209 height 43
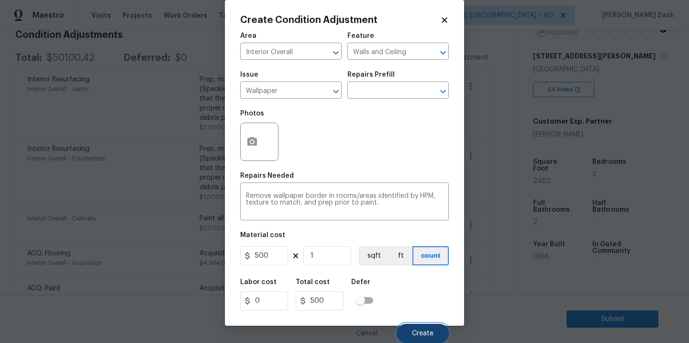
click at [420, 325] on button "Create" at bounding box center [423, 332] width 52 height 19
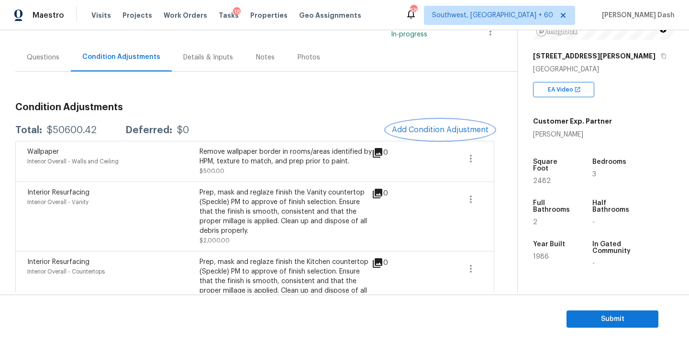
scroll to position [73, 0]
click at [432, 131] on span "Add Condition Adjustment" at bounding box center [440, 130] width 97 height 9
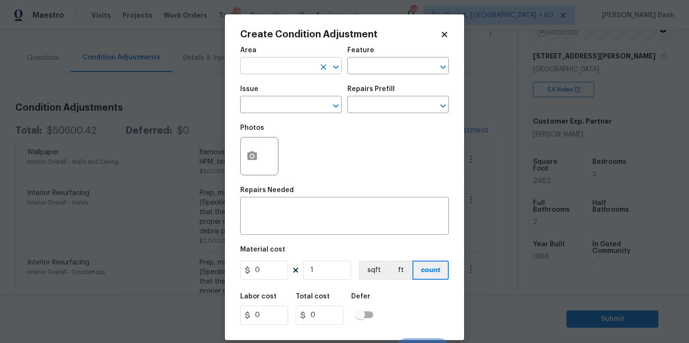
click at [289, 66] on input "text" at bounding box center [277, 66] width 75 height 15
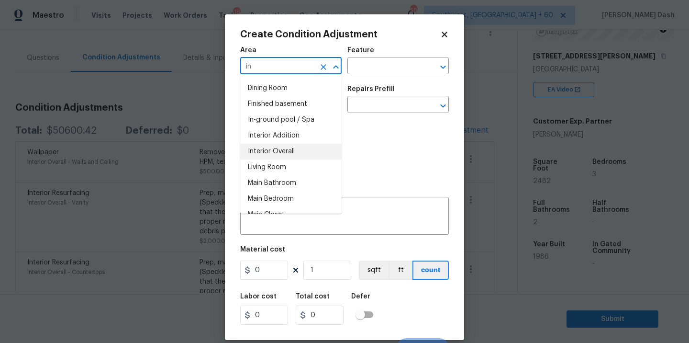
click at [270, 146] on li "Interior Overall" at bounding box center [290, 152] width 101 height 16
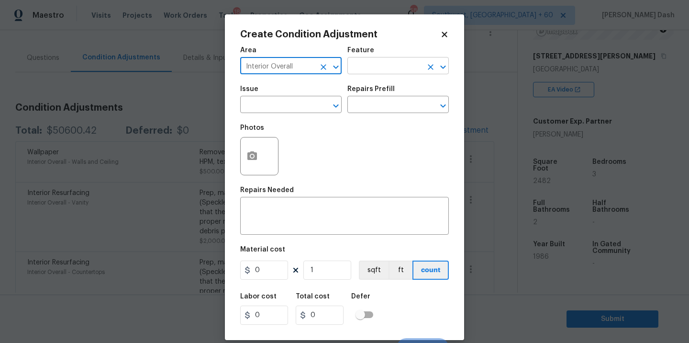
click at [369, 72] on input "text" at bounding box center [384, 66] width 75 height 15
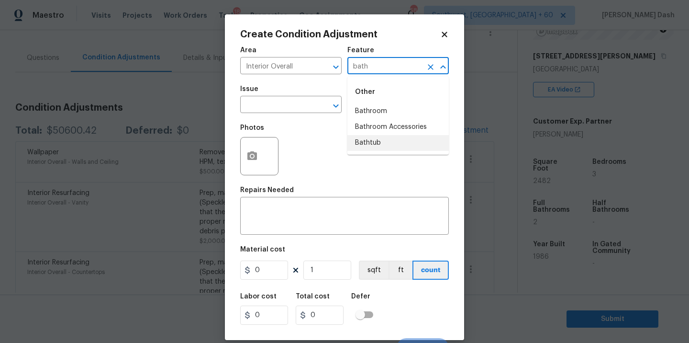
click at [374, 133] on li "Bathroom Accessories" at bounding box center [397, 127] width 101 height 16
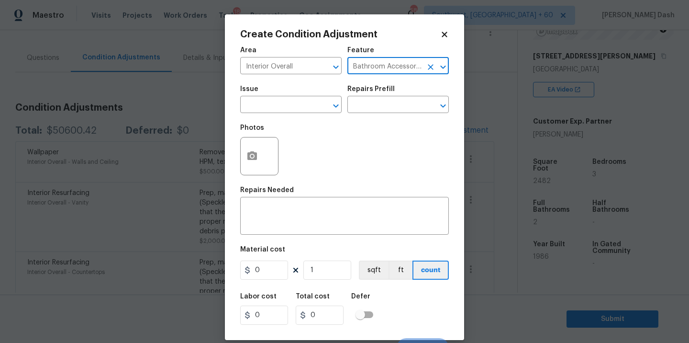
click at [431, 66] on icon "Clear" at bounding box center [431, 67] width 6 height 6
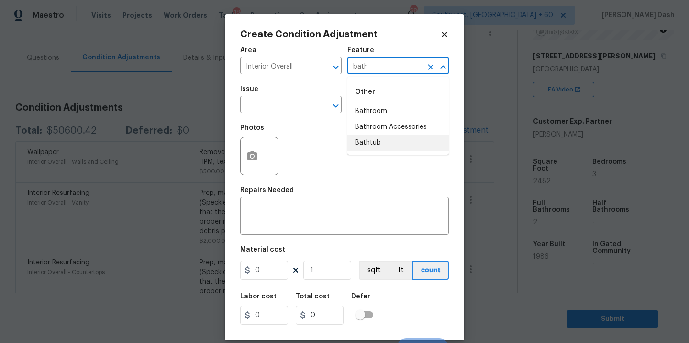
click at [391, 141] on li "Bathtub" at bounding box center [397, 143] width 101 height 16
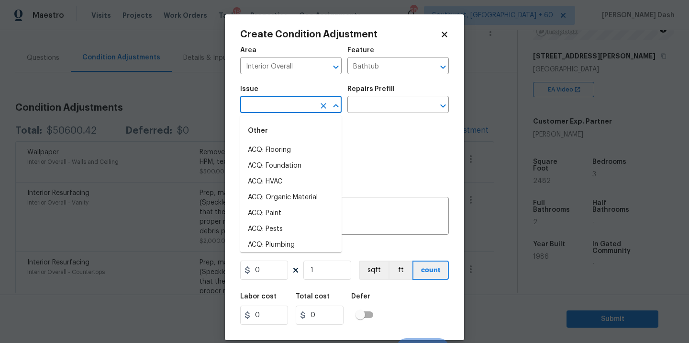
click at [296, 102] on input "text" at bounding box center [277, 105] width 75 height 15
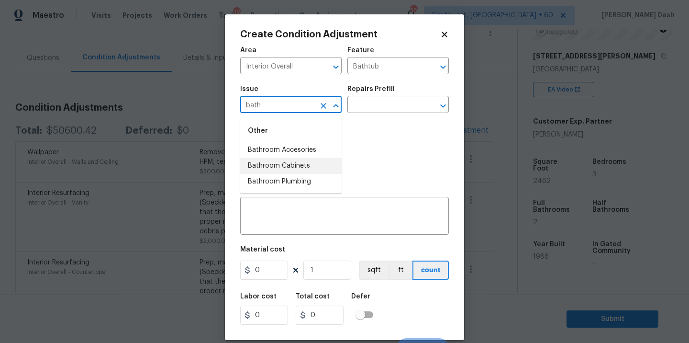
click at [287, 178] on li "Bathroom Plumbing" at bounding box center [290, 182] width 101 height 16
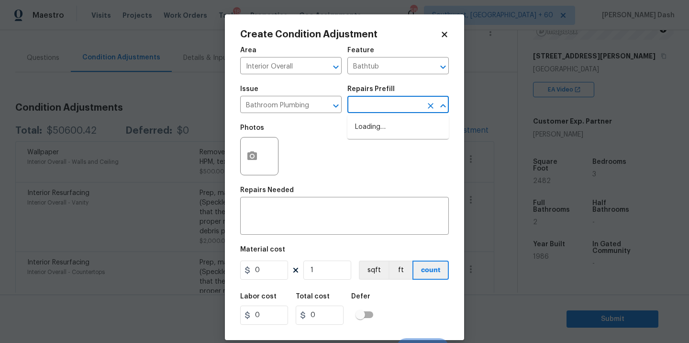
click at [376, 107] on input "text" at bounding box center [384, 105] width 75 height 15
click at [376, 131] on li "Replace Bathtub & Surround $542.47" at bounding box center [397, 132] width 101 height 26
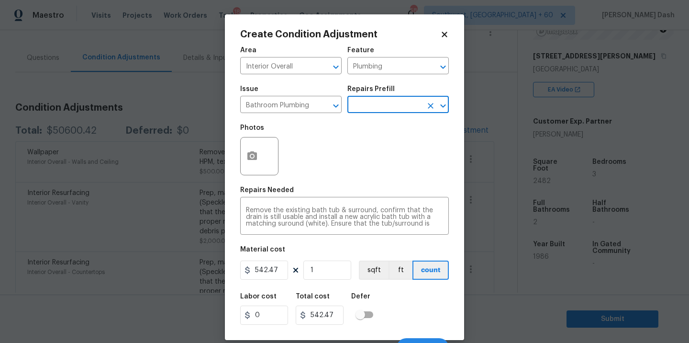
click at [387, 105] on input "text" at bounding box center [384, 105] width 75 height 15
click at [374, 140] on li "Tub/Shower Surround Refinish $6.42" at bounding box center [397, 132] width 101 height 26
click at [385, 209] on textarea "Prep, mask, clean and refinish the tub/shower tile surround both all sides ensu…" at bounding box center [344, 217] width 197 height 20
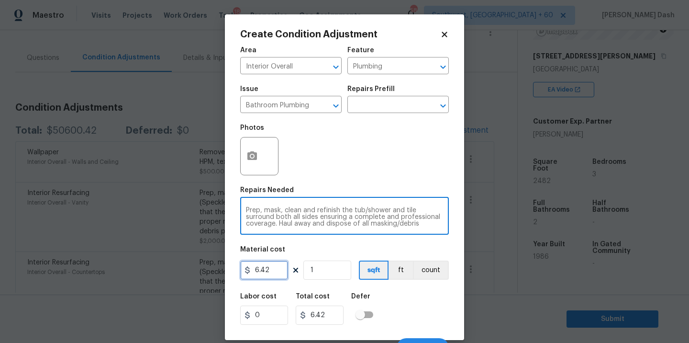
click at [283, 265] on input "6.42" at bounding box center [264, 269] width 48 height 19
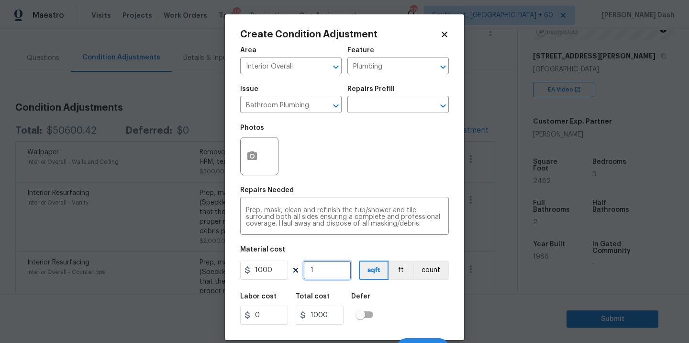
click at [330, 272] on input "1" at bounding box center [327, 269] width 48 height 19
click at [398, 277] on button "ft" at bounding box center [400, 269] width 24 height 19
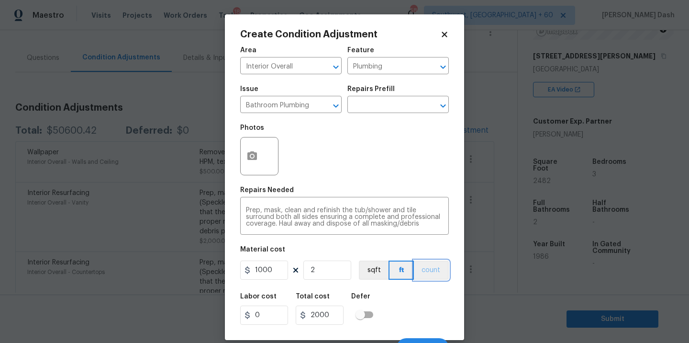
click at [427, 273] on button "count" at bounding box center [431, 269] width 35 height 19
click at [427, 322] on div "Labor cost 0 Total cost 2000 Defer" at bounding box center [344, 308] width 209 height 43
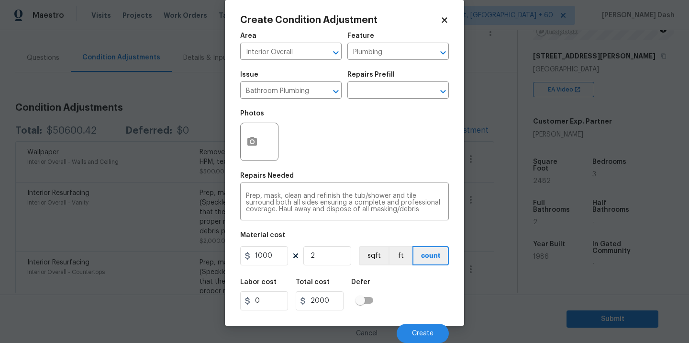
click at [427, 322] on div "Cancel Create" at bounding box center [344, 329] width 209 height 27
click at [427, 330] on span "Create" at bounding box center [423, 333] width 22 height 7
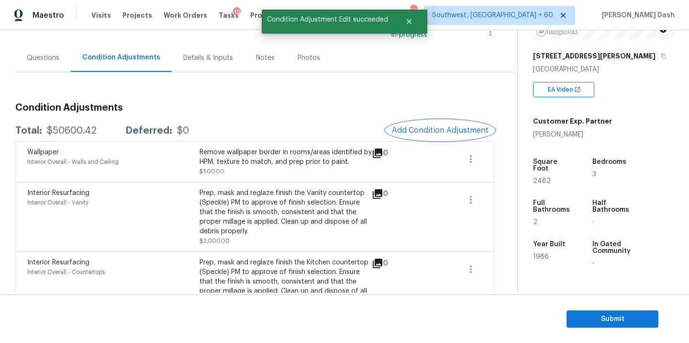
scroll to position [0, 0]
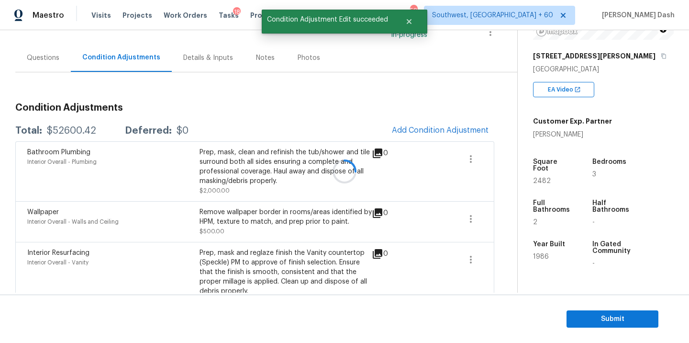
click at [69, 129] on div at bounding box center [344, 171] width 689 height 343
click at [69, 129] on div "$52600.42" at bounding box center [71, 131] width 49 height 10
copy div "$52600.42"
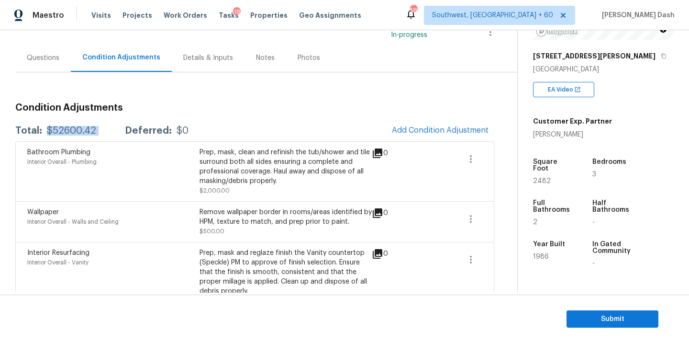
click at [77, 131] on div "$52600.42" at bounding box center [71, 131] width 49 height 10
click at [52, 61] on div "Questions" at bounding box center [43, 58] width 33 height 10
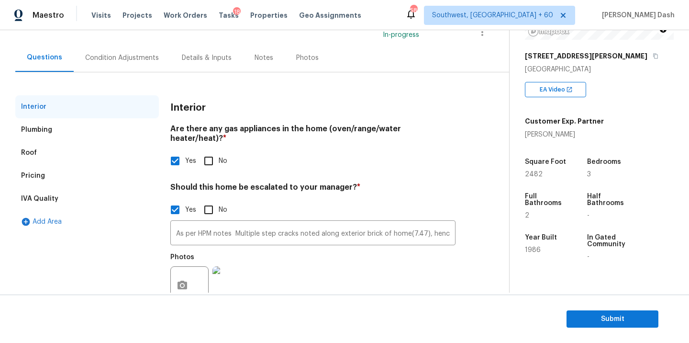
click at [34, 178] on div "Pricing" at bounding box center [33, 176] width 24 height 10
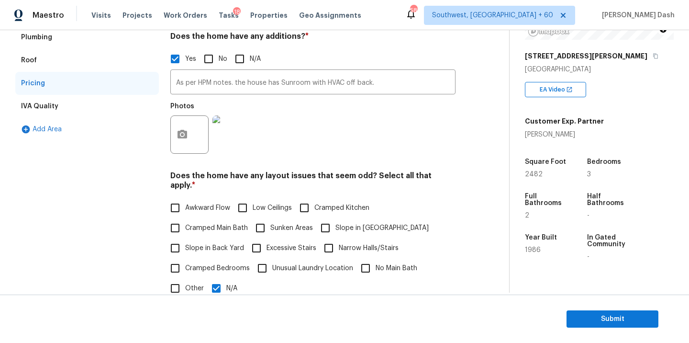
scroll to position [128, 0]
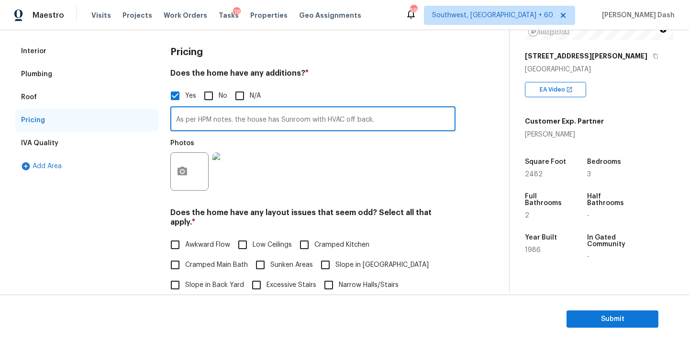
click at [257, 111] on input "As per HPM notes. the house has Sunroom with HVAC off back." at bounding box center [312, 120] width 285 height 22
click at [46, 46] on div "Interior" at bounding box center [87, 51] width 144 height 23
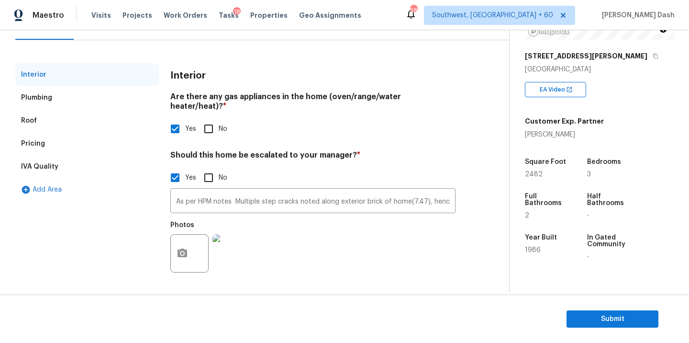
scroll to position [95, 0]
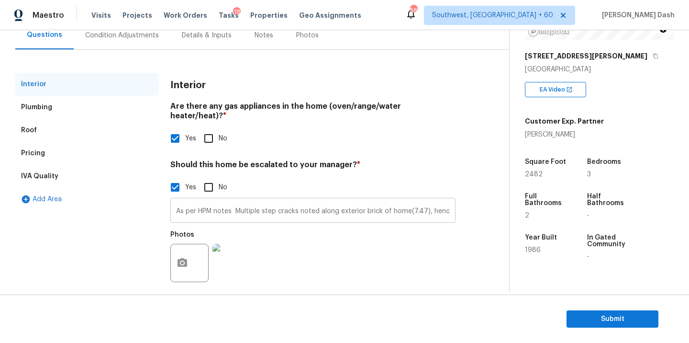
click at [246, 206] on input "As per HPM notes Multiple step cracks noted along exterior brick of home(7.47),…" at bounding box center [312, 211] width 285 height 22
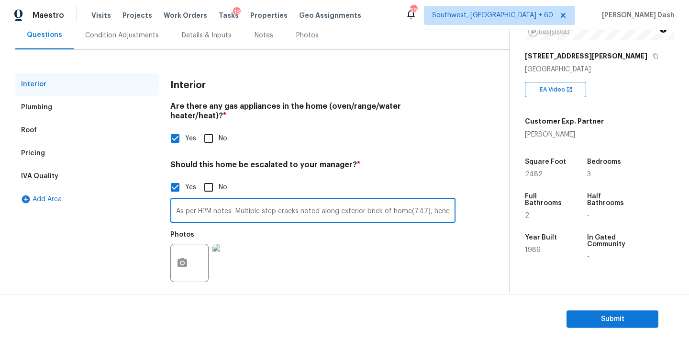
click at [246, 206] on input "As per HPM notes Multiple step cracks noted along exterior brick of home(7.47),…" at bounding box center [312, 211] width 285 height 22
click at [593, 321] on span "Submit" at bounding box center [612, 319] width 77 height 12
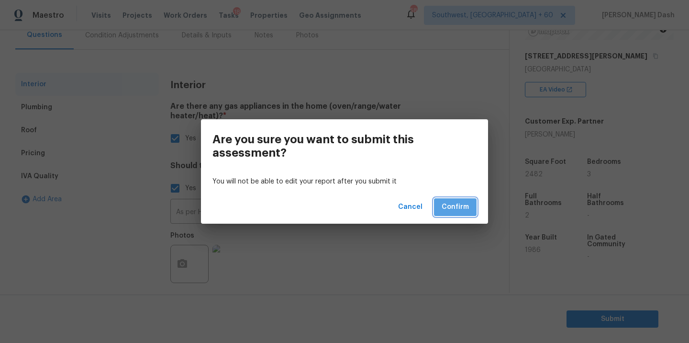
click at [454, 207] on span "Confirm" at bounding box center [455, 207] width 27 height 12
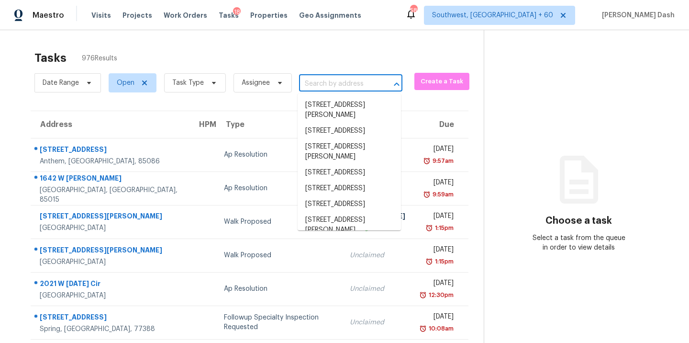
click at [348, 77] on input "text" at bounding box center [337, 84] width 77 height 15
paste input "2267 Pebble Point Dr Green Cove Springs FL 32043"
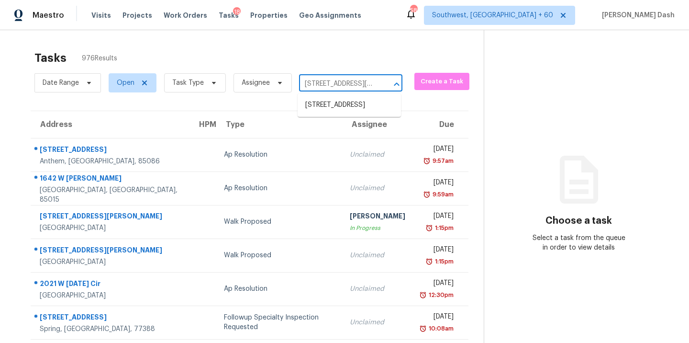
scroll to position [0, 89]
click at [347, 113] on li "2267 Pebble Point Dr, Green Cove Springs, FL 32043" at bounding box center [349, 105] width 103 height 16
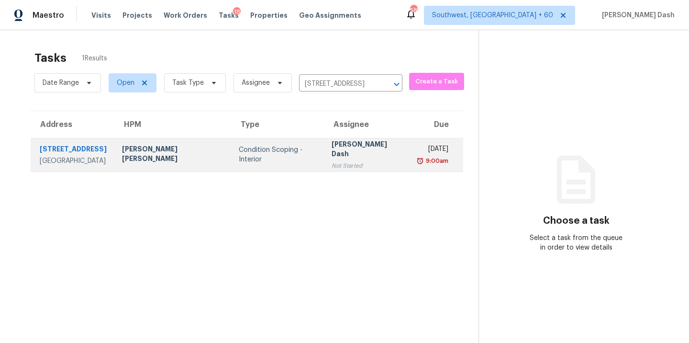
click at [147, 144] on div "David Puente Yanes" at bounding box center [172, 155] width 101 height 22
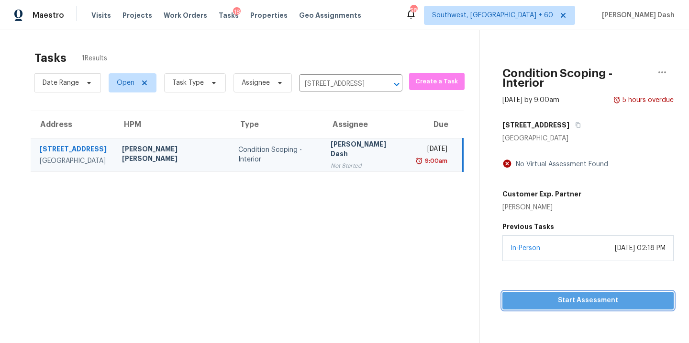
click at [606, 298] on span "Start Assessment" at bounding box center [588, 300] width 156 height 12
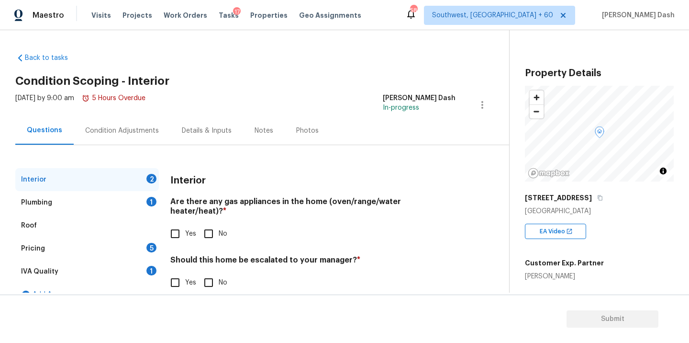
click at [199, 213] on div "Are there any gas appliances in the home (oven/range/water heater/heat)? * Yes …" at bounding box center [312, 220] width 285 height 47
click at [205, 223] on input "No" at bounding box center [209, 233] width 20 height 20
click at [205, 273] on input "No" at bounding box center [209, 283] width 20 height 20
click at [144, 198] on div "Plumbing 1" at bounding box center [87, 202] width 144 height 23
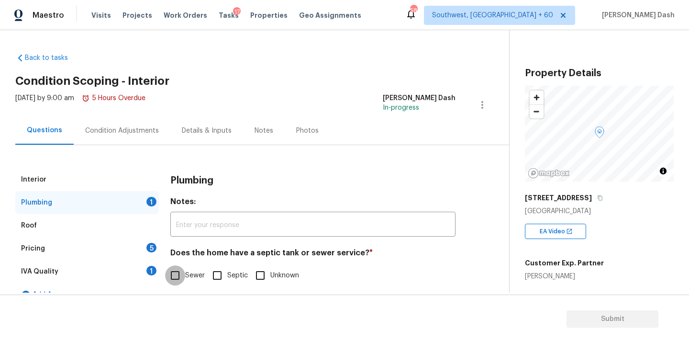
click at [173, 278] on input "Sewer" at bounding box center [175, 275] width 20 height 20
click at [141, 272] on div "IVA Quality 1" at bounding box center [87, 271] width 144 height 23
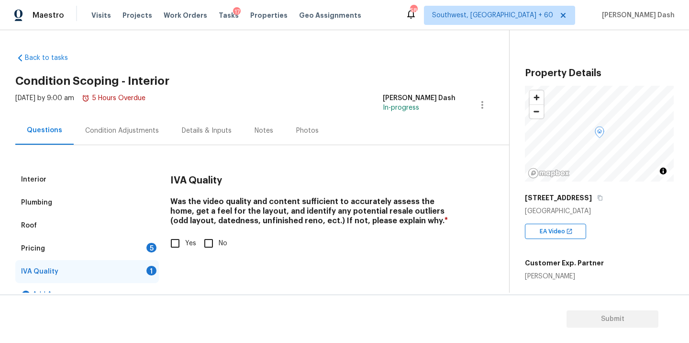
click at [188, 238] on span "Yes" at bounding box center [190, 243] width 11 height 10
click at [185, 238] on input "Yes" at bounding box center [175, 243] width 20 height 20
click at [139, 240] on div "Pricing 5" at bounding box center [87, 248] width 144 height 23
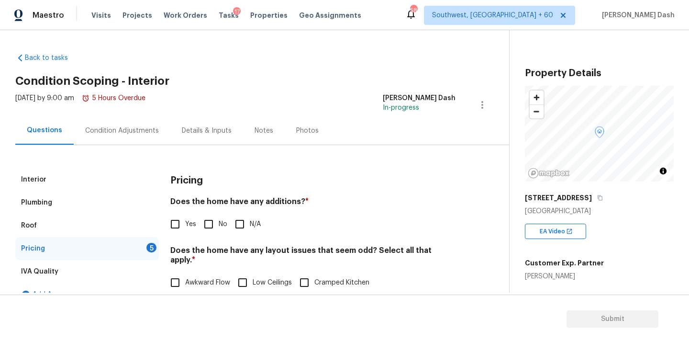
click at [210, 219] on input "No" at bounding box center [209, 224] width 20 height 20
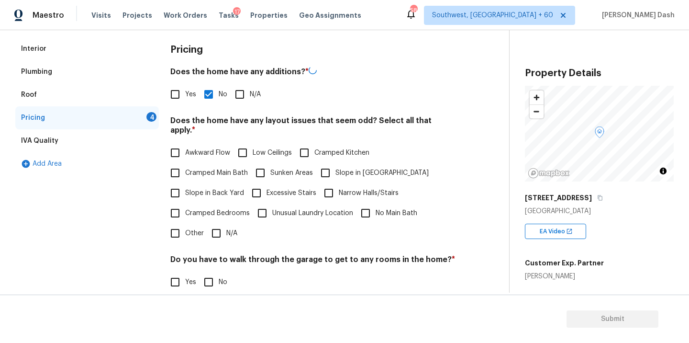
drag, startPoint x: 214, startPoint y: 217, endPoint x: 214, endPoint y: 238, distance: 21.5
click at [214, 223] on input "N/A" at bounding box center [216, 233] width 20 height 20
click at [205, 276] on input "No" at bounding box center [209, 282] width 20 height 20
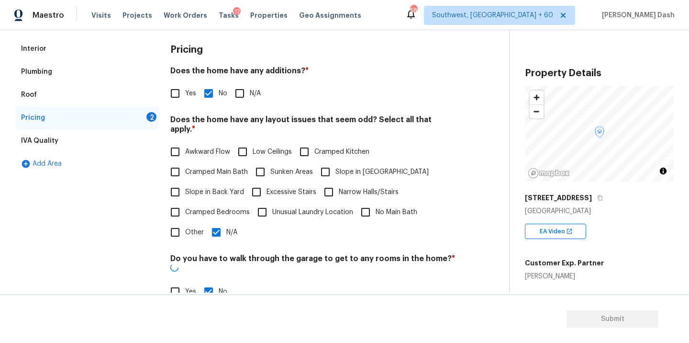
scroll to position [216, 0]
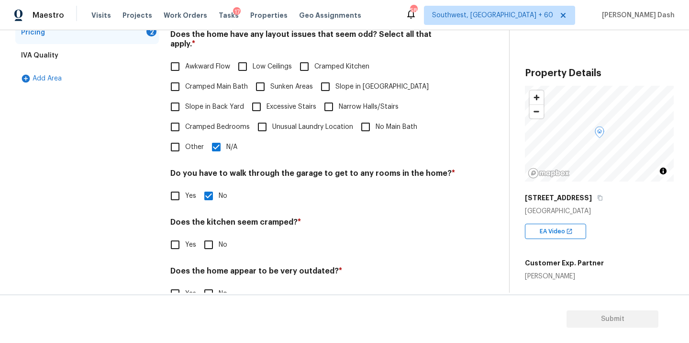
click at [208, 245] on div "Pricing Does the home have any additions? * Yes No N/A Does the home have any l…" at bounding box center [312, 133] width 285 height 363
click at [208, 292] on div "Back to tasks Condition Scoping - Interior Fri, Sep 05 2025 by 9:00 am 5 Hours …" at bounding box center [344, 186] width 689 height 312
click at [207, 234] on input "No" at bounding box center [209, 244] width 20 height 20
click at [207, 284] on input "No" at bounding box center [209, 294] width 20 height 20
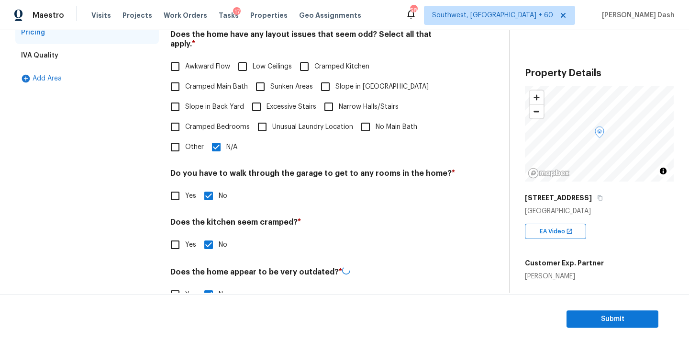
click at [129, 230] on div "Interior Plumbing Roof Pricing IVA Quality Add Area" at bounding box center [87, 134] width 144 height 364
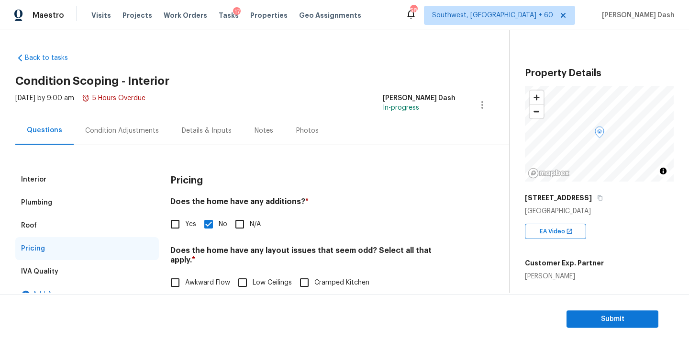
click at [127, 129] on div "Condition Adjustments" at bounding box center [122, 131] width 74 height 10
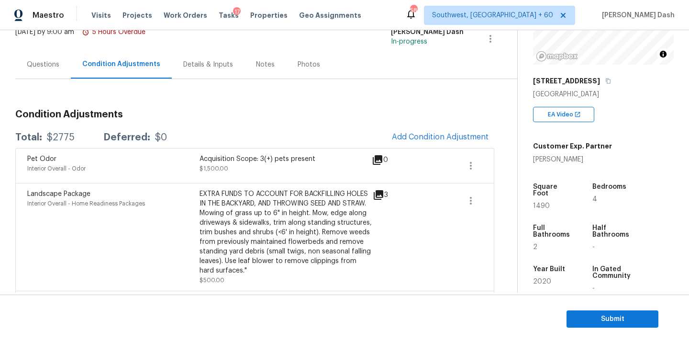
scroll to position [137, 0]
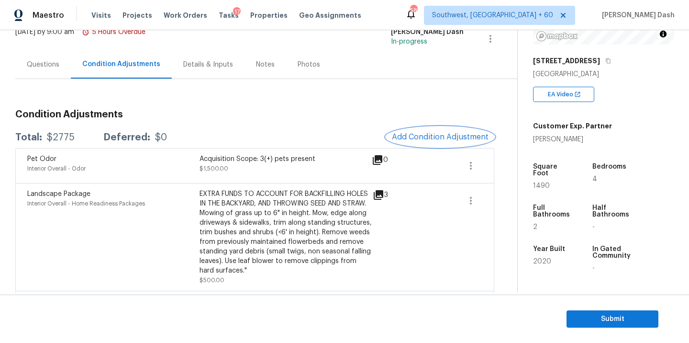
click at [446, 141] on button "Add Condition Adjustment" at bounding box center [440, 137] width 108 height 20
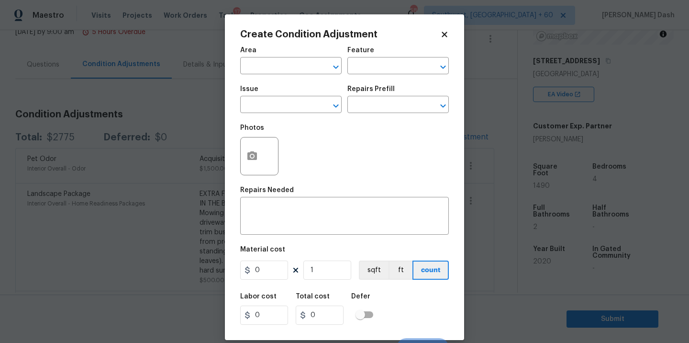
click at [296, 76] on span "Area ​" at bounding box center [290, 60] width 101 height 39
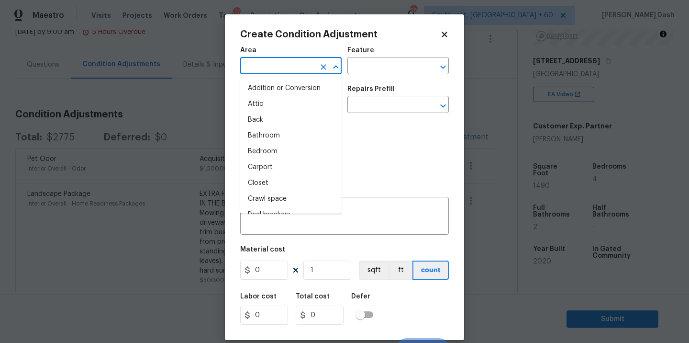
click at [296, 64] on input "text" at bounding box center [277, 66] width 75 height 15
click at [273, 152] on li "Interior Overall" at bounding box center [290, 152] width 101 height 16
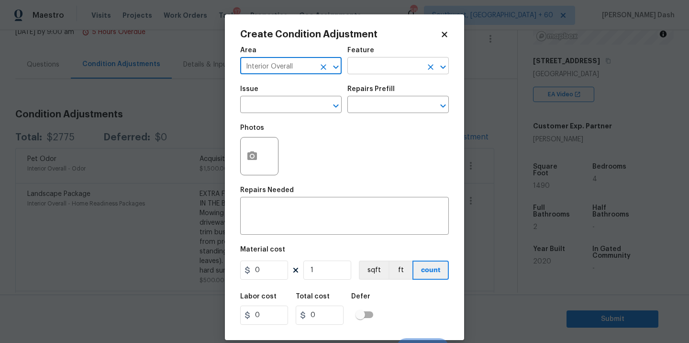
click at [372, 64] on input "text" at bounding box center [384, 66] width 75 height 15
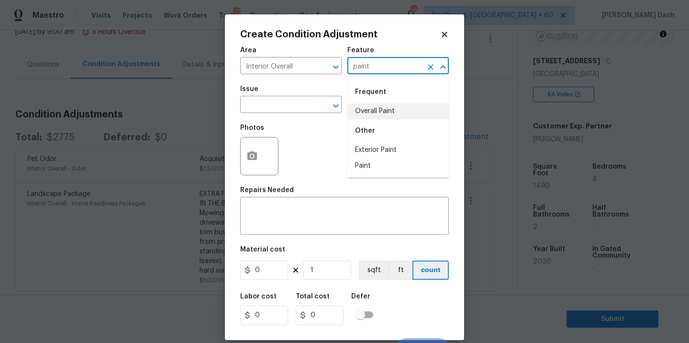
drag, startPoint x: 370, startPoint y: 111, endPoint x: 348, endPoint y: 111, distance: 22.0
click at [370, 111] on li "Overall Paint" at bounding box center [397, 111] width 101 height 16
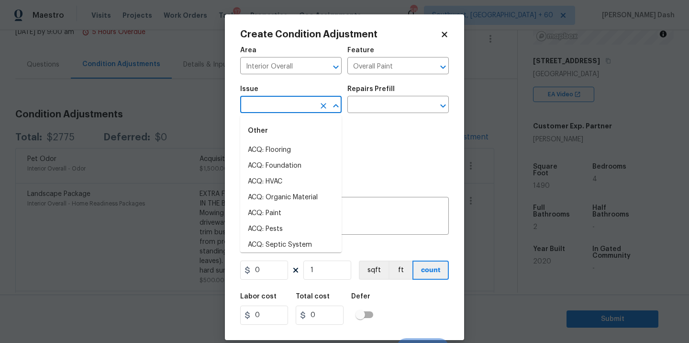
click at [291, 111] on input "text" at bounding box center [277, 105] width 75 height 15
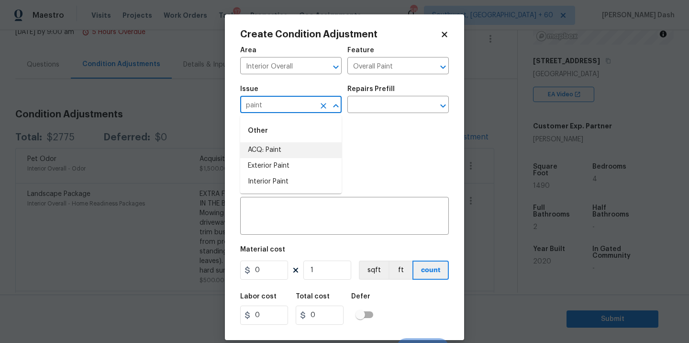
click at [266, 150] on li "ACQ: Paint" at bounding box center [290, 150] width 101 height 16
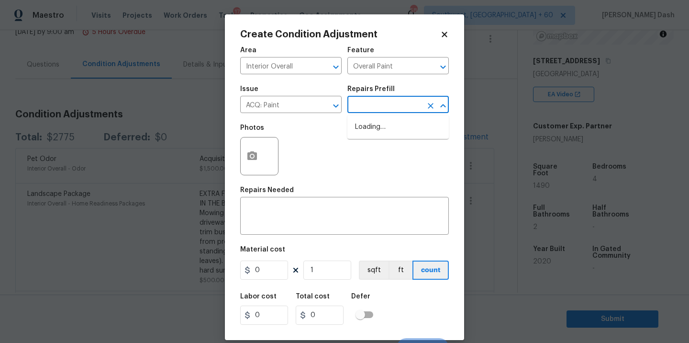
drag, startPoint x: 362, startPoint y: 108, endPoint x: 362, endPoint y: 133, distance: 25.4
click at [362, 108] on input "text" at bounding box center [384, 105] width 75 height 15
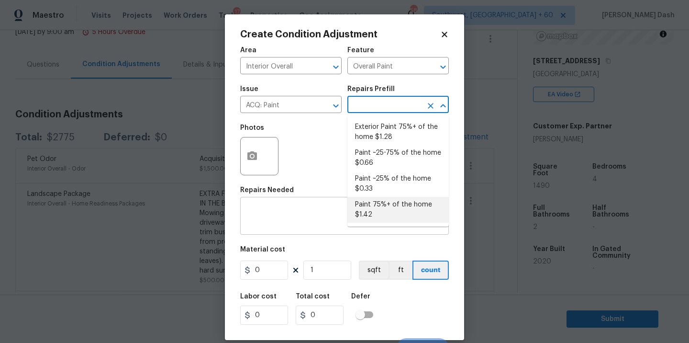
click at [366, 211] on li "Paint 75%+ of the home $1.42" at bounding box center [397, 210] width 101 height 26
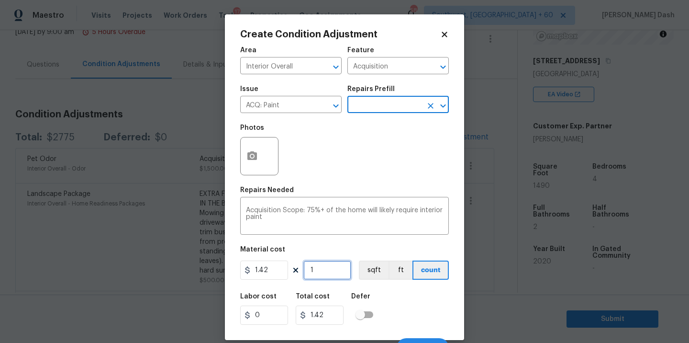
click at [331, 272] on input "1" at bounding box center [327, 269] width 48 height 19
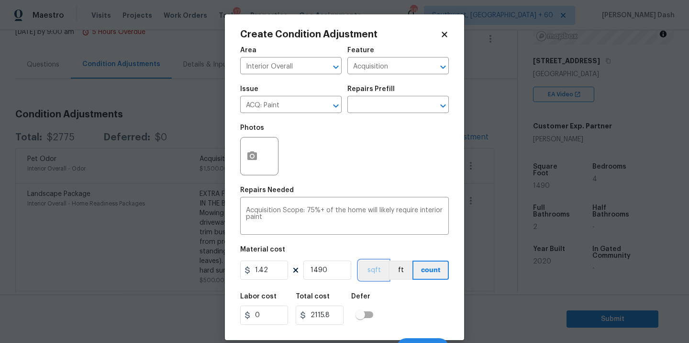
click at [375, 265] on button "sqft" at bounding box center [374, 269] width 30 height 19
click at [386, 311] on div "Labor cost 0 Total cost 2115.8 Defer" at bounding box center [344, 308] width 209 height 43
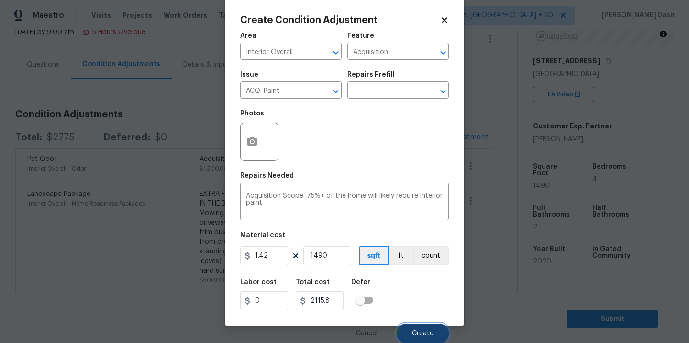
click at [431, 335] on span "Create" at bounding box center [423, 333] width 22 height 7
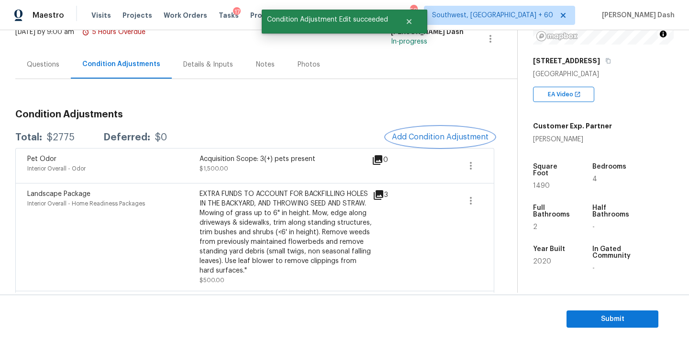
scroll to position [0, 0]
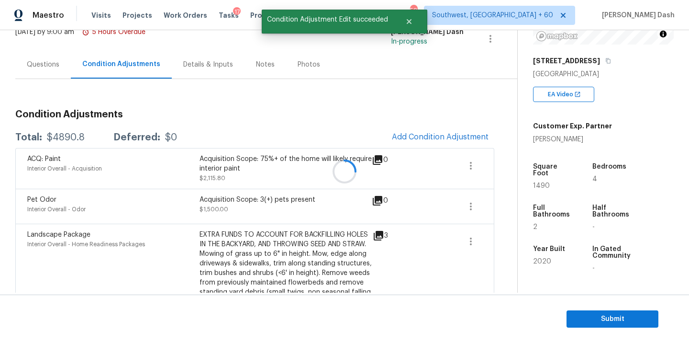
click at [433, 148] on div at bounding box center [344, 171] width 689 height 343
click at [436, 138] on div at bounding box center [344, 171] width 689 height 343
click at [436, 138] on span "Add Condition Adjustment" at bounding box center [440, 137] width 97 height 9
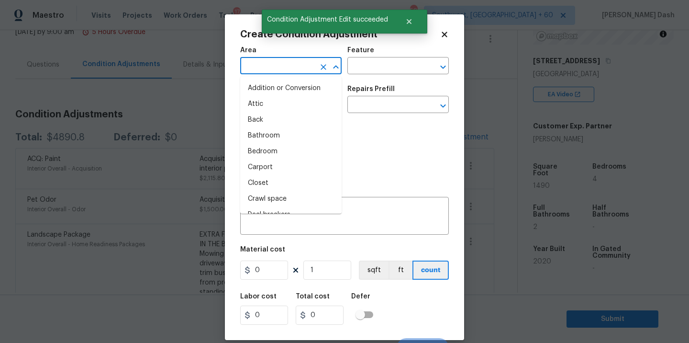
click at [289, 59] on input "text" at bounding box center [277, 66] width 75 height 15
click at [280, 149] on li "Interior Overall" at bounding box center [290, 152] width 101 height 16
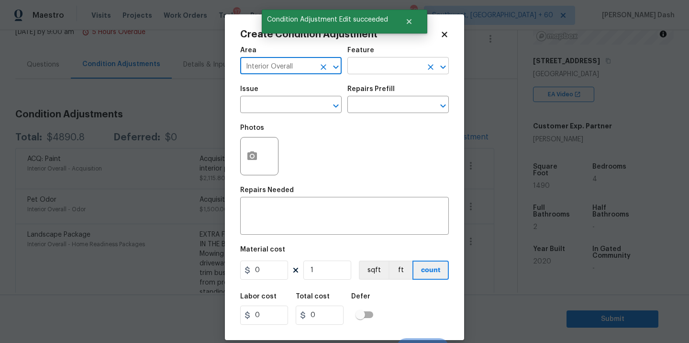
click at [367, 60] on input "text" at bounding box center [384, 66] width 75 height 15
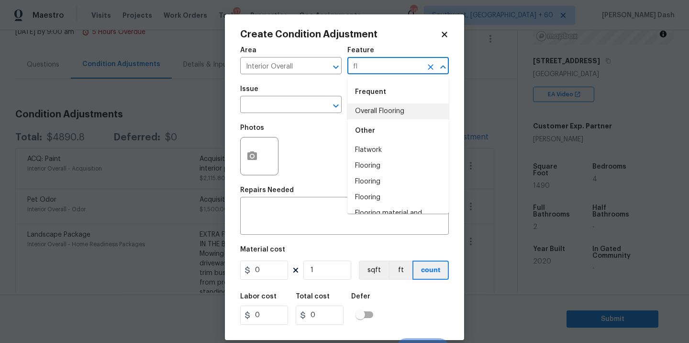
click at [375, 115] on li "Overall Flooring" at bounding box center [397, 111] width 101 height 16
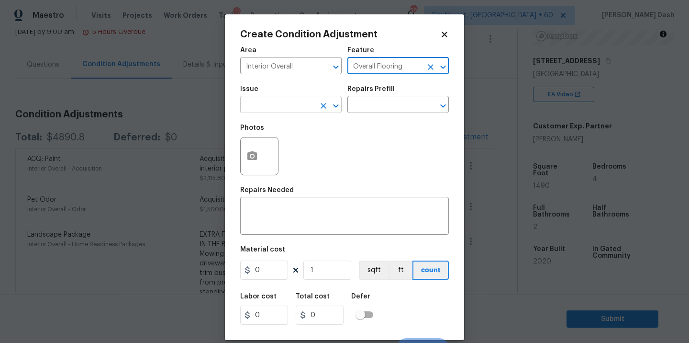
click at [276, 104] on input "text" at bounding box center [277, 105] width 75 height 15
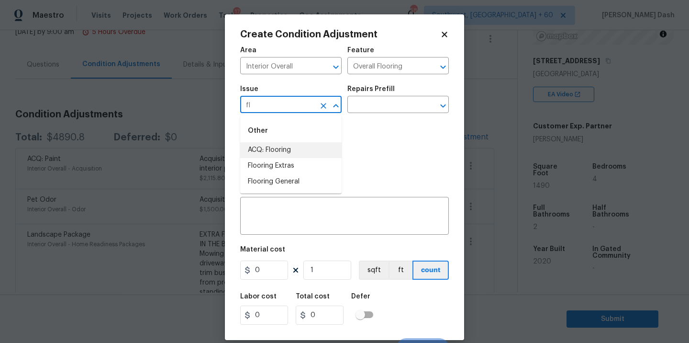
click at [261, 146] on li "ACQ: Flooring" at bounding box center [290, 150] width 101 height 16
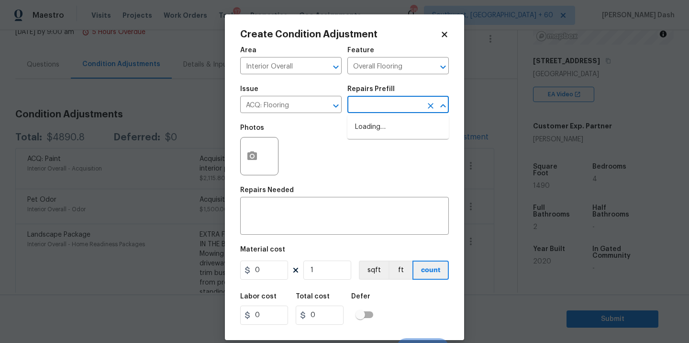
click at [363, 108] on input "text" at bounding box center [384, 105] width 75 height 15
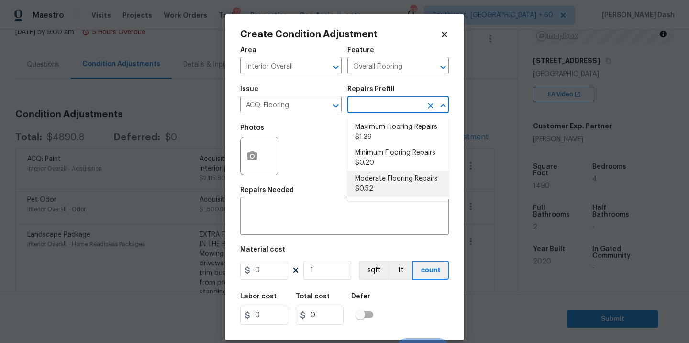
click at [366, 183] on li "Moderate Flooring Repairs $0.52" at bounding box center [397, 184] width 101 height 26
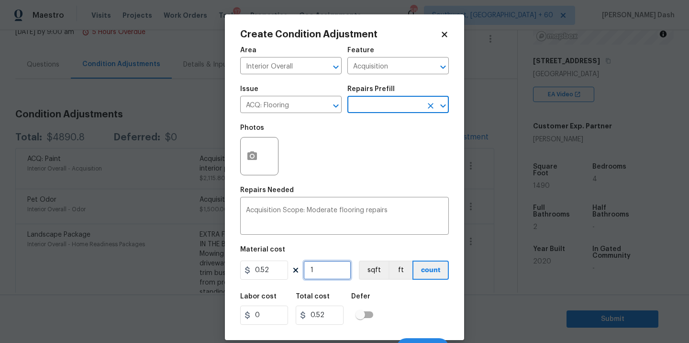
click at [329, 264] on input "1" at bounding box center [327, 269] width 48 height 19
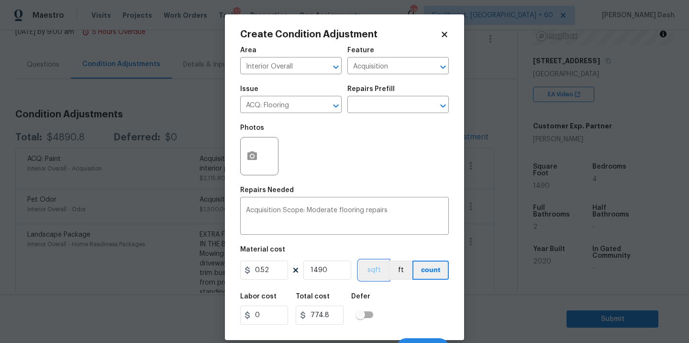
click at [370, 267] on button "sqft" at bounding box center [374, 269] width 30 height 19
click at [407, 313] on div "Labor cost 0 Total cost 774.8 Defer" at bounding box center [344, 308] width 209 height 43
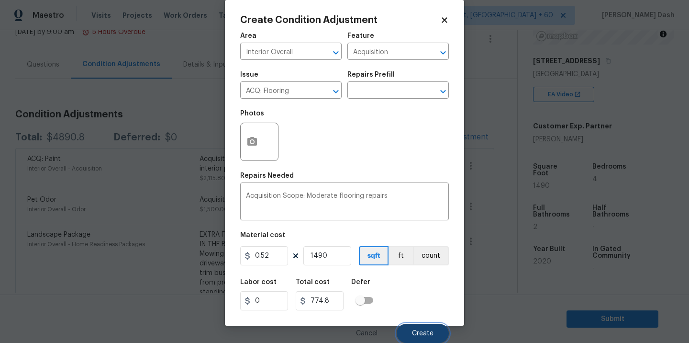
click at [422, 328] on button "Create" at bounding box center [423, 332] width 52 height 19
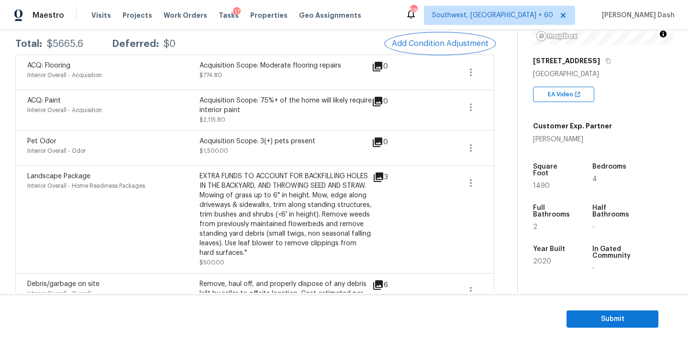
scroll to position [152, 0]
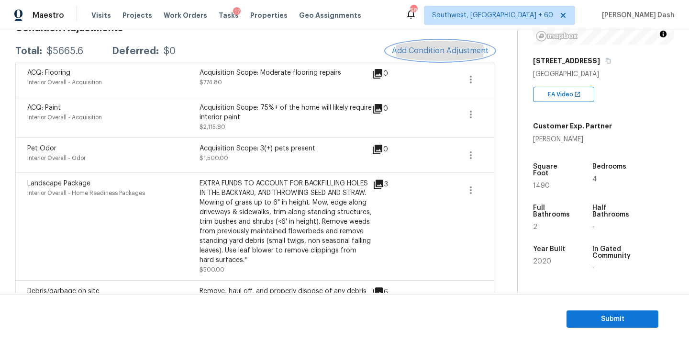
click at [401, 52] on span "Add Condition Adjustment" at bounding box center [440, 50] width 97 height 9
click at [190, 45] on body "Maestro Visits Projects Work Orders Tasks 17 Properties Geo Assignments 584 Sou…" at bounding box center [344, 171] width 689 height 343
click at [431, 47] on span "Add Condition Adjustment" at bounding box center [440, 50] width 97 height 9
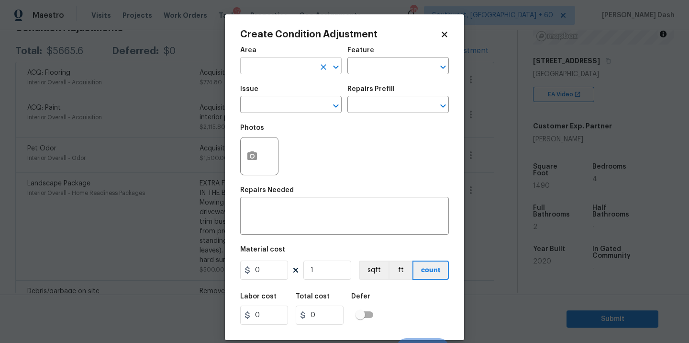
click at [293, 69] on input "text" at bounding box center [277, 66] width 75 height 15
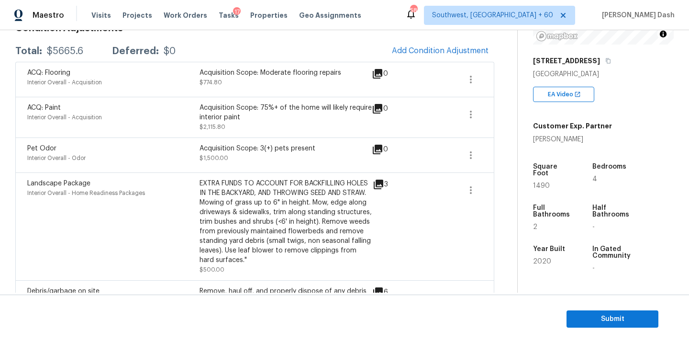
click at [188, 128] on body "Maestro Visits Projects Work Orders Tasks 17 Properties Geo Assignments 584 Sou…" at bounding box center [344, 171] width 689 height 343
click at [55, 51] on div "$5665.6" at bounding box center [65, 51] width 36 height 10
copy div "$5665.6"
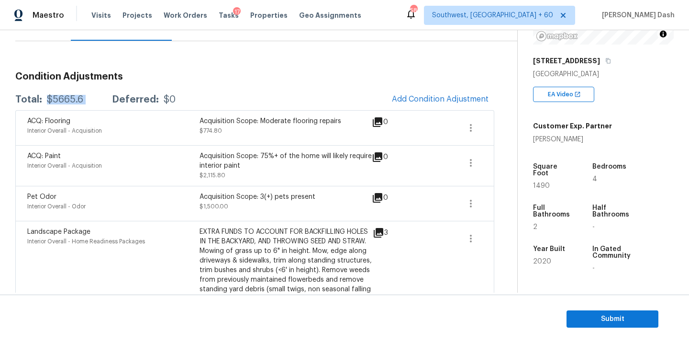
scroll to position [26, 0]
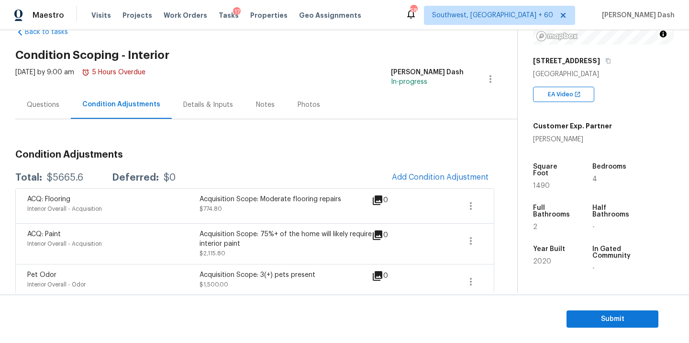
click at [59, 129] on div "Condition Adjustments Total: $5665.6 Deferred: $0 Add Condition Adjustment ACQ:…" at bounding box center [254, 313] width 479 height 388
click at [51, 106] on div "Questions" at bounding box center [43, 105] width 33 height 10
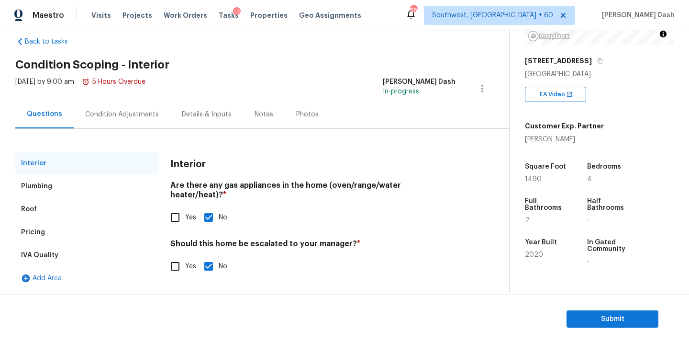
click at [42, 245] on div "IVA Quality" at bounding box center [87, 254] width 144 height 23
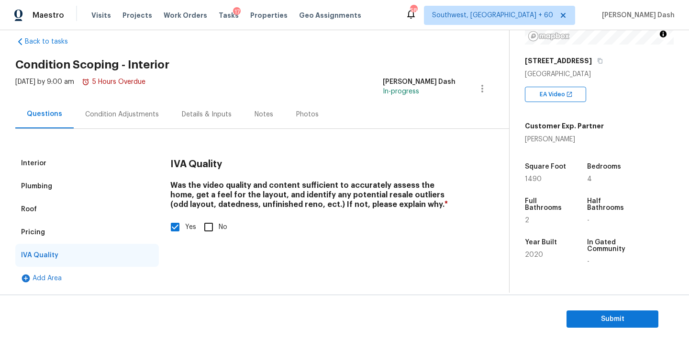
click at [42, 235] on div "Pricing" at bounding box center [33, 232] width 24 height 10
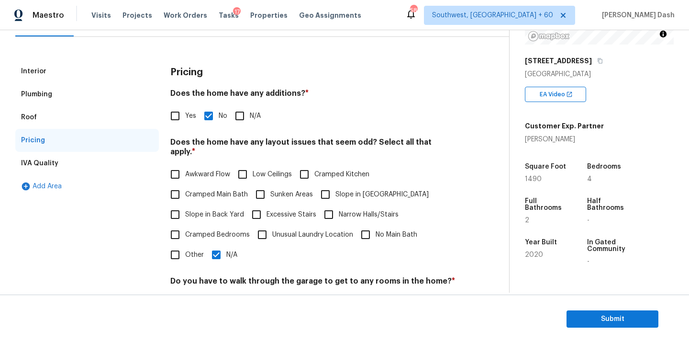
scroll to position [176, 0]
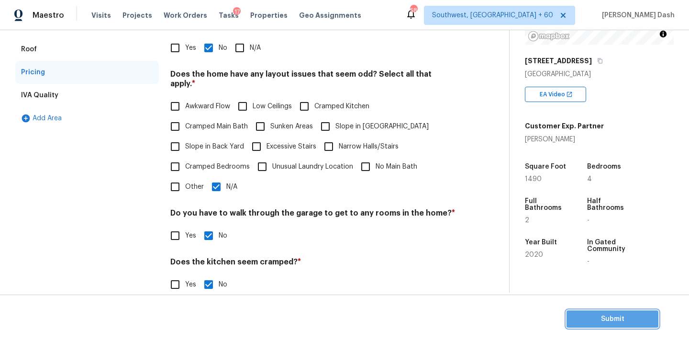
click at [615, 319] on span "Submit" at bounding box center [612, 319] width 77 height 12
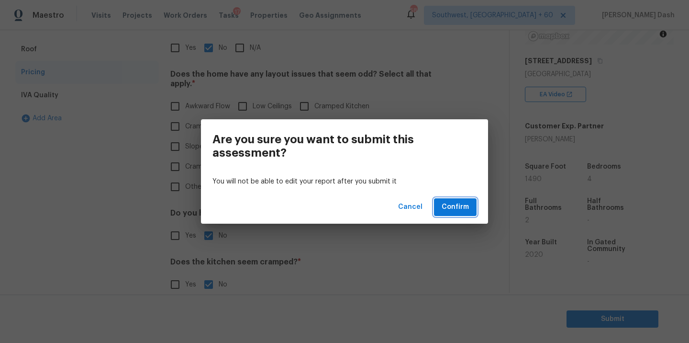
click at [474, 215] on button "Confirm" at bounding box center [455, 207] width 43 height 18
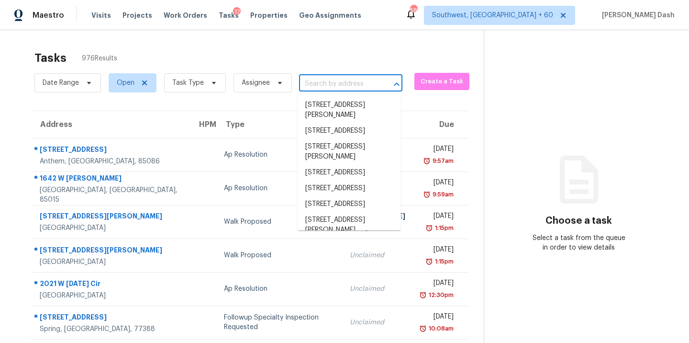
click at [344, 84] on input "text" at bounding box center [337, 84] width 77 height 15
paste input "1864 Gloucester Ct Snellville GA 30078"
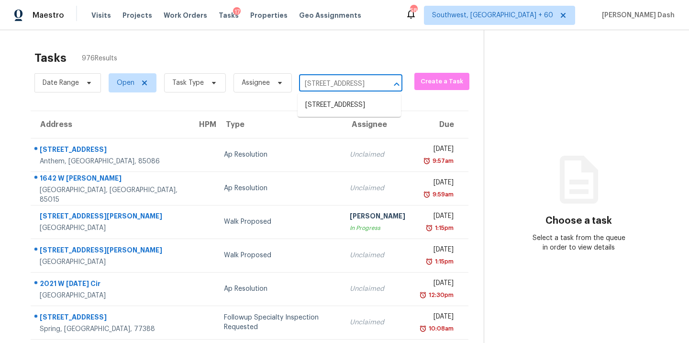
scroll to position [0, 52]
click at [339, 108] on li "1864 Gloucester Ct, Snellville, GA 30078" at bounding box center [349, 105] width 103 height 16
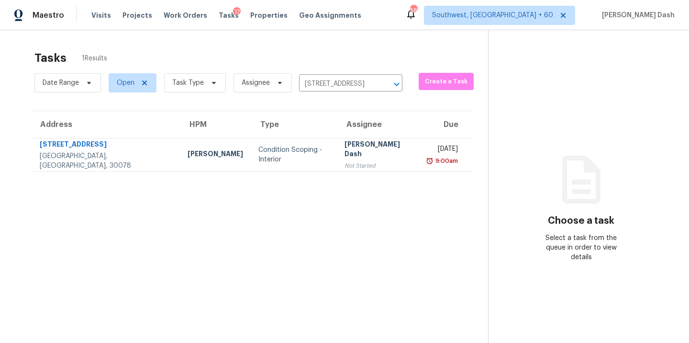
click at [274, 167] on td "Condition Scoping - Interior" at bounding box center [294, 154] width 86 height 33
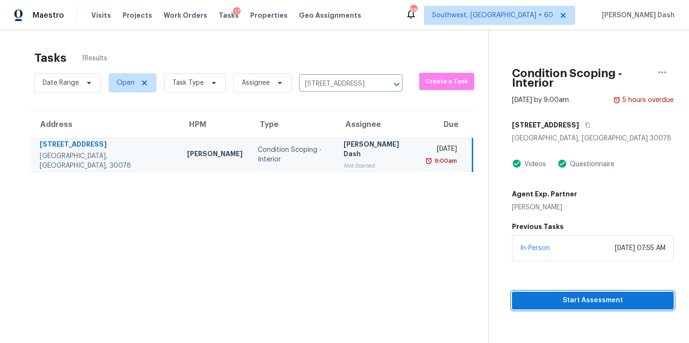
click at [603, 295] on span "Start Assessment" at bounding box center [593, 300] width 146 height 12
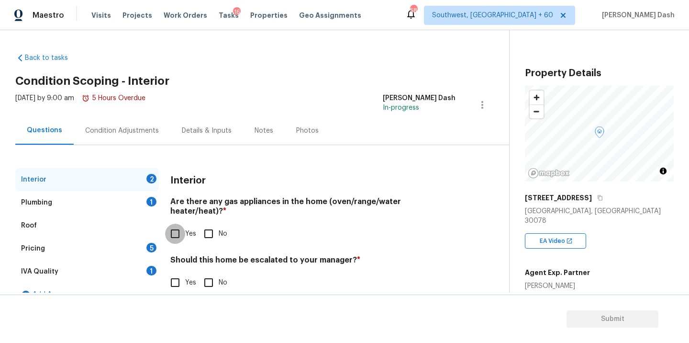
click at [172, 223] on input "Yes" at bounding box center [175, 233] width 20 height 20
click at [148, 202] on div "1" at bounding box center [151, 202] width 10 height 10
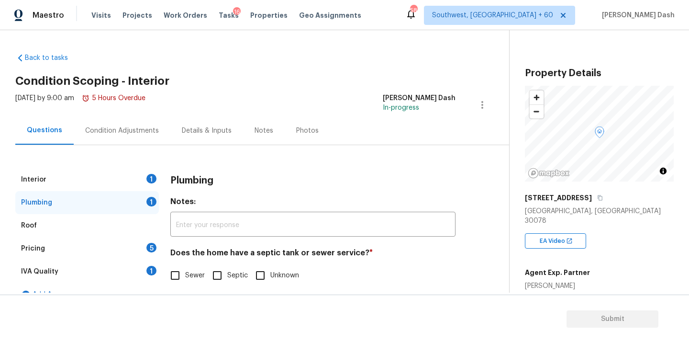
click at [263, 272] on input "Unknown" at bounding box center [260, 275] width 20 height 20
click at [148, 267] on div "1" at bounding box center [151, 270] width 10 height 10
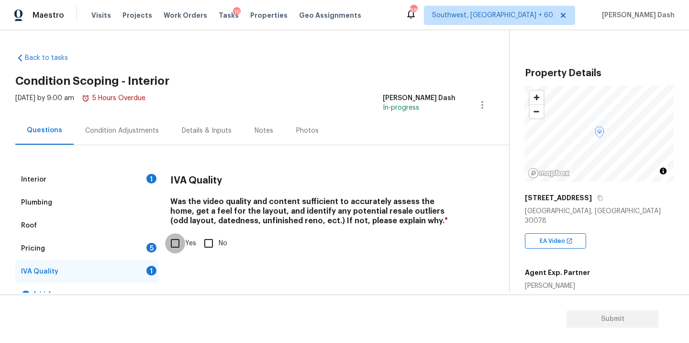
click at [176, 242] on input "Yes" at bounding box center [175, 243] width 20 height 20
click at [147, 243] on div "5" at bounding box center [151, 248] width 10 height 10
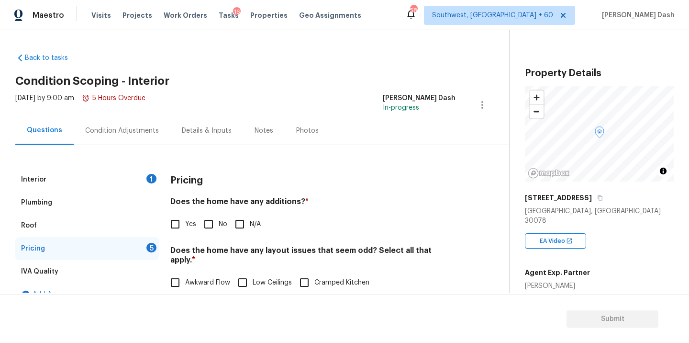
click at [209, 220] on input "No" at bounding box center [209, 224] width 20 height 20
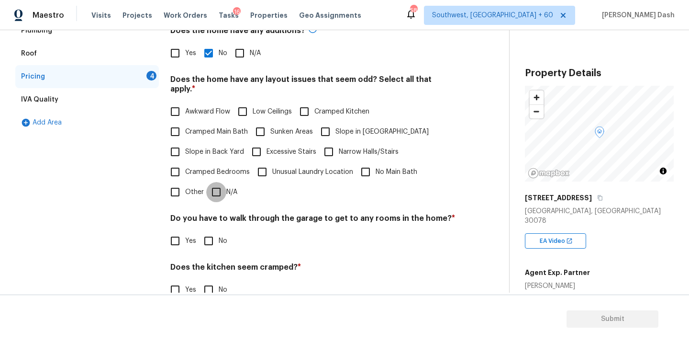
click at [217, 186] on input "N/A" at bounding box center [216, 192] width 20 height 20
click at [210, 229] on div "Do you have to walk through the garage to get to any rooms in the home? * Yes No" at bounding box center [312, 232] width 285 height 37
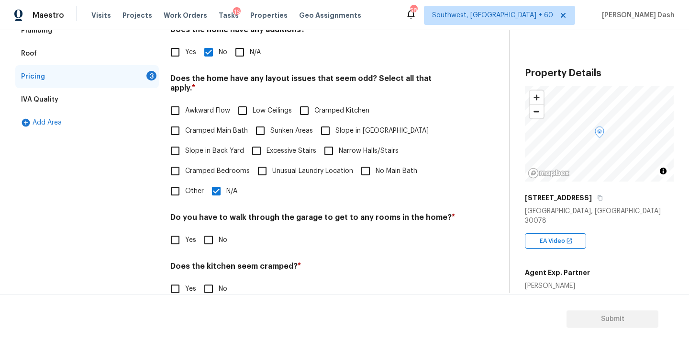
click at [210, 237] on input "No" at bounding box center [209, 240] width 20 height 20
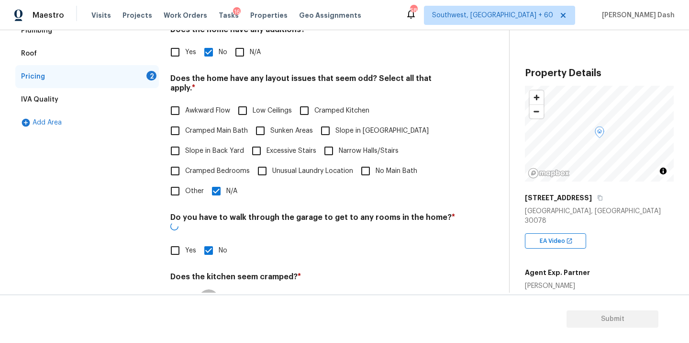
click at [208, 289] on input "No" at bounding box center [209, 299] width 20 height 20
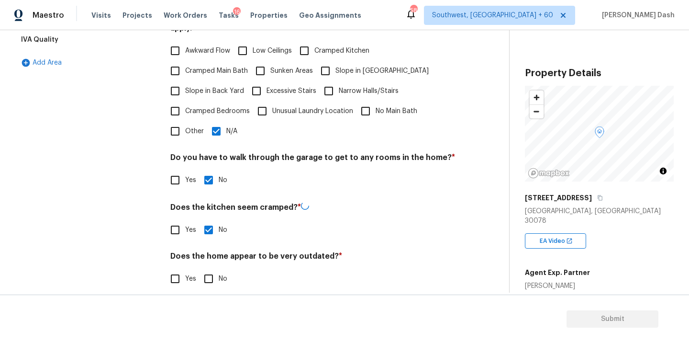
click at [210, 268] on input "No" at bounding box center [209, 278] width 20 height 20
click at [124, 204] on div "Interior 1 Plumbing Roof Pricing IVA Quality Add Area" at bounding box center [87, 118] width 144 height 364
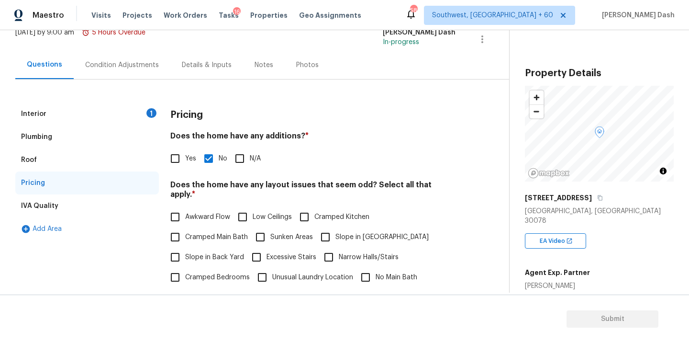
click at [156, 106] on div "Interior 1" at bounding box center [87, 113] width 144 height 23
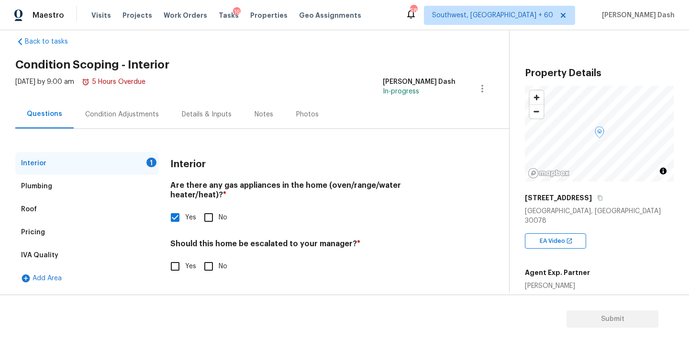
click at [209, 256] on input "No" at bounding box center [209, 266] width 20 height 20
click at [137, 121] on div "Condition Adjustments" at bounding box center [122, 114] width 97 height 28
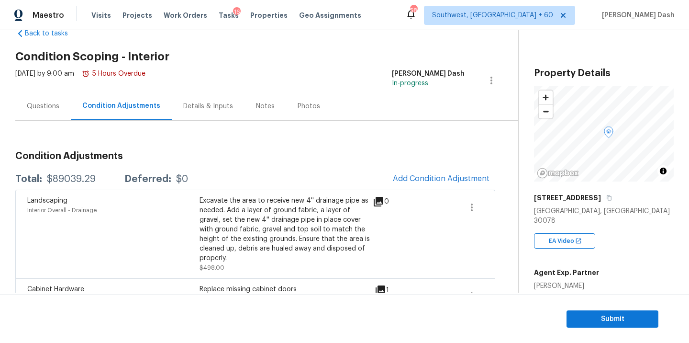
scroll to position [60, 0]
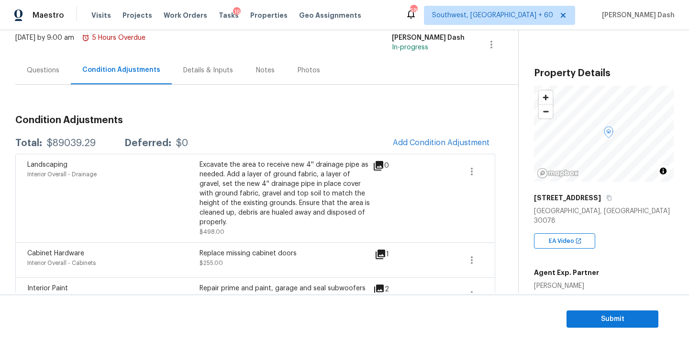
click at [56, 76] on div "Questions" at bounding box center [42, 70] width 55 height 28
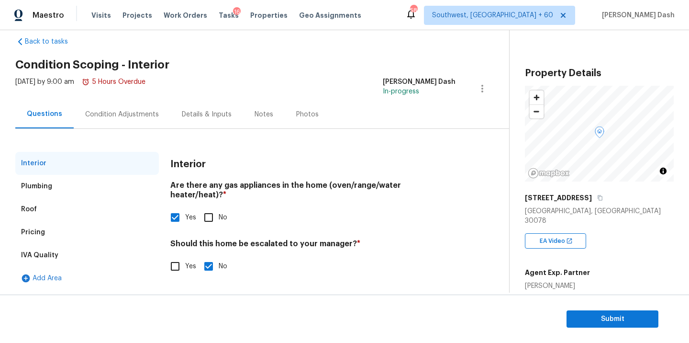
click at [52, 233] on div "Pricing" at bounding box center [87, 232] width 144 height 23
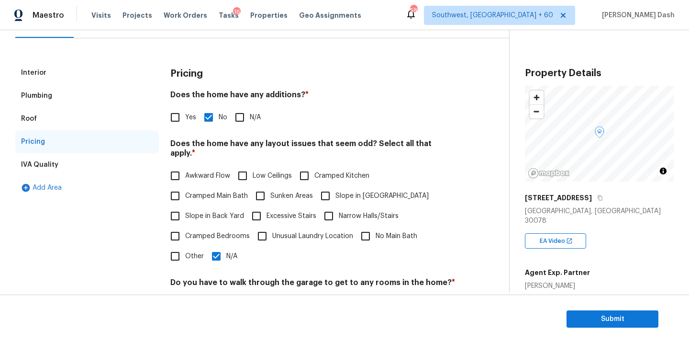
scroll to position [188, 0]
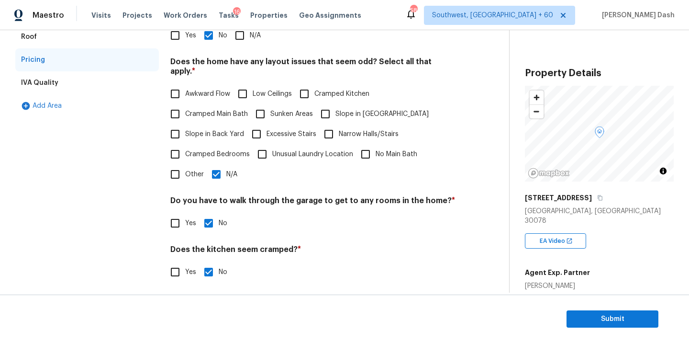
click at [179, 168] on input "Other" at bounding box center [175, 174] width 20 height 20
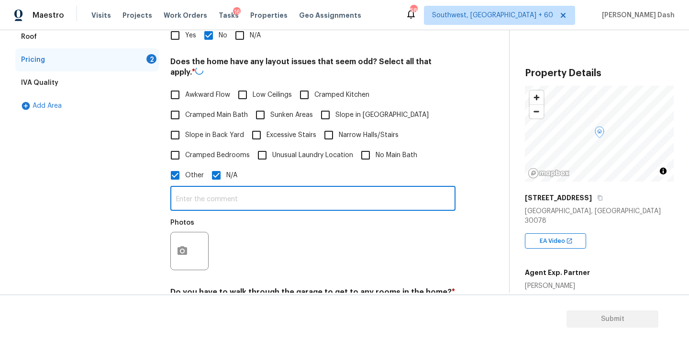
click at [202, 194] on input "text" at bounding box center [312, 199] width 285 height 22
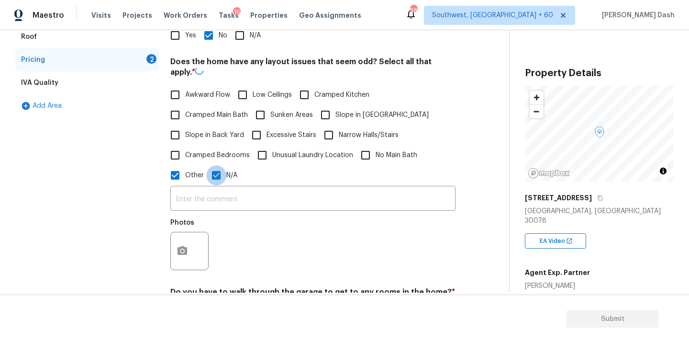
click at [212, 172] on input "N/A" at bounding box center [216, 175] width 20 height 20
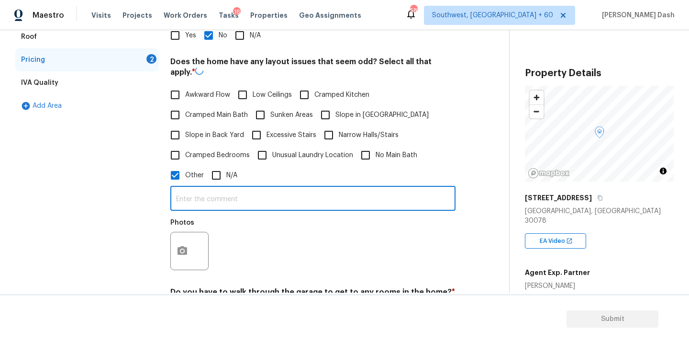
click at [188, 188] on input "text" at bounding box center [312, 199] width 285 height 22
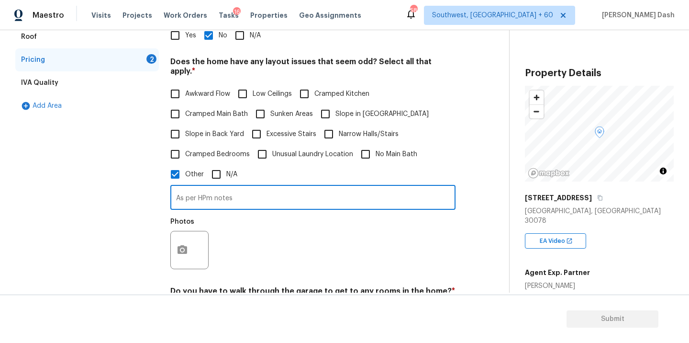
paste input "Overhead powerlines are present throughout the neighborhood."
click at [212, 188] on input "As per HPm notes Overhead powerlines are present throughout the neighborhood." at bounding box center [312, 198] width 285 height 22
click at [299, 187] on input "As per HPM notes Overhead powerlines are present throughout the neighborhood." at bounding box center [312, 198] width 285 height 22
click at [434, 187] on input "As per HPM notes Overhead power lines are present throughout the neighborhood." at bounding box center [312, 198] width 285 height 22
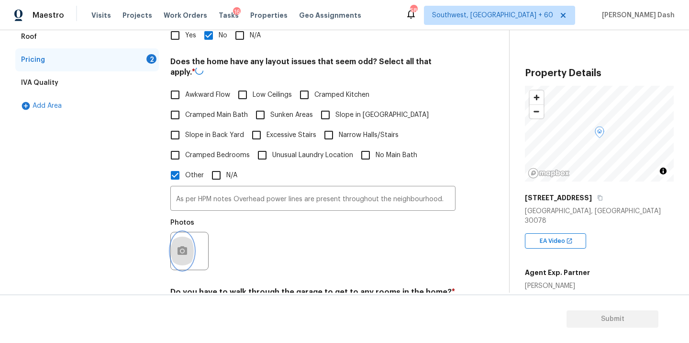
click at [188, 241] on button "button" at bounding box center [182, 250] width 23 height 37
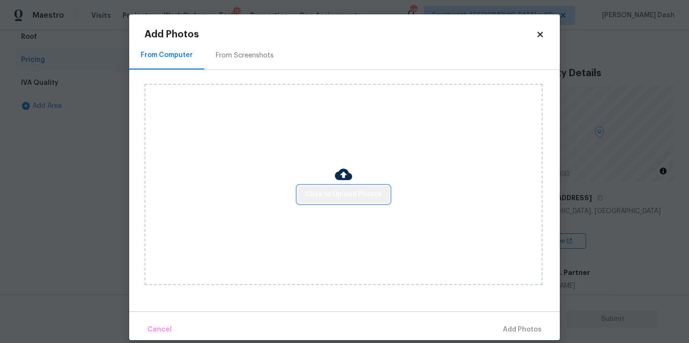
click at [346, 186] on button "Click to Upload Photos" at bounding box center [344, 195] width 92 height 18
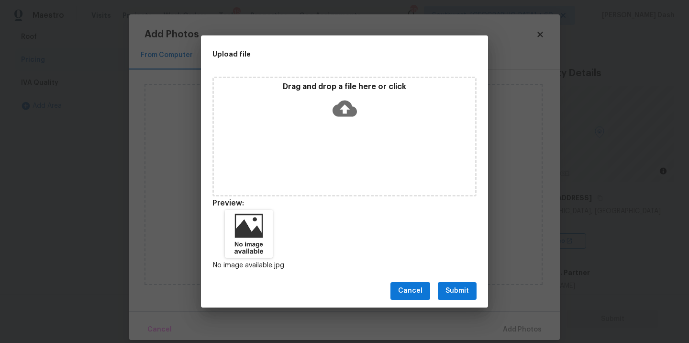
click at [458, 291] on span "Submit" at bounding box center [456, 291] width 23 height 12
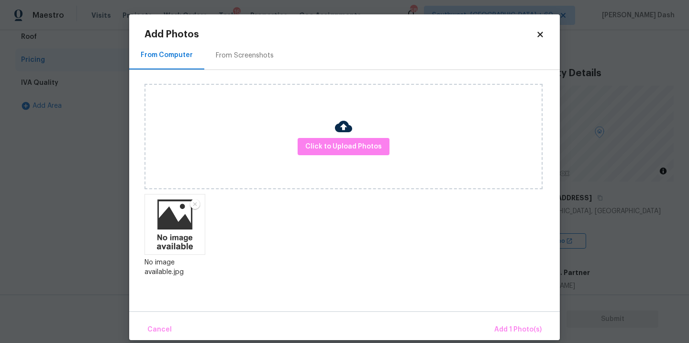
click at [512, 317] on div "Cancel Add 1 Photo(s)" at bounding box center [344, 325] width 431 height 29
click at [513, 322] on button "Add 1 Photo(s)" at bounding box center [517, 329] width 55 height 21
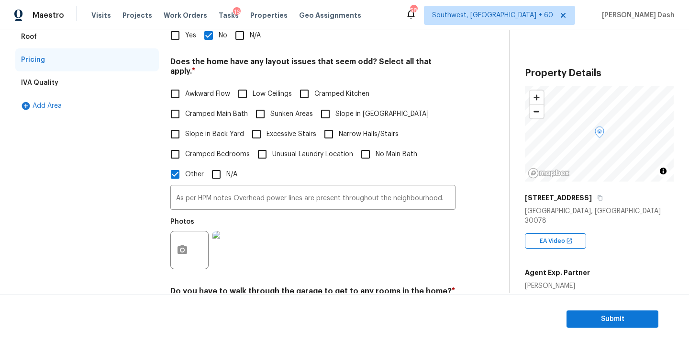
drag, startPoint x: 442, startPoint y: 188, endPoint x: 452, endPoint y: 208, distance: 22.7
click at [442, 188] on input "As per HPM notes Overhead power lines are present throughout the neighbourhood." at bounding box center [312, 198] width 285 height 22
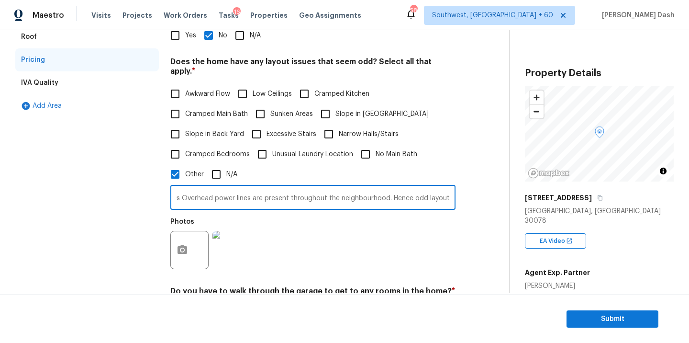
scroll to position [81, 0]
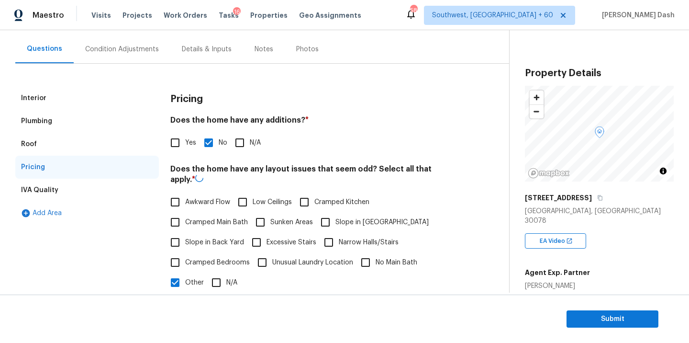
click at [71, 135] on div "Roof" at bounding box center [87, 144] width 144 height 23
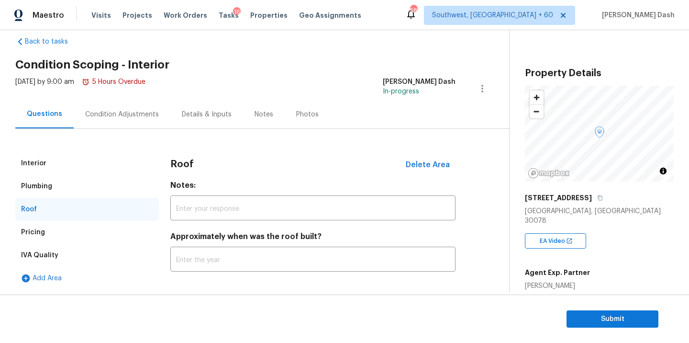
click at [80, 184] on div "Plumbing" at bounding box center [87, 186] width 144 height 23
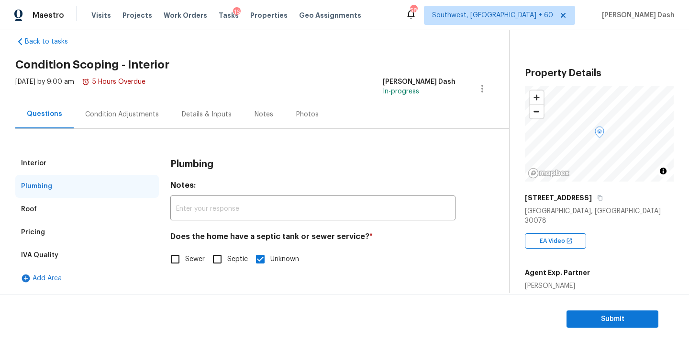
click at [180, 258] on input "Sewer" at bounding box center [175, 259] width 20 height 20
click at [47, 238] on div "Pricing" at bounding box center [87, 232] width 144 height 23
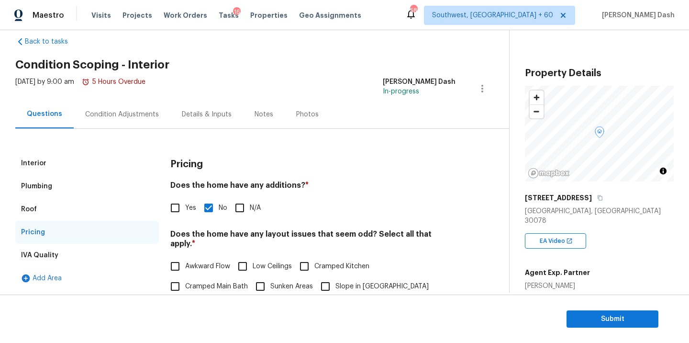
scroll to position [142, 0]
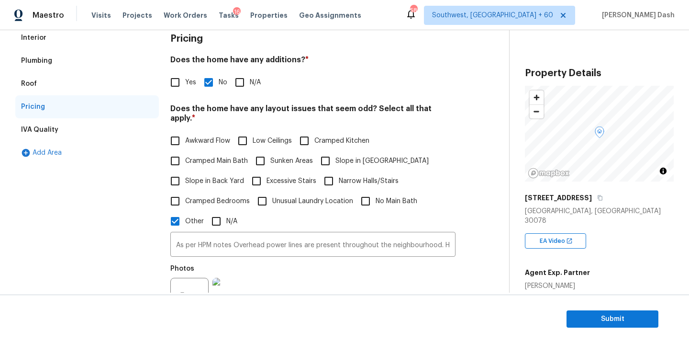
click at [350, 156] on span "Slope in Front Yard" at bounding box center [381, 161] width 93 height 10
click at [335, 151] on input "Slope in Front Yard" at bounding box center [325, 161] width 20 height 20
click at [368, 242] on input "As per HPM notes Overhead power lines are present throughout the neighbourhood.…" at bounding box center [312, 245] width 285 height 22
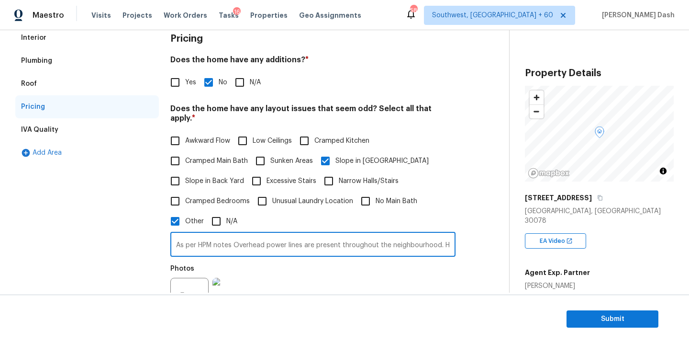
click at [388, 235] on input "As per HPM notes Overhead power lines are present throughout the neighbourhood.…" at bounding box center [312, 245] width 285 height 22
click at [422, 239] on input "As per HPM notes Overhead power lines are present throughout the neighbourhood.…" at bounding box center [312, 245] width 285 height 22
click at [389, 234] on input "As per HPM notes Overhead power lines are present throughout the neighbourhood.…" at bounding box center [312, 245] width 285 height 22
paste input "Driveway slopes downhil"
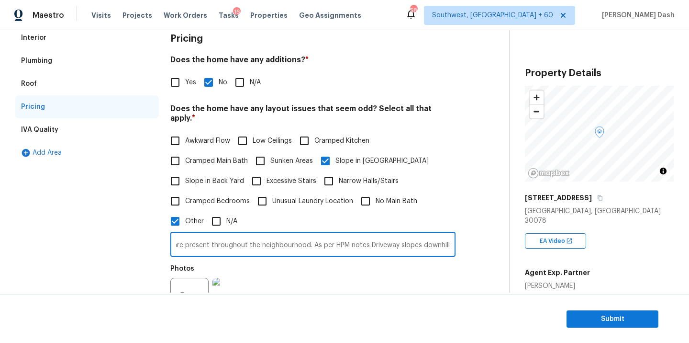
scroll to position [0, 190]
click at [434, 235] on input "As per HPM notes Overhead power lines are present throughout the neighbourhood.…" at bounding box center [312, 245] width 285 height 22
click at [448, 235] on input "As per HPM notes Overhead power lines are present throughout the neighbourhood.…" at bounding box center [312, 245] width 285 height 22
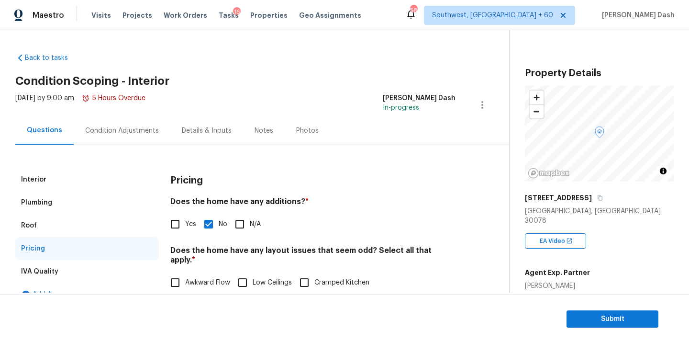
click at [121, 127] on div "Condition Adjustments" at bounding box center [122, 131] width 74 height 10
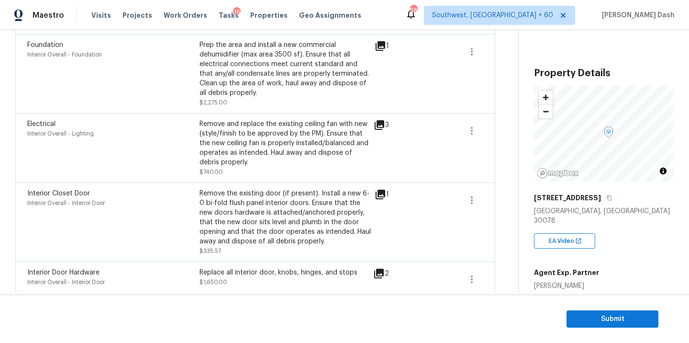
scroll to position [815, 0]
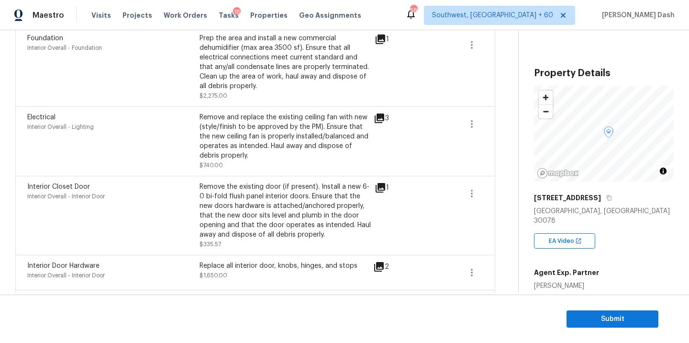
click at [382, 183] on icon at bounding box center [381, 188] width 10 height 10
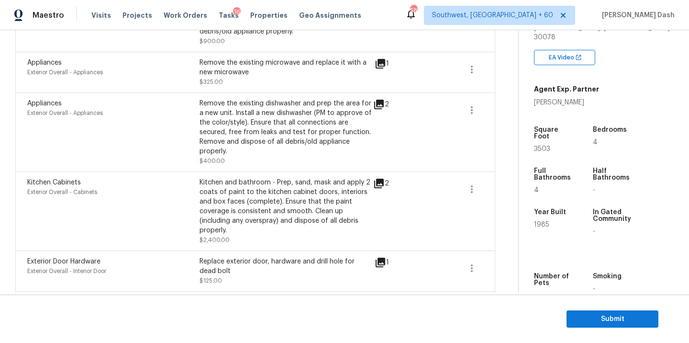
scroll to position [938, 0]
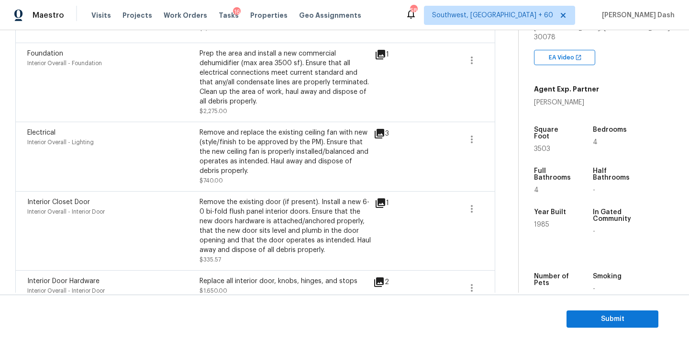
click at [204, 128] on div "Remove and replace the existing ceiling fan with new (style/finish to be approv…" at bounding box center [285, 152] width 172 height 48
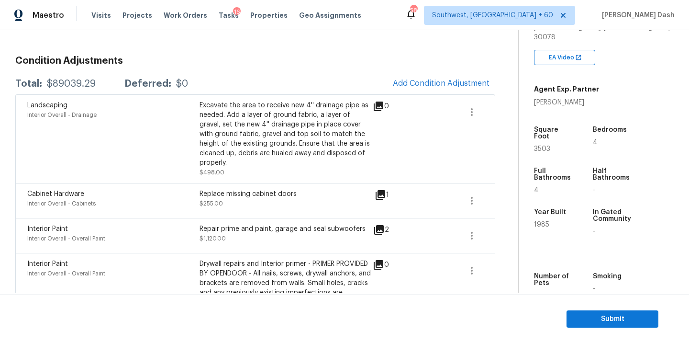
scroll to position [0, 0]
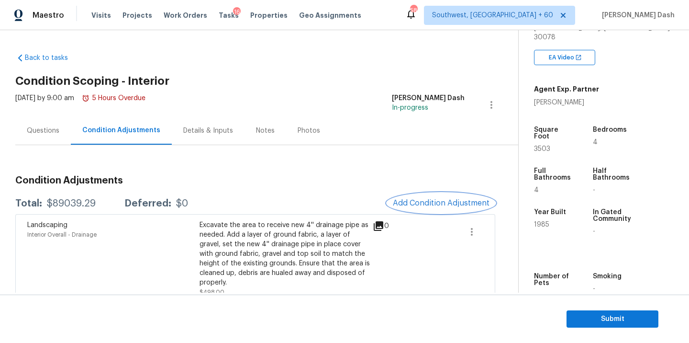
click at [418, 208] on button "Add Condition Adjustment" at bounding box center [441, 203] width 108 height 20
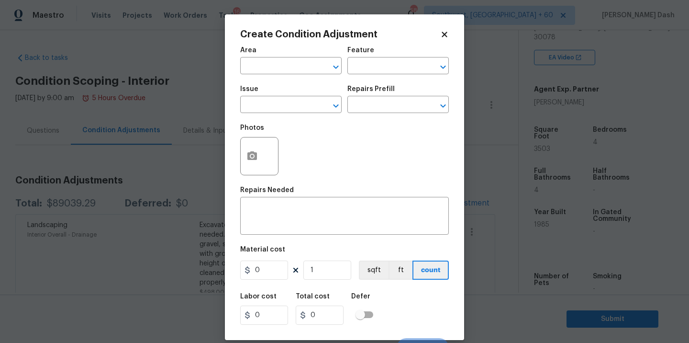
click at [293, 59] on div "Area" at bounding box center [290, 53] width 101 height 12
click at [295, 68] on input "text" at bounding box center [277, 66] width 75 height 15
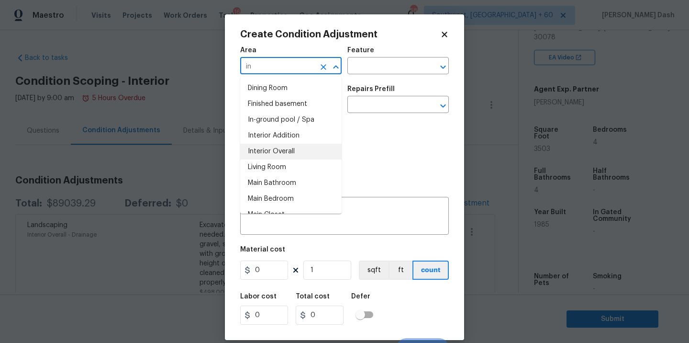
click at [279, 146] on li "Interior Overall" at bounding box center [290, 152] width 101 height 16
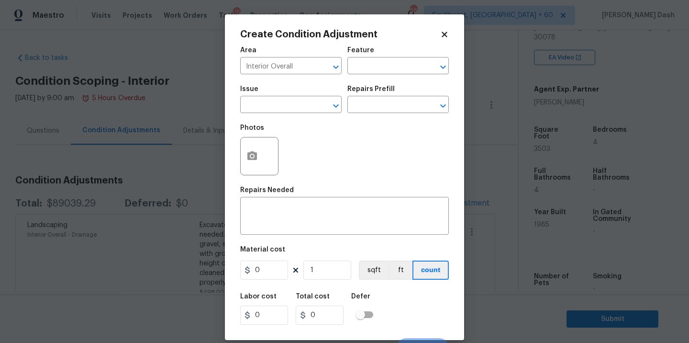
click at [385, 53] on div "Feature" at bounding box center [397, 53] width 101 height 12
click at [380, 66] on input "text" at bounding box center [384, 66] width 75 height 15
click at [371, 106] on li "Cabinets" at bounding box center [397, 111] width 101 height 16
click at [297, 107] on input "text" at bounding box center [277, 105] width 75 height 15
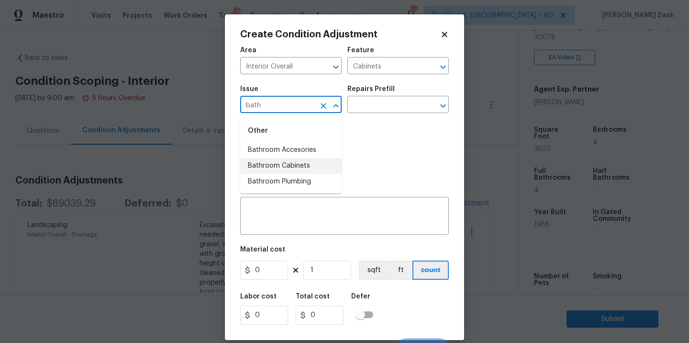
click at [301, 166] on li "Bathroom Cabinets" at bounding box center [290, 166] width 101 height 16
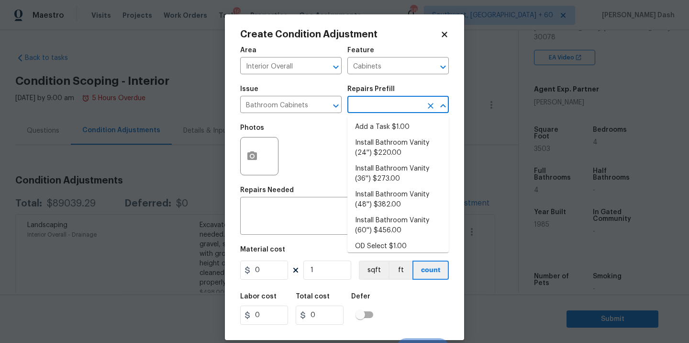
click at [375, 99] on input "text" at bounding box center [384, 105] width 75 height 15
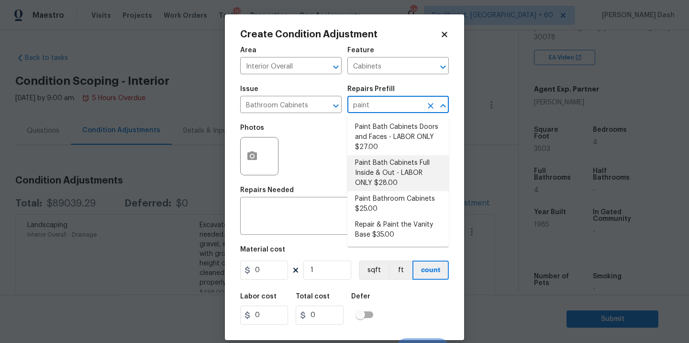
click at [371, 194] on li "Paint Bathroom Cabinets $25.00" at bounding box center [397, 204] width 101 height 26
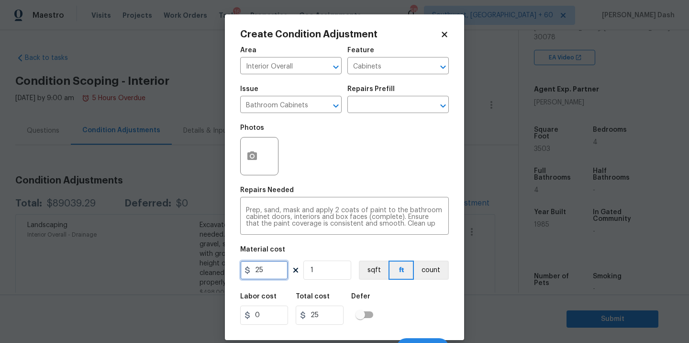
click at [267, 277] on input "25" at bounding box center [264, 269] width 48 height 19
click at [333, 279] on input "1" at bounding box center [327, 269] width 48 height 19
click at [425, 276] on button "count" at bounding box center [431, 269] width 35 height 19
click at [425, 309] on div "Labor cost 0 Total cost 4000 Defer" at bounding box center [344, 308] width 209 height 43
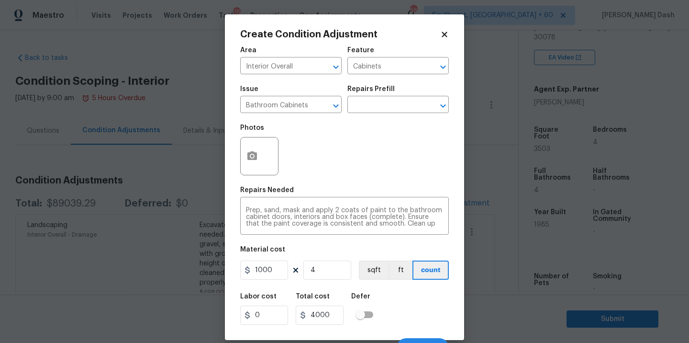
scroll to position [15, 0]
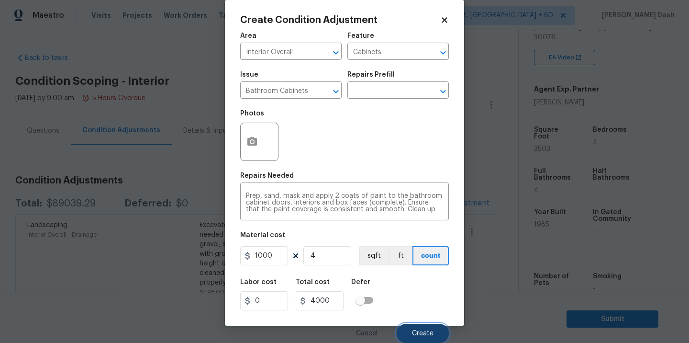
click at [417, 332] on span "Create" at bounding box center [423, 333] width 22 height 7
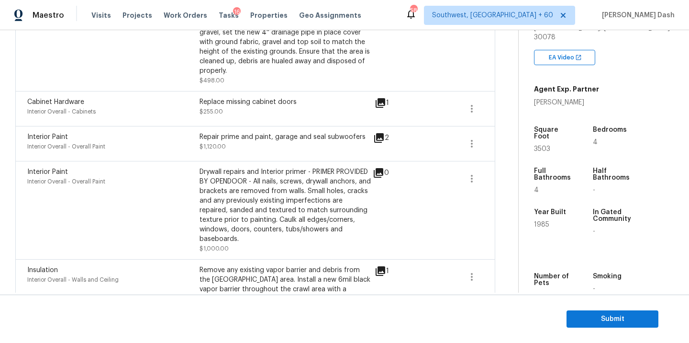
scroll to position [132, 0]
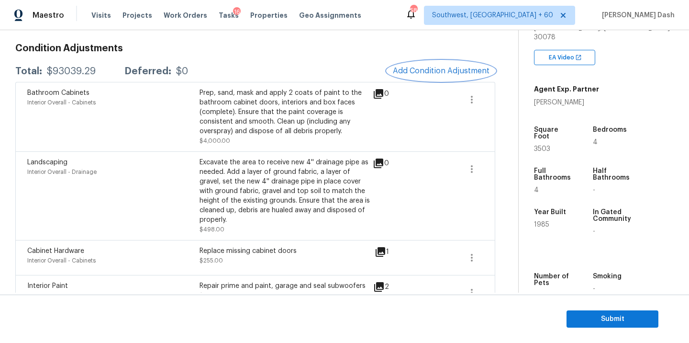
click at [429, 71] on span "Add Condition Adjustment" at bounding box center [441, 70] width 97 height 9
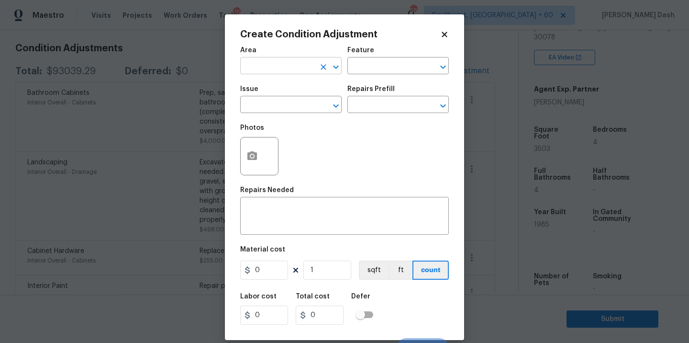
click at [305, 60] on input "text" at bounding box center [277, 66] width 75 height 15
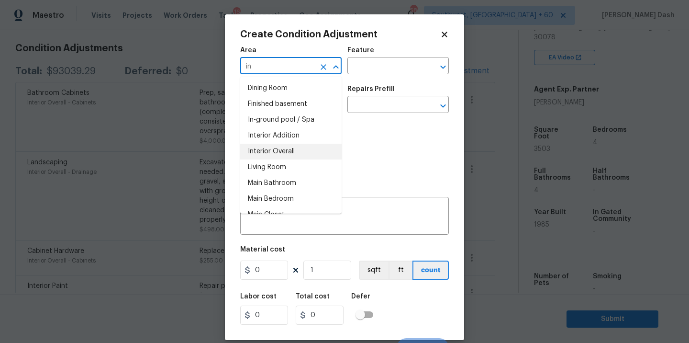
click at [270, 155] on li "Interior Overall" at bounding box center [290, 152] width 101 height 16
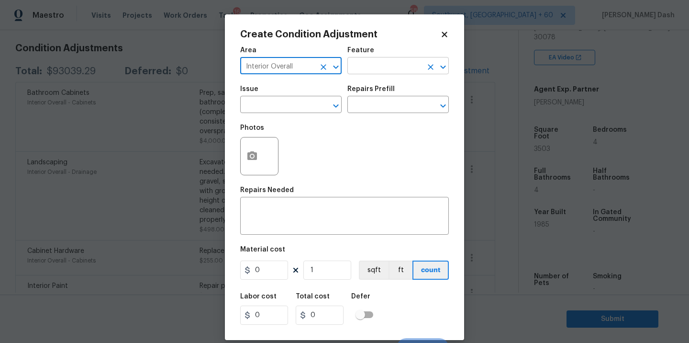
click at [374, 70] on input "text" at bounding box center [384, 66] width 75 height 15
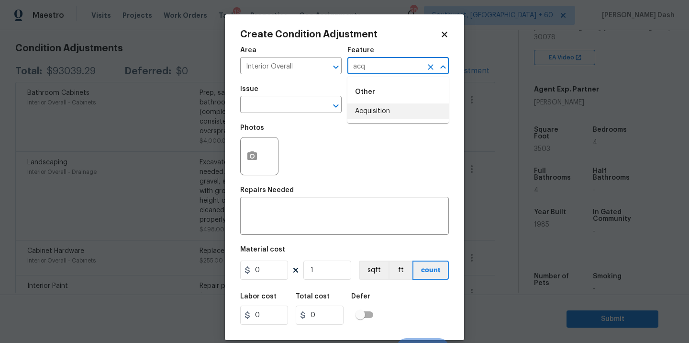
click at [361, 114] on li "Acquisition" at bounding box center [397, 111] width 101 height 16
click at [288, 112] on input "text" at bounding box center [277, 105] width 75 height 15
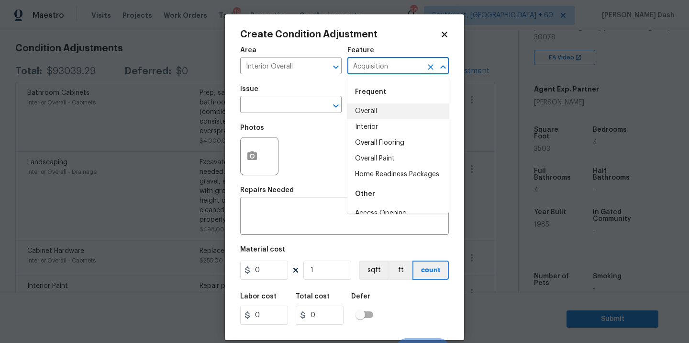
click at [370, 68] on input "Acquisition" at bounding box center [384, 66] width 75 height 15
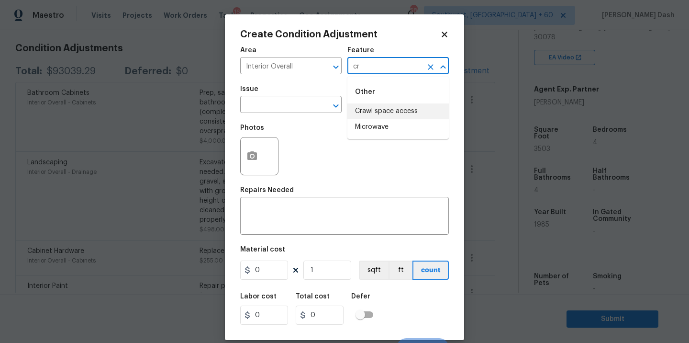
click at [370, 110] on li "Crawl space access" at bounding box center [397, 111] width 101 height 16
click at [269, 100] on input "text" at bounding box center [277, 105] width 75 height 15
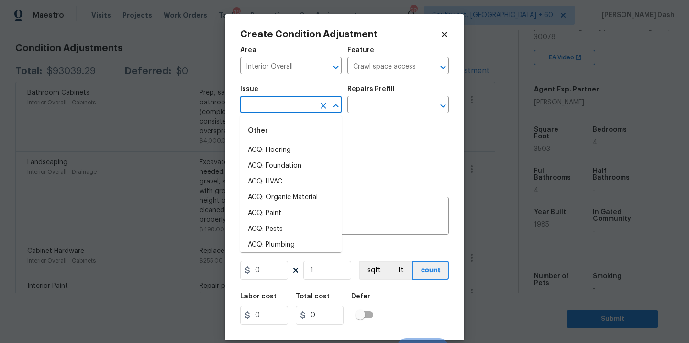
click at [288, 108] on input "text" at bounding box center [277, 105] width 75 height 15
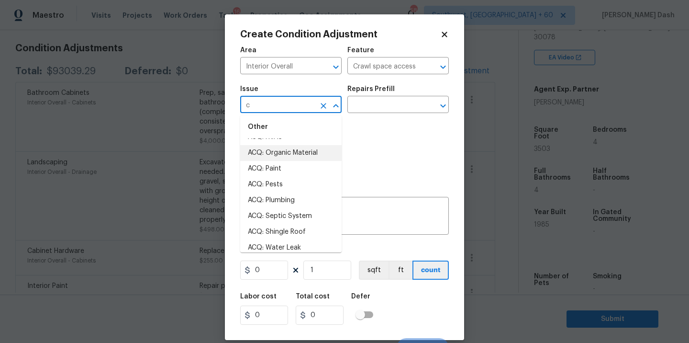
scroll to position [49, 0]
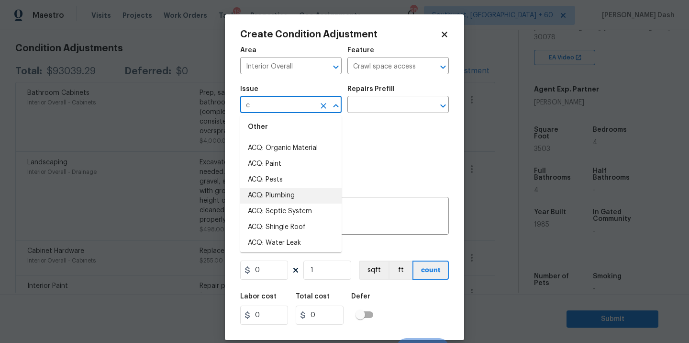
click at [259, 193] on li "ACQ: Plumbing" at bounding box center [290, 196] width 101 height 16
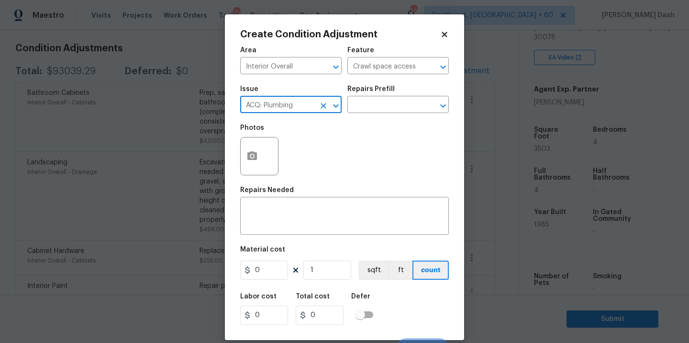
click at [392, 92] on div "Repairs Prefill" at bounding box center [397, 92] width 101 height 12
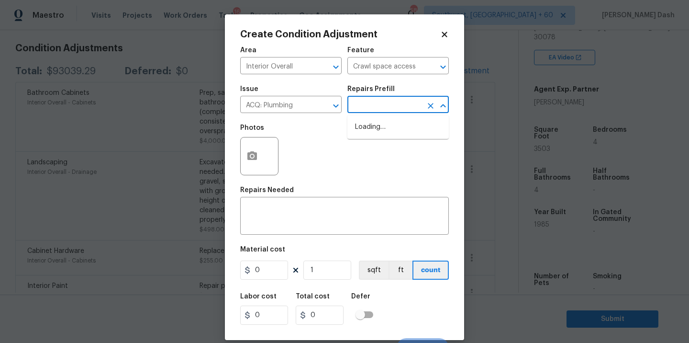
click at [392, 104] on input "text" at bounding box center [384, 105] width 75 height 15
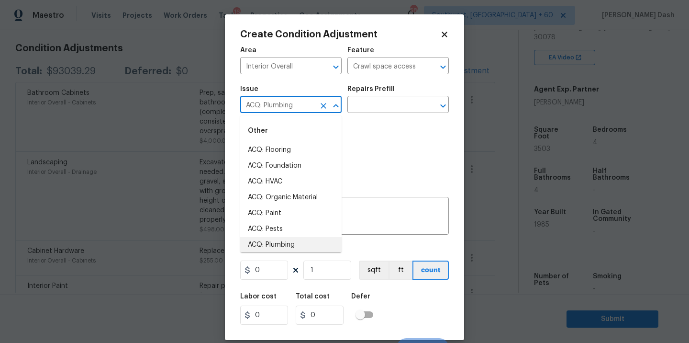
click at [313, 105] on input "ACQ: Plumbing" at bounding box center [277, 105] width 75 height 15
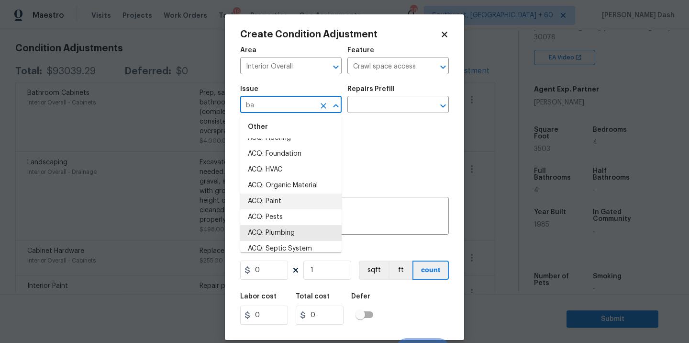
scroll to position [0, 0]
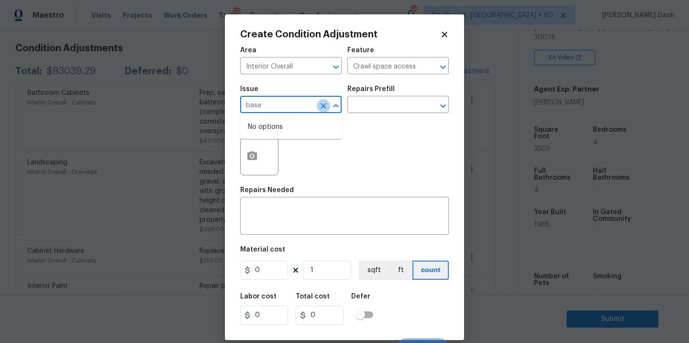
click at [319, 103] on icon "Clear" at bounding box center [324, 106] width 10 height 10
click at [384, 158] on div "Photos" at bounding box center [344, 150] width 209 height 62
click at [266, 267] on input "0" at bounding box center [264, 269] width 48 height 19
click at [401, 292] on div "Labor cost 0 Total cost 0 Defer" at bounding box center [344, 308] width 209 height 43
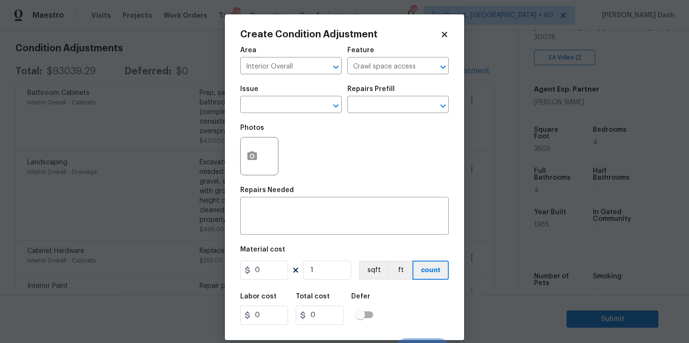
scroll to position [15, 0]
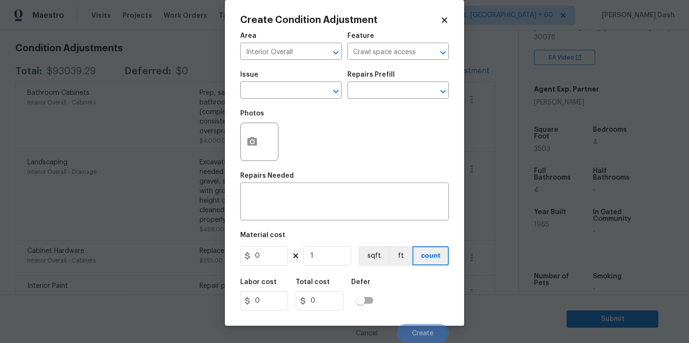
click at [422, 320] on div "Cancel Create" at bounding box center [344, 329] width 209 height 27
click at [304, 95] on input "text" at bounding box center [277, 91] width 75 height 15
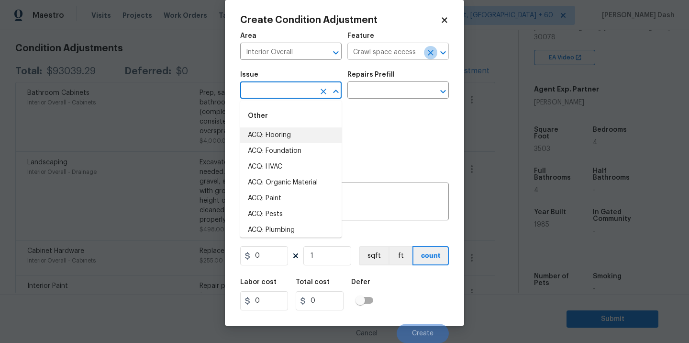
click at [433, 50] on icon "Clear" at bounding box center [431, 53] width 6 height 6
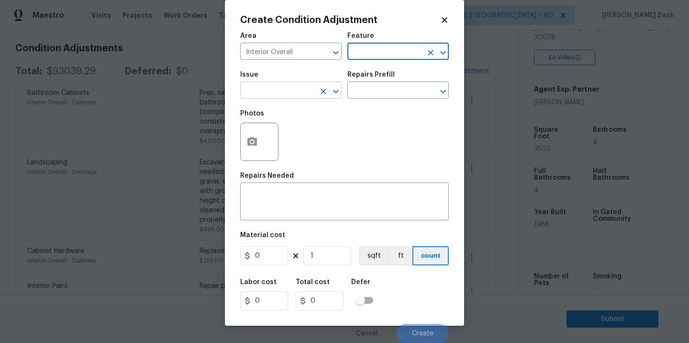
click at [273, 90] on input "text" at bounding box center [277, 91] width 75 height 15
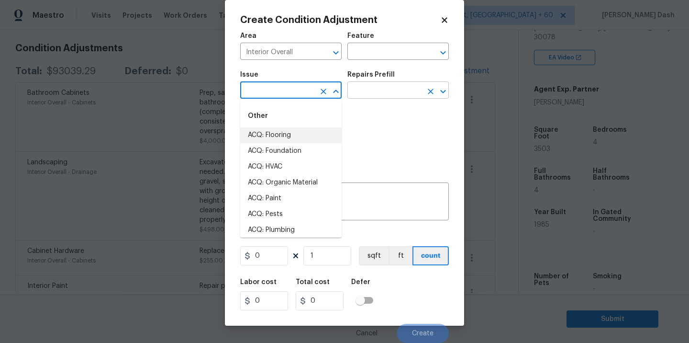
click at [362, 95] on input "text" at bounding box center [384, 91] width 75 height 15
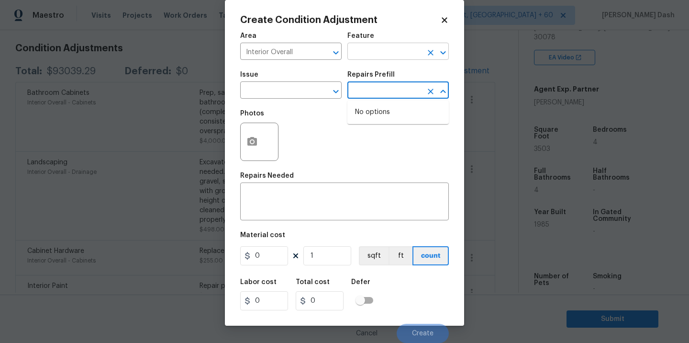
click at [387, 50] on input "text" at bounding box center [384, 52] width 75 height 15
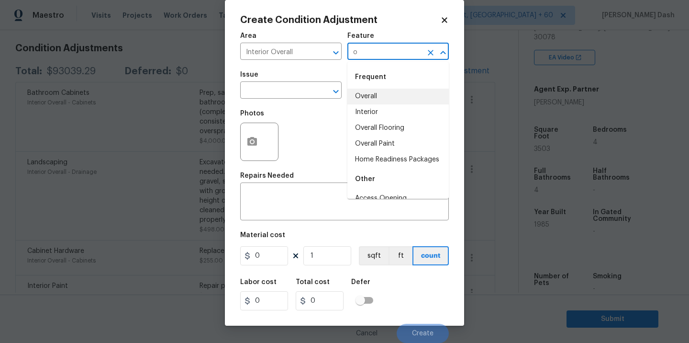
click at [366, 97] on li "Overall" at bounding box center [397, 96] width 101 height 16
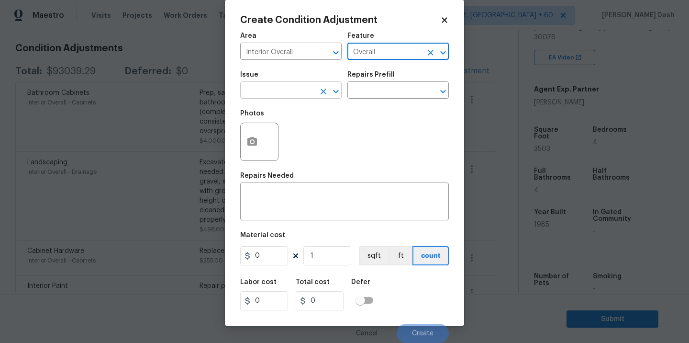
click at [311, 97] on input "text" at bounding box center [277, 91] width 75 height 15
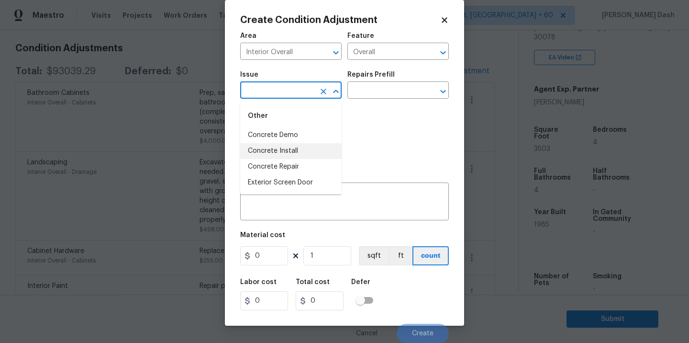
drag, startPoint x: 368, startPoint y: 153, endPoint x: 368, endPoint y: 158, distance: 5.8
click at [368, 153] on div "Photos" at bounding box center [344, 135] width 209 height 62
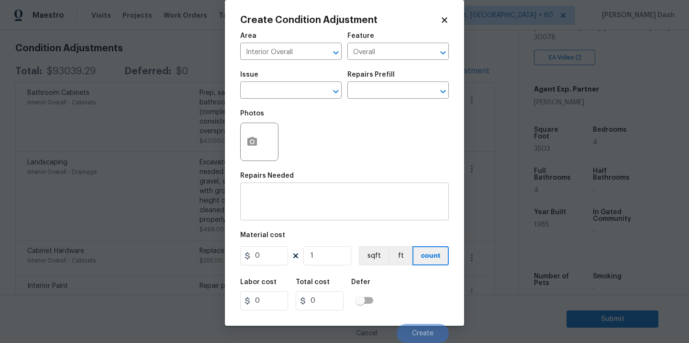
click at [331, 187] on div "x ​" at bounding box center [344, 202] width 209 height 35
paste textarea "• Crawlspace requires a vapor barrier installation. • Recommend installing a de…"
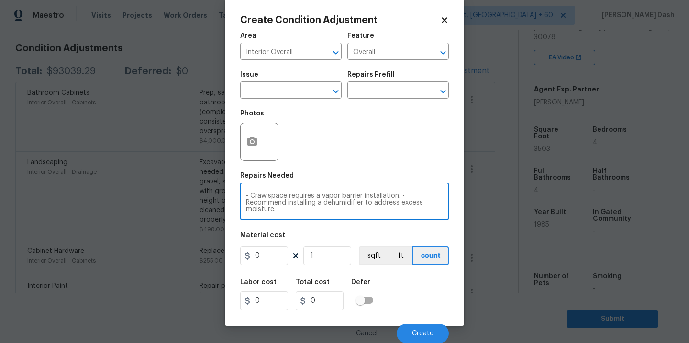
click at [254, 196] on textarea "• Crawlspace requires a vapor barrier installation. • Recommend installing a de…" at bounding box center [344, 202] width 197 height 20
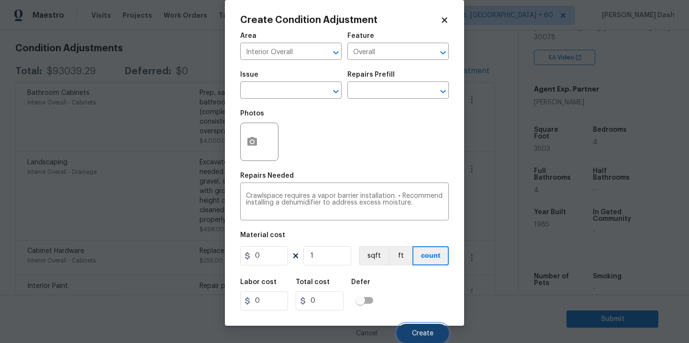
click at [423, 332] on span "Create" at bounding box center [423, 333] width 22 height 7
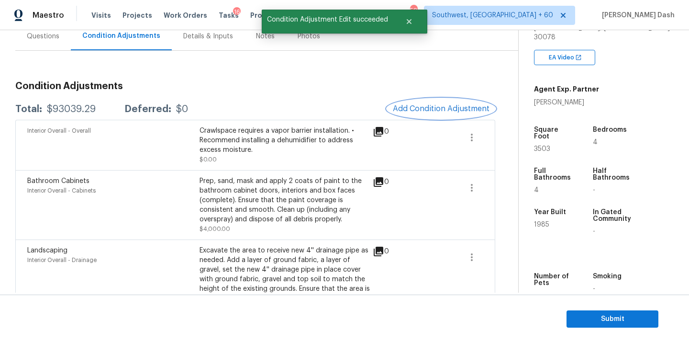
scroll to position [6, 0]
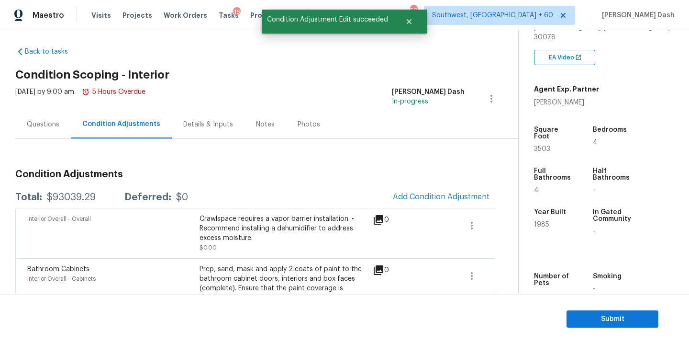
click at [50, 133] on div "Questions" at bounding box center [42, 124] width 55 height 28
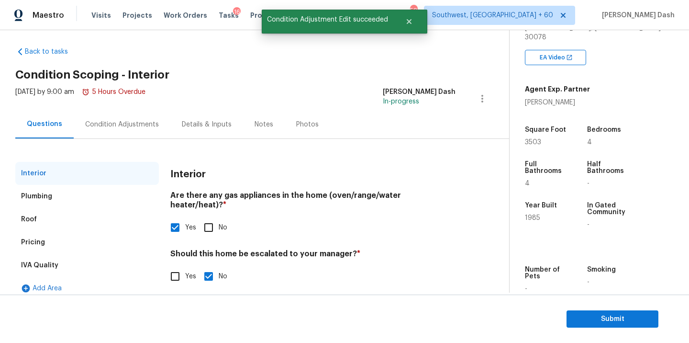
scroll to position [16, 0]
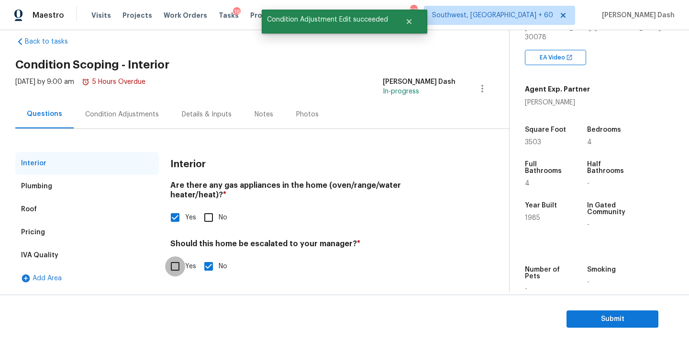
click at [174, 257] on input "Yes" at bounding box center [175, 266] width 20 height 20
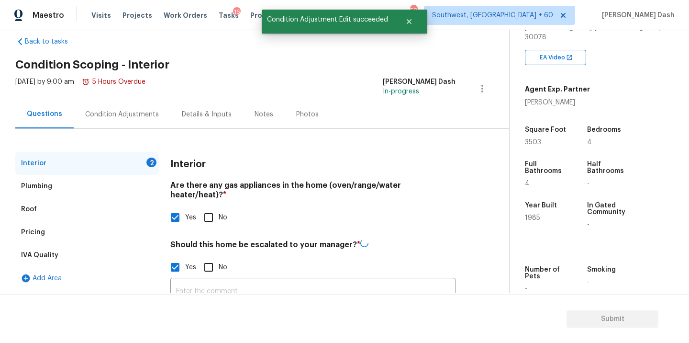
click at [263, 281] on input "text" at bounding box center [312, 291] width 285 height 22
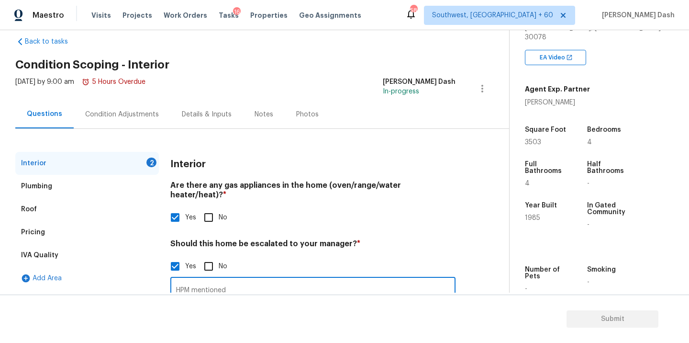
paste input "• Crawlspace requires a vapor barrier installation. • Recommend installing a de…"
click at [243, 281] on input "HPM mentioned • Crawlspace requires a vapor barrier installation. • Recommend i…" at bounding box center [312, 290] width 285 height 22
click at [230, 281] on input "HPM mentioned • Crawlspace requires a vapor barrier installation. Recommend ins…" at bounding box center [312, 290] width 285 height 22
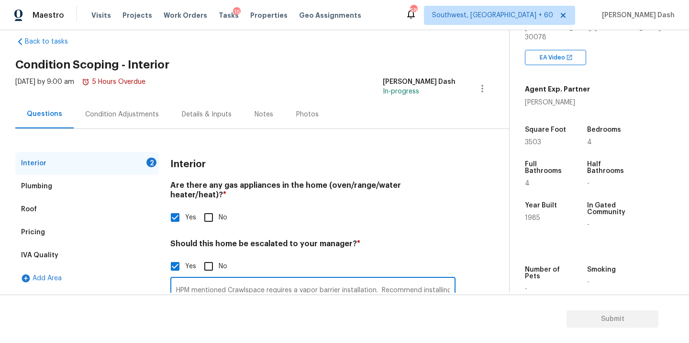
click at [330, 280] on input "HPM mentioned Crawlspace requires a vapor barrier installation. Recommend insta…" at bounding box center [312, 290] width 285 height 22
click at [243, 279] on input "HPM mentioned Crawlspace requires a vapor barrier installation. Recommend insta…" at bounding box center [312, 290] width 285 height 22
drag, startPoint x: 452, startPoint y: 282, endPoint x: 452, endPoint y: 327, distance: 45.0
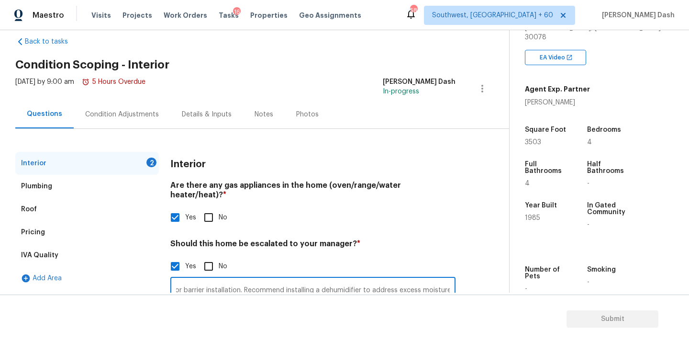
click at [452, 282] on input "HPM mentioned Crawlspace requires a vapor barrier installation. Recommend insta…" at bounding box center [312, 290] width 285 height 22
click at [292, 280] on input "HPM mentioned Crawlspace requires a vapor barrier installation. Recommend insta…" at bounding box center [312, 290] width 285 height 22
click at [206, 281] on input "HPM mentioned Crawlspace requires a vapor barrier installation. Recommend insta…" at bounding box center [312, 290] width 285 height 22
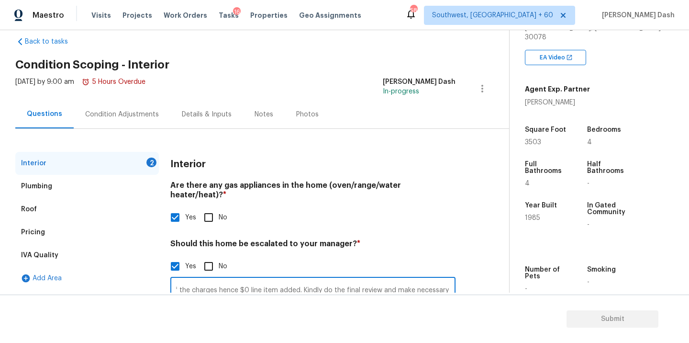
scroll to position [0, 0]
click at [388, 239] on h4 "Should this home be escalated to your manager? *" at bounding box center [312, 245] width 285 height 13
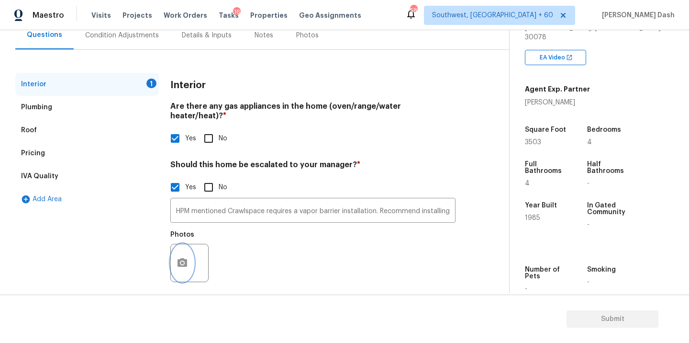
click at [176, 244] on button "button" at bounding box center [182, 262] width 23 height 37
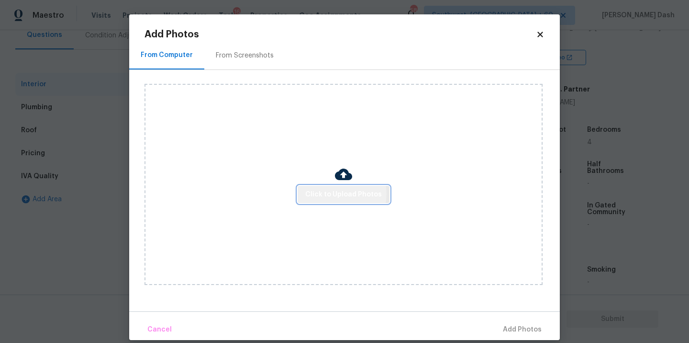
click at [340, 193] on span "Click to Upload Photos" at bounding box center [343, 194] width 77 height 12
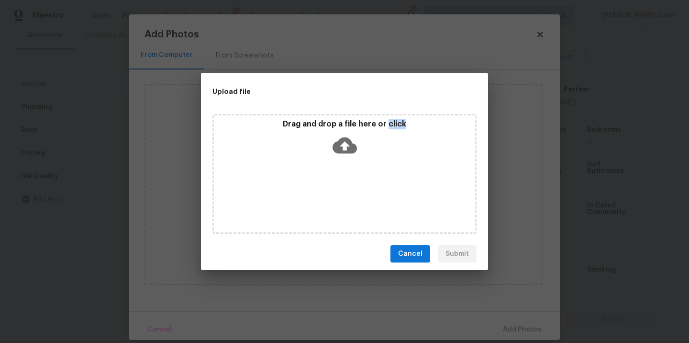
click at [340, 193] on div "Drag and drop a file here or click" at bounding box center [344, 174] width 264 height 120
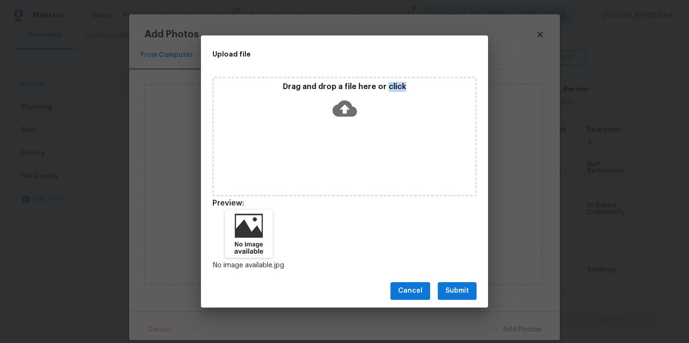
click at [447, 285] on span "Submit" at bounding box center [456, 291] width 23 height 12
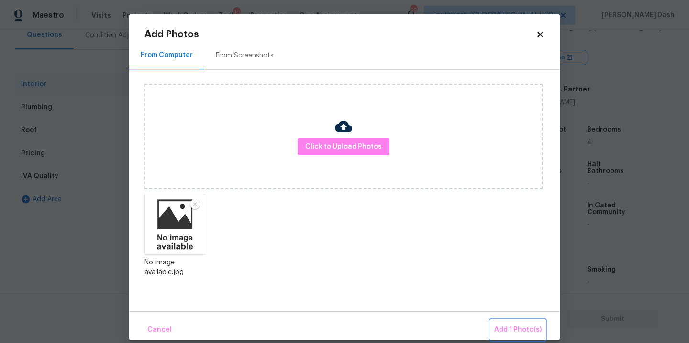
click at [511, 322] on button "Add 1 Photo(s)" at bounding box center [517, 329] width 55 height 21
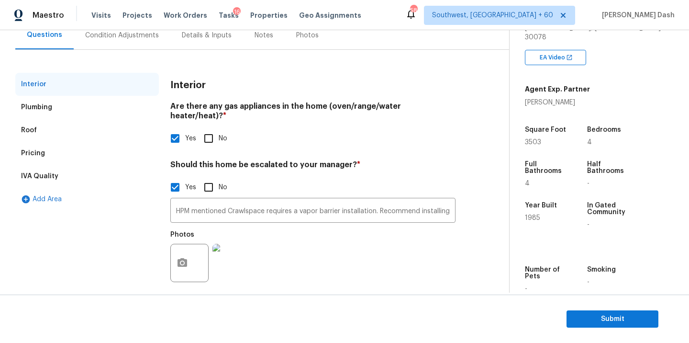
click at [104, 36] on div "Condition Adjustments" at bounding box center [122, 36] width 74 height 10
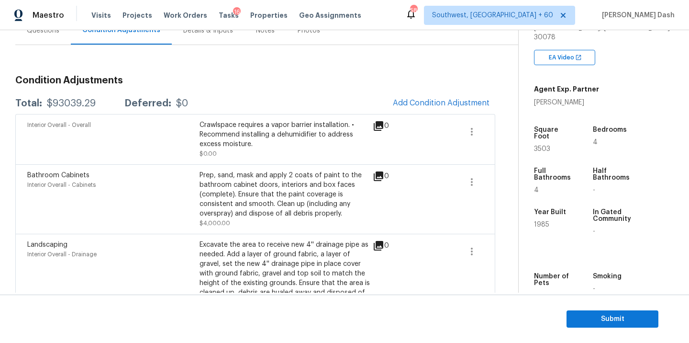
scroll to position [24, 0]
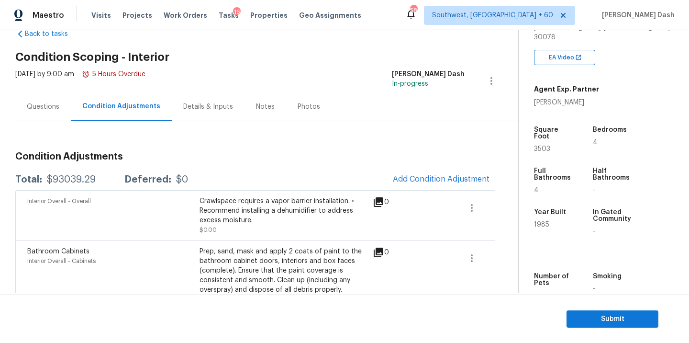
click at [420, 181] on span "Add Condition Adjustment" at bounding box center [441, 179] width 97 height 9
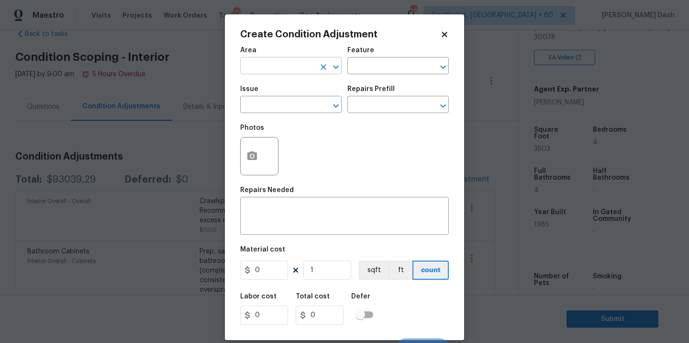
click at [280, 62] on input "text" at bounding box center [277, 66] width 75 height 15
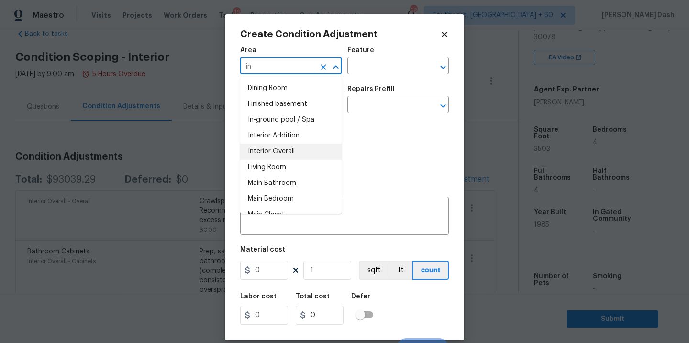
click at [265, 150] on li "Interior Overall" at bounding box center [290, 152] width 101 height 16
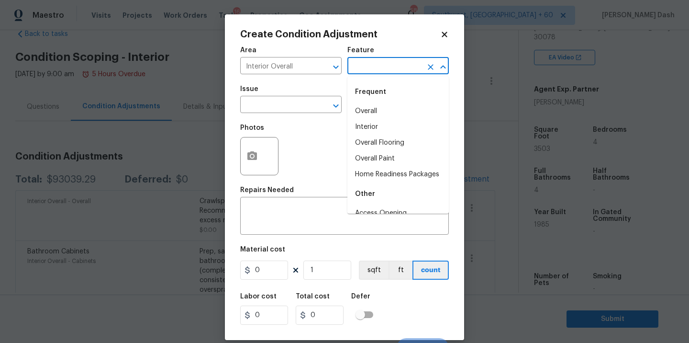
click at [364, 68] on input "text" at bounding box center [384, 66] width 75 height 15
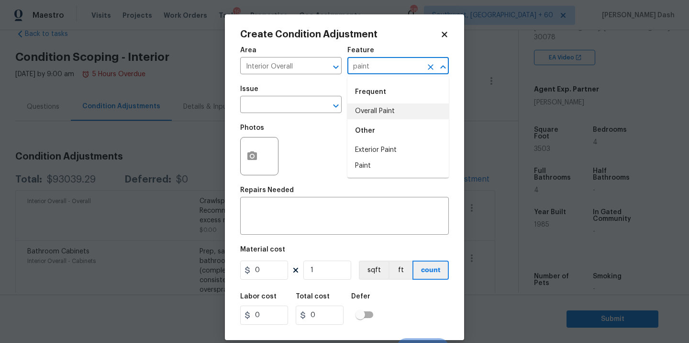
click at [359, 114] on li "Overall Paint" at bounding box center [397, 111] width 101 height 16
click at [299, 114] on span "Issue ​" at bounding box center [290, 99] width 101 height 39
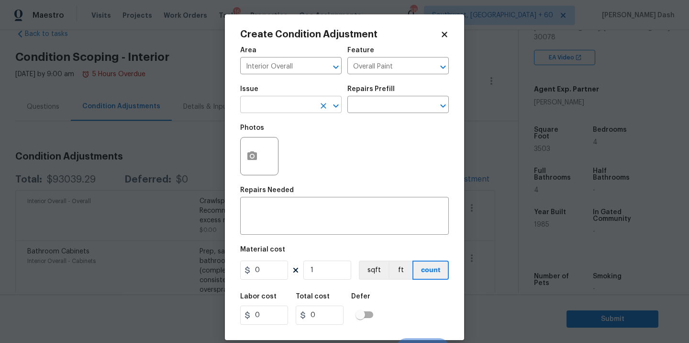
click at [299, 108] on input "text" at bounding box center [277, 105] width 75 height 15
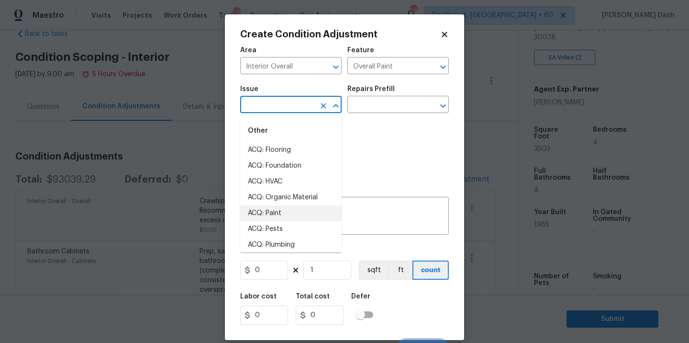
click at [284, 214] on li "ACQ: Paint" at bounding box center [290, 213] width 101 height 16
click at [365, 109] on input "text" at bounding box center [384, 105] width 75 height 15
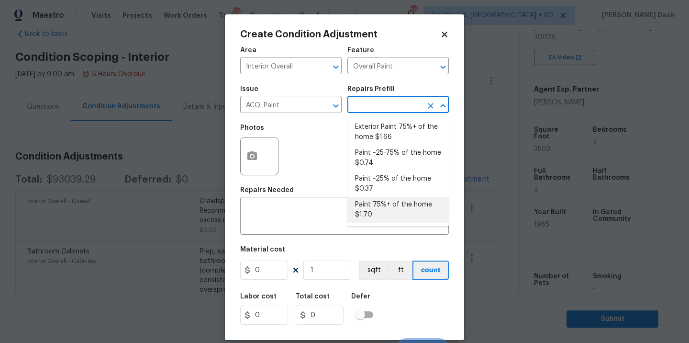
click at [384, 213] on li "Paint 75%+ of the home $1.70" at bounding box center [397, 210] width 101 height 26
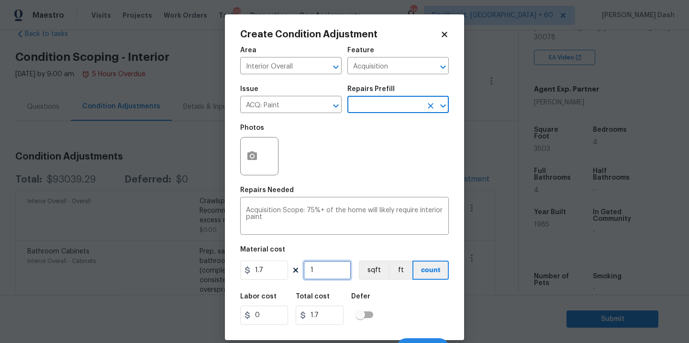
click at [319, 271] on input "1" at bounding box center [327, 269] width 48 height 19
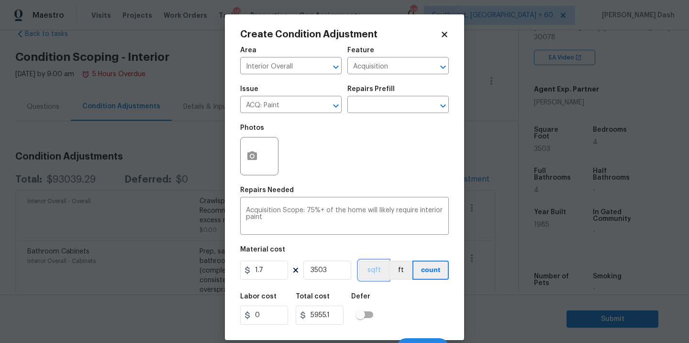
click at [379, 277] on button "sqft" at bounding box center [374, 269] width 30 height 19
click at [403, 316] on div "Labor cost 0 Total cost 5955.1 Defer" at bounding box center [344, 308] width 209 height 43
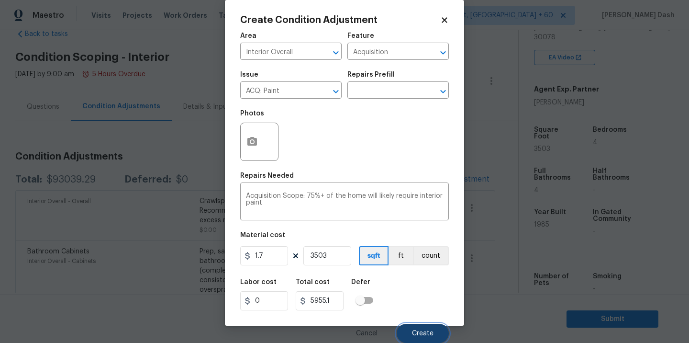
click at [418, 332] on span "Create" at bounding box center [423, 333] width 22 height 7
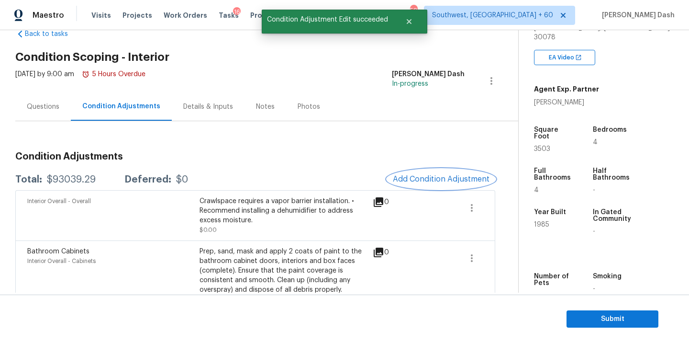
scroll to position [0, 0]
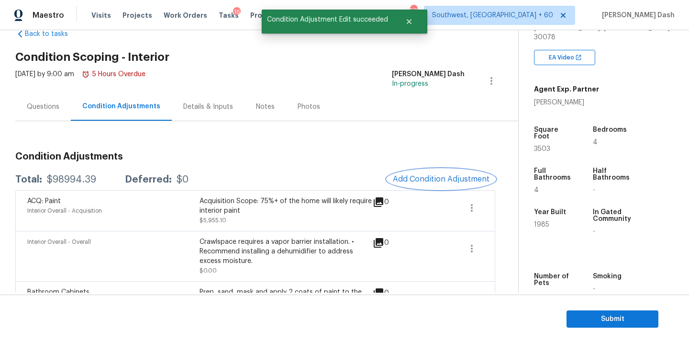
click at [395, 179] on span "Add Condition Adjustment" at bounding box center [441, 179] width 97 height 9
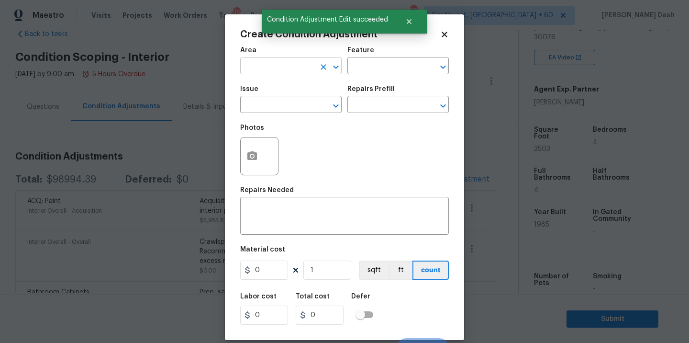
click at [277, 67] on input "text" at bounding box center [277, 66] width 75 height 15
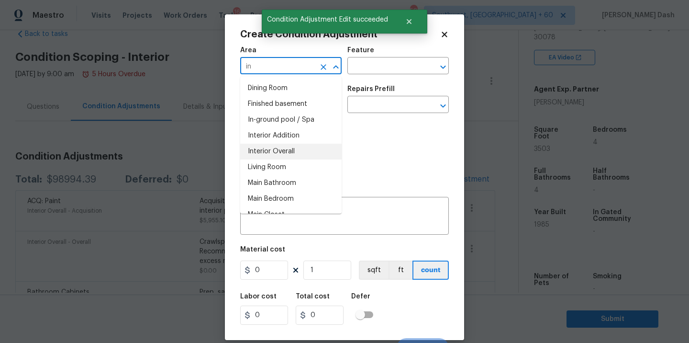
click at [271, 145] on li "Interior Overall" at bounding box center [290, 152] width 101 height 16
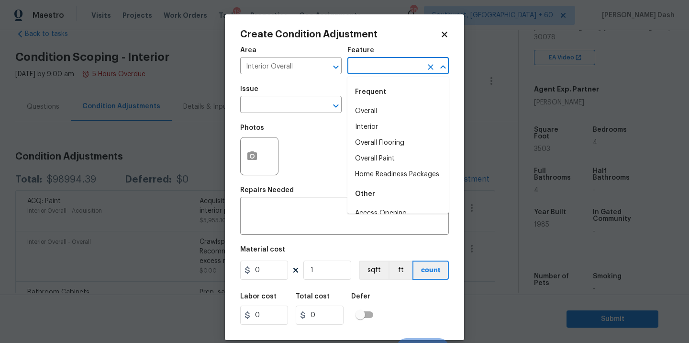
click at [373, 71] on input "text" at bounding box center [384, 66] width 75 height 15
click at [371, 138] on li "Overall Flooring" at bounding box center [397, 143] width 101 height 16
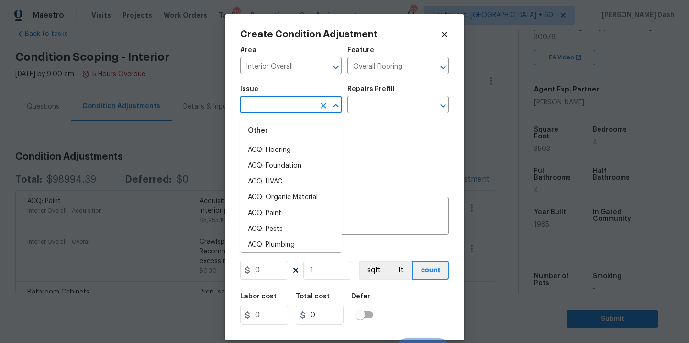
click at [288, 102] on input "text" at bounding box center [277, 105] width 75 height 15
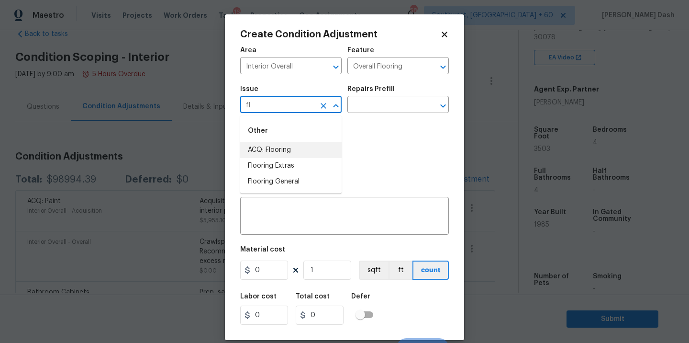
click at [276, 153] on li "ACQ: Flooring" at bounding box center [290, 150] width 101 height 16
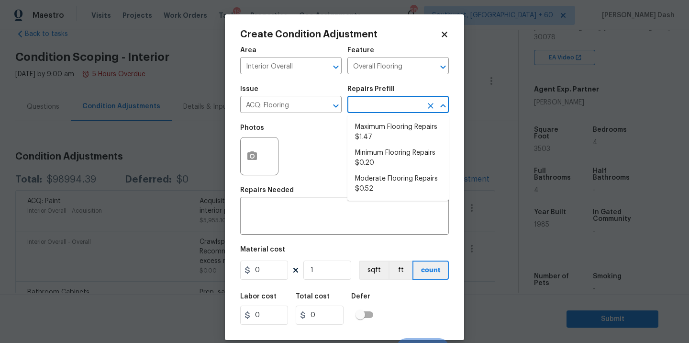
click at [379, 104] on input "text" at bounding box center [384, 105] width 75 height 15
click at [377, 181] on li "Moderate Flooring Repairs $0.52" at bounding box center [397, 184] width 101 height 26
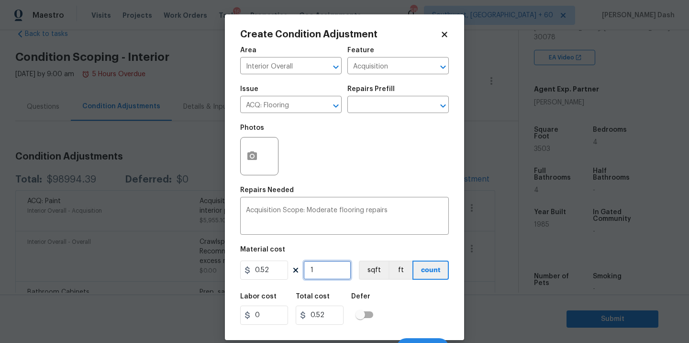
click at [335, 272] on input "1" at bounding box center [327, 269] width 48 height 19
click at [383, 274] on button "sqft" at bounding box center [374, 269] width 30 height 19
click at [390, 309] on div "Labor cost 0 Total cost 1821.56 Defer" at bounding box center [344, 308] width 209 height 43
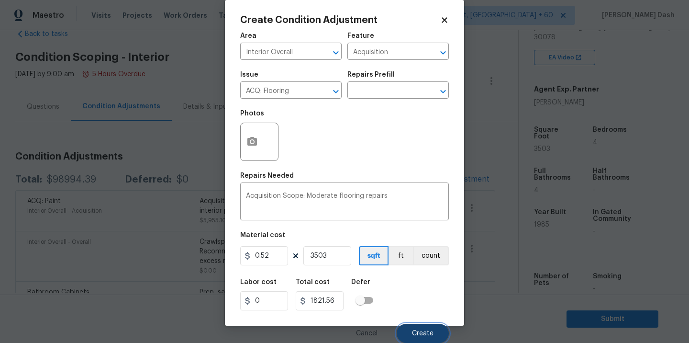
click at [430, 338] on button "Create" at bounding box center [423, 332] width 52 height 19
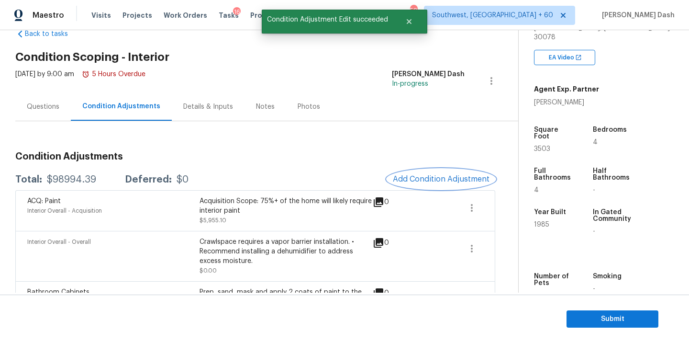
scroll to position [0, 0]
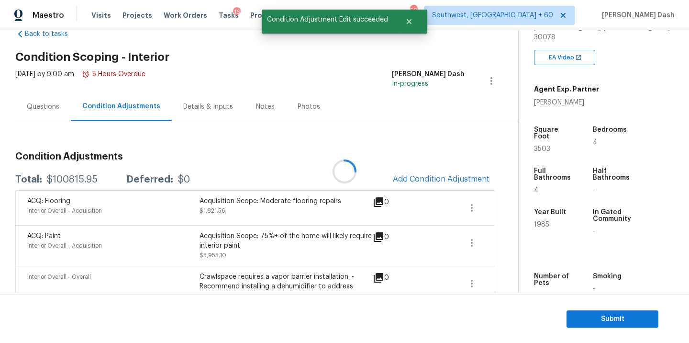
click at [77, 179] on div at bounding box center [344, 171] width 689 height 343
click at [77, 179] on div "$100815.95" at bounding box center [72, 180] width 51 height 10
copy div "$100815.95"
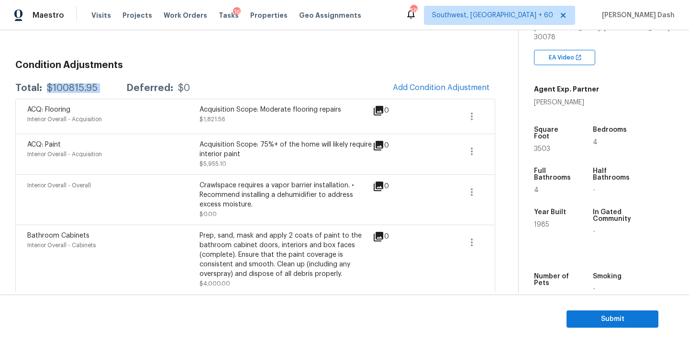
scroll to position [103, 0]
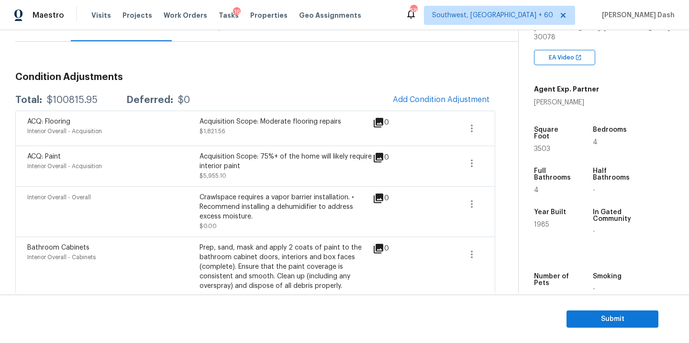
click at [45, 41] on div "Questions" at bounding box center [42, 27] width 55 height 28
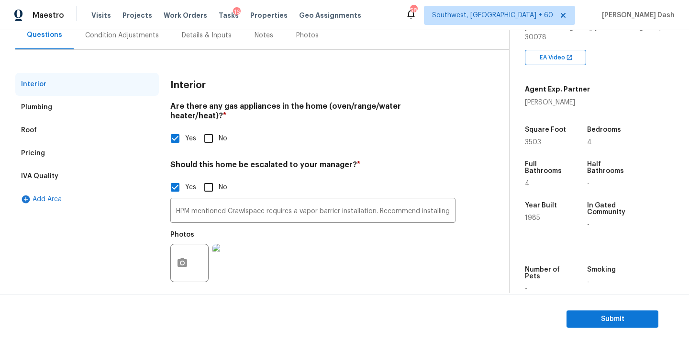
click at [44, 153] on div "Pricing" at bounding box center [87, 153] width 144 height 23
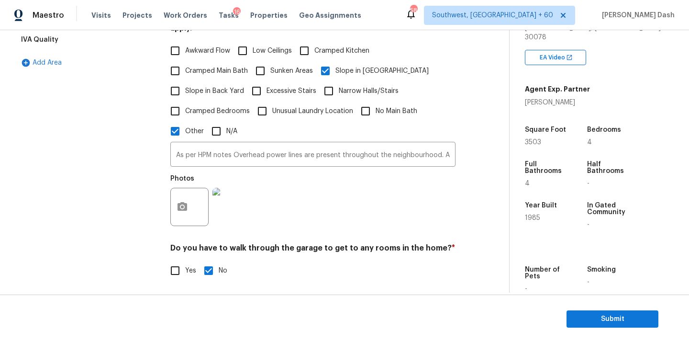
scroll to position [171, 0]
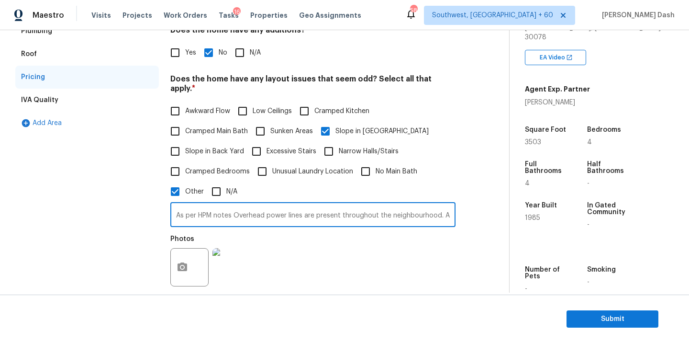
click at [239, 204] on input "As per HPM notes Overhead power lines are present throughout the neighbourhood.…" at bounding box center [312, 215] width 285 height 22
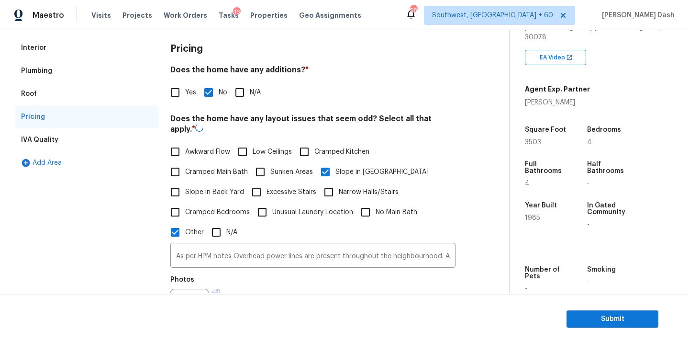
click at [49, 49] on div "Interior" at bounding box center [87, 47] width 144 height 23
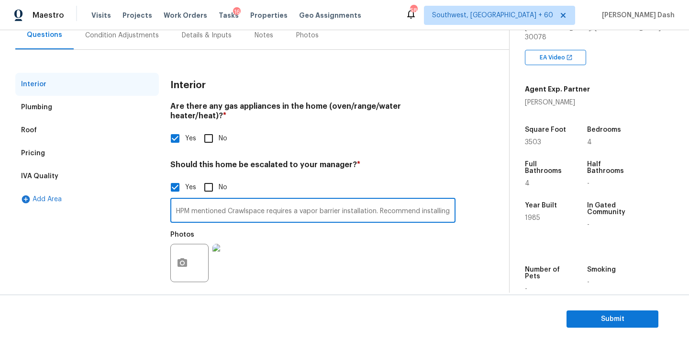
click at [216, 205] on input "HPM mentioned Crawlspace requires a vapor barrier installation. Recommend insta…" at bounding box center [312, 211] width 285 height 22
click at [316, 201] on input "HPM mentioned Crawlspace requires a vapor barrier installation. Recommend insta…" at bounding box center [312, 211] width 285 height 22
click at [329, 200] on input "HPM mentioned Crawlspace requires a vapour barrier installation. Recommend inst…" at bounding box center [312, 211] width 285 height 22
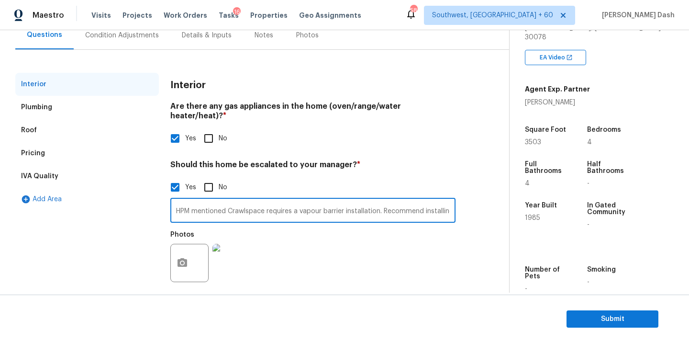
click at [329, 200] on input "HPM mentioned Crawlspace requires a vapour barrier installation. Recommend inst…" at bounding box center [312, 211] width 285 height 22
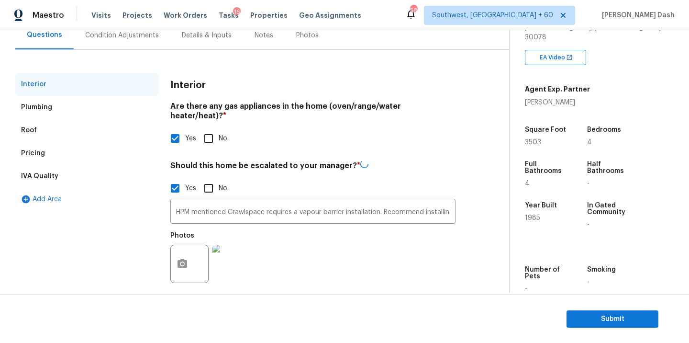
click at [33, 153] on div "Pricing" at bounding box center [33, 153] width 24 height 10
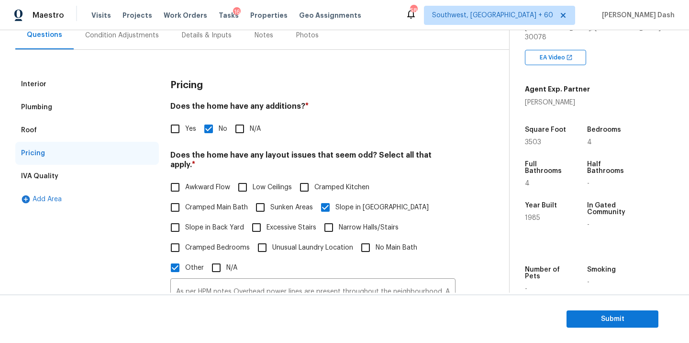
scroll to position [189, 0]
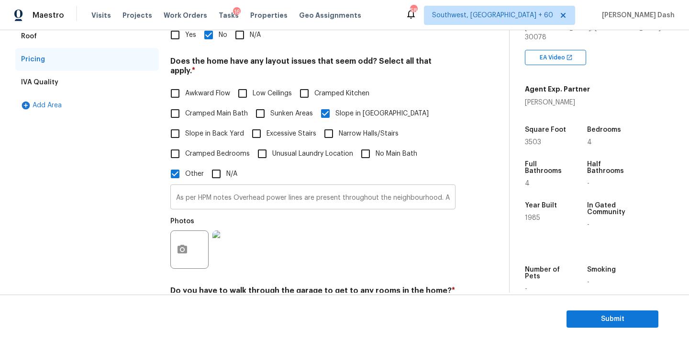
click at [316, 188] on input "As per HPM notes Overhead power lines are present throughout the neighbourhood.…" at bounding box center [312, 198] width 285 height 22
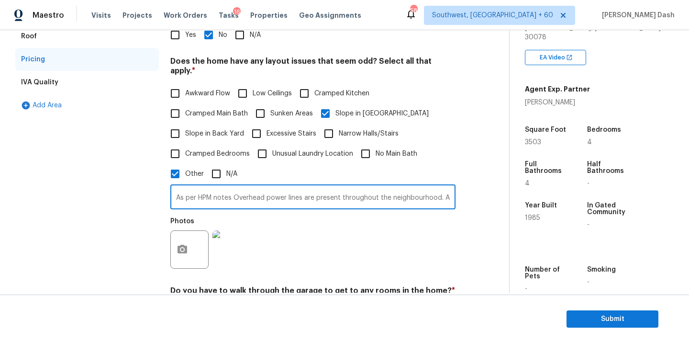
scroll to position [0, 194]
drag, startPoint x: 448, startPoint y: 188, endPoint x: 477, endPoint y: 217, distance: 41.6
click at [448, 188] on input "As per HPM notes Overhead power lines are present throughout the neighbourhood.…" at bounding box center [312, 198] width 285 height 22
drag, startPoint x: 269, startPoint y: 188, endPoint x: 458, endPoint y: 189, distance: 188.5
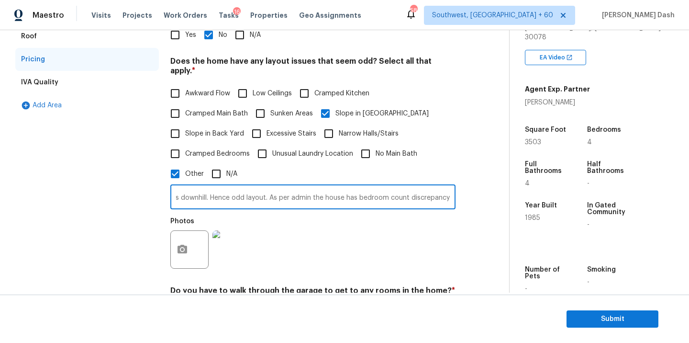
click at [458, 189] on div "Interior Plumbing Roof Pricing IVA Quality Add Area Pricing Does the home have …" at bounding box center [250, 205] width 471 height 453
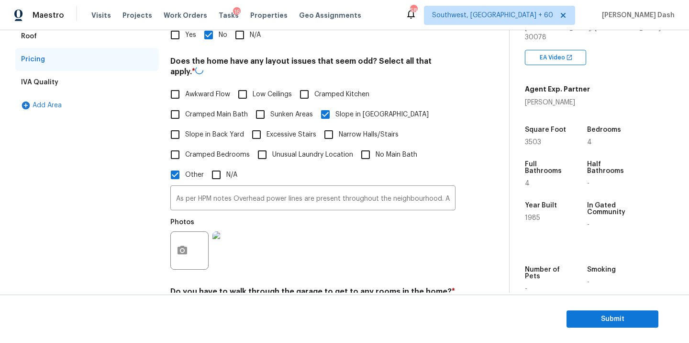
click at [117, 172] on div "Interior Plumbing Roof Pricing IVA Quality Add Area" at bounding box center [87, 206] width 144 height 454
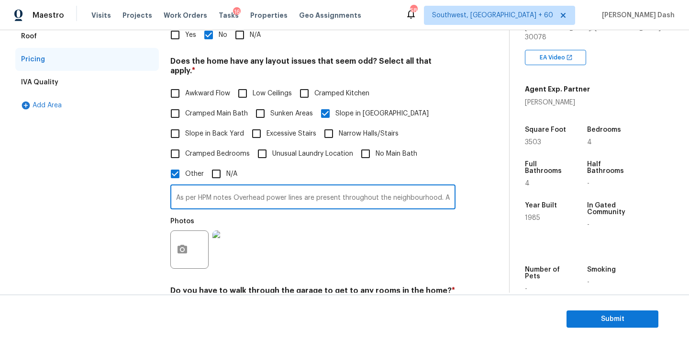
click at [215, 188] on input "As per HPM notes Overhead power lines are present throughout the neighbourhood.…" at bounding box center [312, 198] width 285 height 22
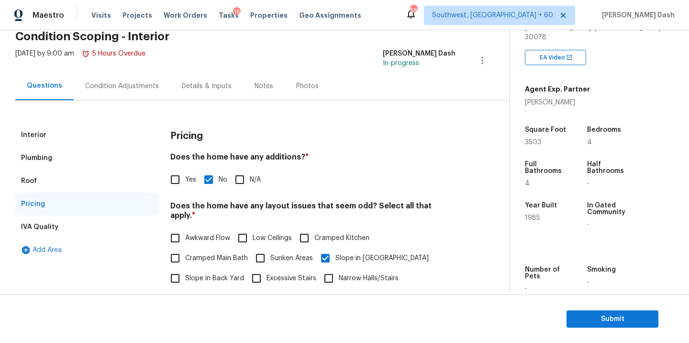
click at [175, 186] on input "Yes" at bounding box center [175, 179] width 20 height 20
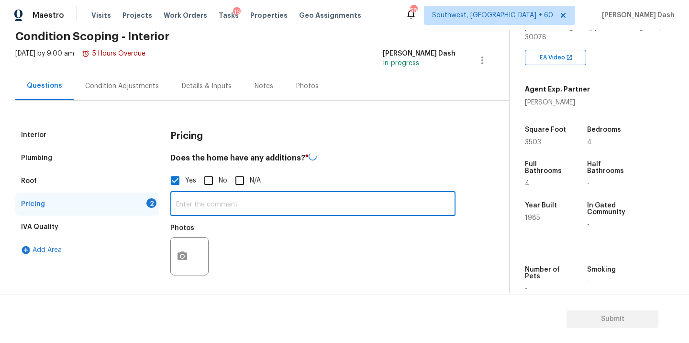
click at [202, 210] on input "text" at bounding box center [312, 204] width 285 height 22
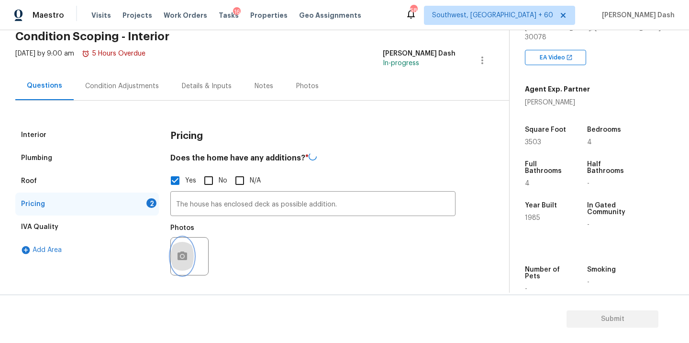
click at [188, 252] on icon "button" at bounding box center [182, 255] width 11 height 11
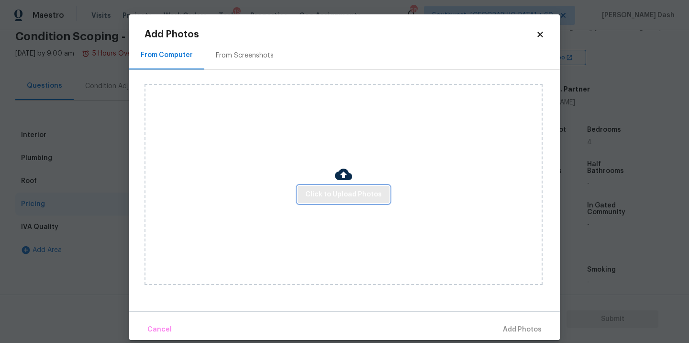
click at [330, 197] on span "Click to Upload Photos" at bounding box center [343, 194] width 77 height 12
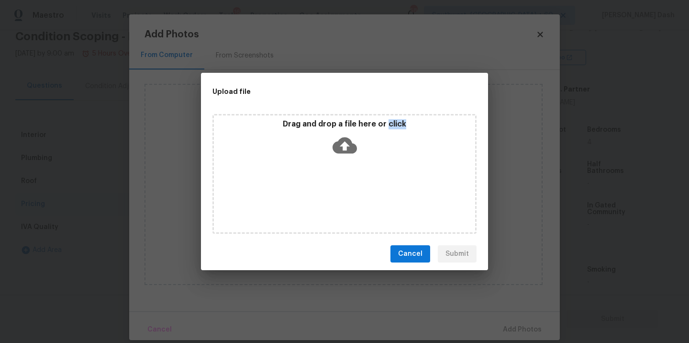
click at [330, 197] on div "Drag and drop a file here or click" at bounding box center [344, 174] width 264 height 120
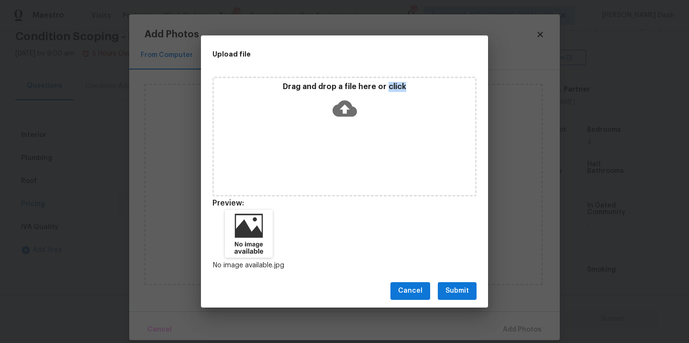
drag, startPoint x: 464, startPoint y: 285, endPoint x: 471, endPoint y: 297, distance: 13.5
click at [464, 285] on span "Submit" at bounding box center [456, 291] width 23 height 12
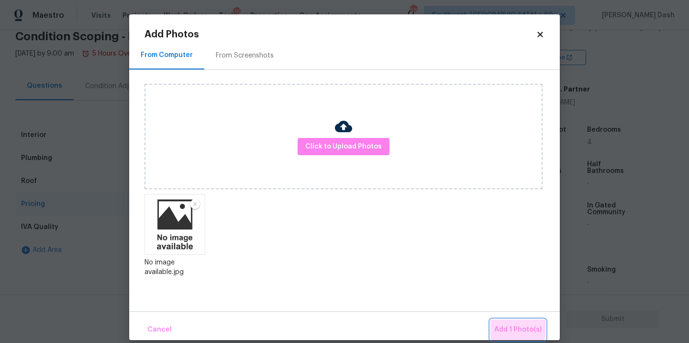
click at [502, 323] on button "Add 1 Photo(s)" at bounding box center [517, 329] width 55 height 21
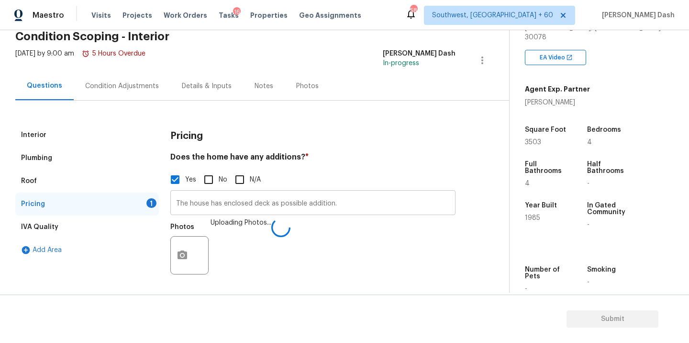
click at [250, 195] on input "The house has enclosed deck as possible addition." at bounding box center [312, 203] width 285 height 22
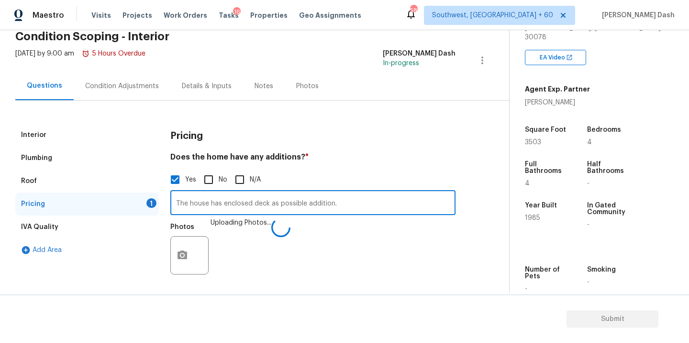
click at [250, 195] on input "The house has enclosed deck as possible addition." at bounding box center [312, 203] width 285 height 22
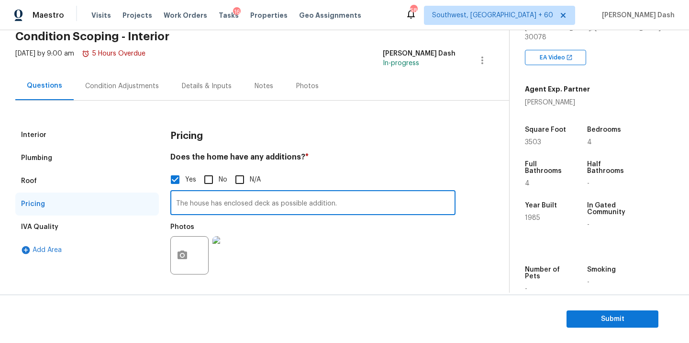
click at [35, 129] on div "Interior" at bounding box center [87, 134] width 144 height 23
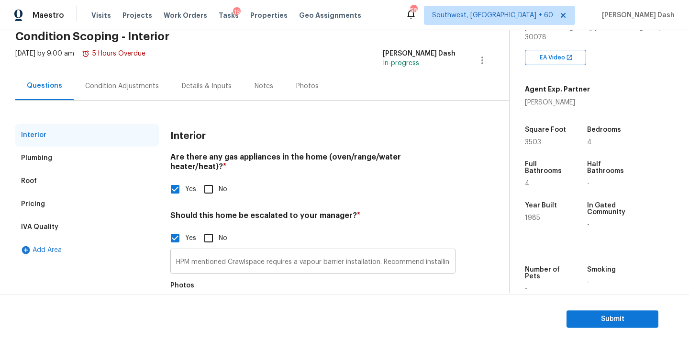
click at [284, 251] on input "HPM mentioned Crawlspace requires a vapour barrier installation. Recommend inst…" at bounding box center [312, 262] width 285 height 22
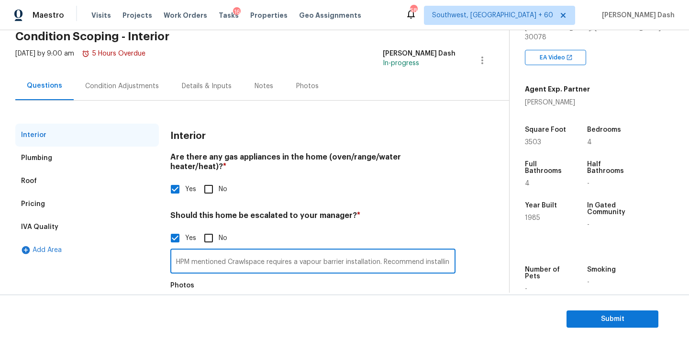
click at [284, 251] on input "HPM mentioned Crawlspace requires a vapour barrier installation. Recommend inst…" at bounding box center [312, 262] width 285 height 22
click at [620, 300] on section "Submit" at bounding box center [344, 318] width 689 height 49
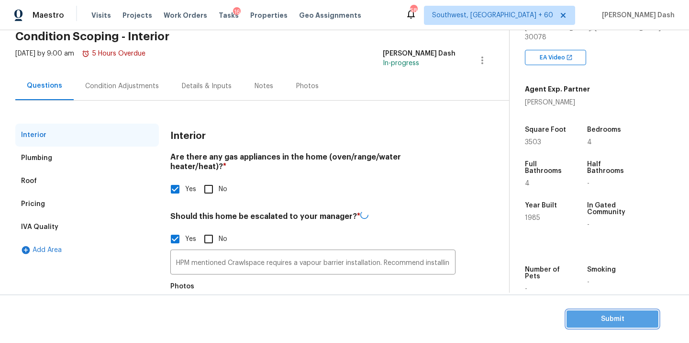
click at [618, 315] on span "Submit" at bounding box center [612, 319] width 77 height 12
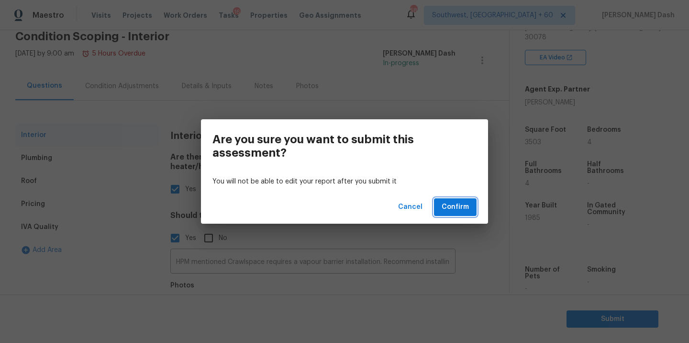
click at [442, 203] on span "Confirm" at bounding box center [455, 207] width 27 height 12
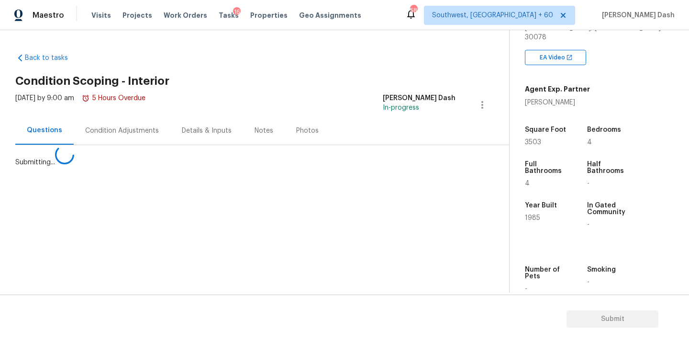
scroll to position [0, 0]
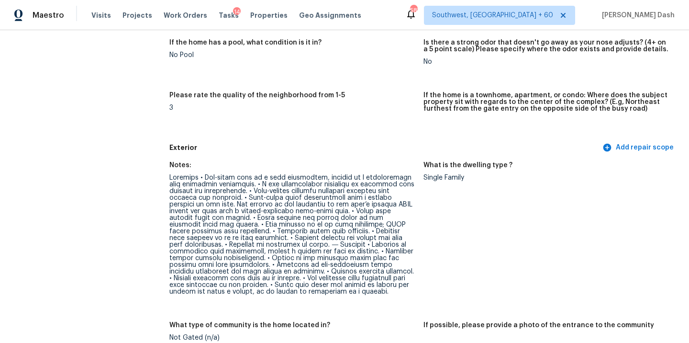
scroll to position [260, 0]
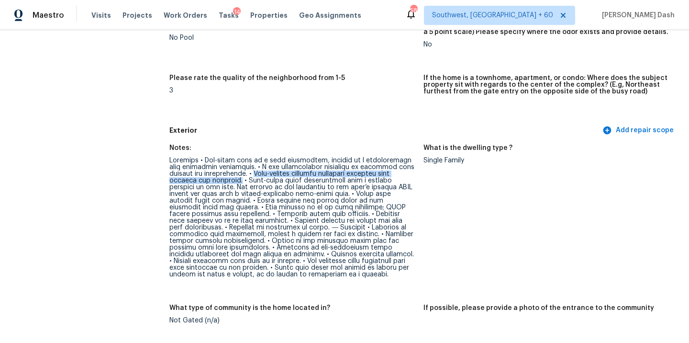
drag, startPoint x: 258, startPoint y: 173, endPoint x: 238, endPoint y: 180, distance: 21.9
click at [238, 180] on div at bounding box center [292, 217] width 246 height 121
copy div "[MEDICAL_DATA] overhead powerline easement runs through the backyard."
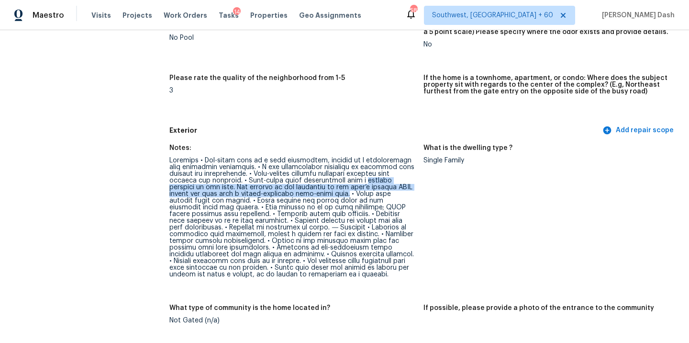
drag, startPoint x: 360, startPoint y: 181, endPoint x: 320, endPoint y: 191, distance: 41.0
click at [320, 191] on div at bounding box center [292, 217] width 246 height 121
copy div "sunroom addition at the rear. The sunroom is not connected to the home’s centra…"
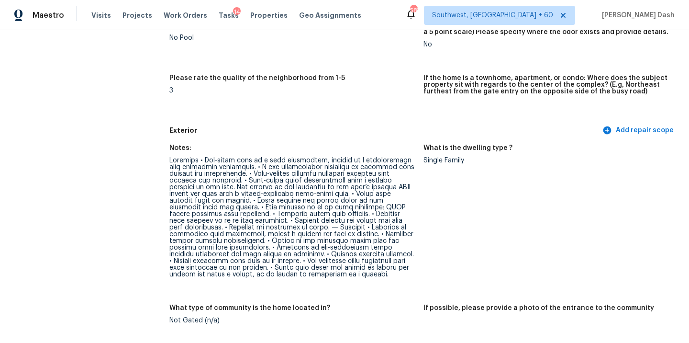
click at [331, 193] on div at bounding box center [292, 217] width 246 height 121
drag, startPoint x: 325, startPoint y: 193, endPoint x: 206, endPoint y: 200, distance: 119.4
click at [206, 200] on div at bounding box center [292, 217] width 246 height 121
copy div "Bonus room located above the garage."
drag, startPoint x: 210, startPoint y: 199, endPoint x: 190, endPoint y: 207, distance: 21.1
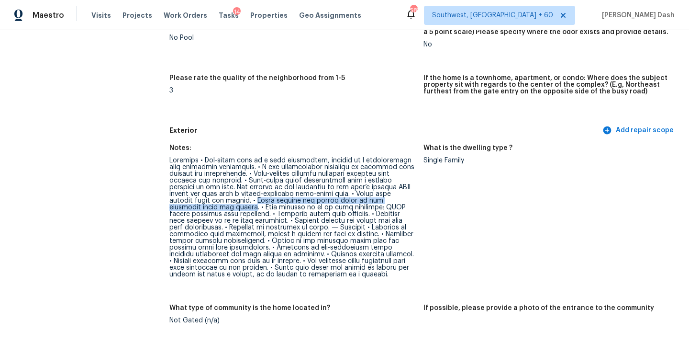
click at [190, 207] on div at bounding box center [292, 217] width 246 height 121
copy div "Minor sagging and cracks noted in the brickwork above the garage"
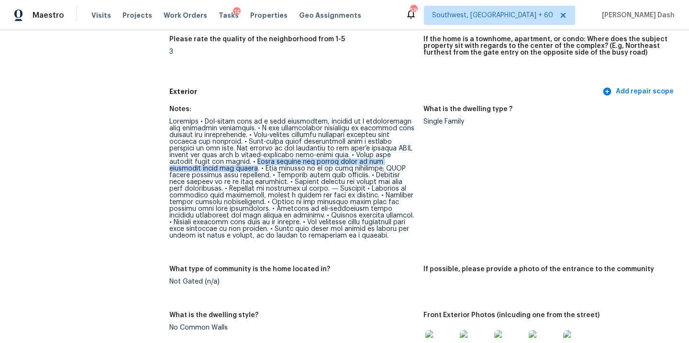
scroll to position [324, 0]
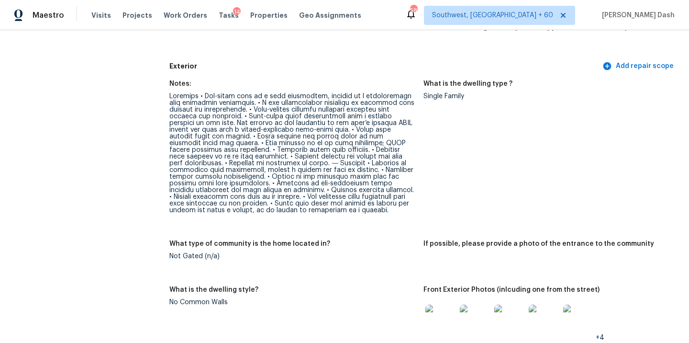
click at [300, 168] on div at bounding box center [292, 153] width 246 height 121
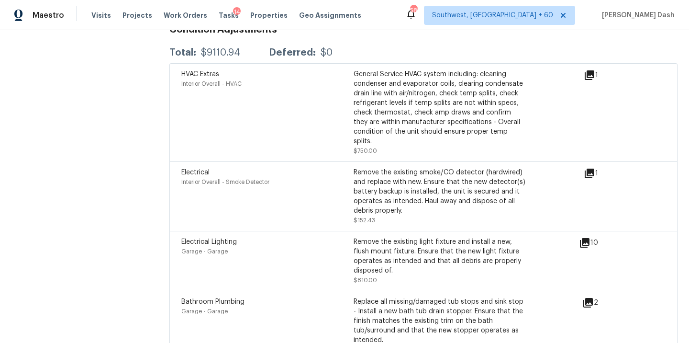
scroll to position [2367, 0]
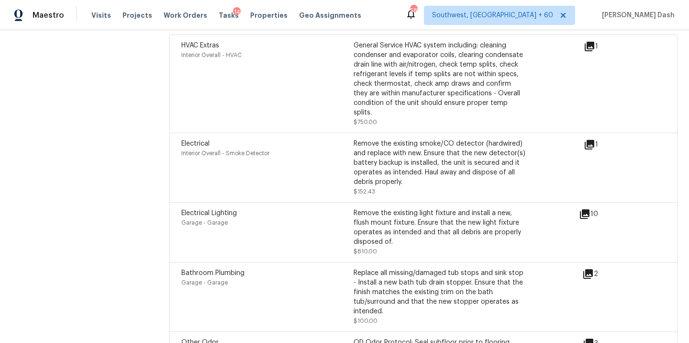
click at [581, 209] on icon at bounding box center [585, 214] width 10 height 10
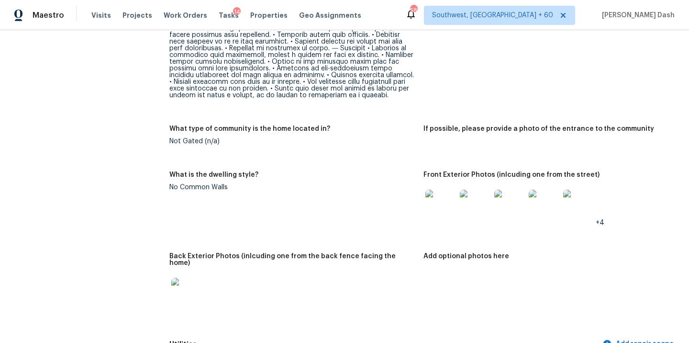
scroll to position [0, 0]
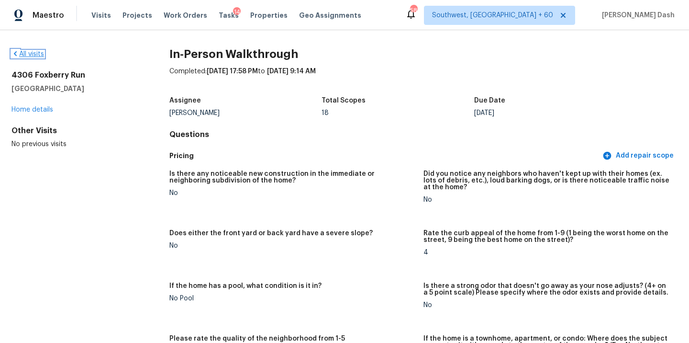
click at [32, 52] on link "All visits" at bounding box center [27, 54] width 33 height 7
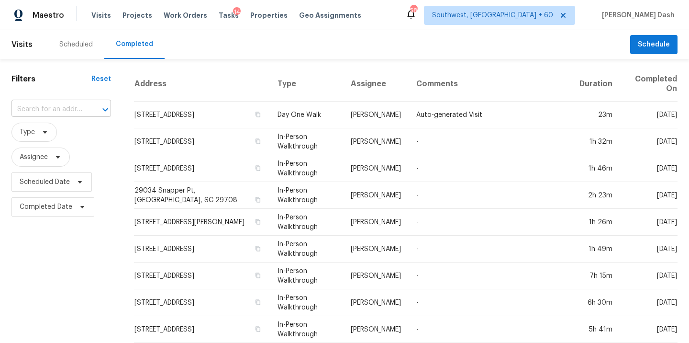
click at [84, 112] on input "text" at bounding box center [47, 109] width 73 height 15
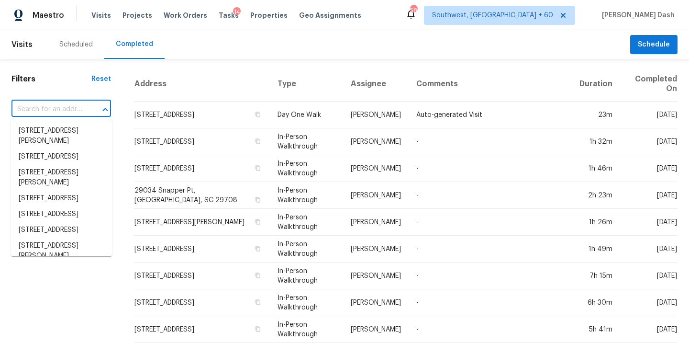
paste input "13411 Appalachian Way San Diego CA 92129"
type input "13411 Appalachian Way San Diego CA 92129"
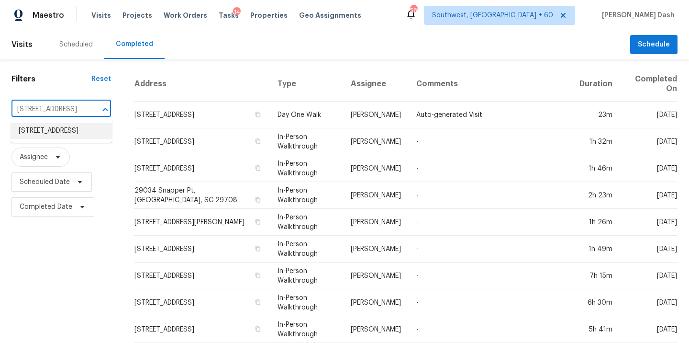
click at [84, 137] on li "13411 Appalachian Way, San Diego, CA 92129" at bounding box center [61, 131] width 101 height 16
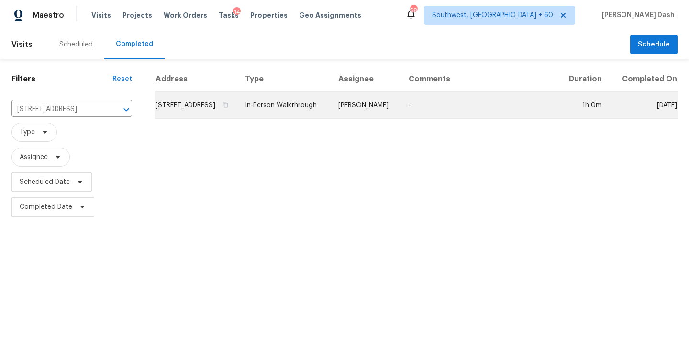
click at [365, 118] on td "Kaden Peterson" at bounding box center [366, 105] width 70 height 27
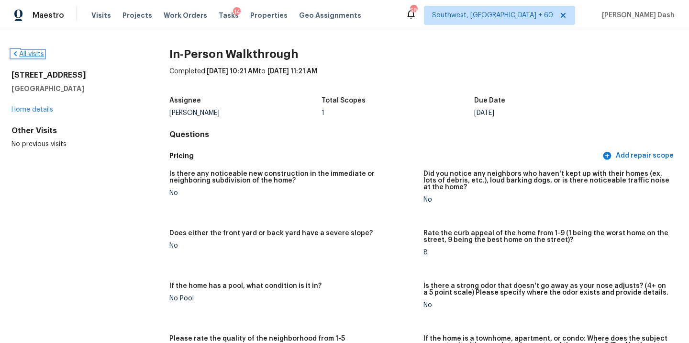
click at [40, 54] on link "All visits" at bounding box center [27, 54] width 33 height 7
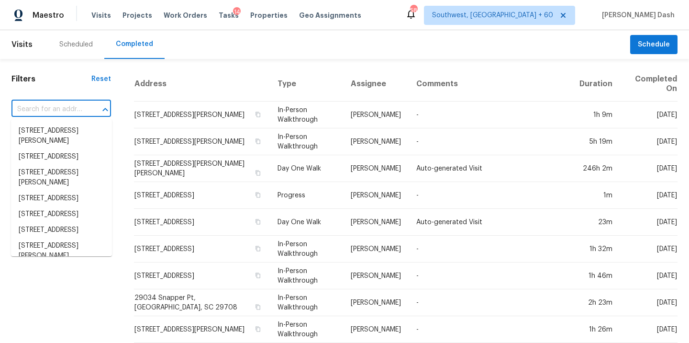
click at [67, 105] on input "text" at bounding box center [47, 109] width 73 height 15
paste input "320 Vallejo Dr Apt 47 Millbrae CA 94030"
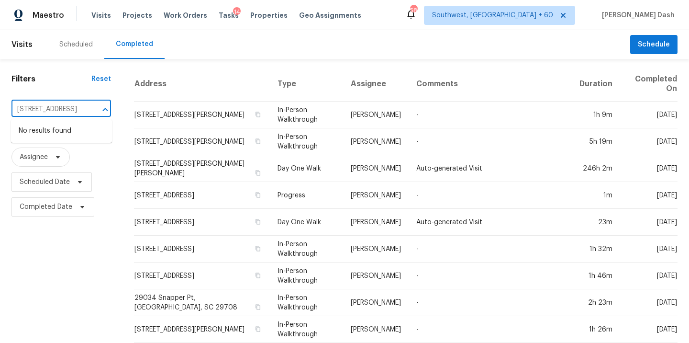
type input "320 Vallejo Dr Apt 47 Millbrae CA 94030"
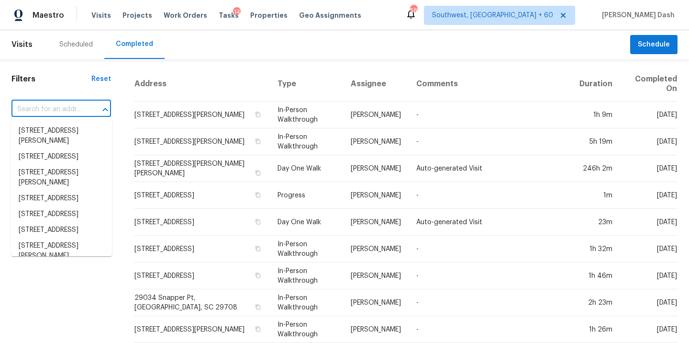
click at [81, 111] on input "text" at bounding box center [47, 109] width 73 height 15
paste input "320 Vallejo Dr Apt 47 Millbrae CA 94030"
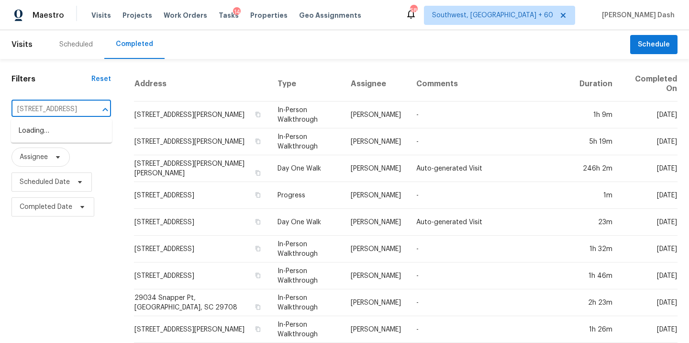
type input "320 Vallejo Dr"
click at [36, 130] on li "320 Vallejo Dr Apt 47, Millbrae, CA 94030" at bounding box center [61, 136] width 101 height 26
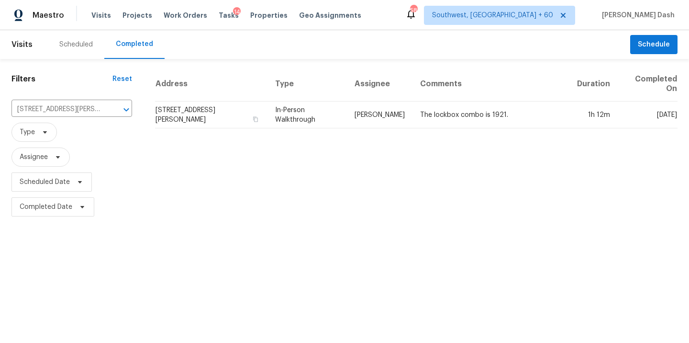
click at [347, 112] on td "In-Person Walkthrough" at bounding box center [306, 114] width 79 height 27
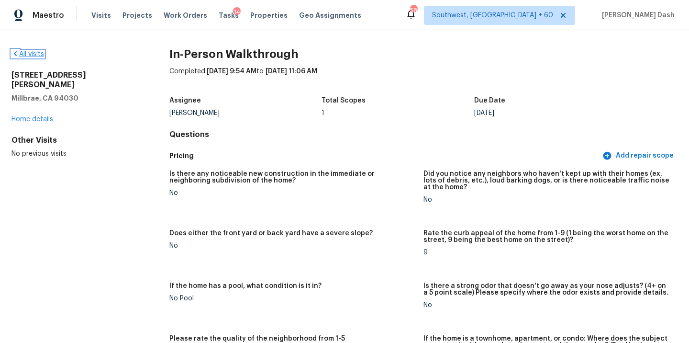
click at [39, 55] on link "All visits" at bounding box center [27, 54] width 33 height 7
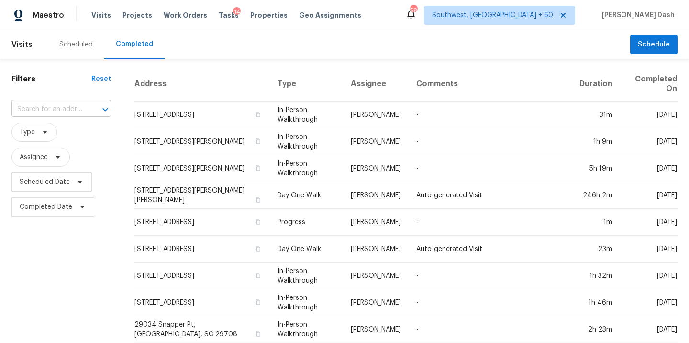
click at [67, 109] on input "text" at bounding box center [47, 109] width 73 height 15
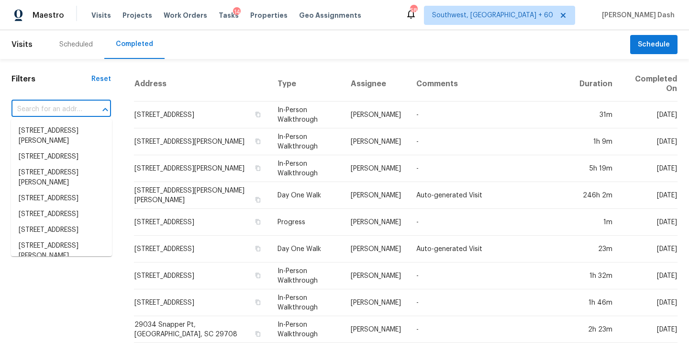
paste input "1438 Penhurst Dr Lawrenceville GA 30043"
type input "1438 Penhurst Dr Lawrenceville GA 30043"
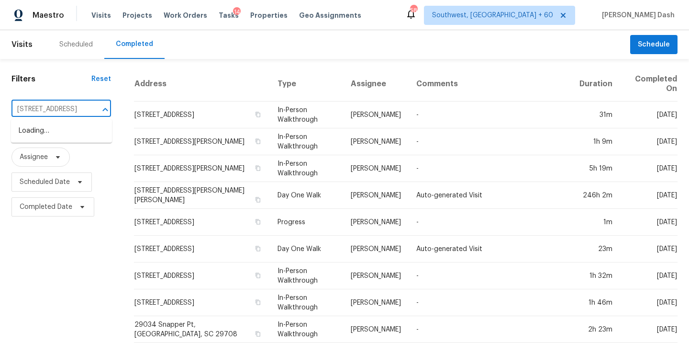
scroll to position [0, 63]
click at [67, 133] on li "1438 Penhurst Dr, Lawrenceville, GA 30043" at bounding box center [61, 131] width 101 height 16
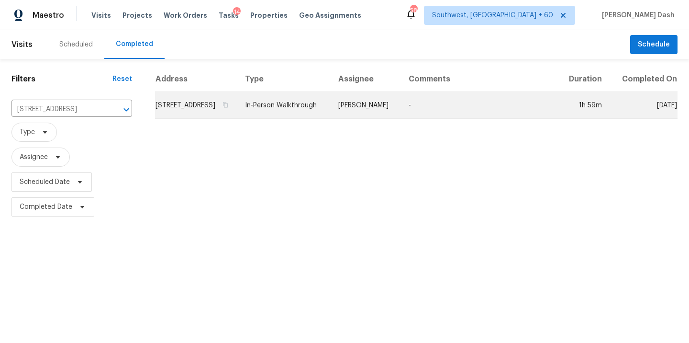
click at [369, 112] on td "Scott Smathers" at bounding box center [366, 105] width 70 height 27
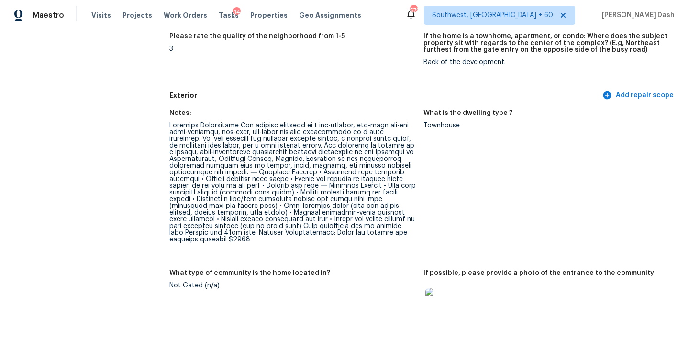
scroll to position [333, 0]
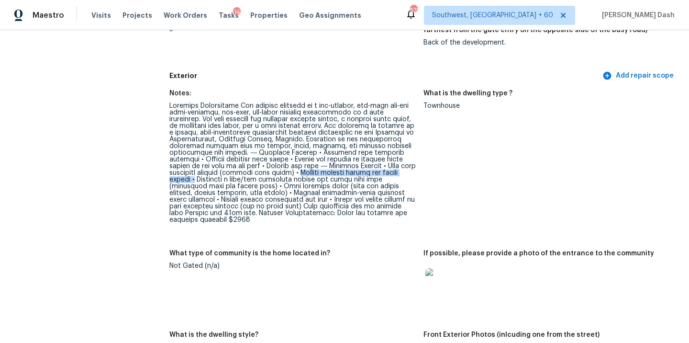
drag, startPoint x: 313, startPoint y: 174, endPoint x: 215, endPoint y: 177, distance: 98.1
click at [215, 177] on div at bounding box center [292, 162] width 246 height 121
drag, startPoint x: 314, startPoint y: 175, endPoint x: 213, endPoint y: 177, distance: 101.0
click at [213, 177] on div at bounding box center [292, 162] width 246 height 121
copy div "Replace damaged outlet and switch covers"
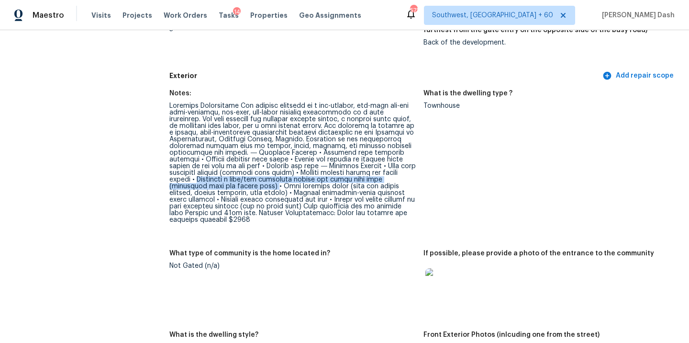
drag, startPoint x: 218, startPoint y: 182, endPoint x: 271, endPoint y: 185, distance: 53.7
click at [271, 185] on div at bounding box center [292, 162] width 246 height 121
copy div "Construct a tray/box enclosure around the range vent hood (extending into the f…"
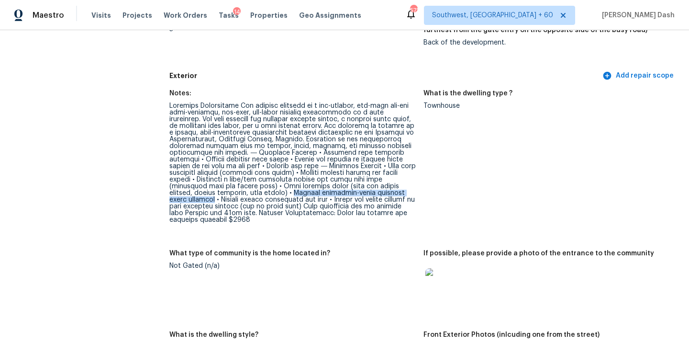
drag, startPoint x: 262, startPoint y: 193, endPoint x: 409, endPoint y: 193, distance: 147.3
click at [409, 193] on div at bounding box center [292, 162] width 246 height 121
copy div "Replace racetrack-style bathroom light fixtures"
drag, startPoint x: 282, startPoint y: 203, endPoint x: 216, endPoint y: 204, distance: 66.0
click at [216, 204] on div at bounding box center [292, 162] width 246 height 121
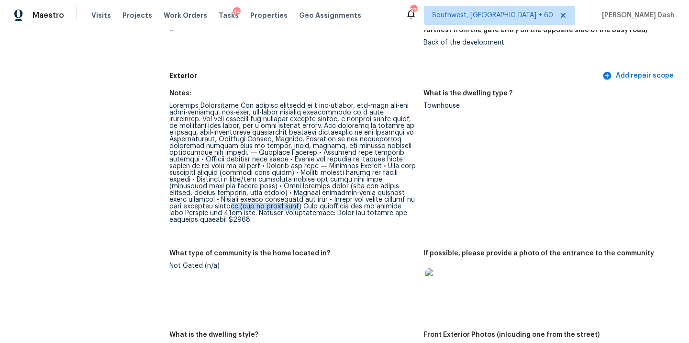
click at [256, 193] on div at bounding box center [292, 162] width 246 height 121
drag, startPoint x: 255, startPoint y: 204, endPoint x: 188, endPoint y: 204, distance: 67.5
click at [188, 204] on div at bounding box center [292, 162] width 246 height 121
drag, startPoint x: 169, startPoint y: 199, endPoint x: 287, endPoint y: 198, distance: 117.2
click at [287, 198] on div at bounding box center [292, 162] width 246 height 121
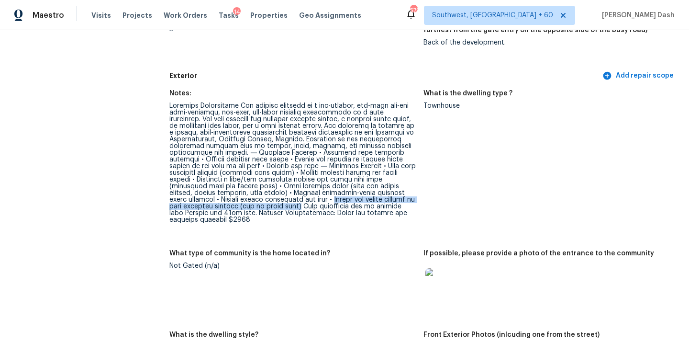
drag, startPoint x: 291, startPoint y: 200, endPoint x: 286, endPoint y: 206, distance: 8.1
click at [286, 206] on div at bounding box center [292, 162] width 246 height 121
copy div "Scrape and repair stipple on main bathroom ceiling (due to patch work)"
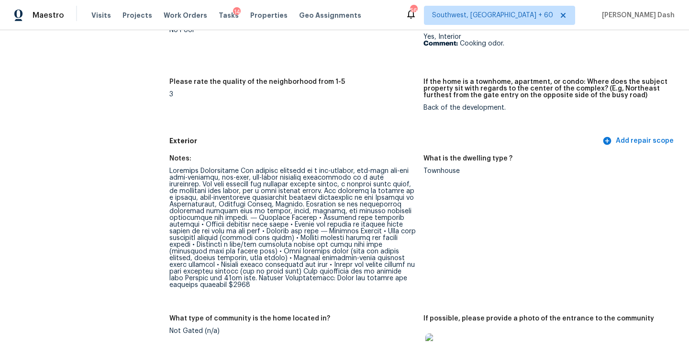
scroll to position [0, 0]
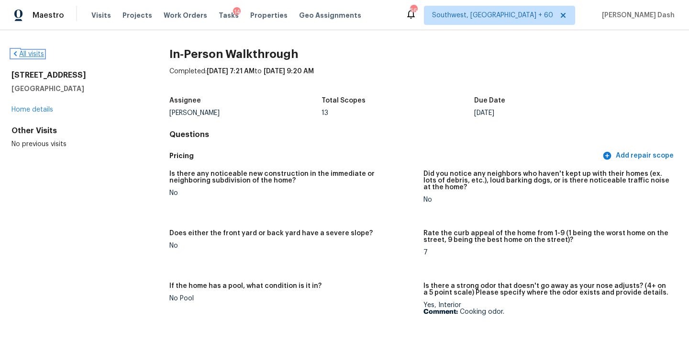
click at [26, 57] on link "All visits" at bounding box center [27, 54] width 33 height 7
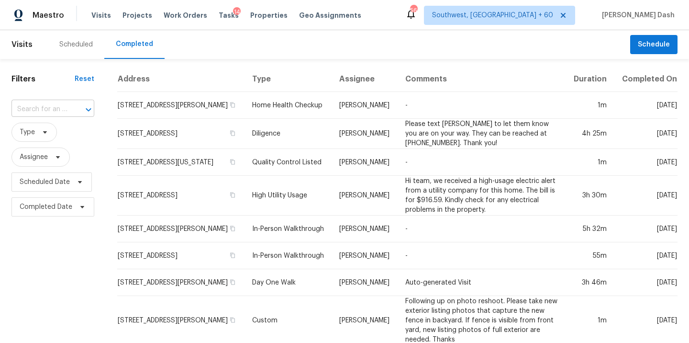
click at [56, 110] on input "text" at bounding box center [39, 109] width 56 height 15
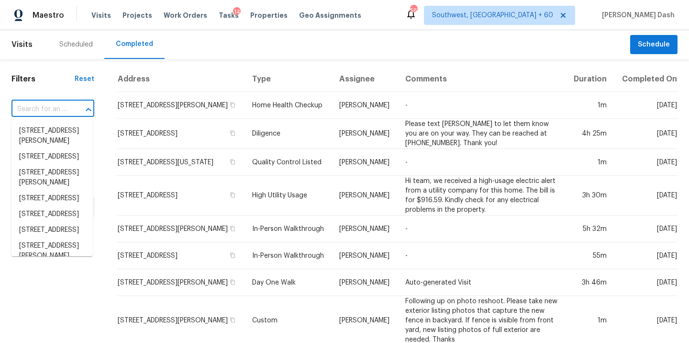
paste input "105 Benson Cir Fayetteville GA 30214"
type input "105 Benson Cir Fayetteville GA 30214"
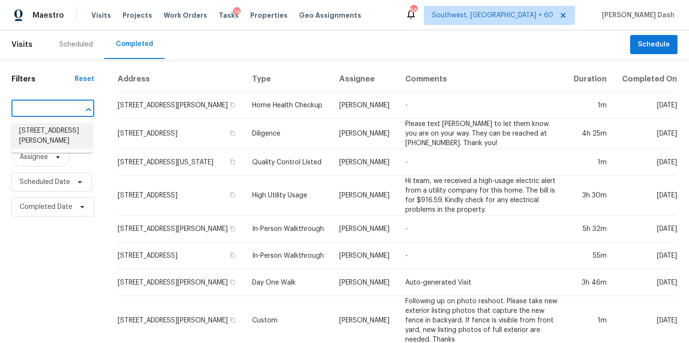
click at [51, 135] on li "105 Benson Cir, Fayetteville, GA 30214" at bounding box center [51, 136] width 81 height 26
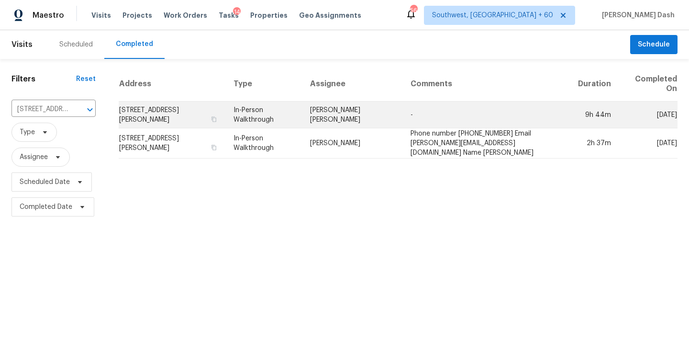
click at [355, 120] on td "[PERSON_NAME] [PERSON_NAME]" at bounding box center [352, 114] width 100 height 27
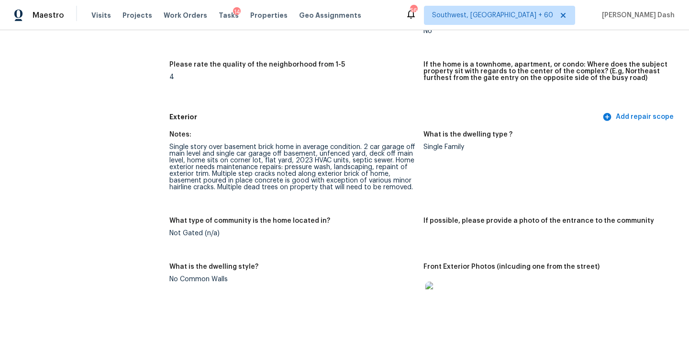
scroll to position [292, 0]
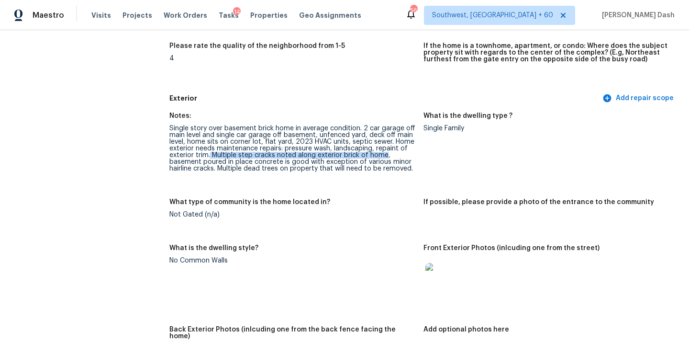
drag, startPoint x: 210, startPoint y: 154, endPoint x: 383, endPoint y: 155, distance: 173.7
click at [383, 155] on div "Single story over basement brick home in average condition. 2 car garage off ma…" at bounding box center [292, 148] width 246 height 47
copy div "Multiple step cracks noted along exterior brick of home"
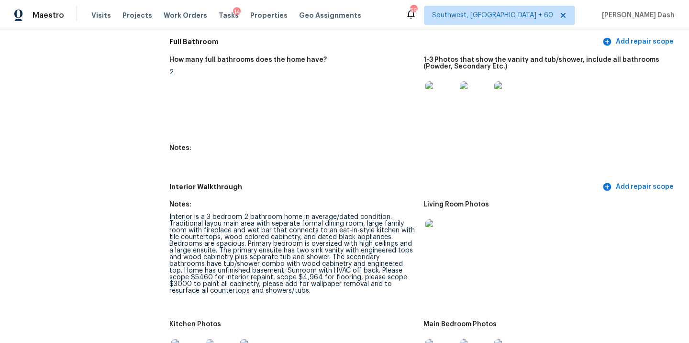
scroll to position [1092, 0]
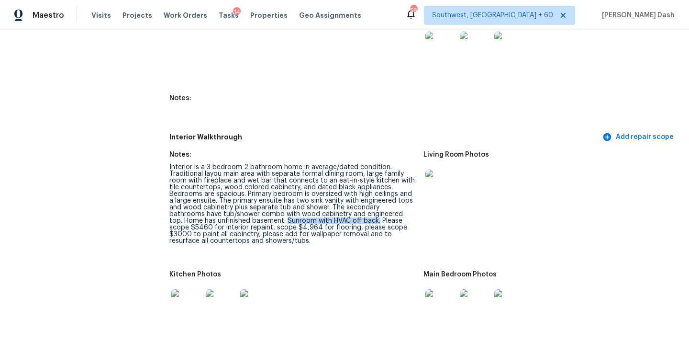
drag, startPoint x: 331, startPoint y: 215, endPoint x: 239, endPoint y: 217, distance: 91.9
click at [239, 216] on div "Interior is a 3 bedroom 2 bathroom home in average/dated condition. Traditional…" at bounding box center [292, 204] width 246 height 80
copy div "Sunroom with HVAC off back."
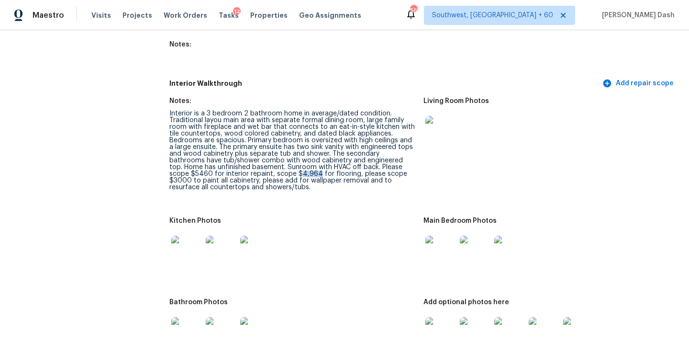
drag, startPoint x: 245, startPoint y: 168, endPoint x: 263, endPoint y: 168, distance: 17.7
click at [263, 168] on div "Interior is a 3 bedroom 2 bathroom home in average/dated condition. Traditional…" at bounding box center [292, 150] width 246 height 80
copy div "4,964"
drag, startPoint x: 378, startPoint y: 168, endPoint x: 198, endPoint y: 174, distance: 180.5
click at [198, 174] on div "Interior is a 3 bedroom 2 bathroom home in average/dated condition. Traditional…" at bounding box center [292, 150] width 246 height 80
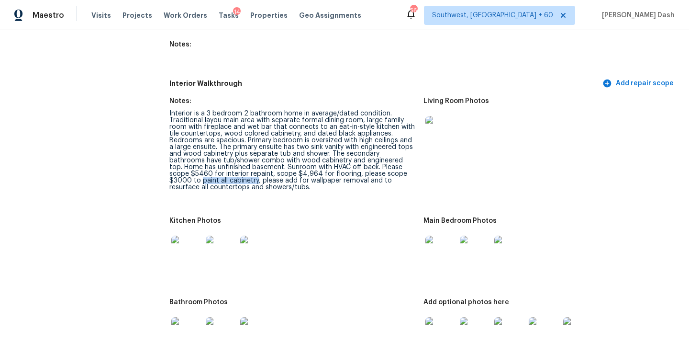
copy div "paint all cabinetry"
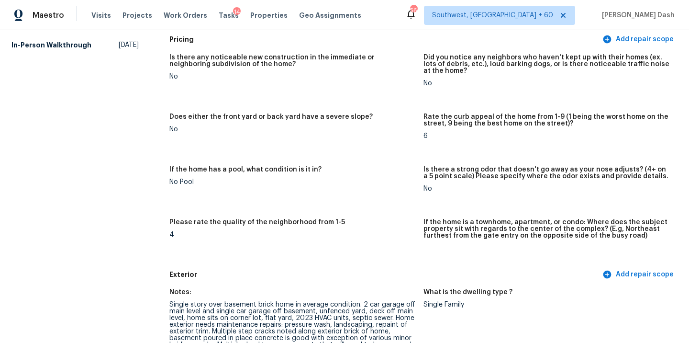
scroll to position [0, 0]
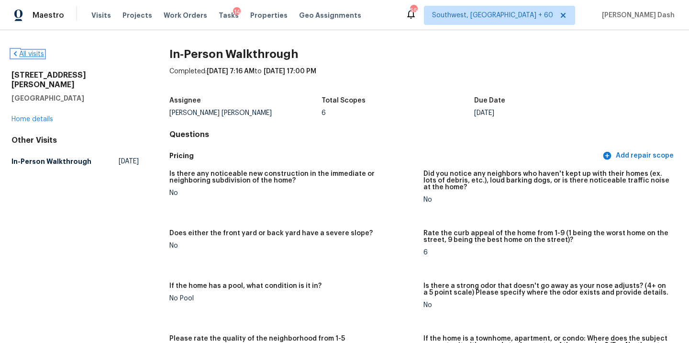
click at [40, 51] on link "All visits" at bounding box center [27, 54] width 33 height 7
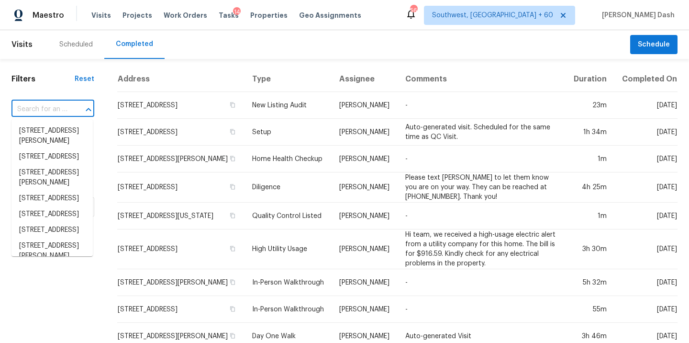
click at [54, 106] on input "text" at bounding box center [39, 109] width 56 height 15
paste input "2267 Pebble Point Dr Green Cove Springs FL 32043"
type input "2267 Pebble Point Dr Green Cove Springs FL 32043"
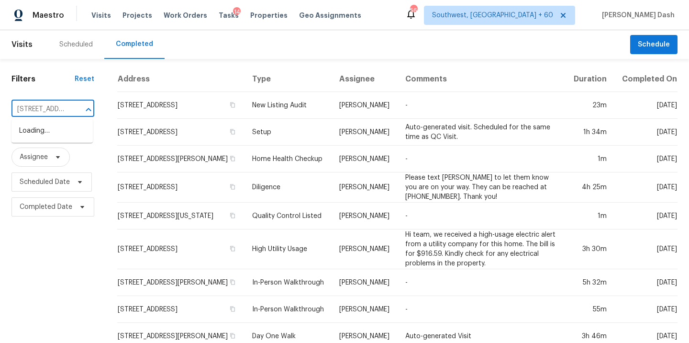
scroll to position [0, 111]
click at [54, 134] on li "2267 Pebble Point Dr, Green Cove Springs, FL 32043" at bounding box center [51, 131] width 81 height 16
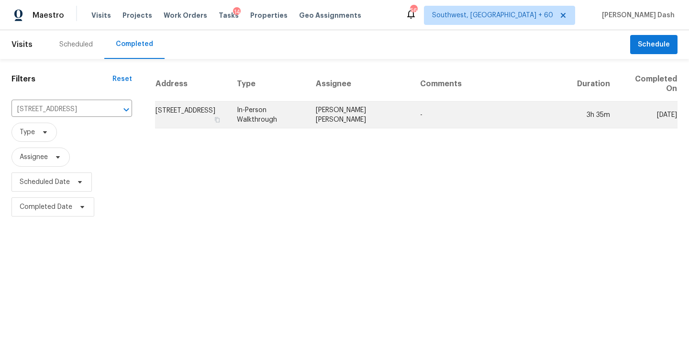
click at [308, 113] on td "In-Person Walkthrough" at bounding box center [268, 114] width 79 height 27
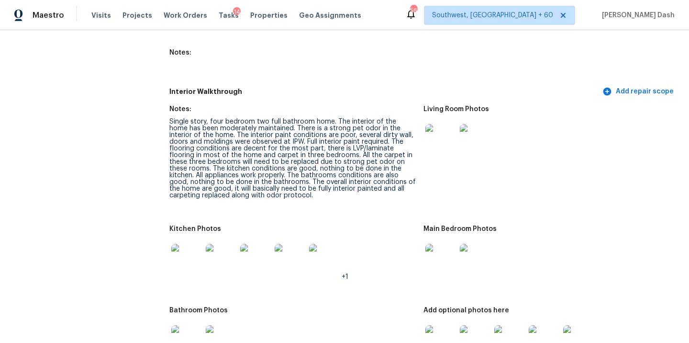
scroll to position [1136, 0]
drag, startPoint x: 267, startPoint y: 135, endPoint x: 356, endPoint y: 137, distance: 88.5
click at [356, 137] on div "Single story, four bedroom two full bathroom home. The interior of the home has…" at bounding box center [292, 158] width 246 height 80
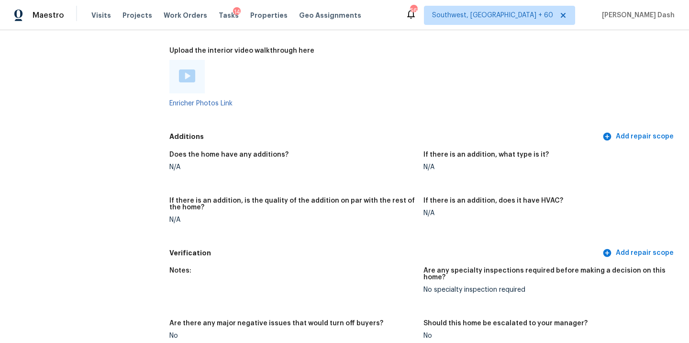
scroll to position [744, 0]
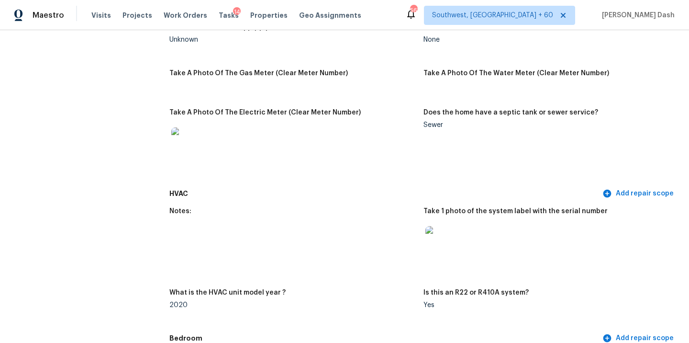
click at [450, 238] on img at bounding box center [440, 241] width 31 height 31
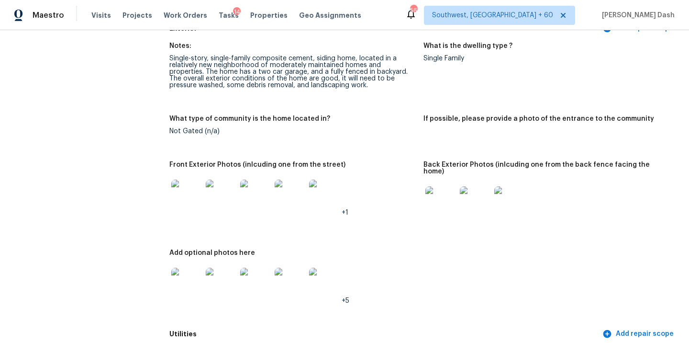
scroll to position [447, 0]
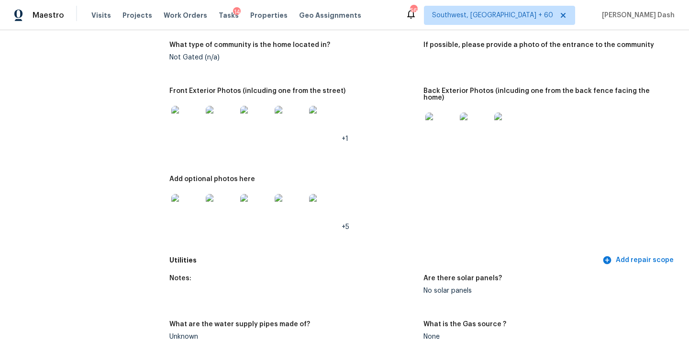
click at [185, 201] on img at bounding box center [186, 209] width 31 height 31
click at [283, 199] on img at bounding box center [290, 209] width 31 height 31
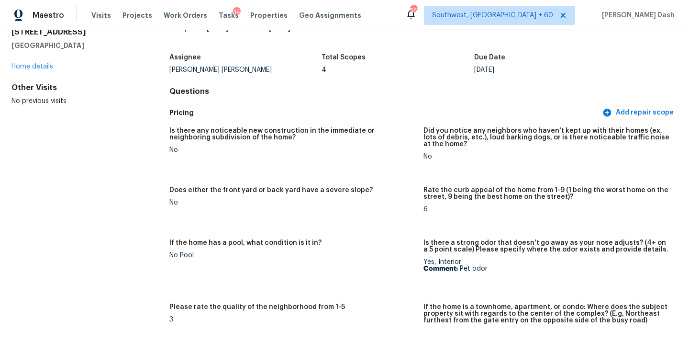
scroll to position [0, 0]
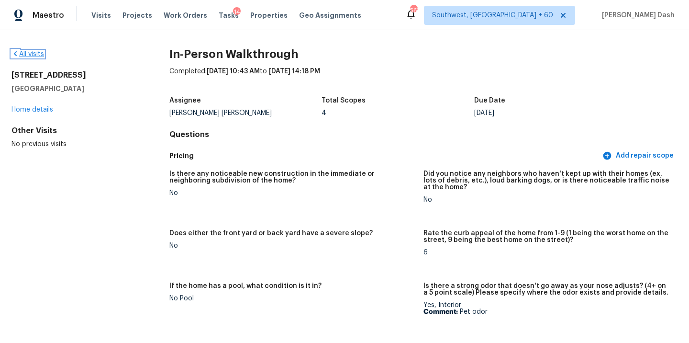
click at [29, 51] on link "All visits" at bounding box center [27, 54] width 33 height 7
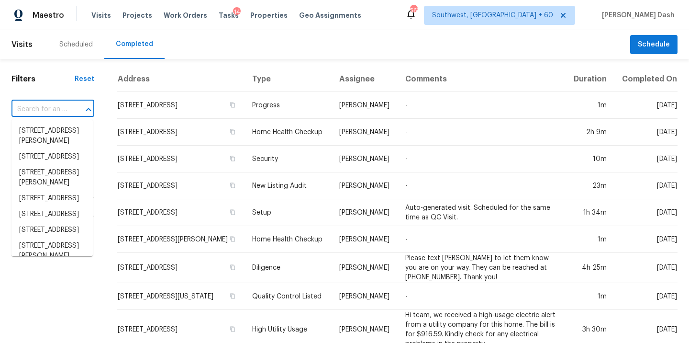
click at [55, 105] on input "text" at bounding box center [39, 109] width 56 height 15
paste input "1864 Gloucester Ct Snellville GA 30078"
type input "1864 Gloucester Ct Snellville GA 30078"
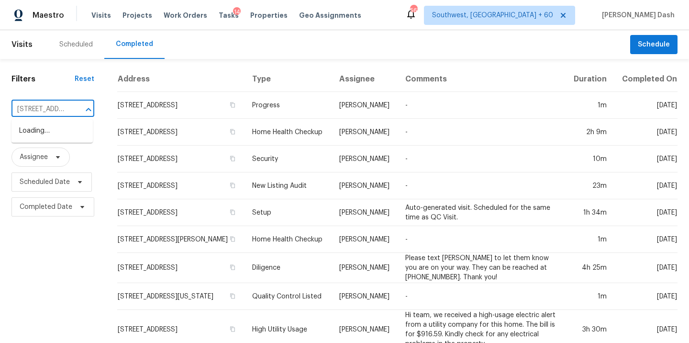
scroll to position [0, 74]
click at [61, 126] on li "1864 Gloucester Ct, Snellville, GA 30078" at bounding box center [51, 131] width 81 height 16
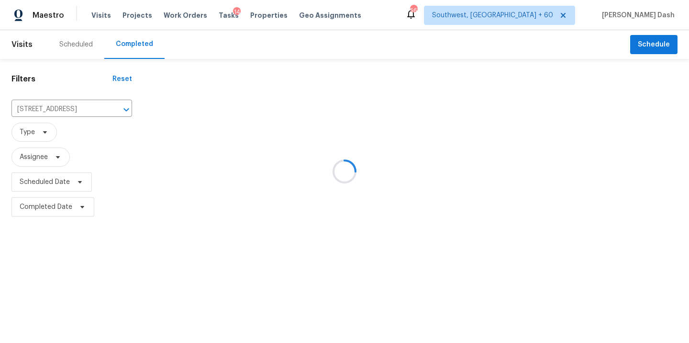
click at [310, 110] on div at bounding box center [344, 171] width 689 height 343
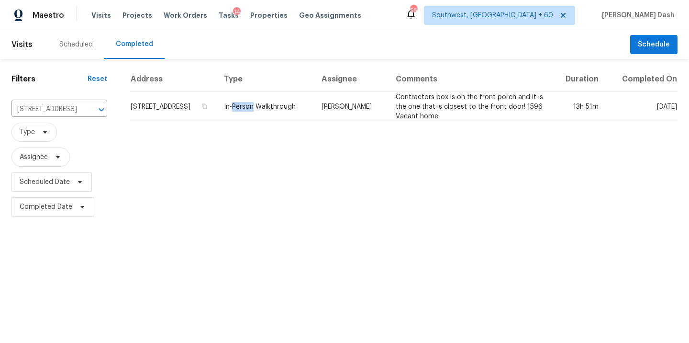
click at [310, 110] on td "In-Person Walkthrough" at bounding box center [265, 107] width 98 height 30
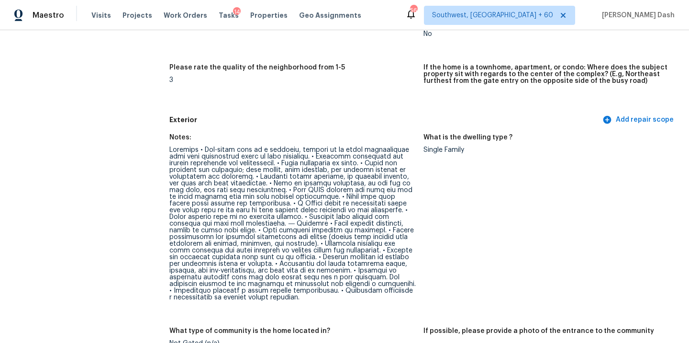
scroll to position [299, 0]
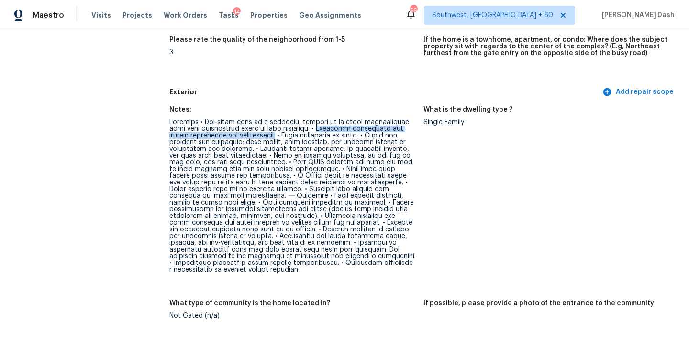
drag, startPoint x: 328, startPoint y: 129, endPoint x: 291, endPoint y: 133, distance: 36.6
click at [291, 133] on div at bounding box center [292, 196] width 246 height 154
copy div "Overhead powerlines are present throughout the neighborhood."
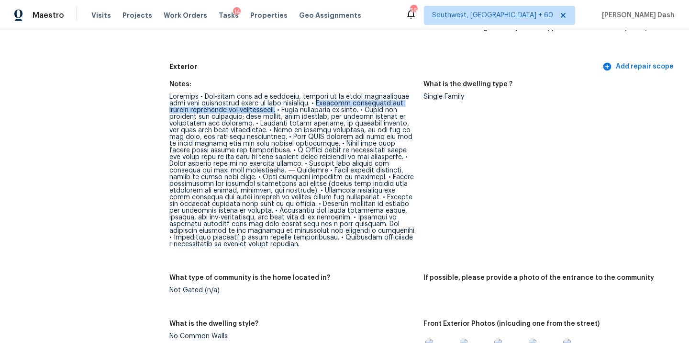
scroll to position [323, 0]
drag, startPoint x: 288, startPoint y: 126, endPoint x: 365, endPoint y: 123, distance: 77.5
click at [365, 123] on div at bounding box center [292, 171] width 246 height 154
copy div "Driveway slopes downhil"
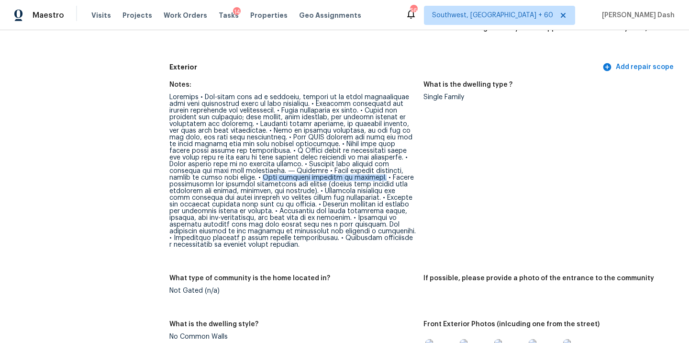
drag, startPoint x: 212, startPoint y: 177, endPoint x: 312, endPoint y: 174, distance: 100.0
click at [312, 174] on div at bounding box center [292, 171] width 246 height 154
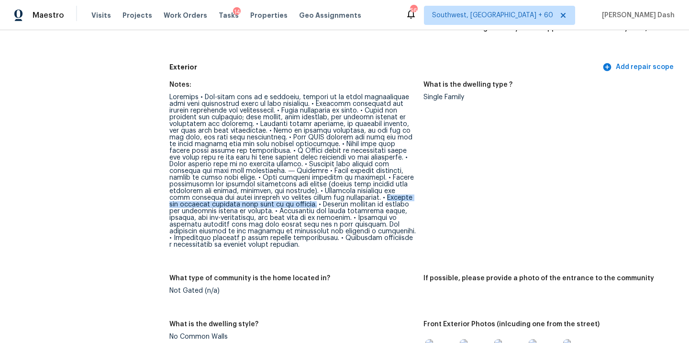
drag, startPoint x: 334, startPoint y: 199, endPoint x: 271, endPoint y: 204, distance: 63.8
click at [271, 204] on div at bounding box center [292, 171] width 246 height 154
click at [279, 203] on div at bounding box center [292, 171] width 246 height 154
drag, startPoint x: 276, startPoint y: 204, endPoint x: 230, endPoint y: 210, distance: 46.3
click at [230, 210] on div at bounding box center [292, 171] width 246 height 154
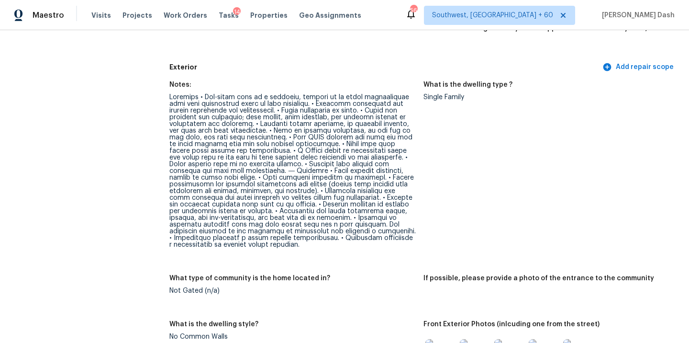
click at [230, 210] on div at bounding box center [292, 171] width 246 height 154
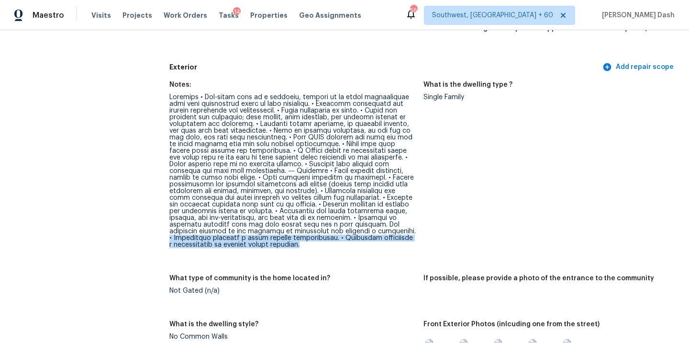
drag, startPoint x: 331, startPoint y: 228, endPoint x: 325, endPoint y: 243, distance: 15.9
click at [325, 243] on div at bounding box center [292, 171] width 246 height 154
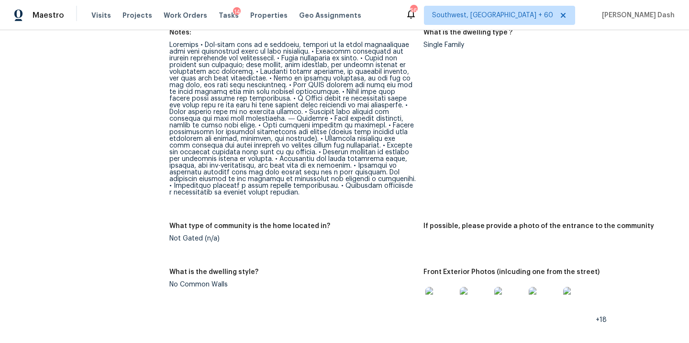
scroll to position [0, 0]
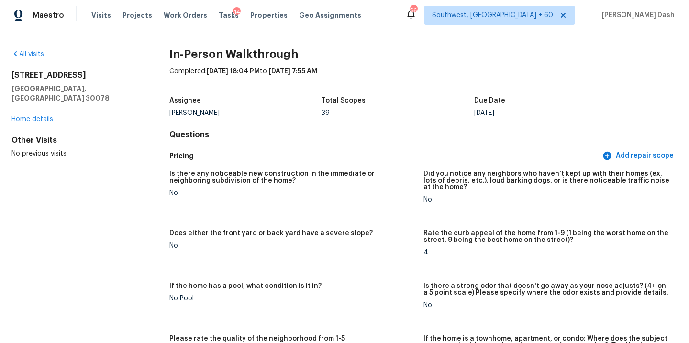
click at [33, 47] on div "All visits 1864 Gloucester Ct Snellville, GA 30078 Home details Other Visits No…" at bounding box center [344, 186] width 689 height 312
click at [34, 55] on link "All visits" at bounding box center [27, 54] width 33 height 7
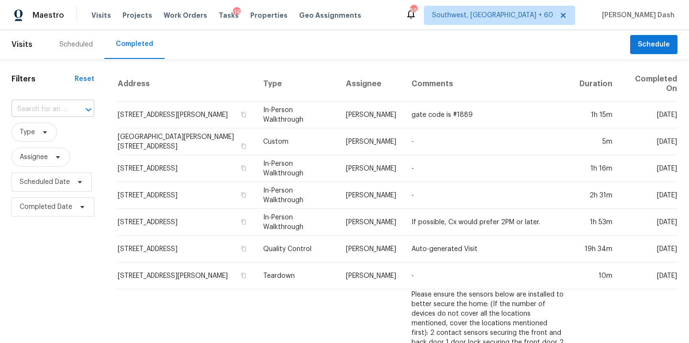
click at [52, 112] on input "text" at bounding box center [39, 109] width 56 height 15
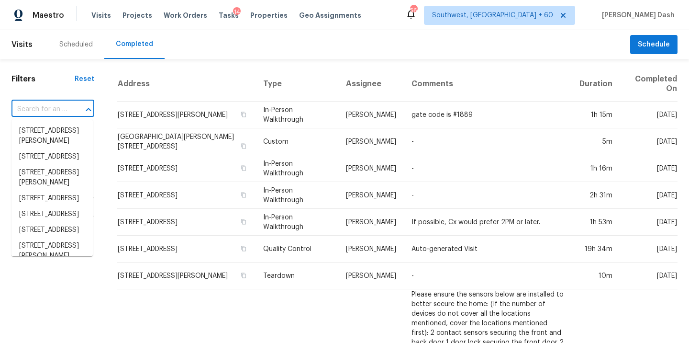
paste input "8216 Montpelier Dr Laurel MD 20708"
type input "8216 Montpelier Dr Laurel MD 20708"
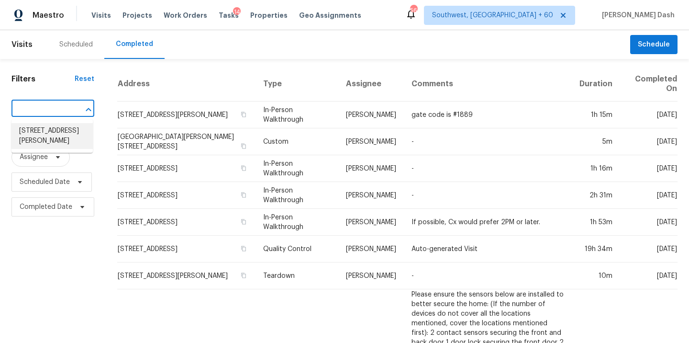
click at [53, 129] on li "8216 Montpelier Dr, Laurel, MD 20708" at bounding box center [51, 136] width 81 height 26
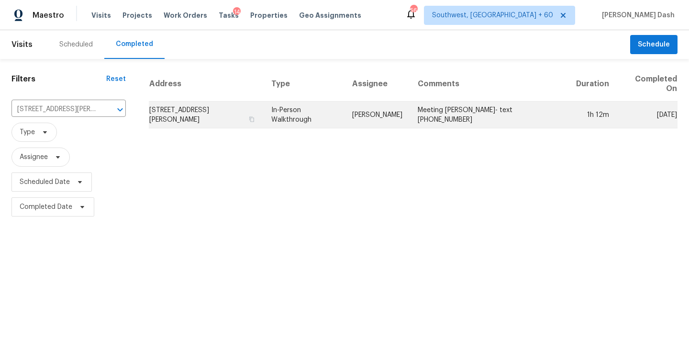
click at [351, 124] on td "[PERSON_NAME]" at bounding box center [377, 114] width 66 height 27
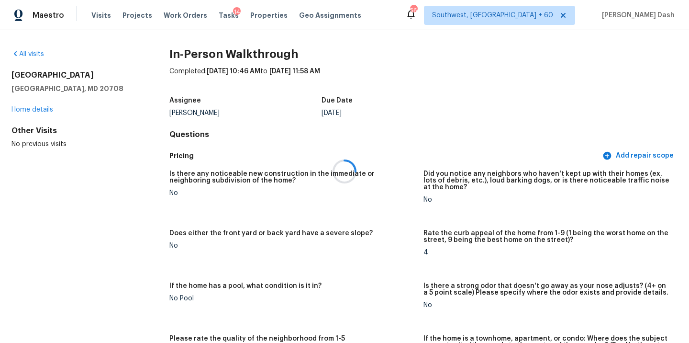
click at [36, 54] on div at bounding box center [344, 171] width 689 height 343
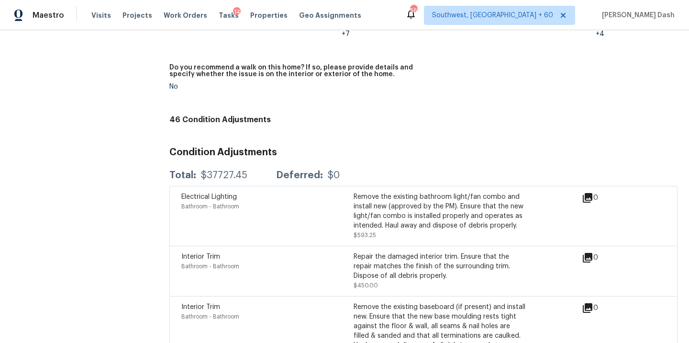
scroll to position [2470, 0]
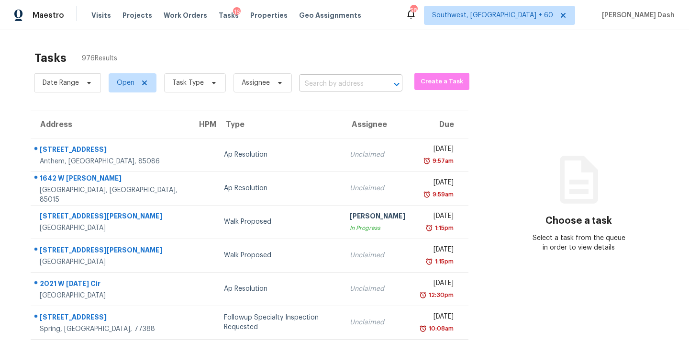
click at [329, 83] on input "text" at bounding box center [337, 84] width 77 height 15
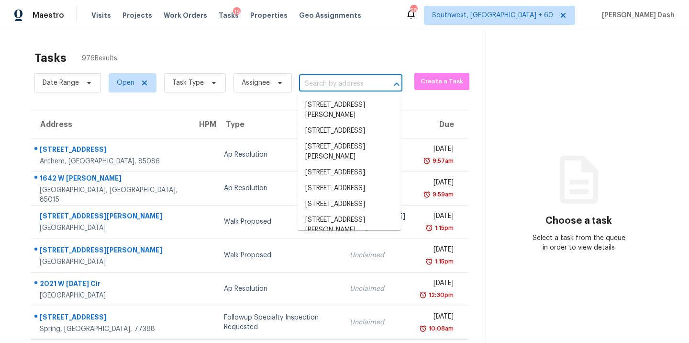
paste input "[STREET_ADDRESS][PERSON_NAME]"
type input "[STREET_ADDRESS][PERSON_NAME]"
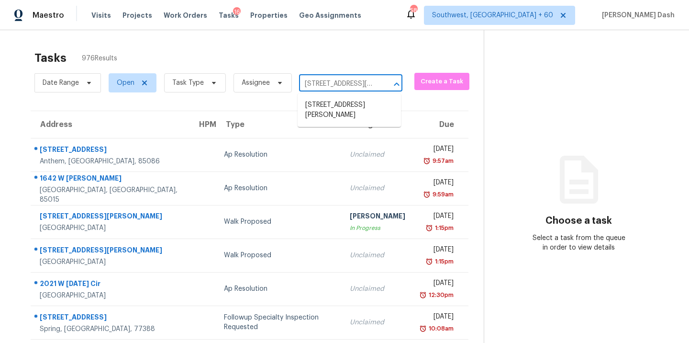
scroll to position [0, 43]
click at [327, 102] on li "8216 Montpelier Dr, Laurel, MD 20708" at bounding box center [349, 110] width 103 height 26
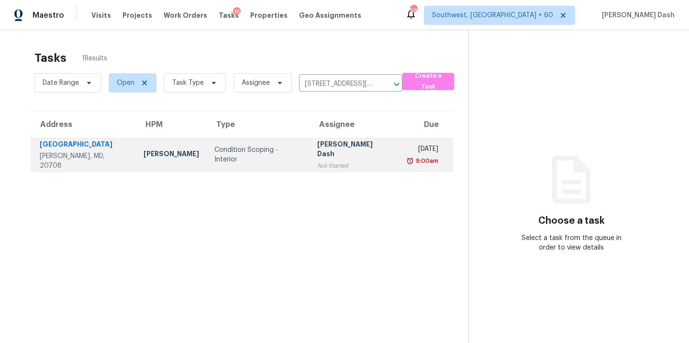
click at [236, 146] on td "Condition Scoping - Interior" at bounding box center [258, 154] width 103 height 33
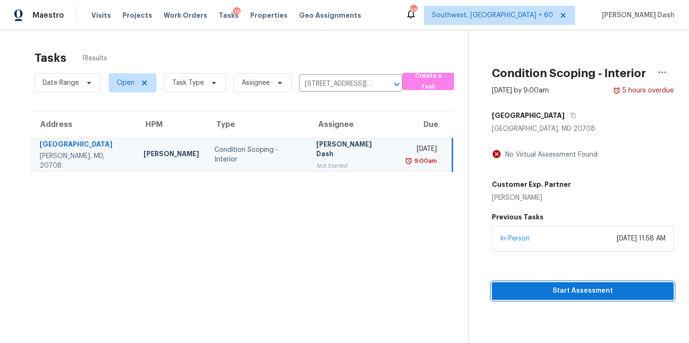
click at [567, 286] on span "Start Assessment" at bounding box center [582, 291] width 166 height 12
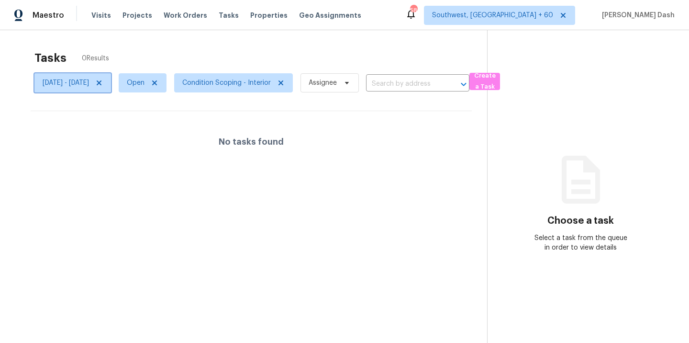
click at [89, 83] on span "[DATE] - [DATE]" at bounding box center [66, 83] width 46 height 10
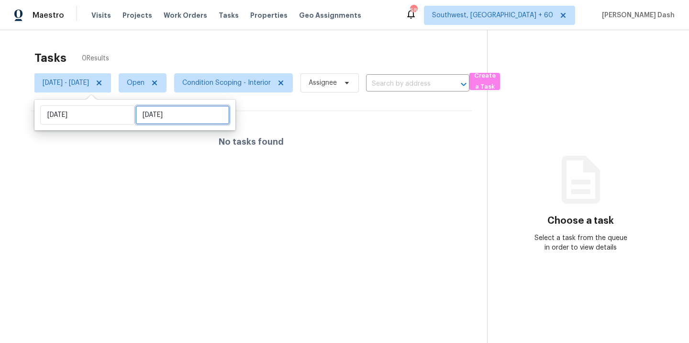
click at [146, 121] on input "[DATE]" at bounding box center [182, 114] width 94 height 19
select select "8"
select select "2025"
select select "9"
select select "2025"
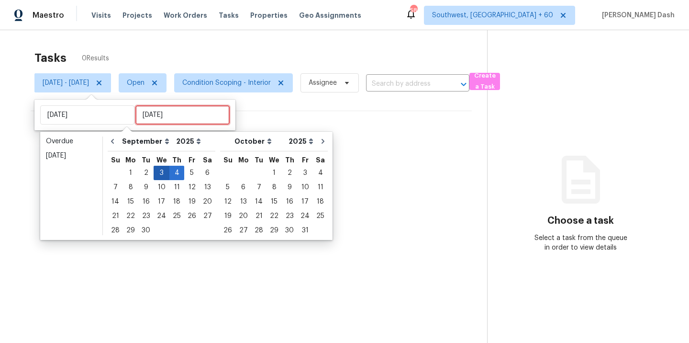
type input "[DATE]"
click at [186, 172] on div "5" at bounding box center [191, 172] width 15 height 13
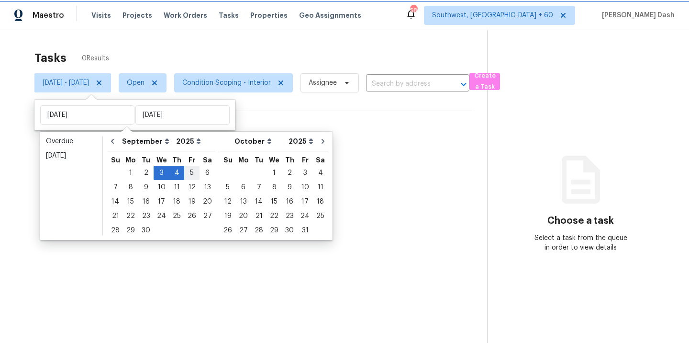
type input "[DATE]"
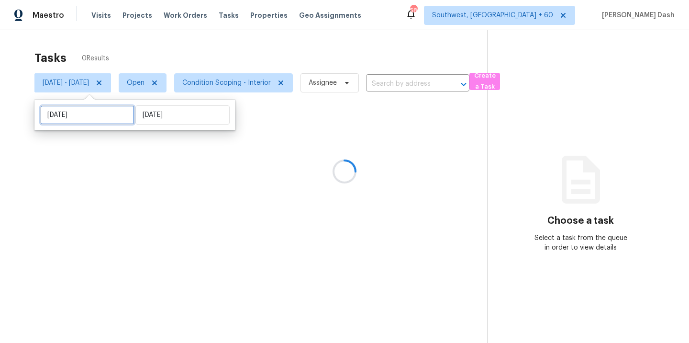
select select "8"
select select "2025"
select select "9"
select select "2025"
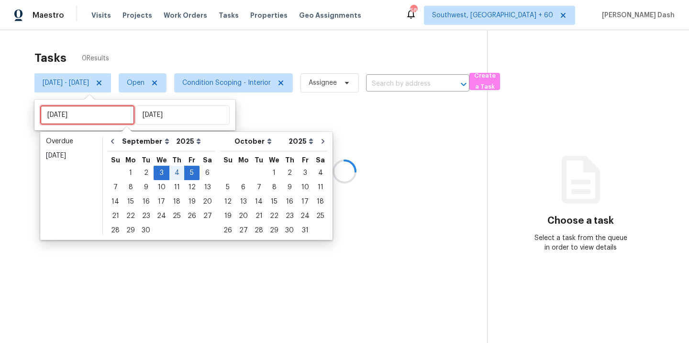
click at [106, 118] on input "[DATE]" at bounding box center [87, 114] width 94 height 19
click at [172, 170] on div "4" at bounding box center [176, 172] width 15 height 13
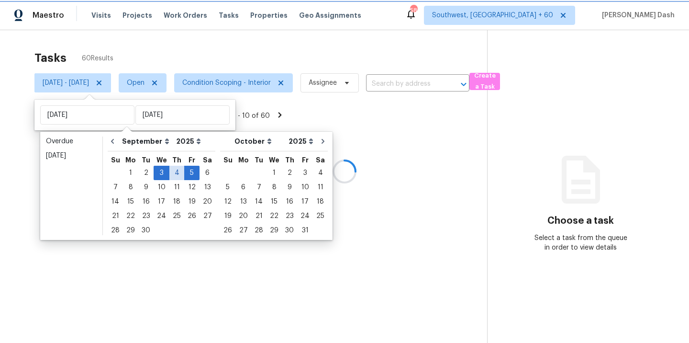
type input "[DATE]"
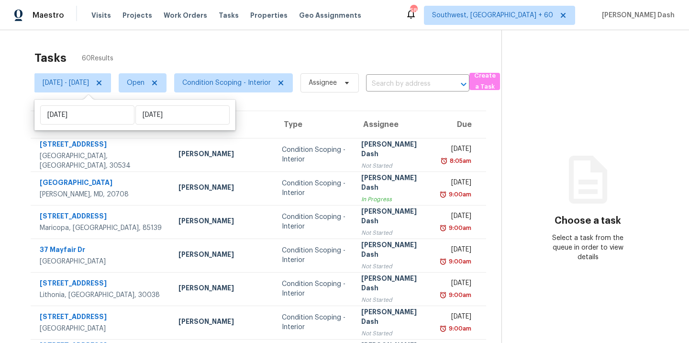
click at [180, 62] on div "Tasks 60 Results" at bounding box center [267, 57] width 467 height 25
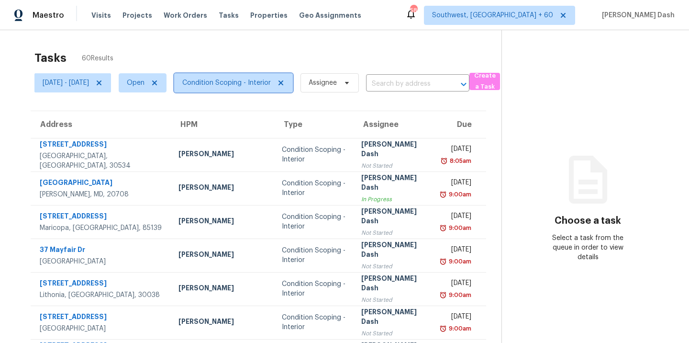
click at [250, 81] on span "Condition Scoping - Interior" at bounding box center [226, 83] width 88 height 10
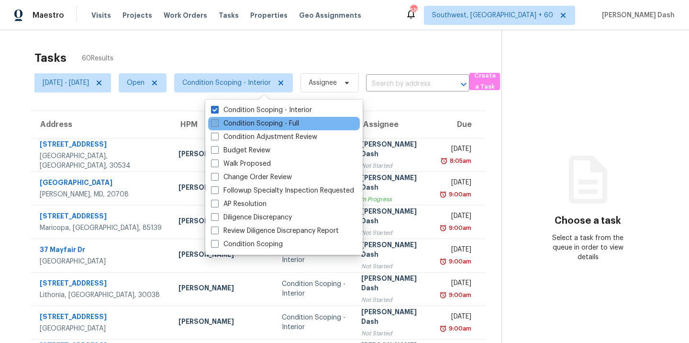
click at [250, 126] on label "Condition Scoping - Full" at bounding box center [255, 124] width 88 height 10
click at [217, 125] on input "Condition Scoping - Full" at bounding box center [214, 122] width 6 height 6
checkbox input "true"
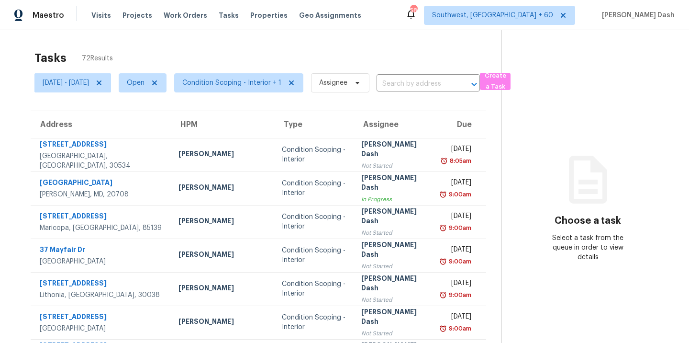
click at [267, 51] on div "Tasks 72 Results" at bounding box center [267, 57] width 467 height 25
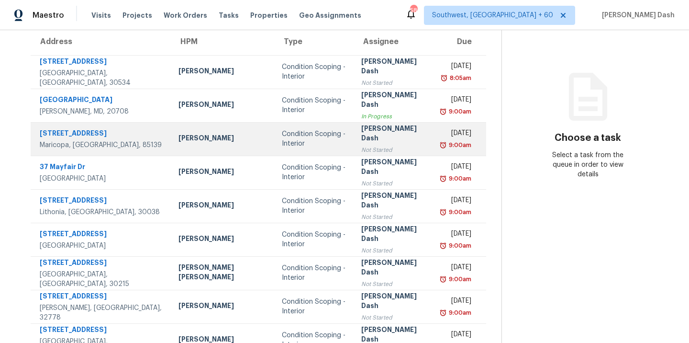
scroll to position [155, 0]
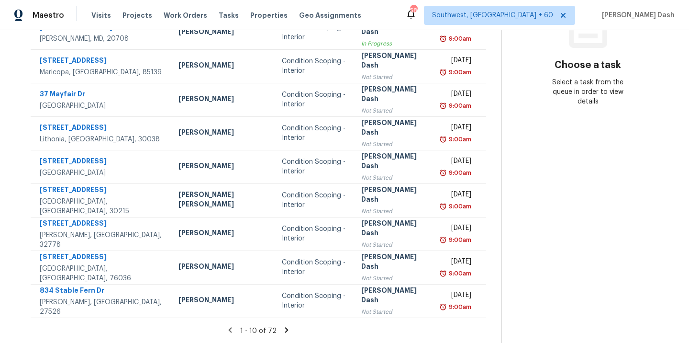
click at [282, 328] on icon at bounding box center [286, 329] width 9 height 9
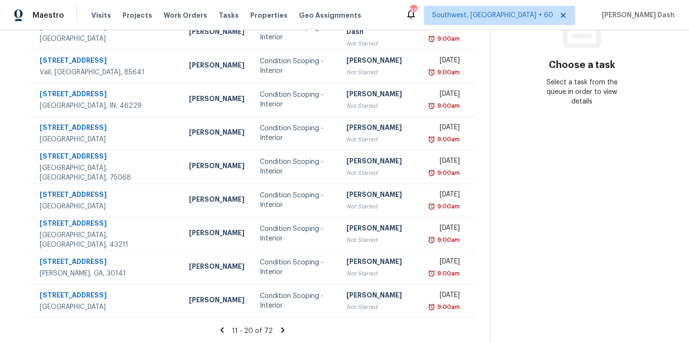
click at [278, 328] on div "11 - 20 of 72" at bounding box center [252, 330] width 475 height 10
